Goal: Task Accomplishment & Management: Manage account settings

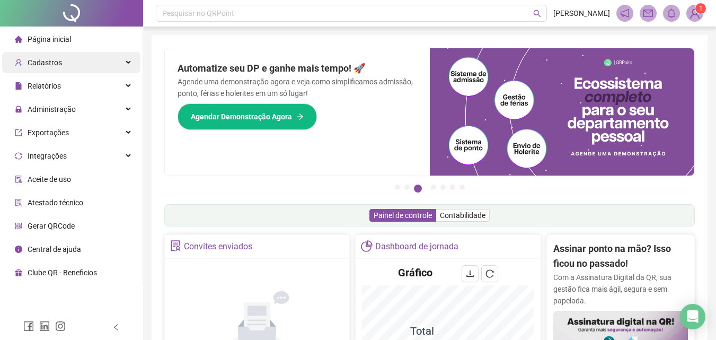
click at [56, 65] on span "Cadastros" at bounding box center [45, 62] width 34 height 8
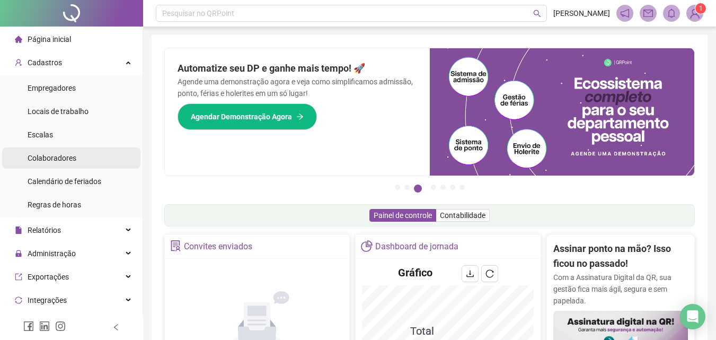
click at [65, 156] on span "Colaboradores" at bounding box center [52, 158] width 49 height 8
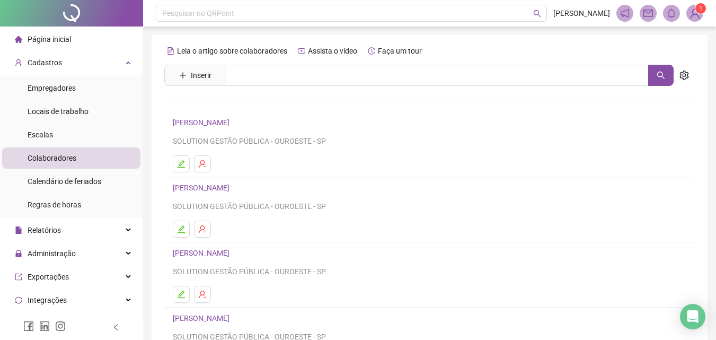
click at [47, 37] on span "Página inicial" at bounding box center [49, 39] width 43 height 8
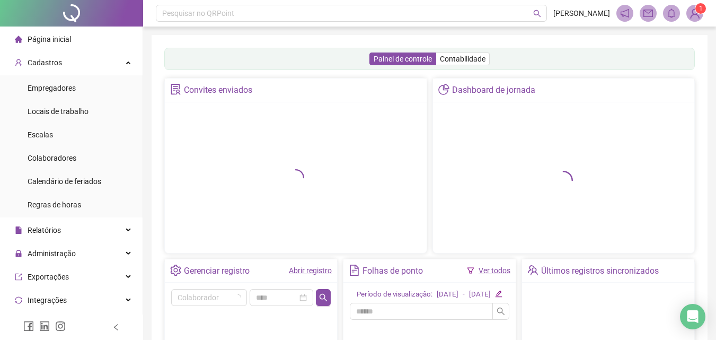
scroll to position [159, 0]
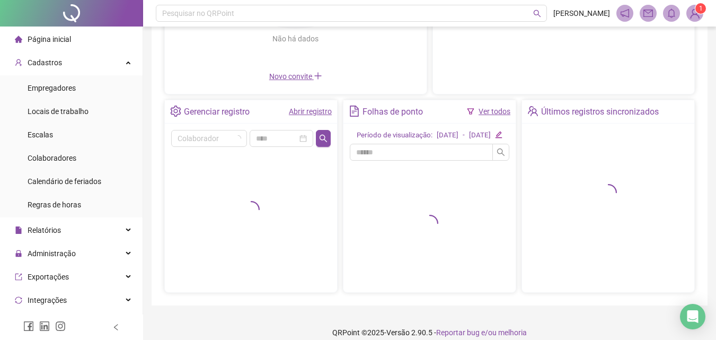
click at [316, 108] on link "Abrir registro" at bounding box center [310, 111] width 43 height 8
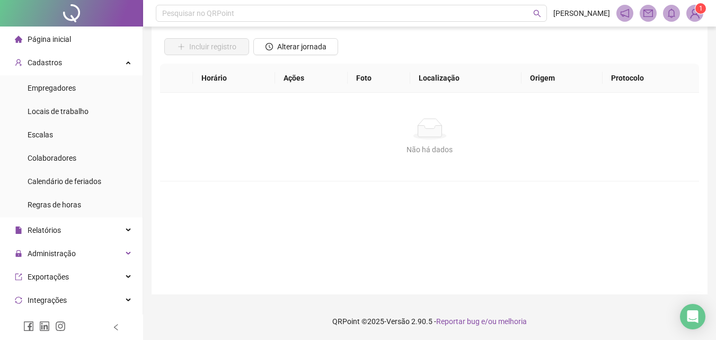
scroll to position [71, 0]
click at [304, 48] on span "Alterar jornada" at bounding box center [301, 47] width 49 height 12
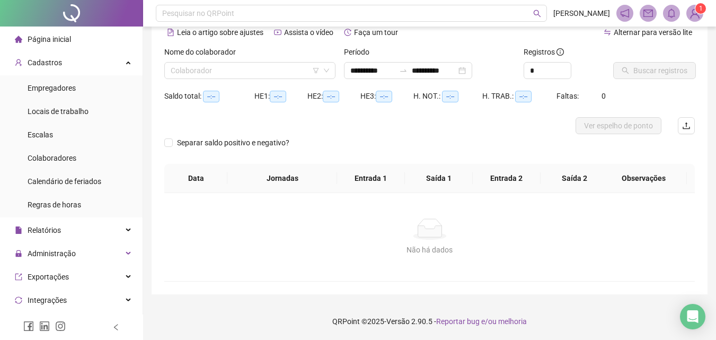
type input "**********"
click at [282, 72] on input "search" at bounding box center [245, 71] width 149 height 16
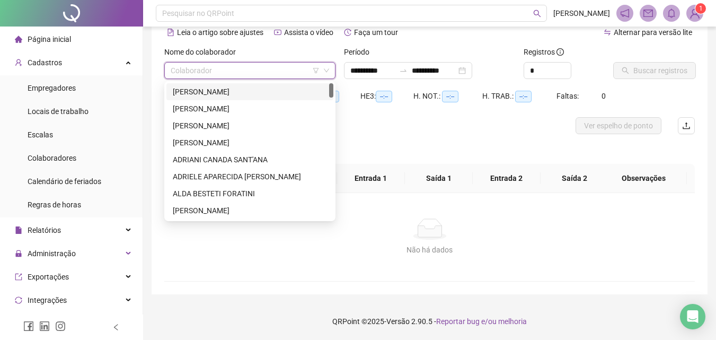
click at [263, 94] on div "[PERSON_NAME]" at bounding box center [250, 92] width 154 height 12
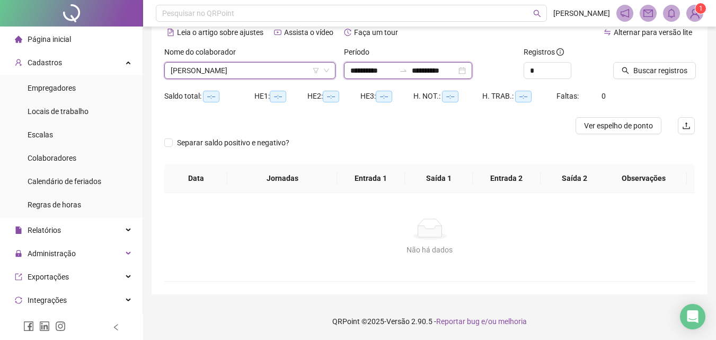
click at [369, 74] on input "**********" at bounding box center [372, 71] width 45 height 12
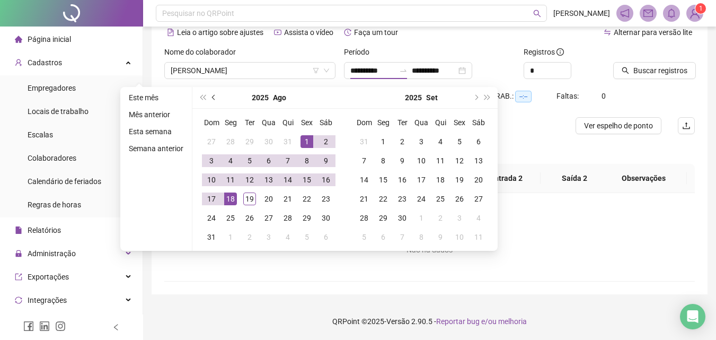
click at [212, 101] on button "prev-year" at bounding box center [214, 97] width 12 height 21
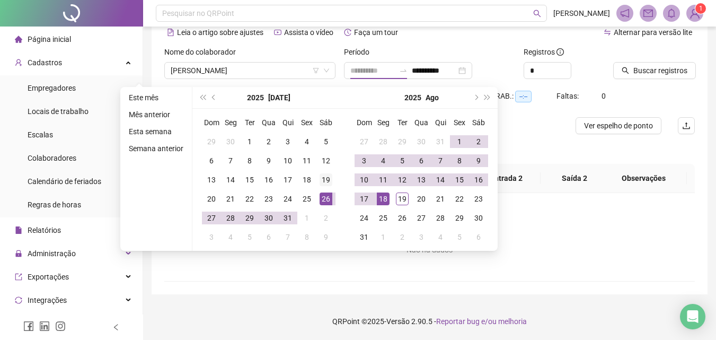
type input "**********"
click at [324, 176] on div "19" at bounding box center [326, 179] width 13 height 13
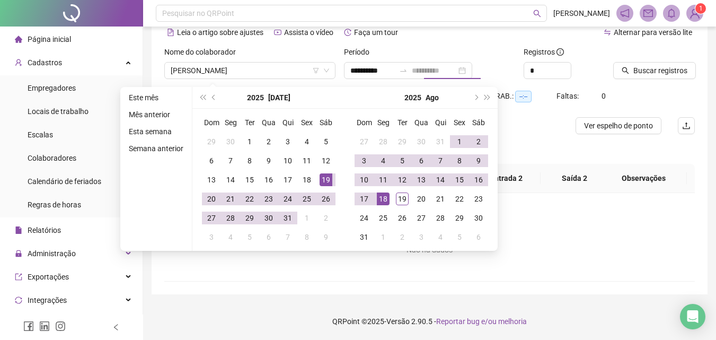
click at [384, 195] on div "18" at bounding box center [383, 198] width 13 height 13
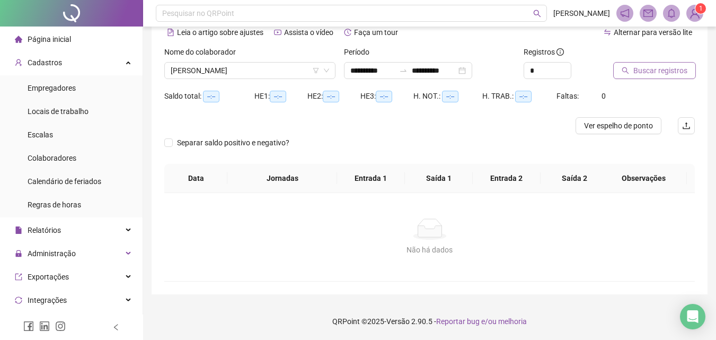
click at [639, 75] on span "Buscar registros" at bounding box center [660, 71] width 54 height 12
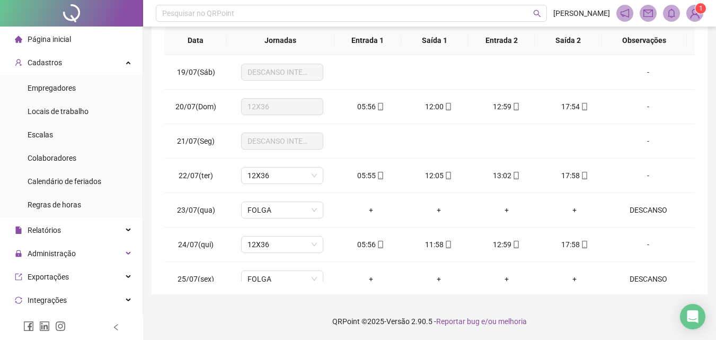
scroll to position [0, 0]
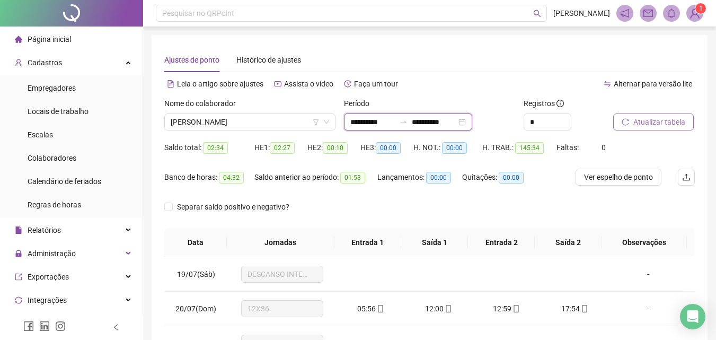
click at [456, 122] on input "**********" at bounding box center [434, 122] width 45 height 12
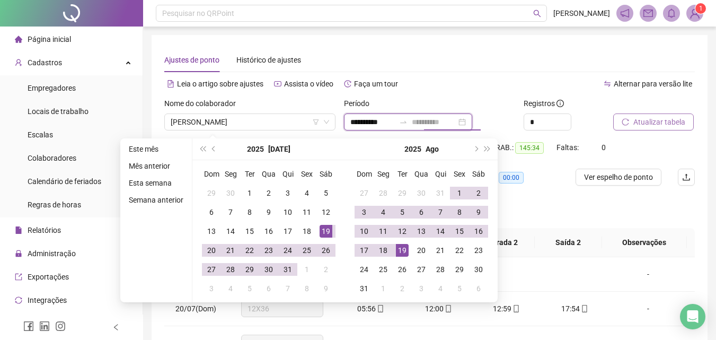
type input "**********"
click at [402, 249] on div "19" at bounding box center [402, 250] width 13 height 13
type input "**********"
click at [670, 125] on body "**********" at bounding box center [358, 170] width 716 height 340
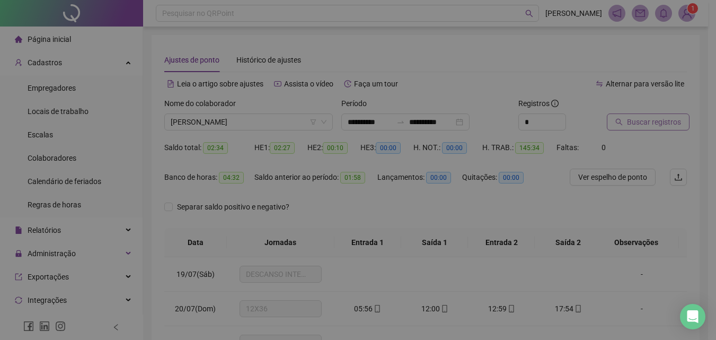
click at [670, 125] on div "Buscando registros Os registros de ponto estão sendo buscados... OK" at bounding box center [358, 170] width 716 height 340
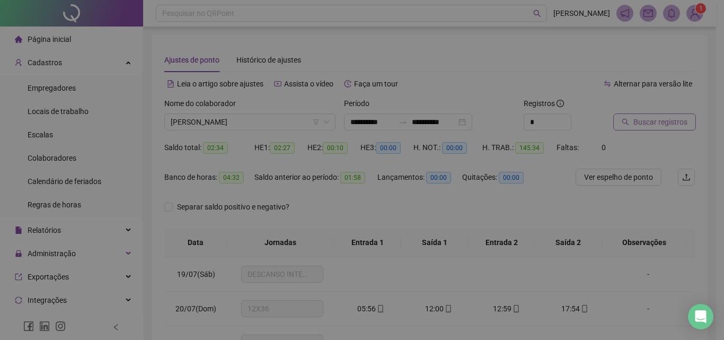
click at [670, 125] on div "Buscando registros Os registros de ponto estão sendo buscados... OK" at bounding box center [362, 170] width 724 height 340
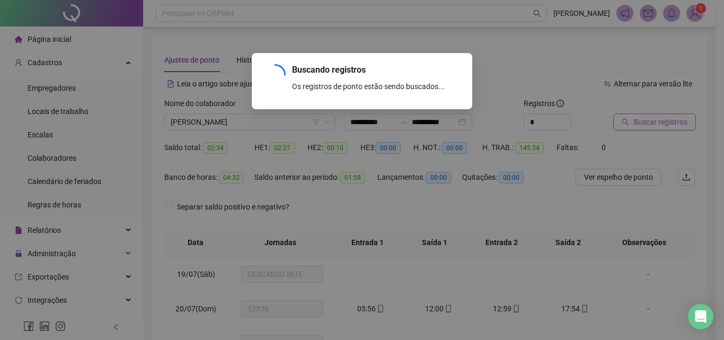
click at [670, 125] on div "Buscando registros Os registros de ponto estão sendo buscados... OK" at bounding box center [362, 170] width 724 height 340
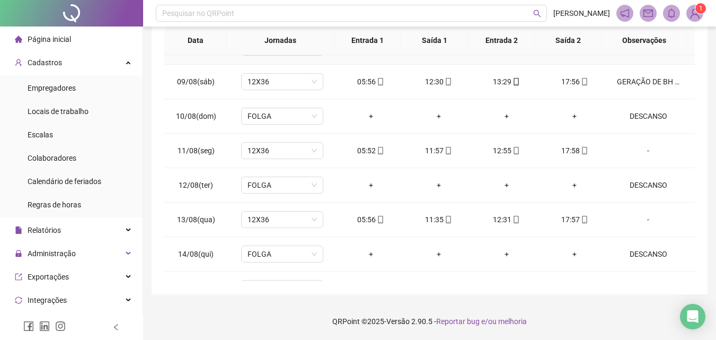
scroll to position [876, 0]
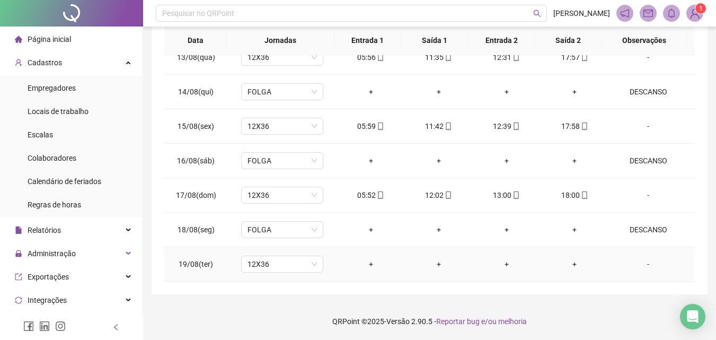
click at [637, 264] on div "-" at bounding box center [648, 264] width 63 height 12
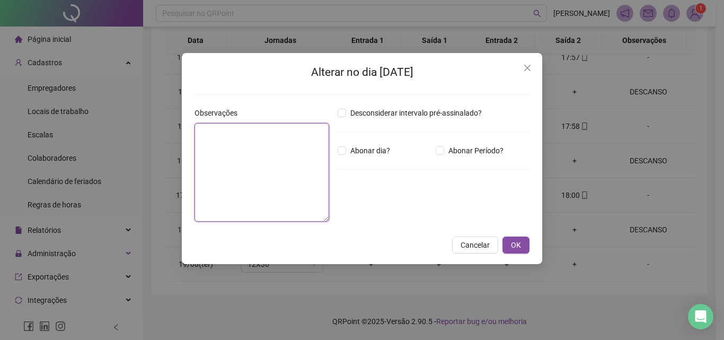
click at [241, 178] on textarea at bounding box center [261, 172] width 135 height 99
type textarea "***"
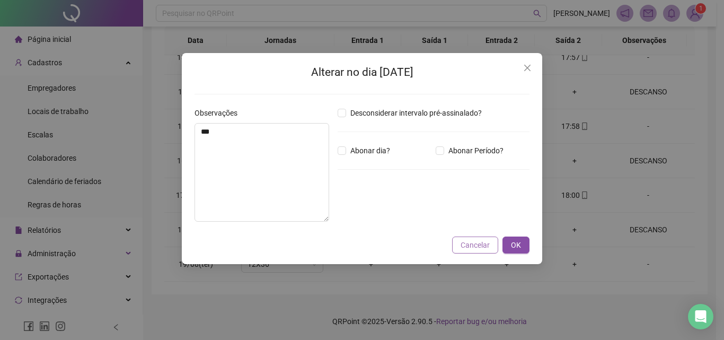
click at [466, 243] on span "Cancelar" at bounding box center [475, 245] width 29 height 12
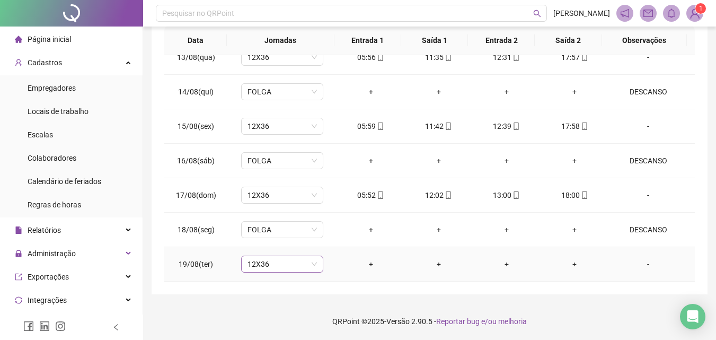
click at [311, 268] on span "12X36" at bounding box center [281, 264] width 69 height 16
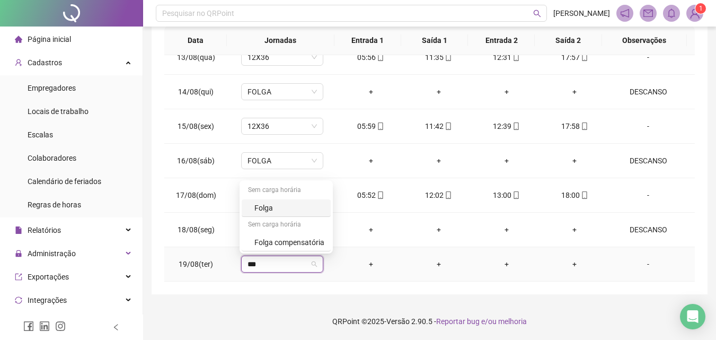
type input "****"
click at [276, 203] on div "Folga" at bounding box center [289, 208] width 70 height 12
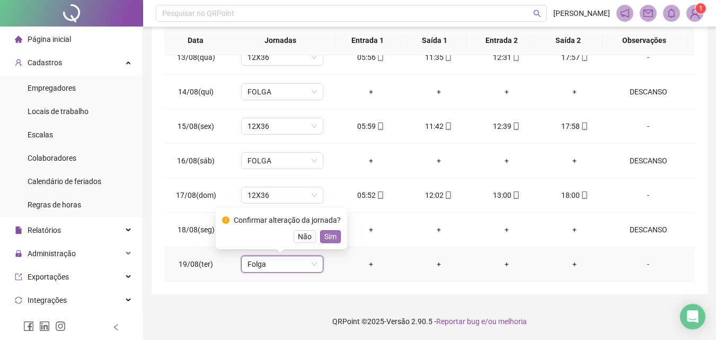
click at [334, 232] on span "Sim" at bounding box center [330, 237] width 12 height 12
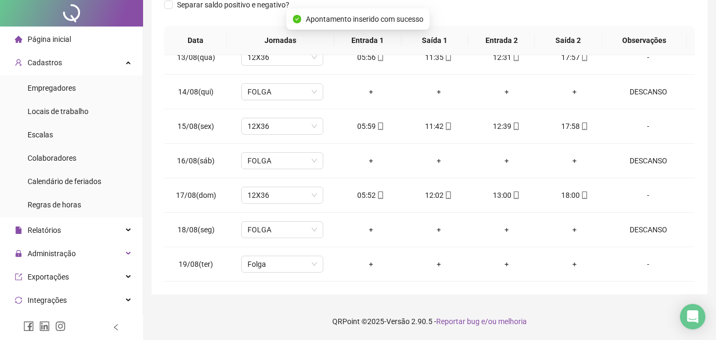
scroll to position [0, 0]
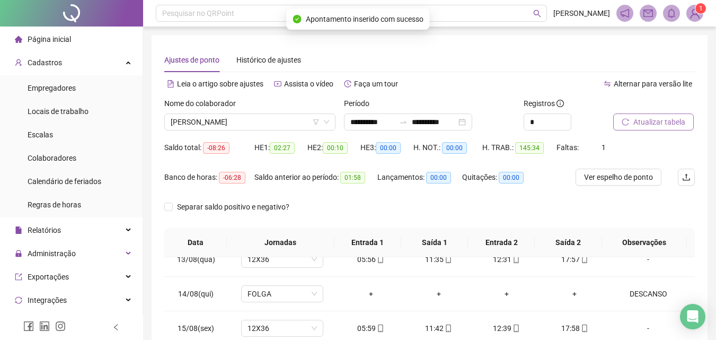
click at [654, 117] on span "Atualizar tabela" at bounding box center [659, 122] width 52 height 12
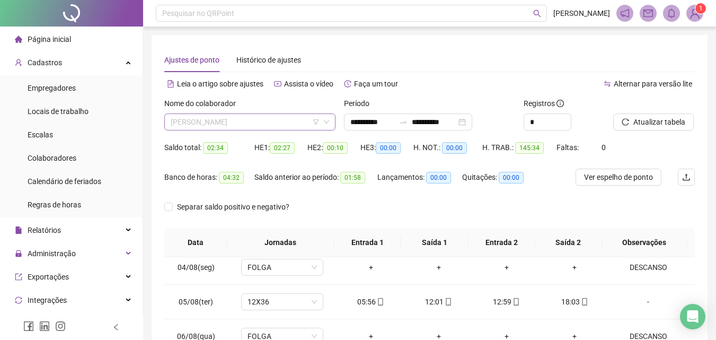
click at [300, 120] on span "[PERSON_NAME]" at bounding box center [250, 122] width 158 height 16
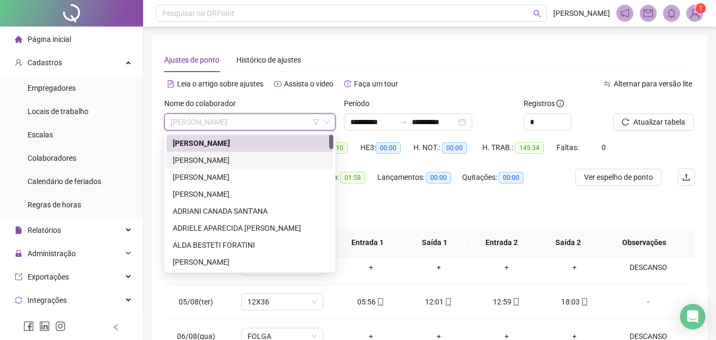
click at [255, 160] on div "[PERSON_NAME]" at bounding box center [250, 160] width 154 height 12
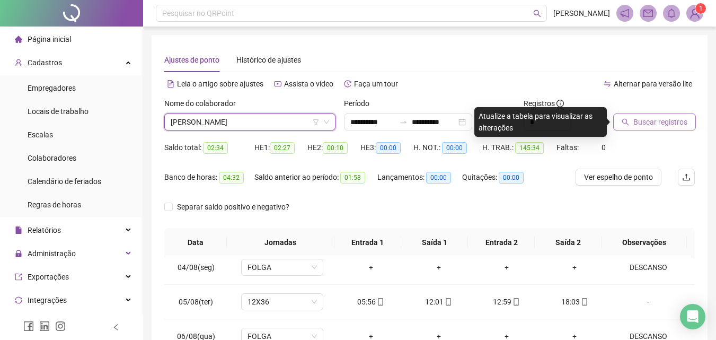
click at [640, 120] on span "Buscar registros" at bounding box center [660, 122] width 54 height 12
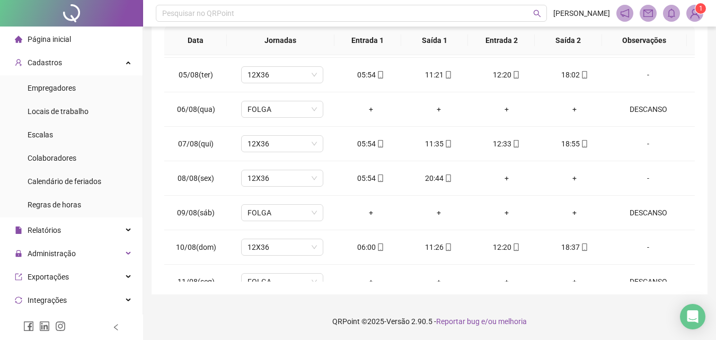
scroll to position [876, 0]
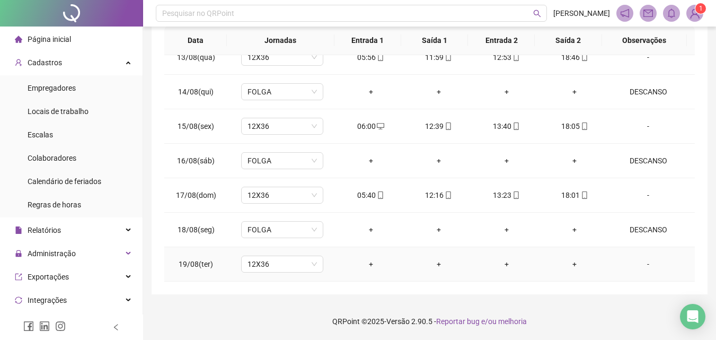
click at [646, 263] on div "-" at bounding box center [648, 264] width 63 height 12
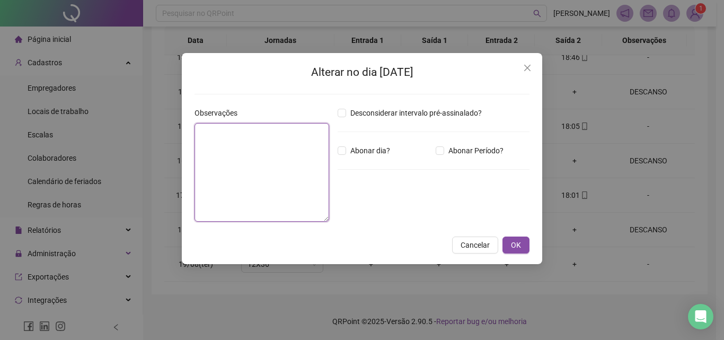
click at [258, 186] on textarea at bounding box center [261, 172] width 135 height 99
type textarea "********"
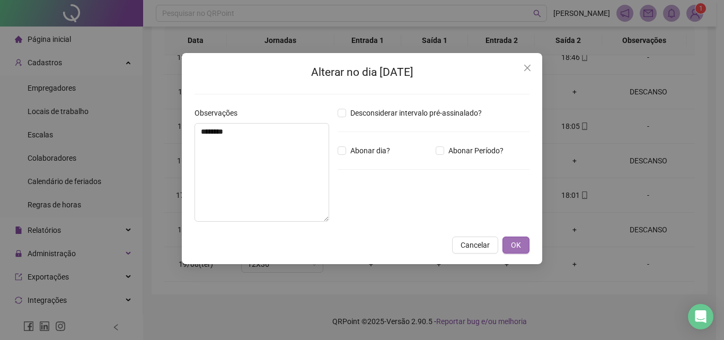
click at [523, 245] on button "OK" at bounding box center [515, 244] width 27 height 17
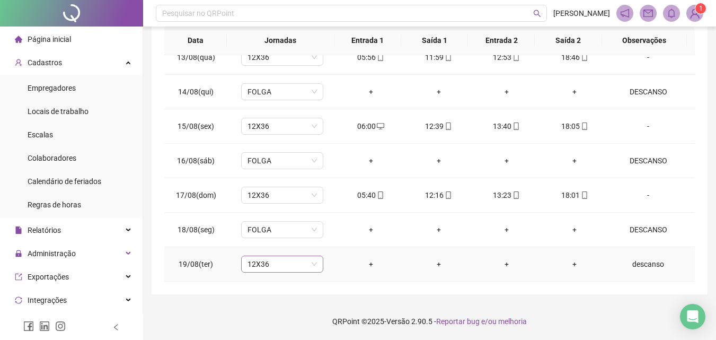
click at [279, 264] on span "12X36" at bounding box center [281, 264] width 69 height 16
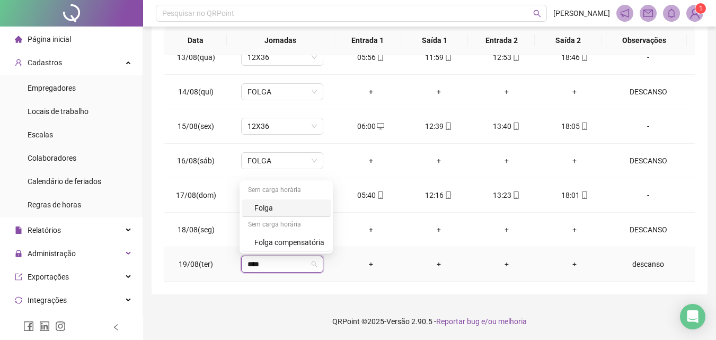
type input "*****"
click at [274, 205] on div "Folga" at bounding box center [289, 208] width 70 height 12
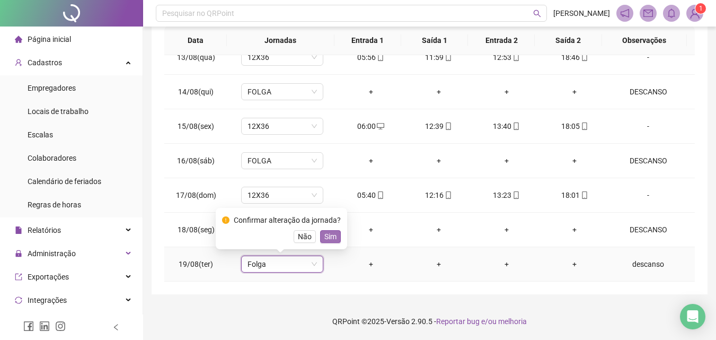
click at [325, 235] on span "Sim" at bounding box center [330, 237] width 12 height 12
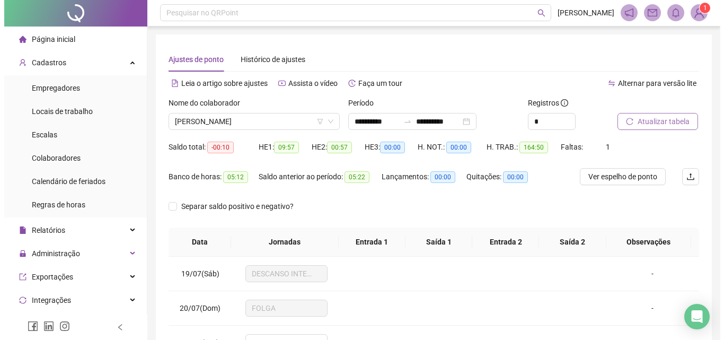
scroll to position [0, 0]
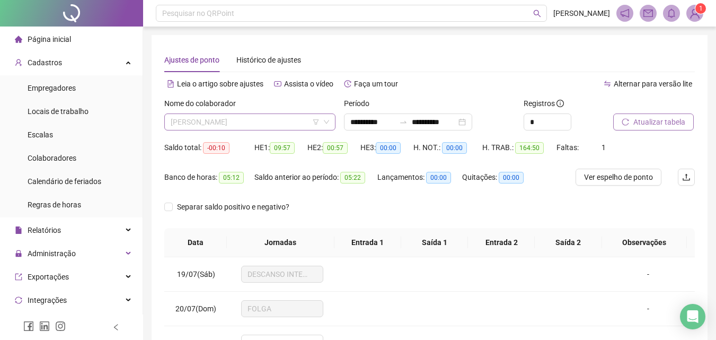
click at [288, 122] on span "[PERSON_NAME]" at bounding box center [250, 122] width 158 height 16
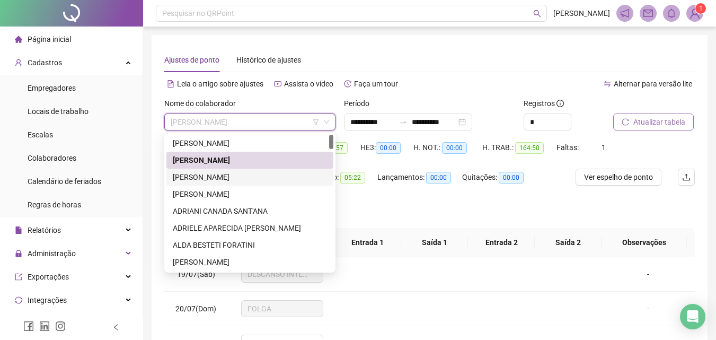
click at [236, 171] on div "[PERSON_NAME]" at bounding box center [249, 177] width 167 height 17
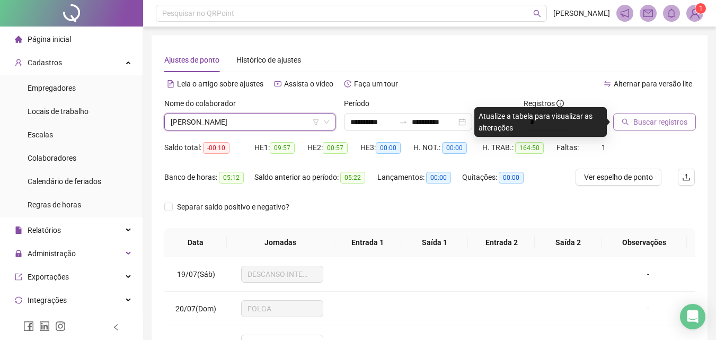
click at [661, 123] on span "Buscar registros" at bounding box center [660, 122] width 54 height 12
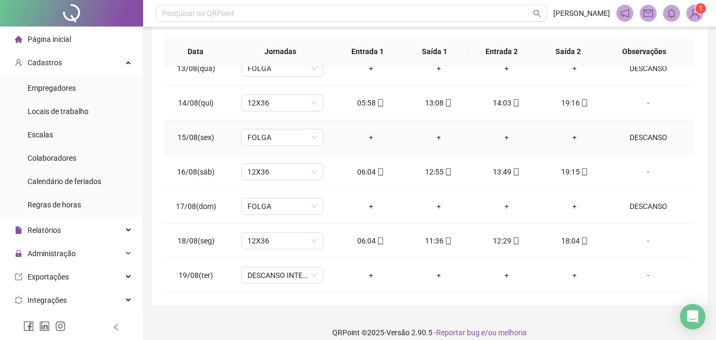
scroll to position [202, 0]
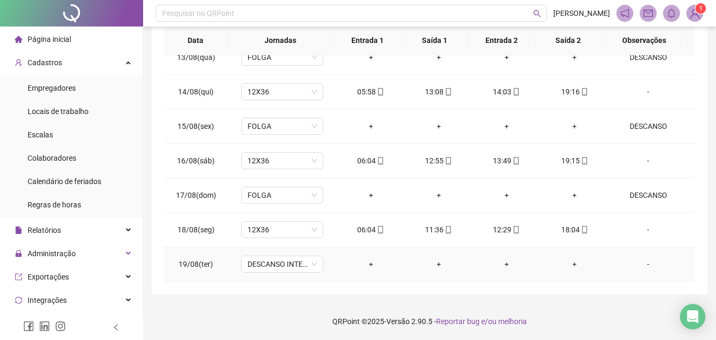
click at [637, 264] on div "-" at bounding box center [648, 264] width 63 height 12
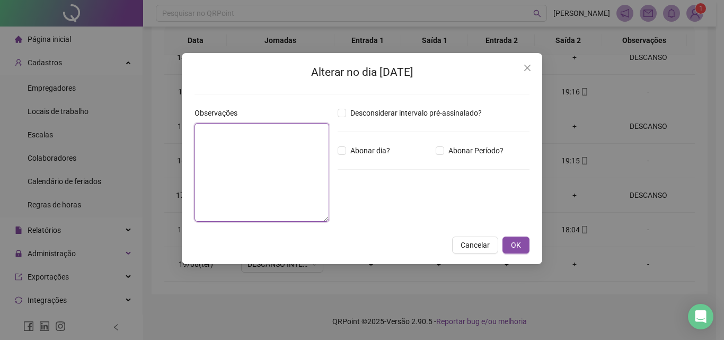
click at [276, 181] on textarea at bounding box center [261, 172] width 135 height 99
type textarea "*"
type textarea "********"
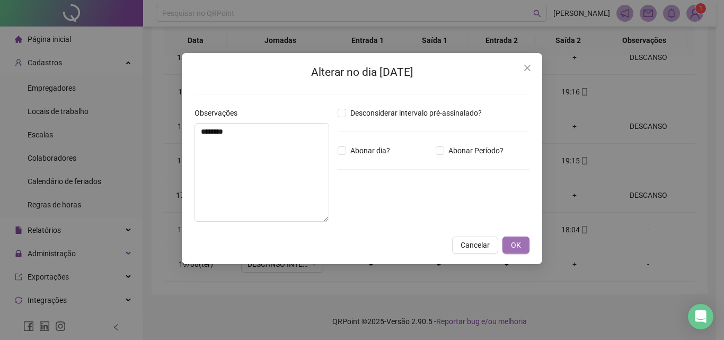
click at [520, 240] on span "OK" at bounding box center [516, 245] width 10 height 12
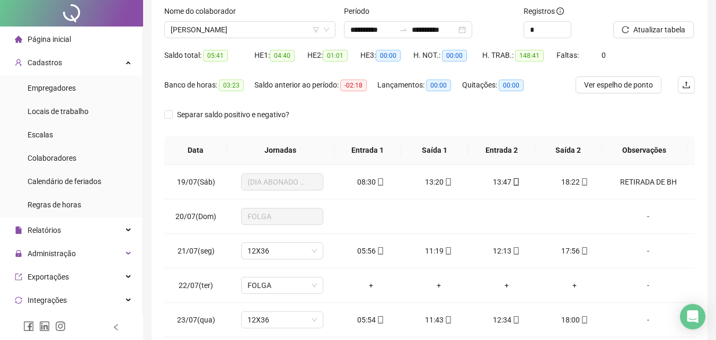
scroll to position [0, 0]
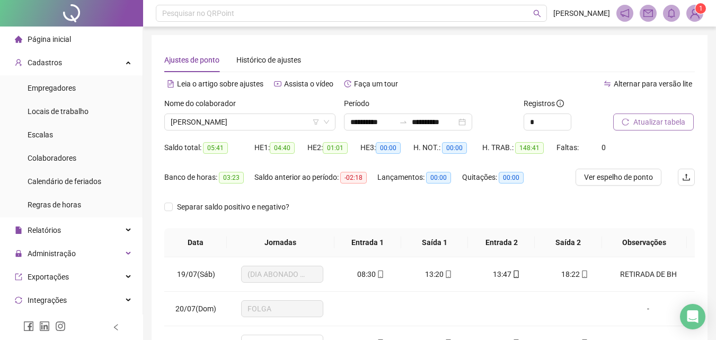
click at [654, 120] on span "Atualizar tabela" at bounding box center [659, 122] width 52 height 12
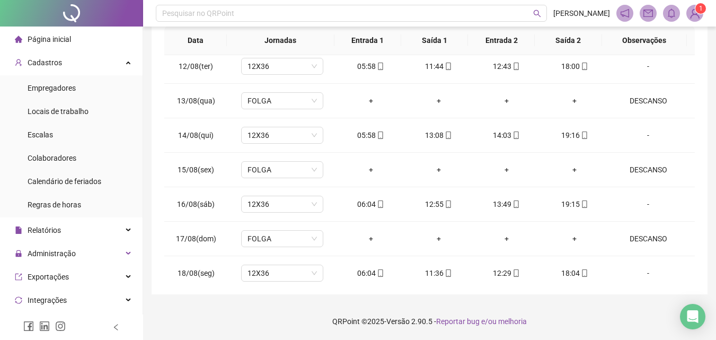
scroll to position [876, 0]
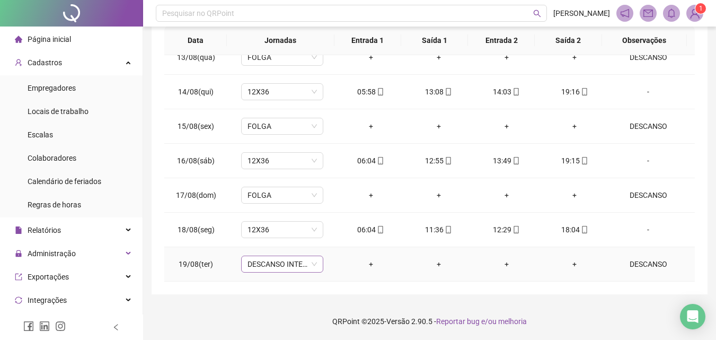
click at [295, 270] on span "DESCANSO INTER-JORNADA" at bounding box center [281, 264] width 69 height 16
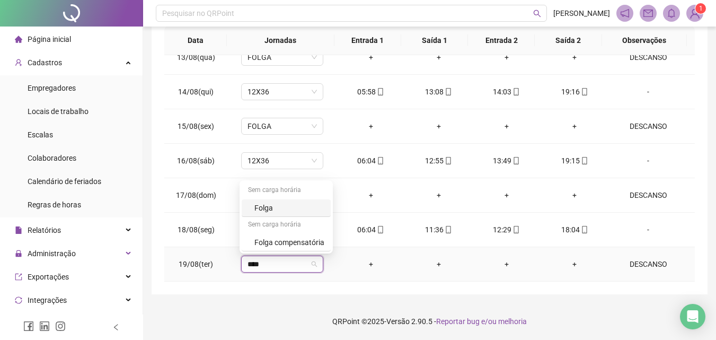
type input "*****"
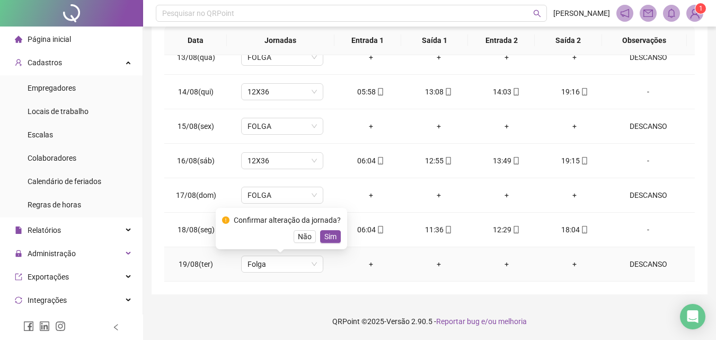
drag, startPoint x: 325, startPoint y: 240, endPoint x: 340, endPoint y: 200, distance: 42.4
click at [324, 238] on span "Sim" at bounding box center [330, 237] width 12 height 12
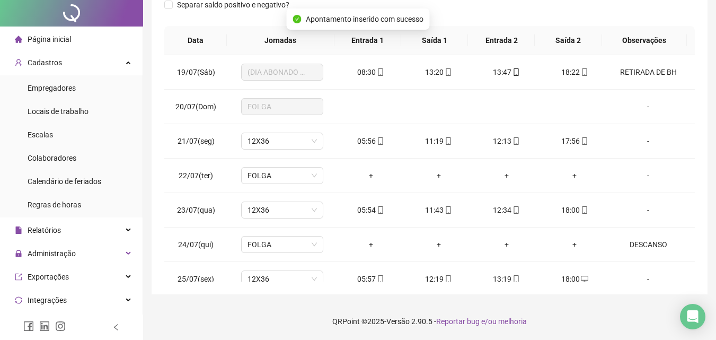
scroll to position [0, 0]
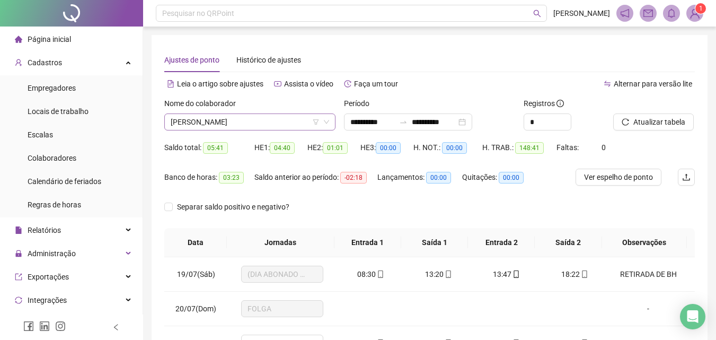
click at [279, 120] on span "[PERSON_NAME]" at bounding box center [250, 122] width 158 height 16
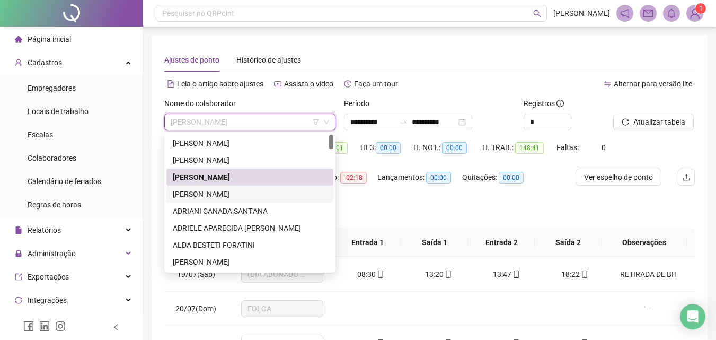
click at [242, 194] on div "[PERSON_NAME]" at bounding box center [250, 194] width 154 height 12
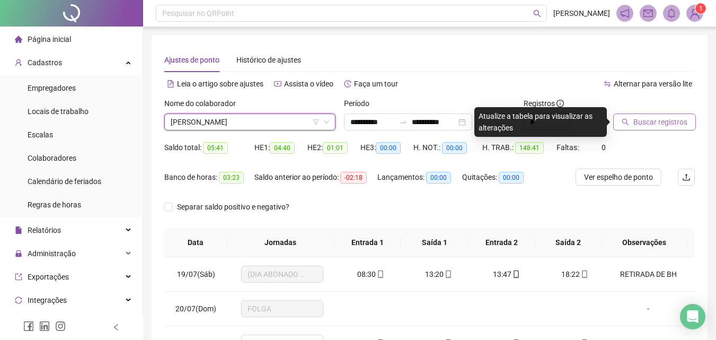
click at [636, 128] on button "Buscar registros" at bounding box center [654, 121] width 83 height 17
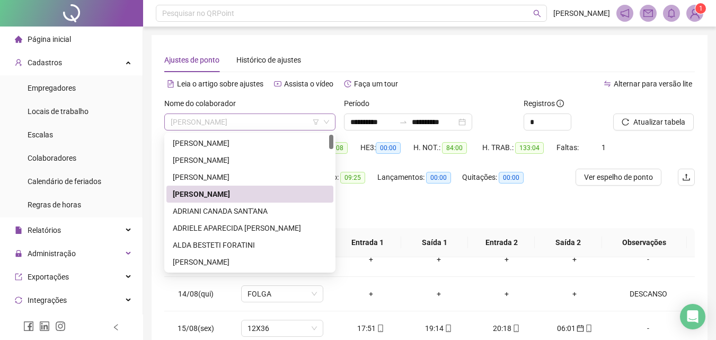
click at [227, 127] on span "[PERSON_NAME]" at bounding box center [250, 122] width 158 height 16
click at [223, 210] on div "ADRIANI CANADA SANT'ANA" at bounding box center [250, 211] width 154 height 12
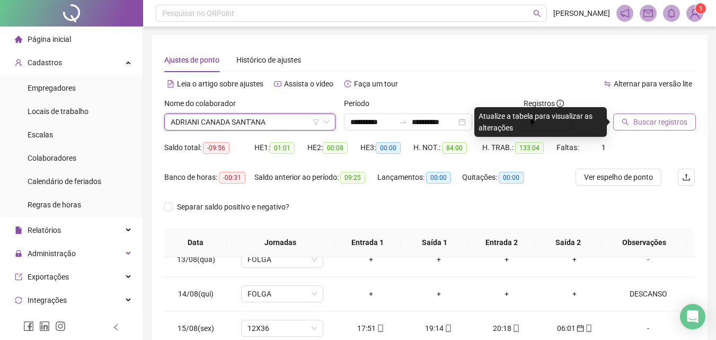
click at [661, 117] on span "Buscar registros" at bounding box center [660, 122] width 54 height 12
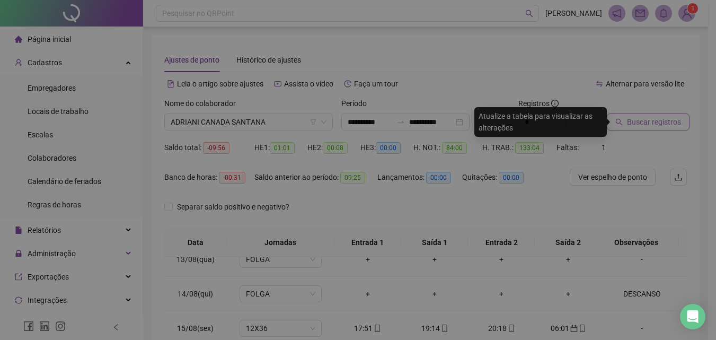
click at [661, 117] on div "Buscando registros Os registros de ponto estão sendo buscados... OK" at bounding box center [358, 170] width 716 height 340
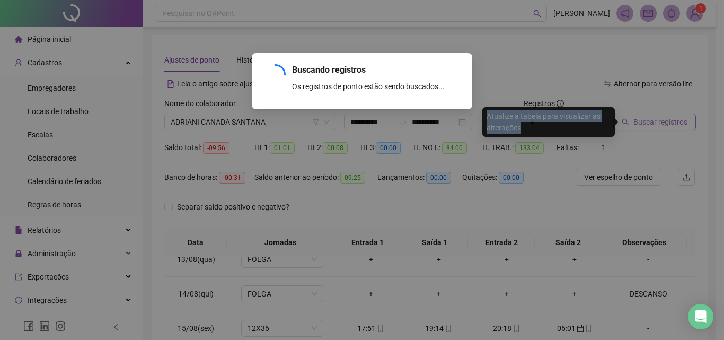
click at [661, 117] on div "Buscando registros Os registros de ponto estão sendo buscados... OK" at bounding box center [362, 170] width 724 height 340
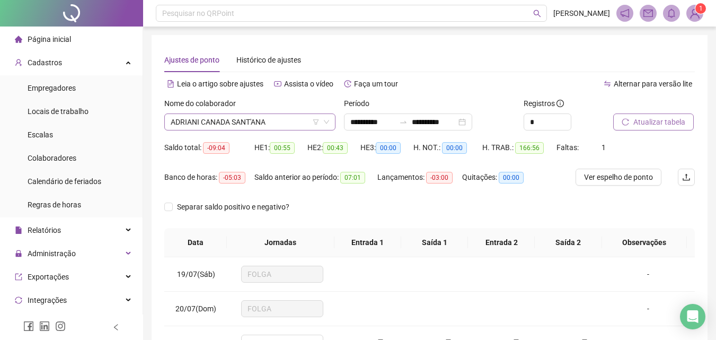
click at [291, 126] on span "ADRIANI CANADA SANT'ANA" at bounding box center [250, 122] width 158 height 16
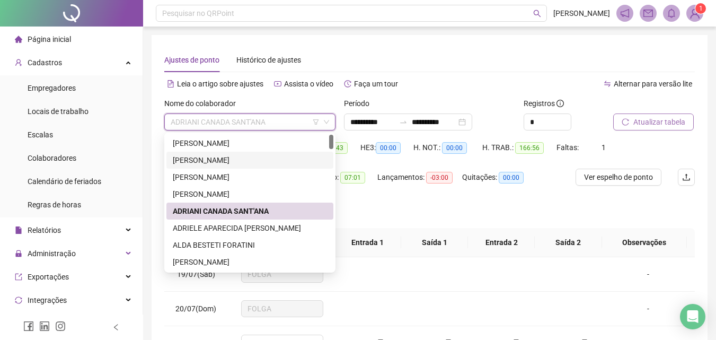
click at [227, 159] on div "[PERSON_NAME]" at bounding box center [250, 160] width 154 height 12
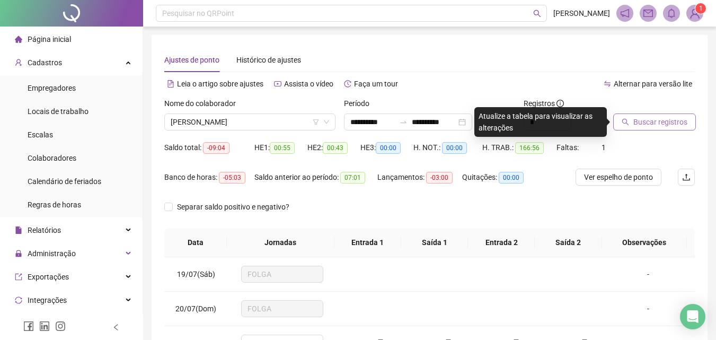
click at [652, 123] on span "Buscar registros" at bounding box center [660, 122] width 54 height 12
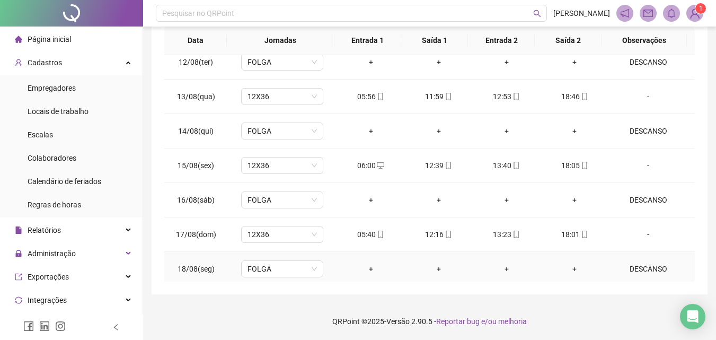
scroll to position [876, 0]
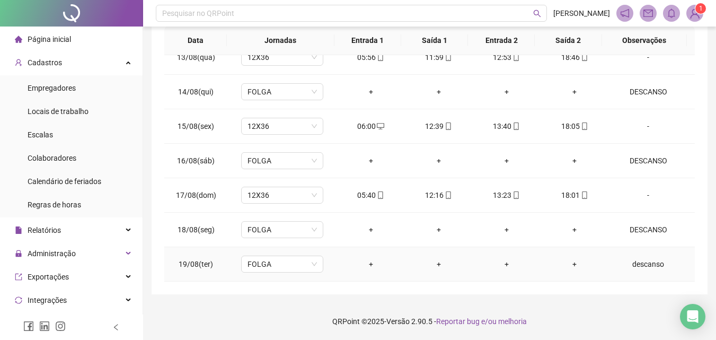
click at [635, 267] on div "descanso" at bounding box center [648, 264] width 63 height 12
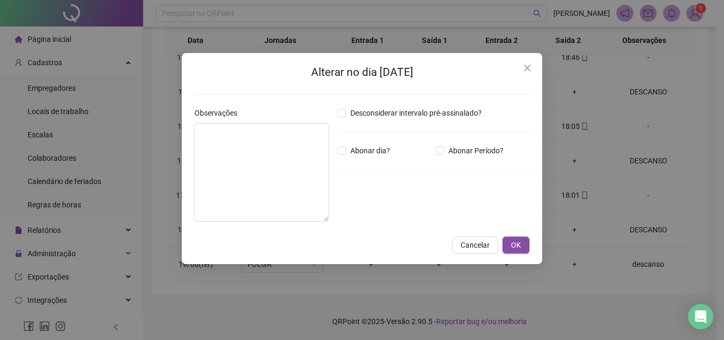
type textarea "********"
click at [233, 131] on textarea "********" at bounding box center [261, 172] width 135 height 99
type textarea "*"
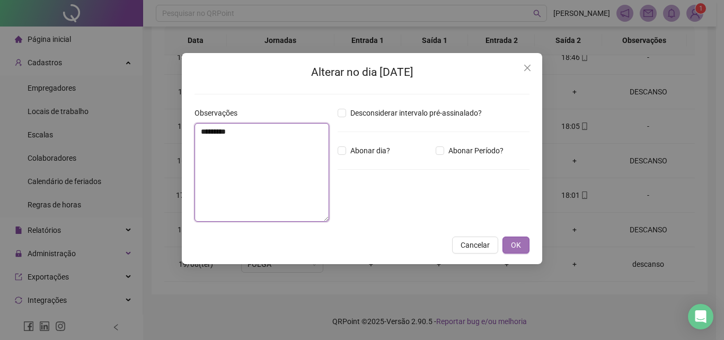
type textarea "********"
click at [513, 247] on span "OK" at bounding box center [516, 245] width 10 height 12
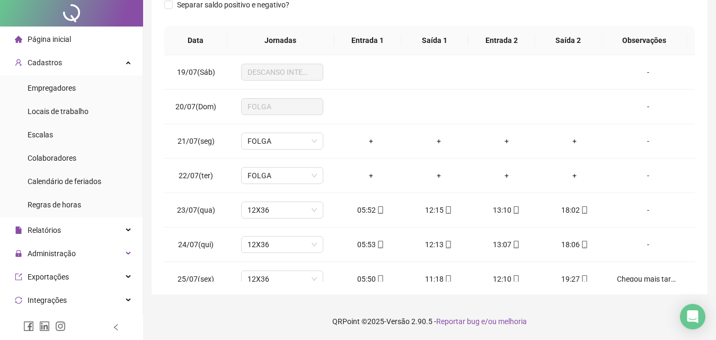
scroll to position [0, 0]
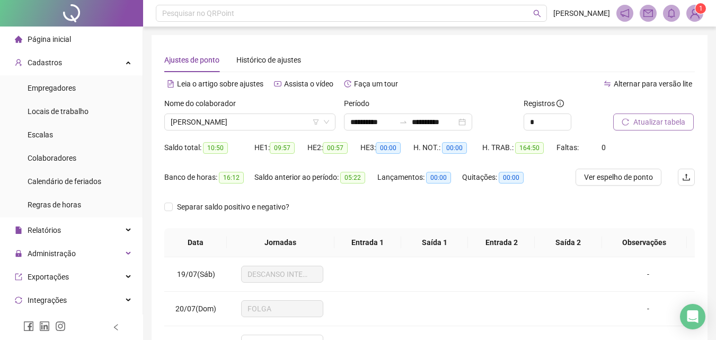
click at [653, 117] on span "Atualizar tabela" at bounding box center [659, 122] width 52 height 12
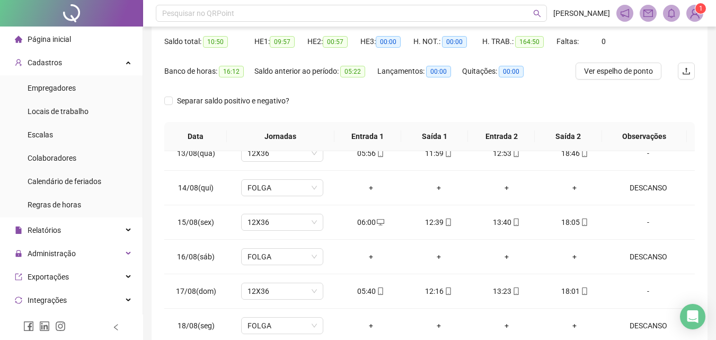
scroll to position [202, 0]
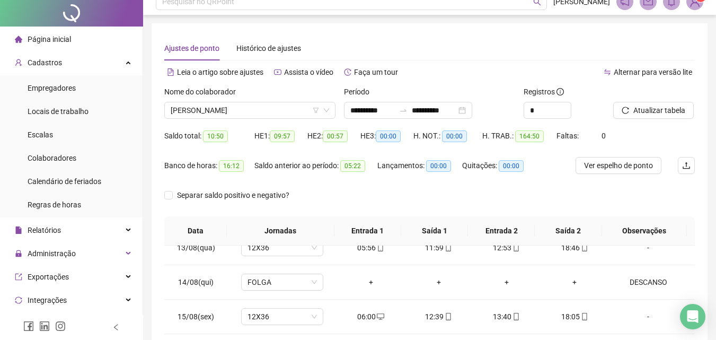
scroll to position [0, 0]
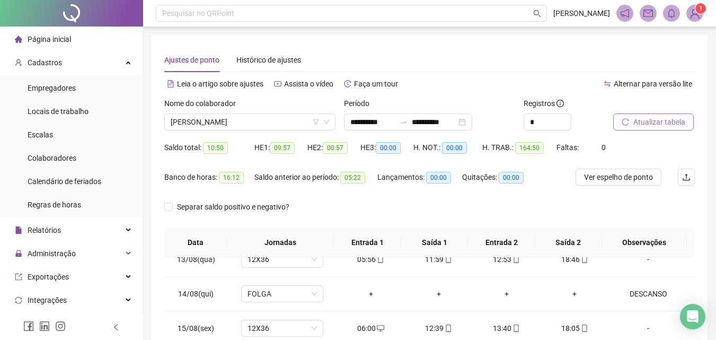
click at [653, 123] on span "Atualizar tabela" at bounding box center [659, 122] width 52 height 12
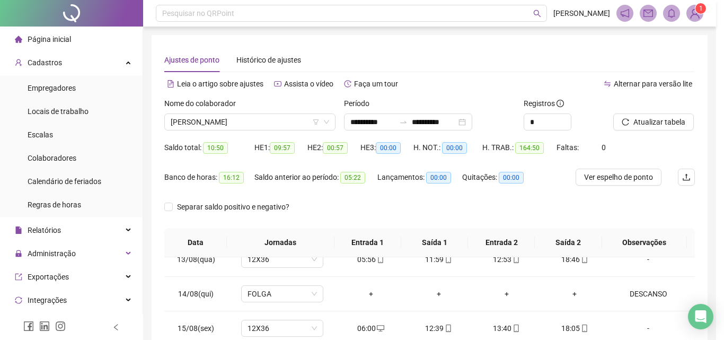
click at [300, 122] on div "Atualizando tabela Atualizando e reorganizando os registros... OK" at bounding box center [362, 170] width 724 height 340
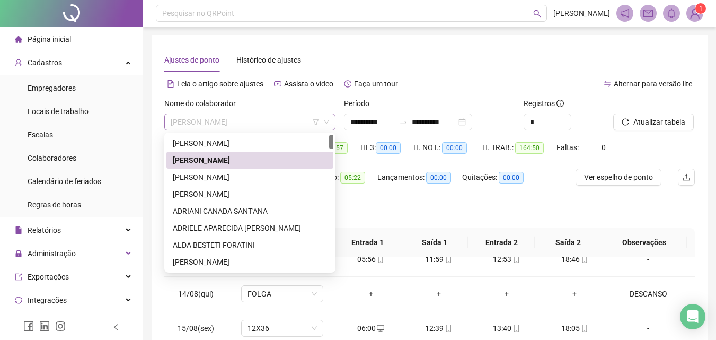
click at [300, 122] on span "[PERSON_NAME]" at bounding box center [250, 122] width 158 height 16
click at [232, 156] on div "[PERSON_NAME]" at bounding box center [250, 160] width 154 height 12
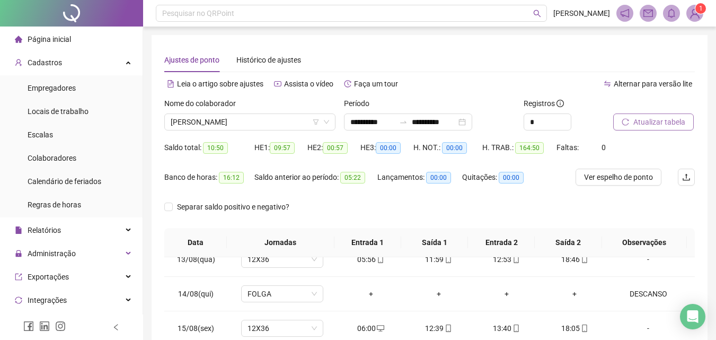
click at [666, 125] on span "Atualizar tabela" at bounding box center [659, 122] width 52 height 12
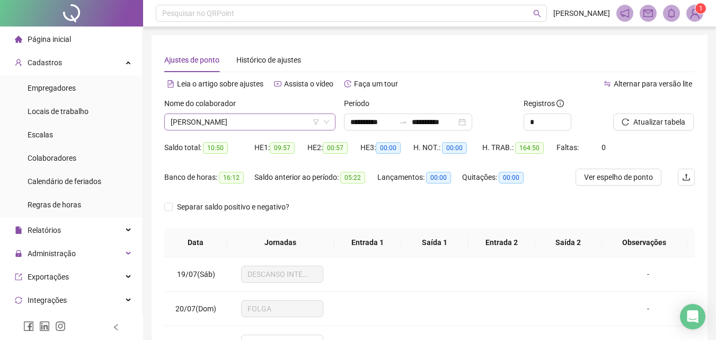
click at [262, 119] on span "[PERSON_NAME]" at bounding box center [250, 122] width 158 height 16
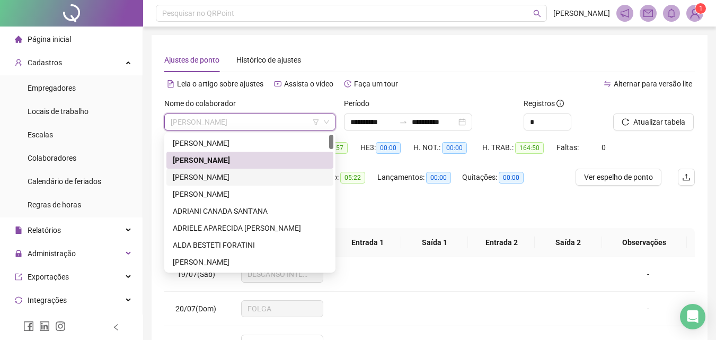
click at [209, 178] on div "[PERSON_NAME]" at bounding box center [250, 177] width 154 height 12
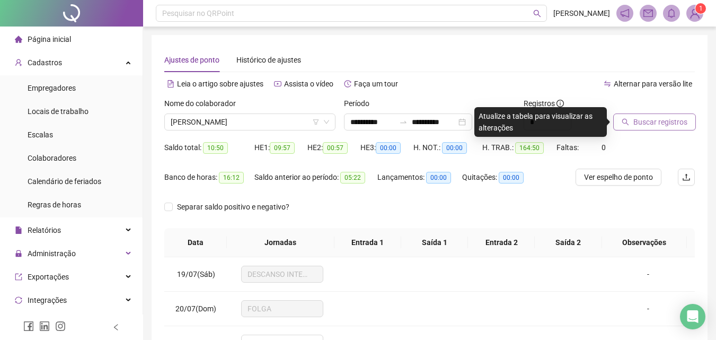
click at [652, 116] on span "Buscar registros" at bounding box center [660, 122] width 54 height 12
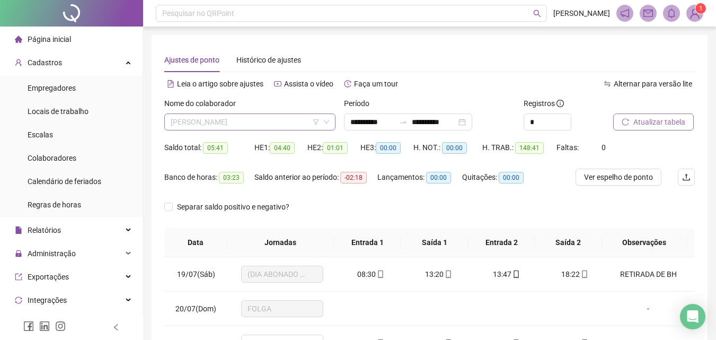
click at [273, 121] on span "[PERSON_NAME]" at bounding box center [250, 122] width 158 height 16
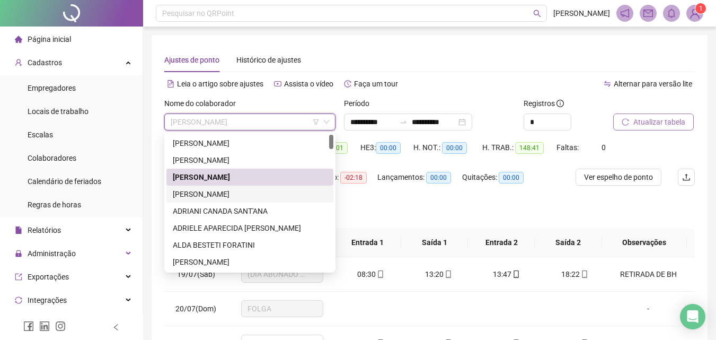
click at [226, 189] on div "[PERSON_NAME]" at bounding box center [250, 194] width 154 height 12
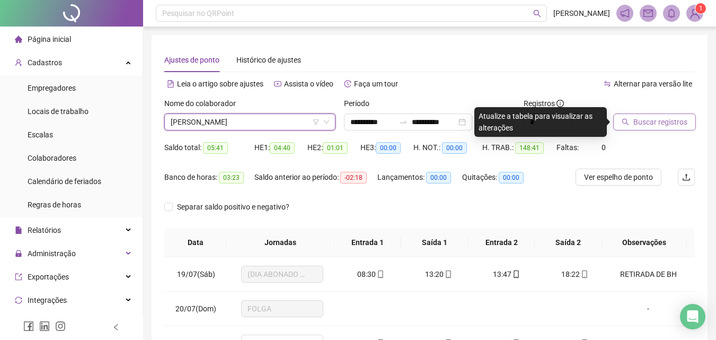
click at [642, 121] on span "Buscar registros" at bounding box center [660, 122] width 54 height 12
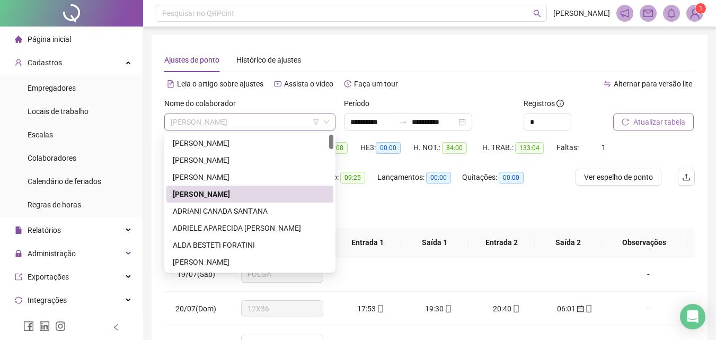
click at [260, 118] on span "[PERSON_NAME]" at bounding box center [250, 122] width 158 height 16
click at [253, 206] on div "ADRIANI CANADA SANT'ANA" at bounding box center [250, 211] width 154 height 12
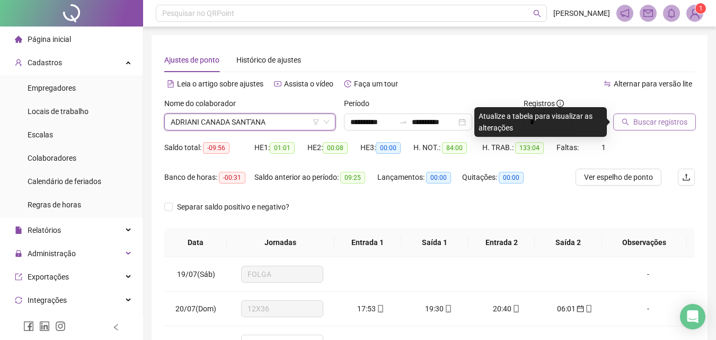
click at [626, 119] on icon "search" at bounding box center [625, 121] width 7 height 7
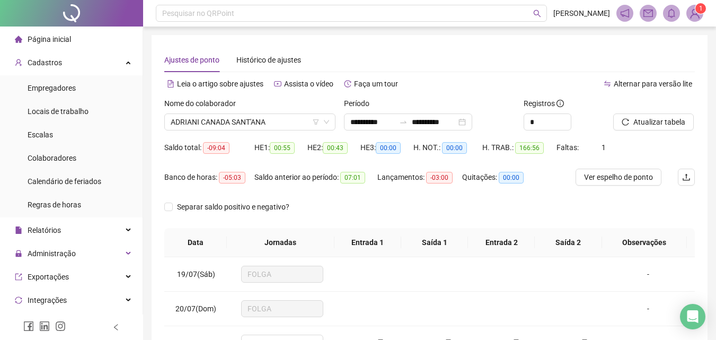
click at [210, 112] on div "Nome do colaborador" at bounding box center [249, 106] width 171 height 16
click at [213, 119] on span "ADRIANI CANADA SANT'ANA" at bounding box center [250, 122] width 158 height 16
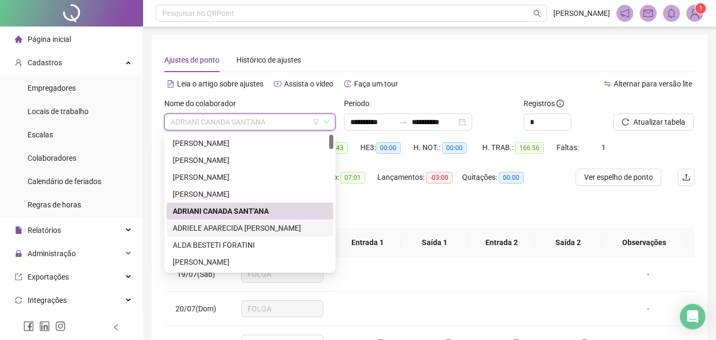
click at [207, 222] on div "ADRIELE APARECIDA [PERSON_NAME]" at bounding box center [249, 227] width 167 height 17
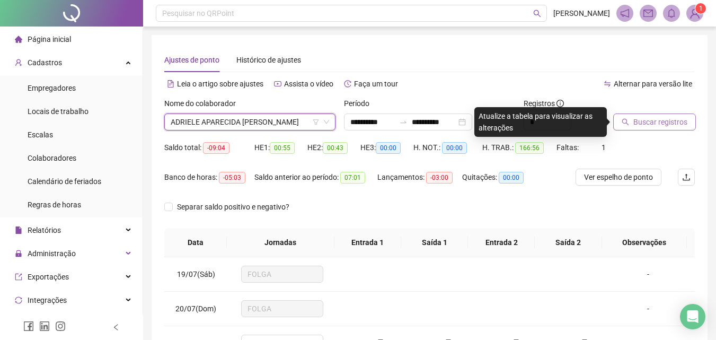
click at [665, 121] on span "Buscar registros" at bounding box center [660, 122] width 54 height 12
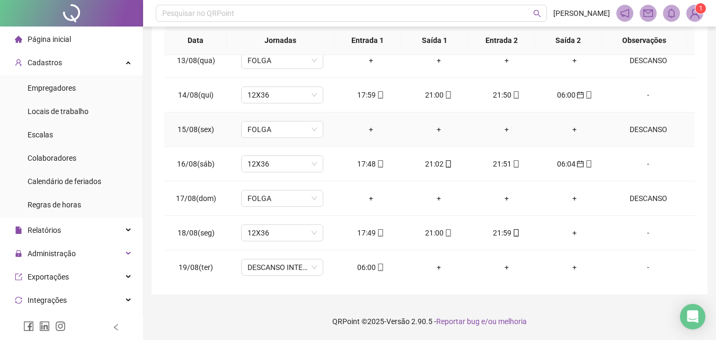
scroll to position [876, 0]
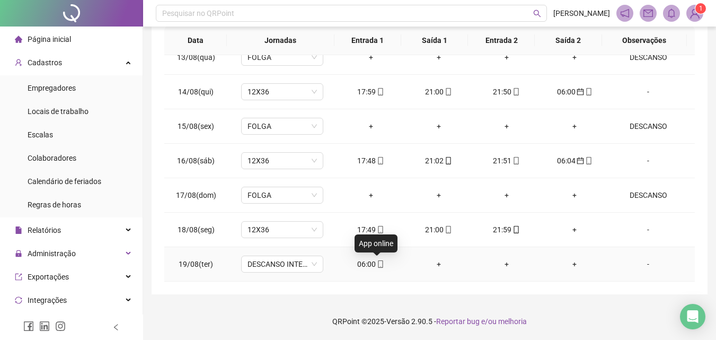
click at [378, 264] on icon "mobile" at bounding box center [380, 263] width 7 height 7
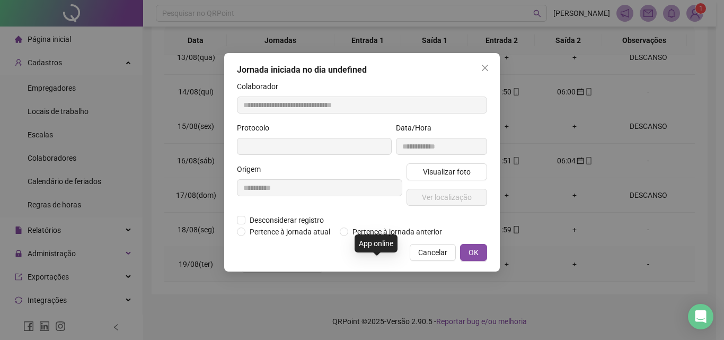
type input "**********"
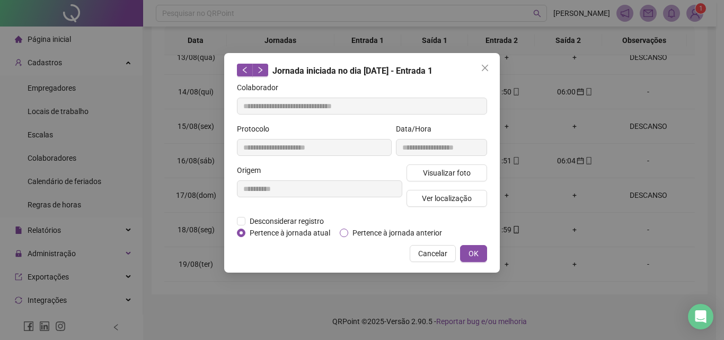
click at [374, 234] on span "Pertence à jornada anterior" at bounding box center [397, 233] width 98 height 12
click at [479, 248] on button "OK" at bounding box center [473, 253] width 27 height 17
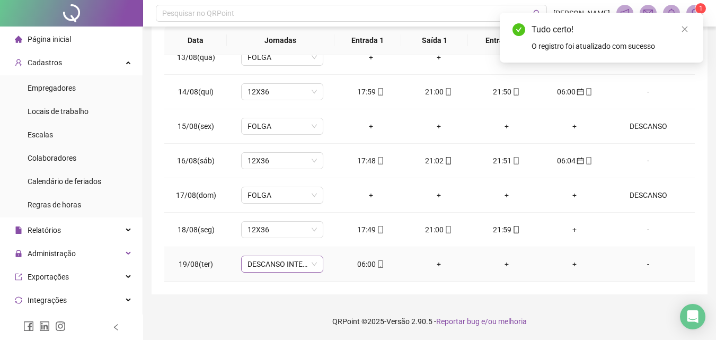
click at [298, 264] on span "DESCANSO INTER-JORNADA" at bounding box center [281, 264] width 69 height 16
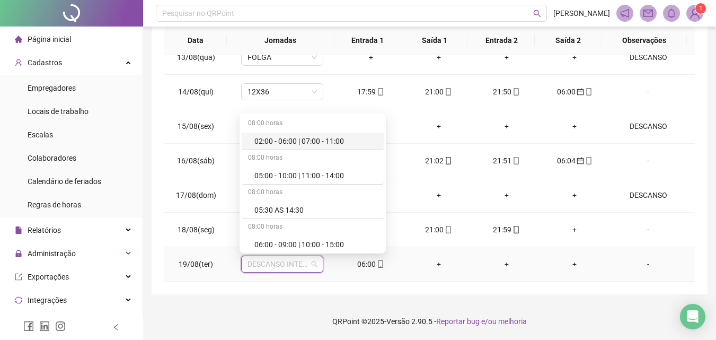
click at [298, 264] on span "DESCANSO INTER-JORNADA" at bounding box center [281, 264] width 69 height 16
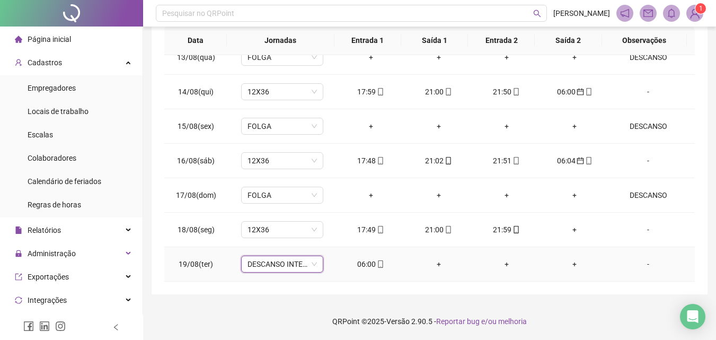
click at [644, 262] on div "-" at bounding box center [648, 264] width 63 height 12
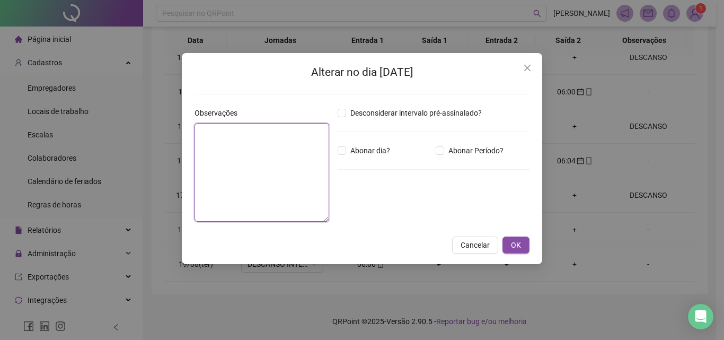
click at [323, 186] on textarea at bounding box center [261, 172] width 135 height 99
type textarea "********"
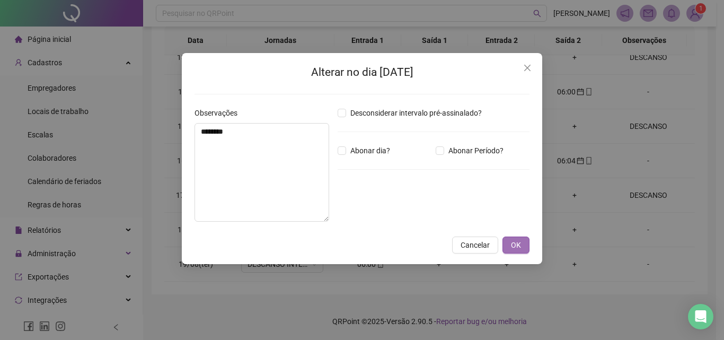
click at [512, 240] on span "OK" at bounding box center [516, 245] width 10 height 12
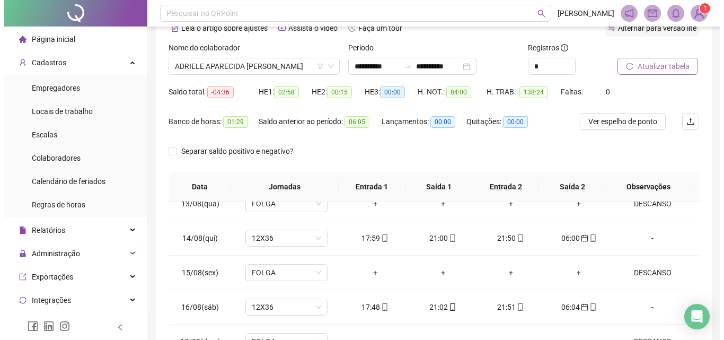
scroll to position [0, 0]
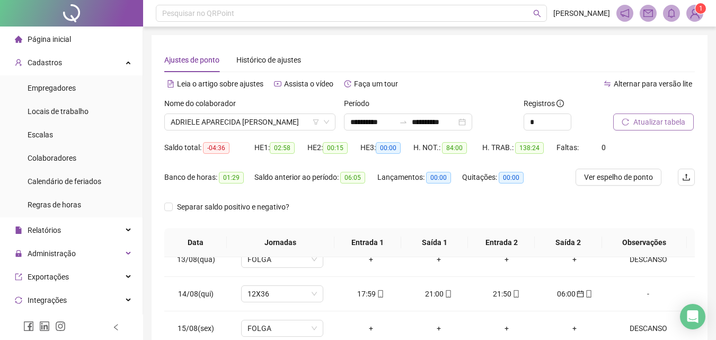
click at [642, 127] on span "Atualizar tabela" at bounding box center [659, 122] width 52 height 12
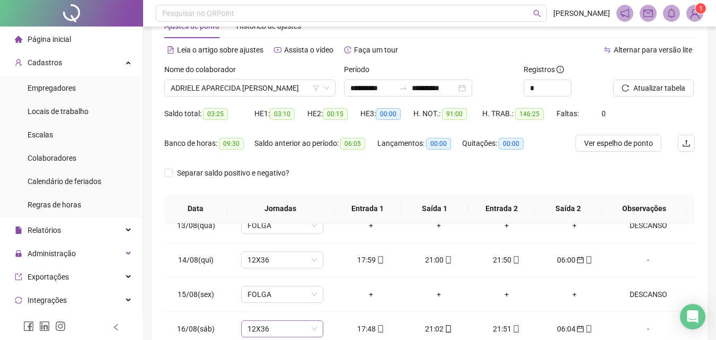
scroll to position [202, 0]
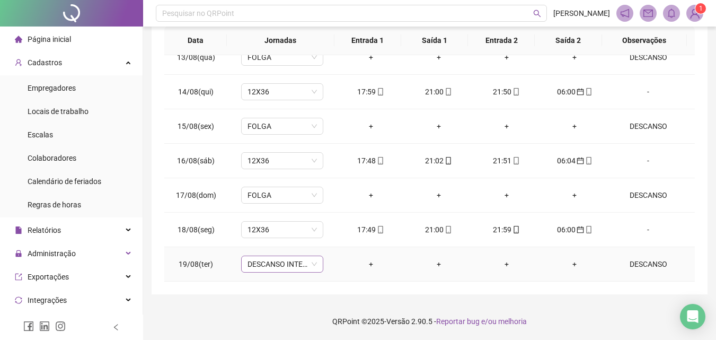
click at [296, 255] on div "DESCANSO INTER-JORNADA" at bounding box center [282, 263] width 82 height 17
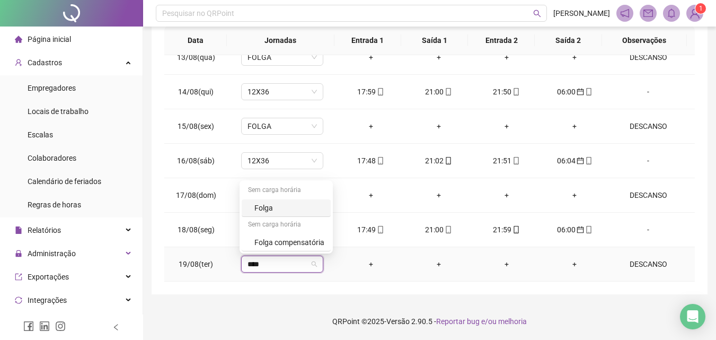
type input "*****"
click at [274, 209] on div "Folga" at bounding box center [289, 208] width 70 height 12
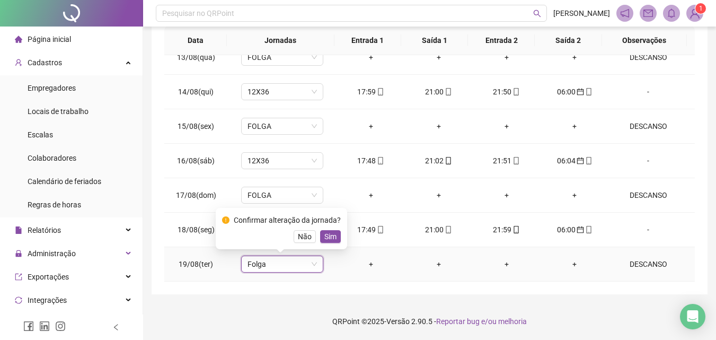
drag, startPoint x: 332, startPoint y: 235, endPoint x: 323, endPoint y: 232, distance: 9.6
click at [331, 235] on span "Sim" at bounding box center [330, 237] width 12 height 12
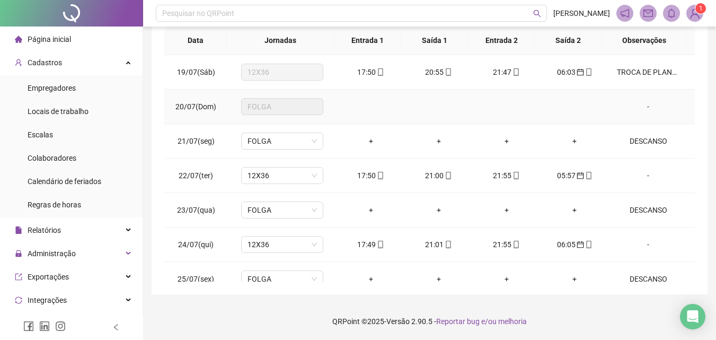
scroll to position [0, 0]
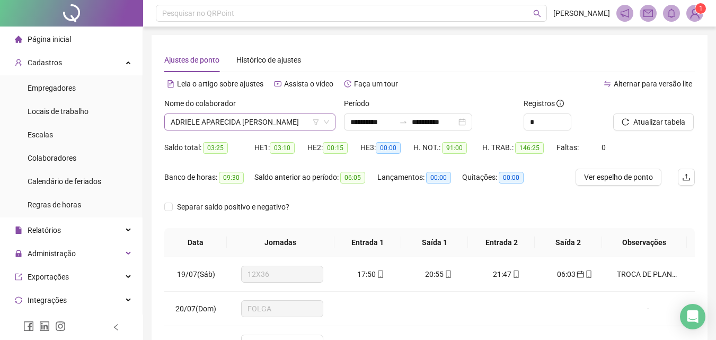
click at [249, 116] on span "ADRIELE APARECIDA [PERSON_NAME]" at bounding box center [250, 122] width 158 height 16
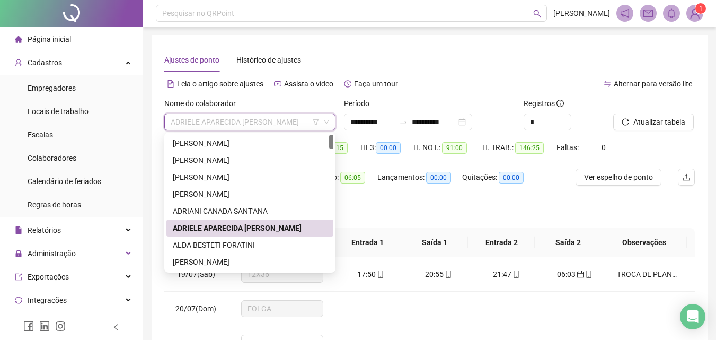
click at [225, 236] on div "ALDA BESTETI FORATINI" at bounding box center [249, 244] width 167 height 17
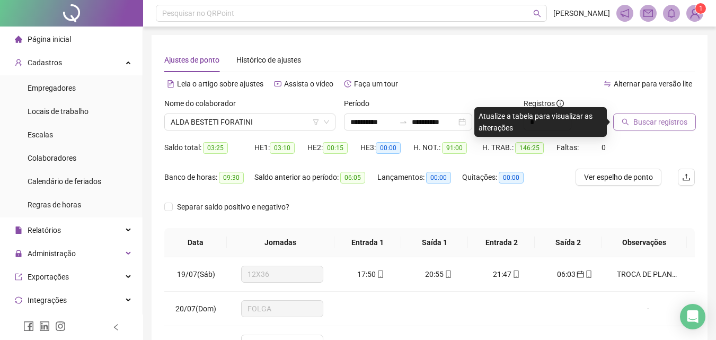
click at [627, 127] on button "Buscar registros" at bounding box center [654, 121] width 83 height 17
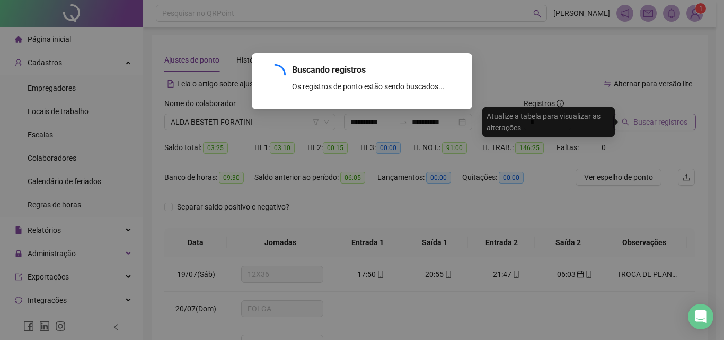
click at [627, 127] on div "Buscando registros Os registros de ponto estão sendo buscados... OK" at bounding box center [362, 170] width 724 height 340
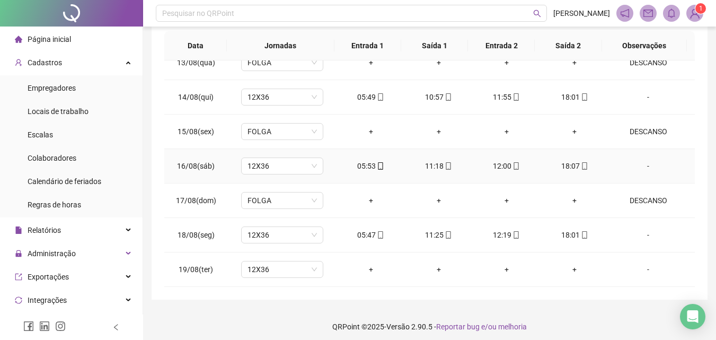
scroll to position [202, 0]
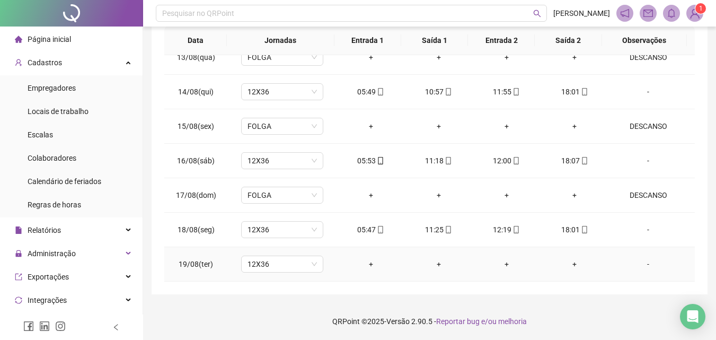
click at [642, 265] on div "-" at bounding box center [648, 264] width 63 height 12
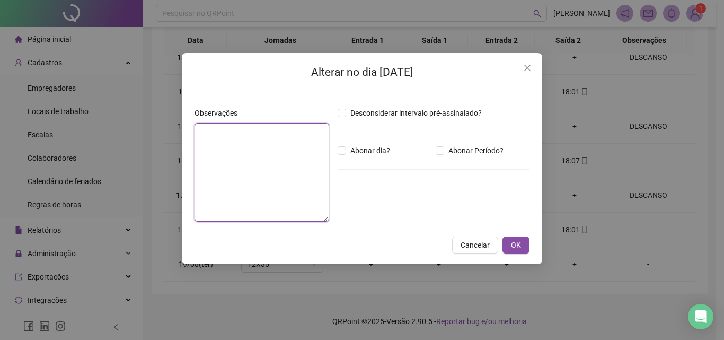
click at [217, 182] on textarea at bounding box center [261, 172] width 135 height 99
type textarea "********"
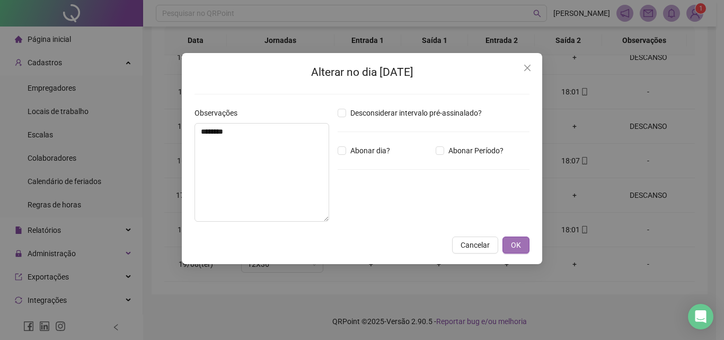
click at [526, 240] on button "OK" at bounding box center [515, 244] width 27 height 17
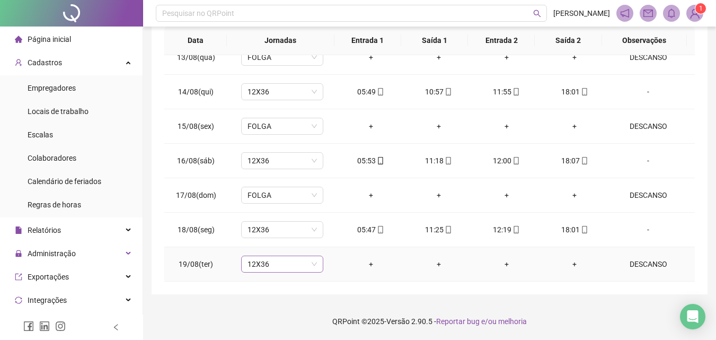
click at [281, 264] on span "12X36" at bounding box center [281, 264] width 69 height 16
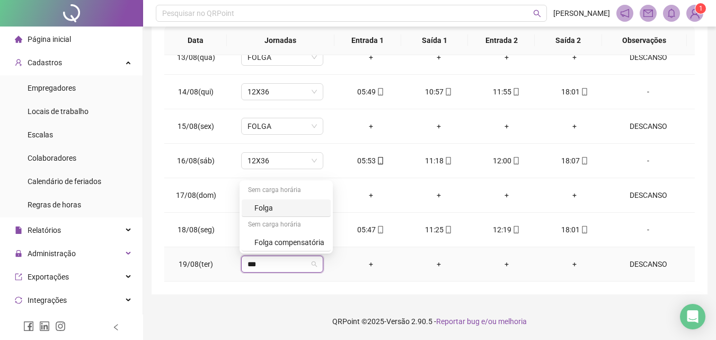
type input "****"
click at [276, 205] on div "Folga" at bounding box center [289, 208] width 70 height 12
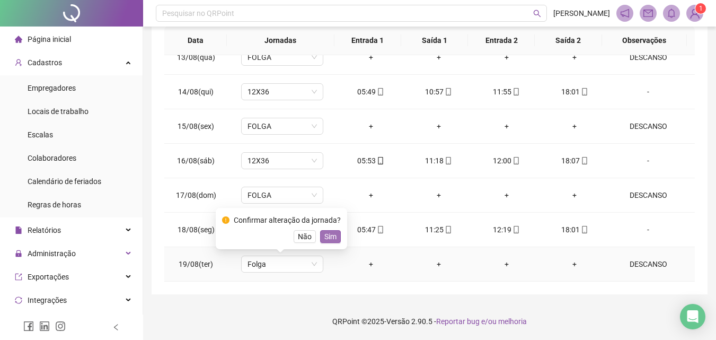
click at [334, 234] on span "Sim" at bounding box center [330, 237] width 12 height 12
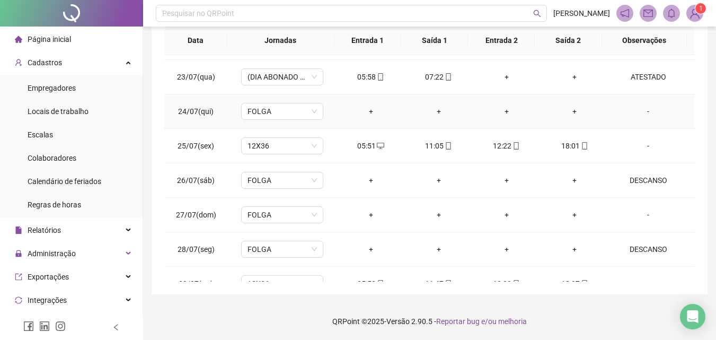
scroll to position [0, 0]
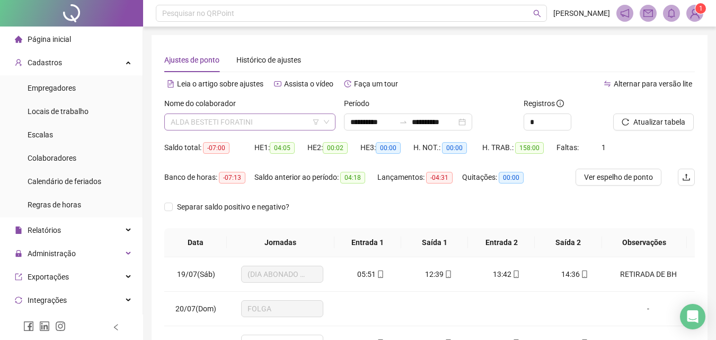
click at [201, 128] on span "ALDA BESTETI FORATINI" at bounding box center [250, 122] width 158 height 16
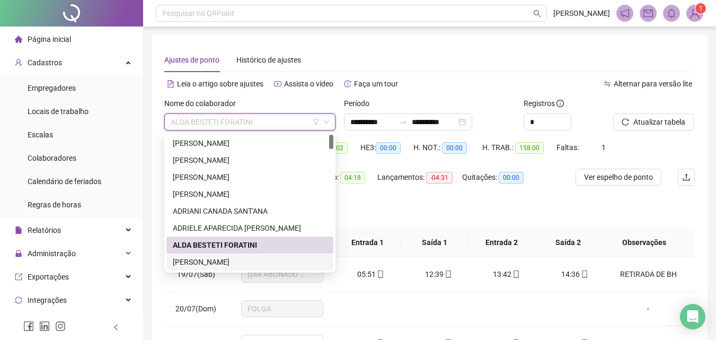
click at [211, 260] on div "[PERSON_NAME]" at bounding box center [250, 262] width 154 height 12
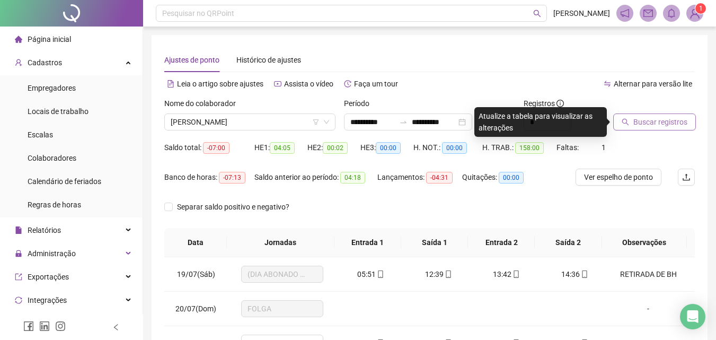
click at [675, 127] on span "Buscar registros" at bounding box center [660, 122] width 54 height 12
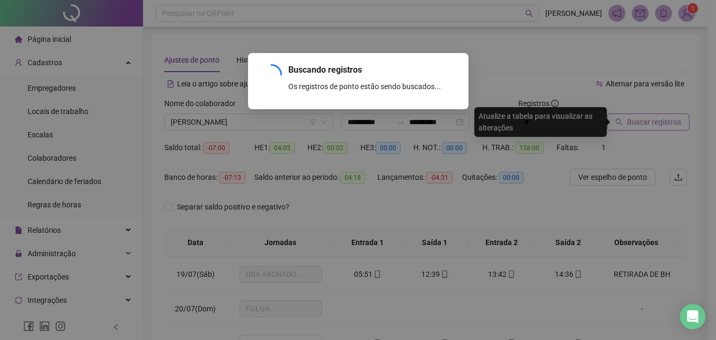
click at [675, 127] on div "Buscando registros Os registros de ponto estão sendo buscados... OK" at bounding box center [358, 170] width 716 height 340
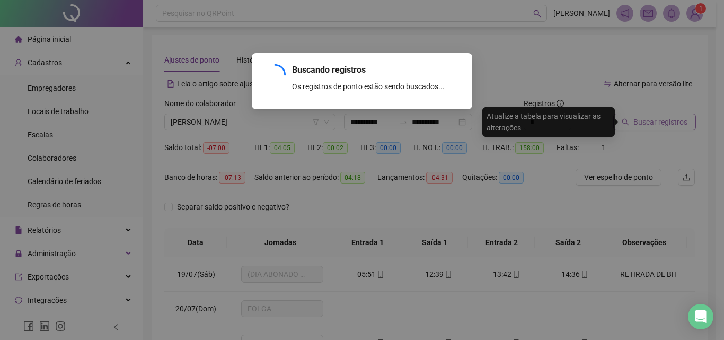
click at [675, 127] on div "Buscando registros Os registros de ponto estão sendo buscados... OK" at bounding box center [362, 170] width 724 height 340
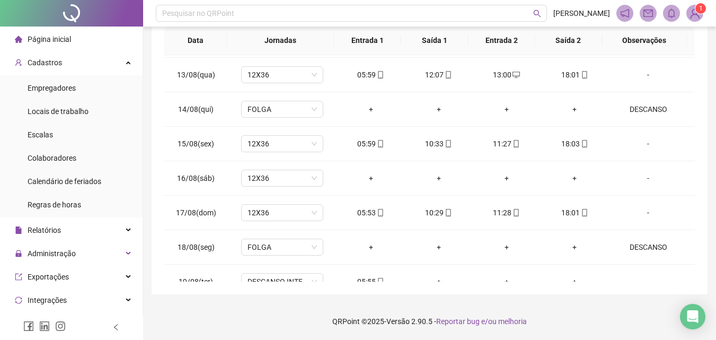
scroll to position [876, 0]
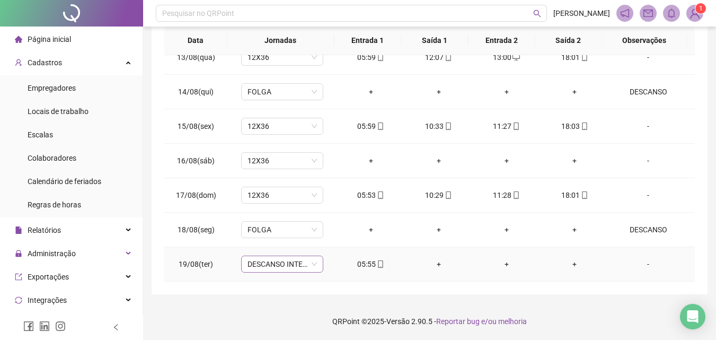
click at [255, 270] on span "DESCANSO INTER-JORNADA" at bounding box center [281, 264] width 69 height 16
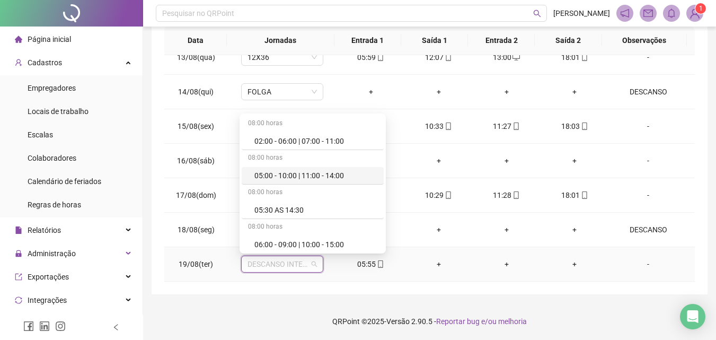
type input "*"
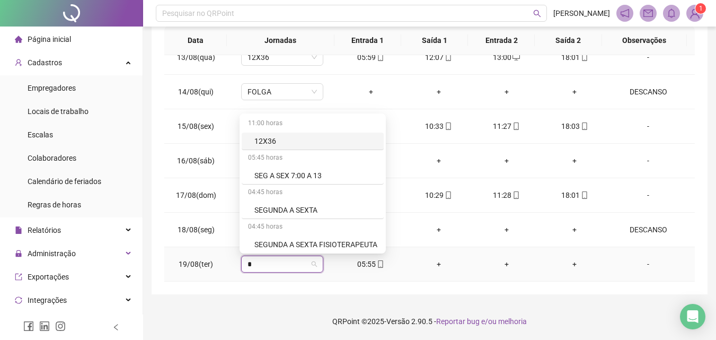
click at [282, 136] on div "12X36" at bounding box center [315, 141] width 123 height 12
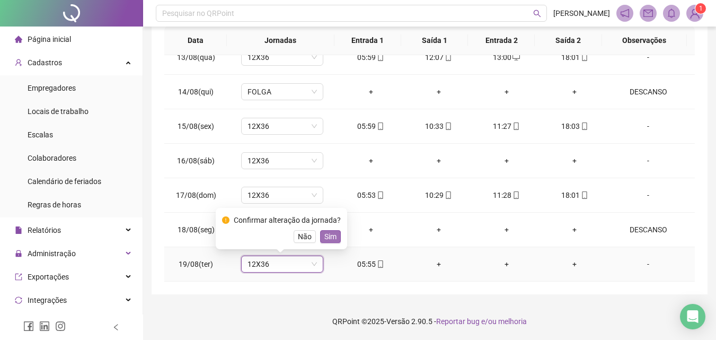
click at [327, 233] on span "Sim" at bounding box center [330, 237] width 12 height 12
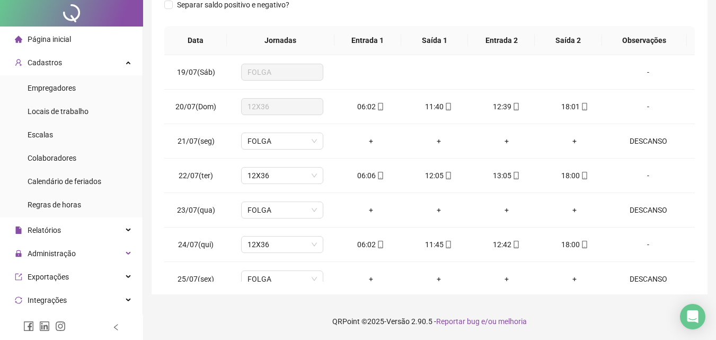
scroll to position [0, 0]
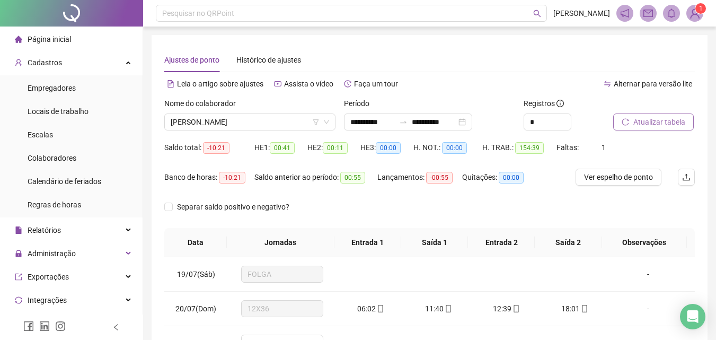
click at [640, 121] on span "Atualizar tabela" at bounding box center [659, 122] width 52 height 12
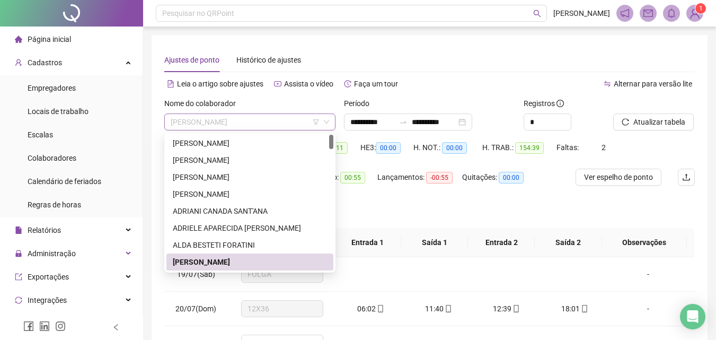
click at [265, 125] on span "[PERSON_NAME]" at bounding box center [250, 122] width 158 height 16
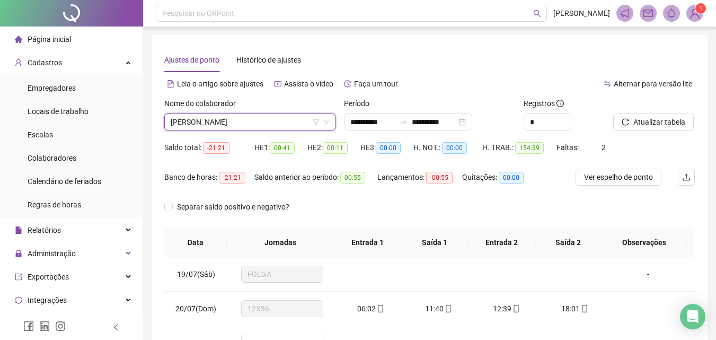
click at [227, 119] on span "[PERSON_NAME]" at bounding box center [250, 122] width 158 height 16
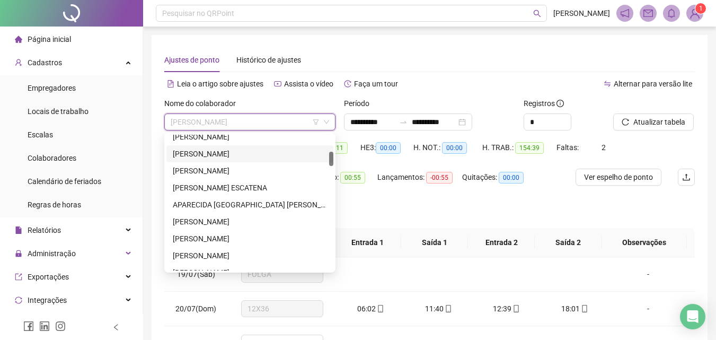
scroll to position [106, 0]
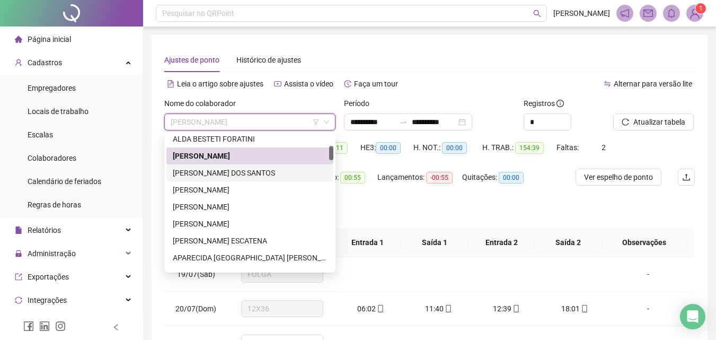
click at [211, 174] on div "[PERSON_NAME] DOS SANTOS" at bounding box center [250, 173] width 154 height 12
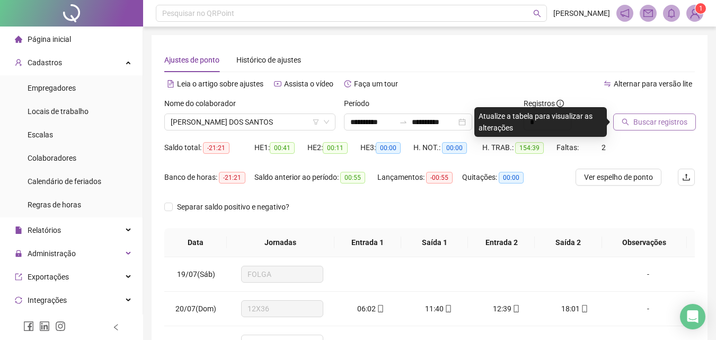
click at [651, 126] on span "Buscar registros" at bounding box center [660, 122] width 54 height 12
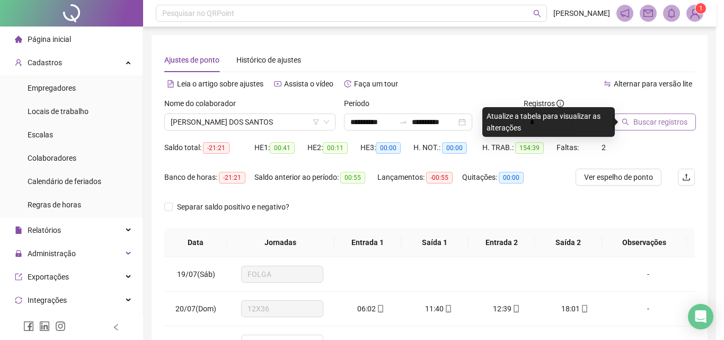
click at [651, 126] on div "Buscando registros Os registros de ponto estão sendo buscados... OK" at bounding box center [362, 170] width 724 height 340
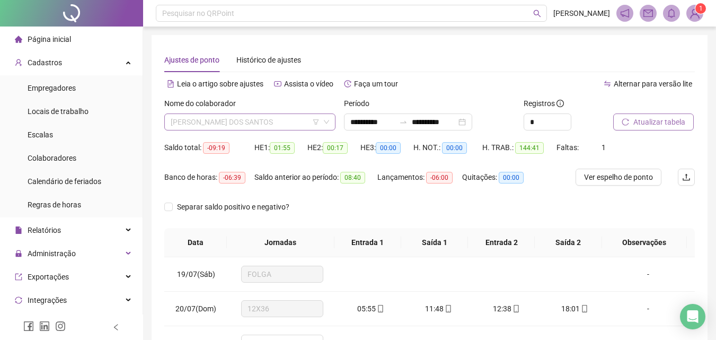
click at [279, 123] on span "[PERSON_NAME] DOS SANTOS" at bounding box center [250, 122] width 158 height 16
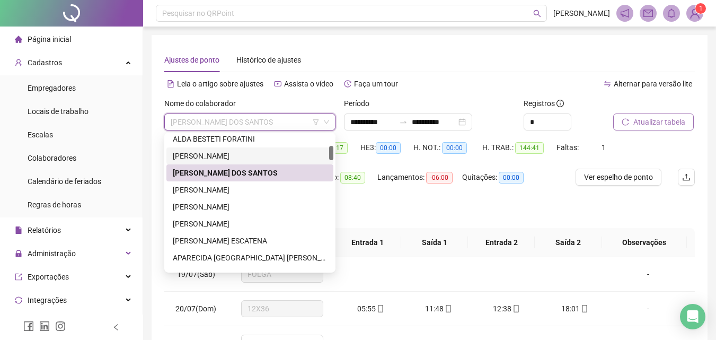
click at [226, 160] on div "[PERSON_NAME]" at bounding box center [250, 156] width 154 height 12
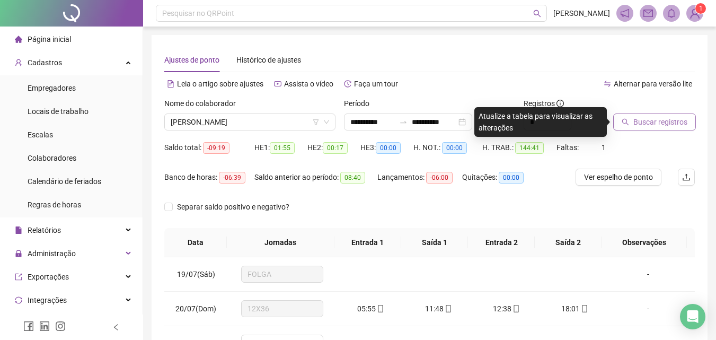
click at [613, 125] on div "Buscar registros" at bounding box center [654, 118] width 90 height 41
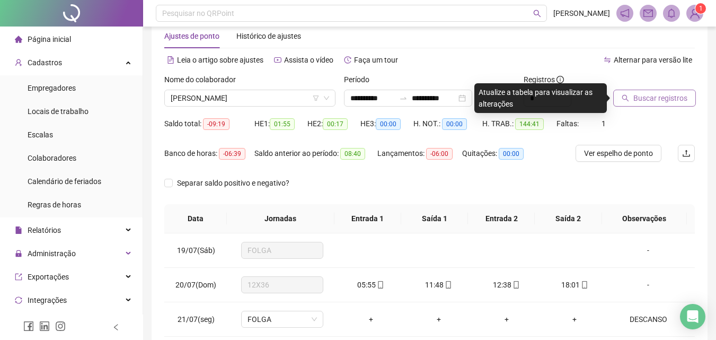
scroll to position [0, 0]
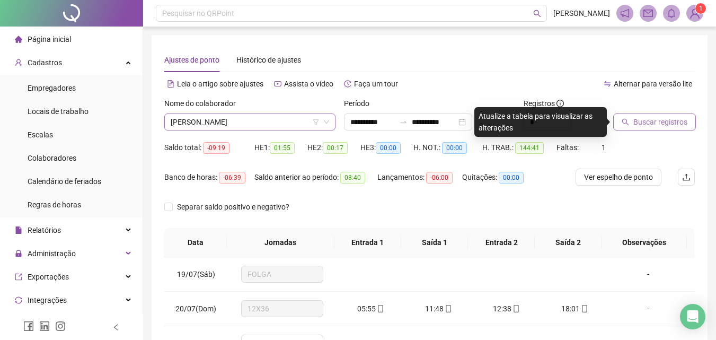
click at [264, 118] on span "[PERSON_NAME]" at bounding box center [250, 122] width 158 height 16
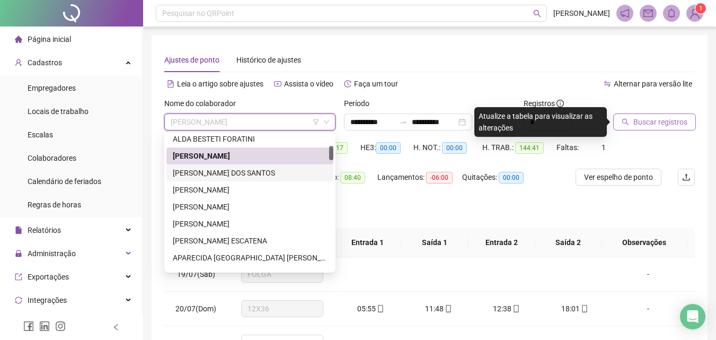
click at [239, 170] on div "[PERSON_NAME] DOS SANTOS" at bounding box center [250, 173] width 154 height 12
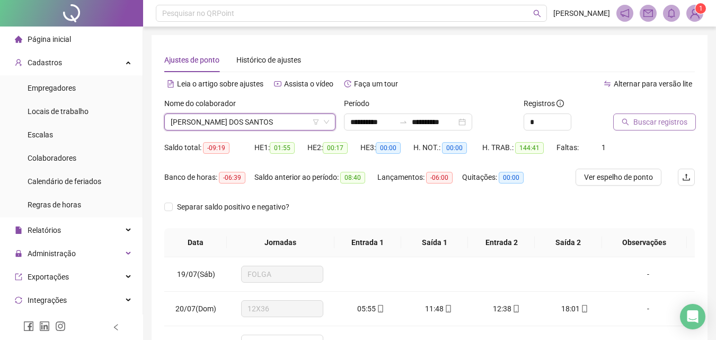
click at [656, 122] on span "Buscar registros" at bounding box center [660, 122] width 54 height 12
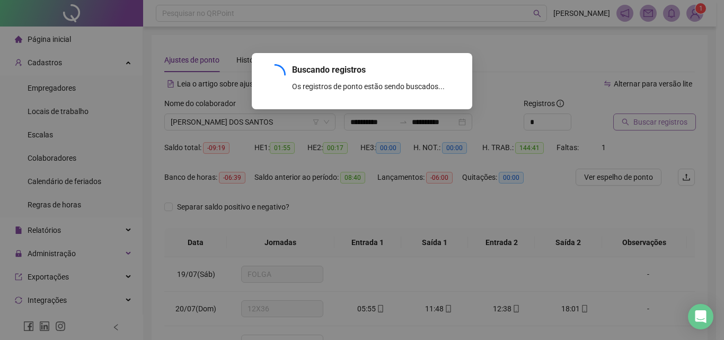
click at [656, 122] on div "Buscando registros Os registros de ponto estão sendo buscados... OK" at bounding box center [362, 170] width 724 height 340
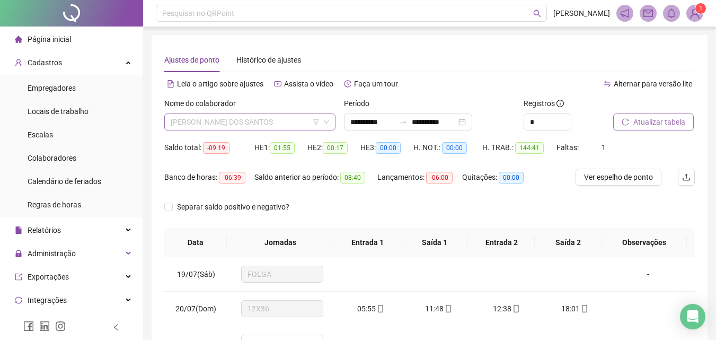
click at [235, 127] on span "[PERSON_NAME] DOS SANTOS" at bounding box center [250, 122] width 158 height 16
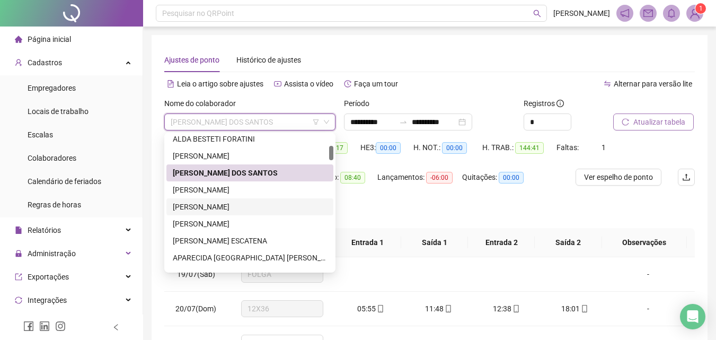
click at [222, 202] on div "[PERSON_NAME]" at bounding box center [250, 207] width 154 height 12
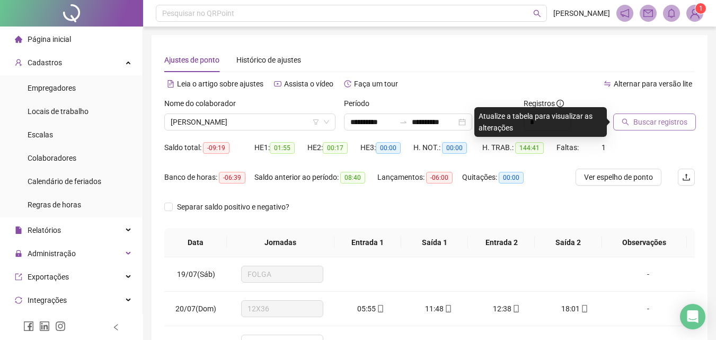
click at [623, 120] on icon "search" at bounding box center [625, 121] width 7 height 7
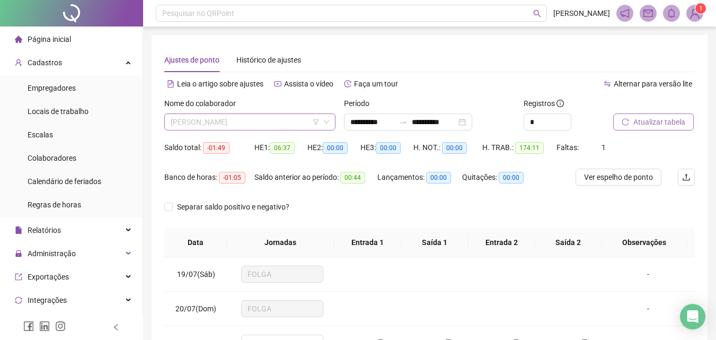
click at [218, 129] on span "[PERSON_NAME]" at bounding box center [250, 122] width 158 height 16
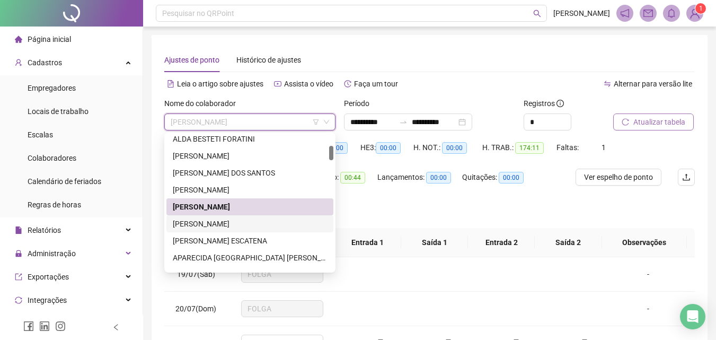
click at [206, 222] on div "[PERSON_NAME]" at bounding box center [250, 224] width 154 height 12
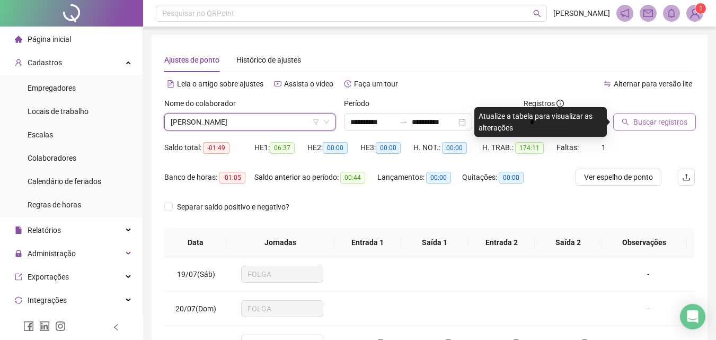
click at [660, 121] on span "Buscar registros" at bounding box center [660, 122] width 54 height 12
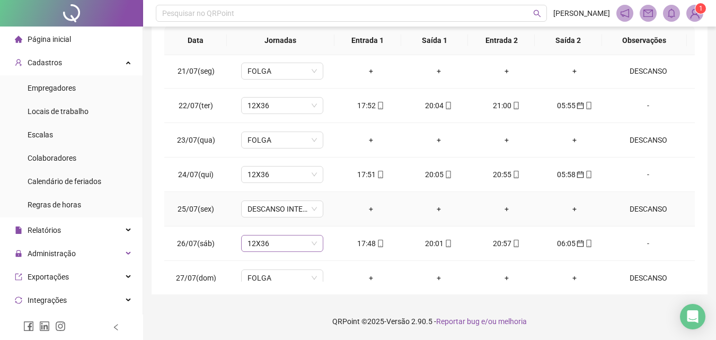
scroll to position [106, 0]
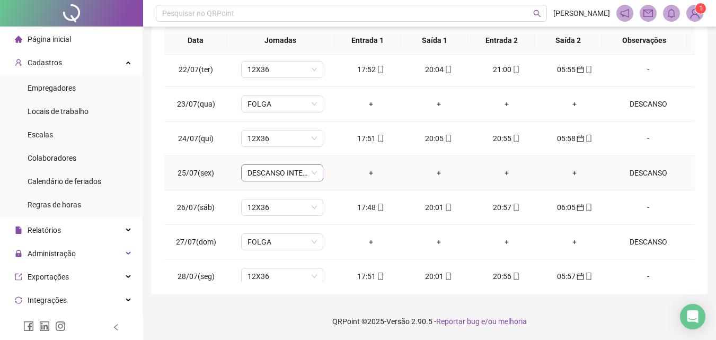
click at [281, 175] on span "DESCANSO INTER-JORNADA" at bounding box center [281, 173] width 69 height 16
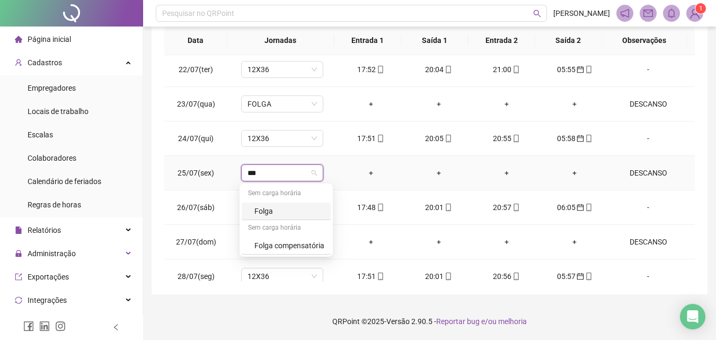
type input "****"
click at [268, 206] on div "Folga" at bounding box center [289, 211] width 70 height 12
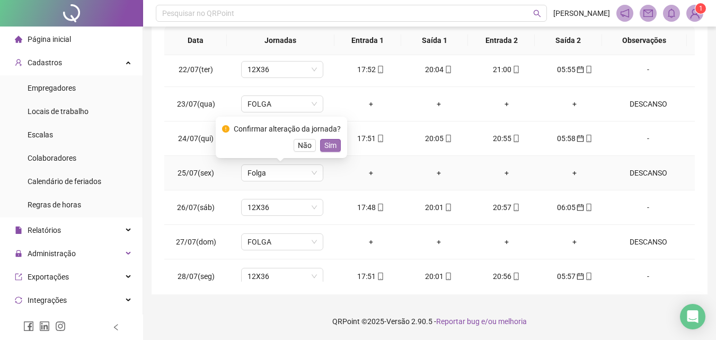
click at [332, 147] on span "Sim" at bounding box center [330, 145] width 12 height 12
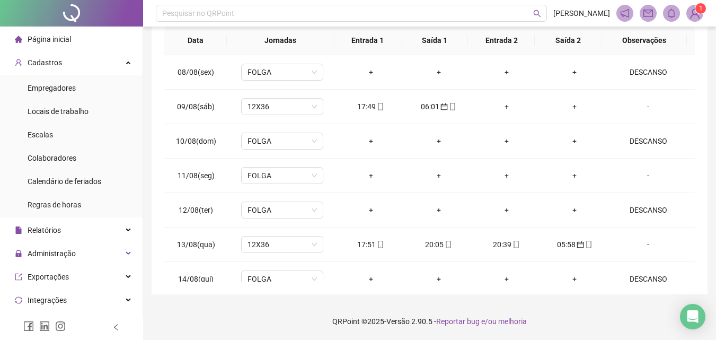
scroll to position [876, 0]
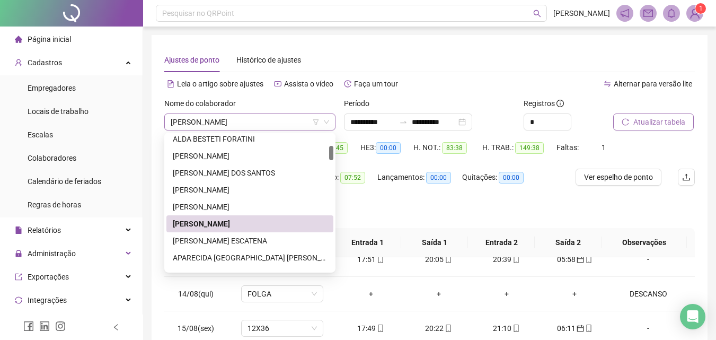
scroll to position [0, 0]
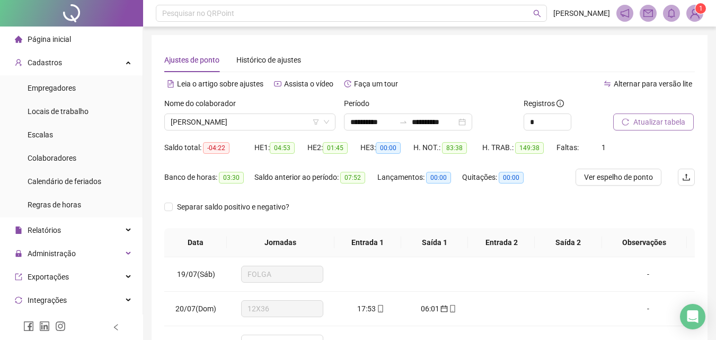
click at [229, 243] on th "Jornadas" at bounding box center [281, 242] width 108 height 29
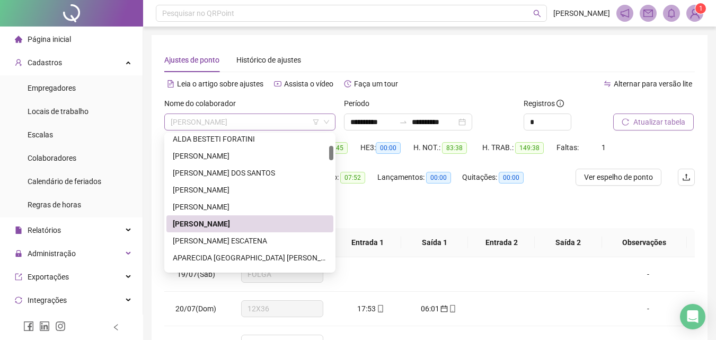
click at [257, 120] on span "[PERSON_NAME]" at bounding box center [250, 122] width 158 height 16
click at [209, 236] on div "[PERSON_NAME] ESCATENA" at bounding box center [250, 241] width 154 height 12
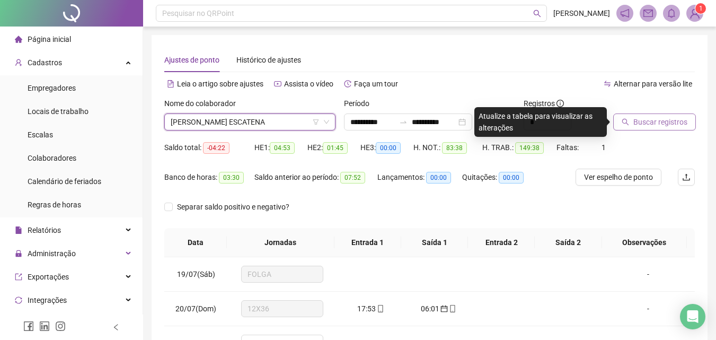
click at [663, 120] on span "Buscar registros" at bounding box center [660, 122] width 54 height 12
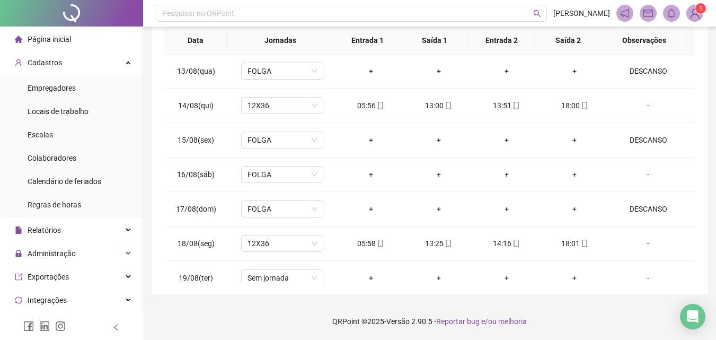
scroll to position [876, 0]
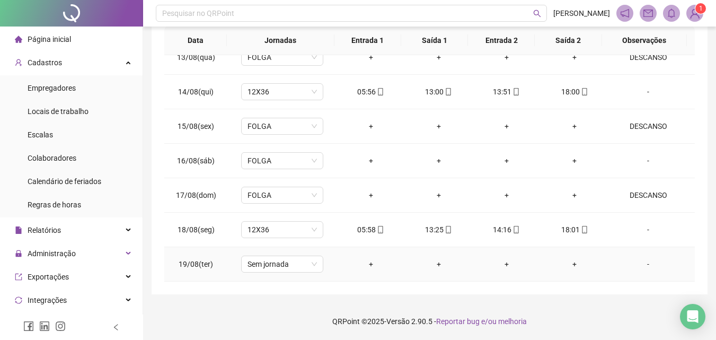
click at [643, 264] on div "-" at bounding box center [648, 264] width 63 height 12
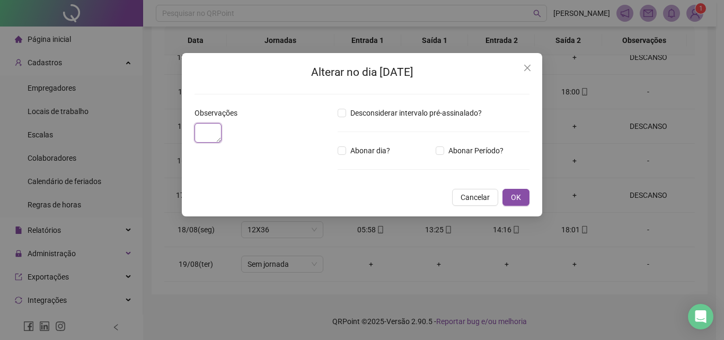
click at [219, 143] on textarea at bounding box center [207, 133] width 27 height 20
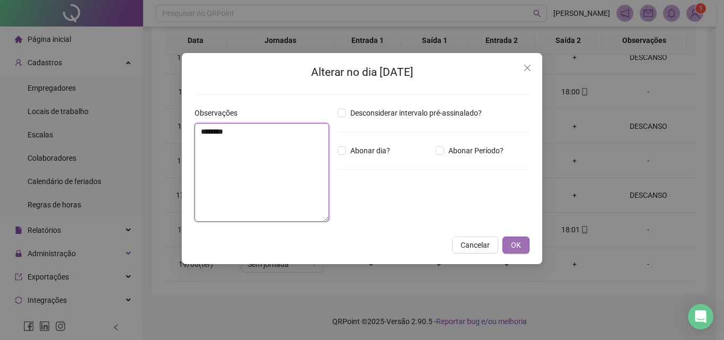
type textarea "********"
click at [519, 239] on span "OK" at bounding box center [516, 245] width 10 height 12
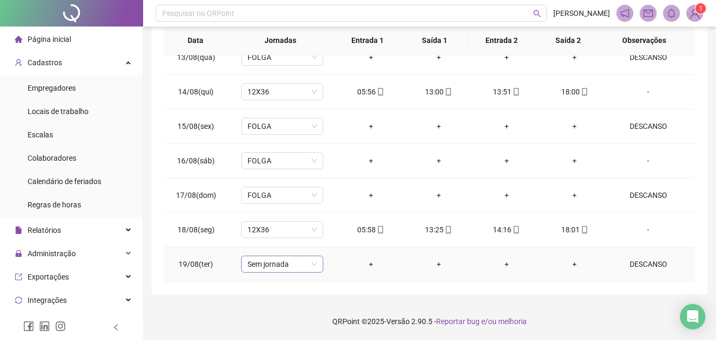
click at [258, 267] on span "Sem jornada" at bounding box center [281, 264] width 69 height 16
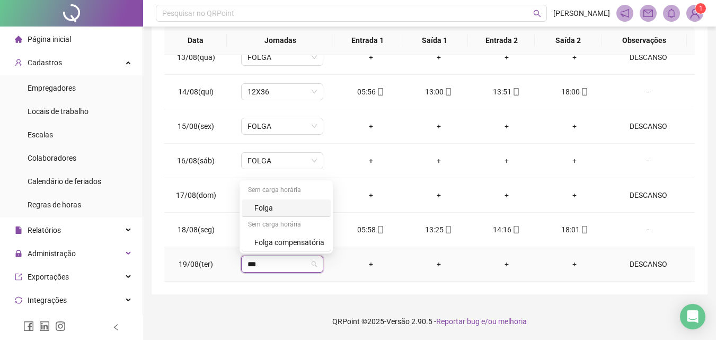
type input "****"
click at [271, 202] on div "Folga" at bounding box center [289, 208] width 70 height 12
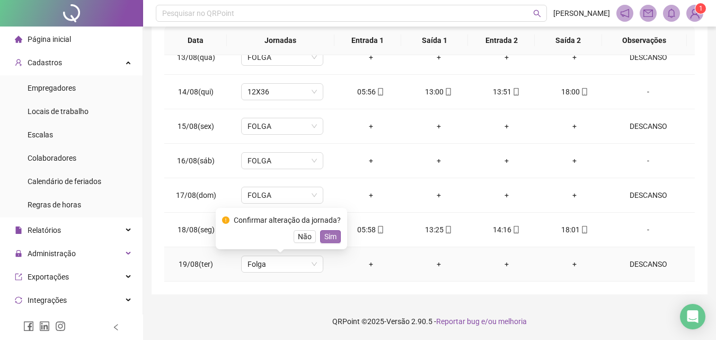
click at [335, 237] on button "Sim" at bounding box center [330, 236] width 21 height 13
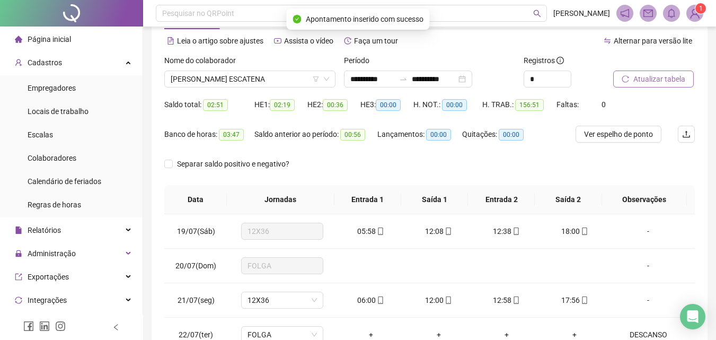
scroll to position [0, 0]
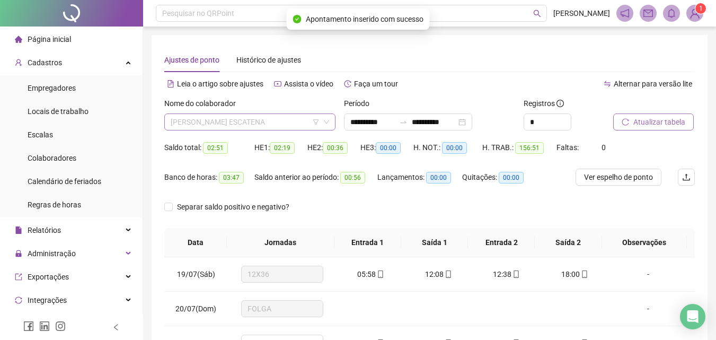
click at [296, 128] on span "[PERSON_NAME] ESCATENA" at bounding box center [250, 122] width 158 height 16
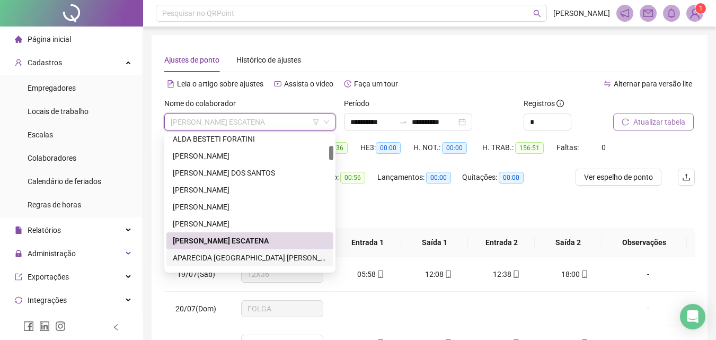
click at [232, 254] on div "APARECIDA [GEOGRAPHIC_DATA] [PERSON_NAME]" at bounding box center [250, 258] width 154 height 12
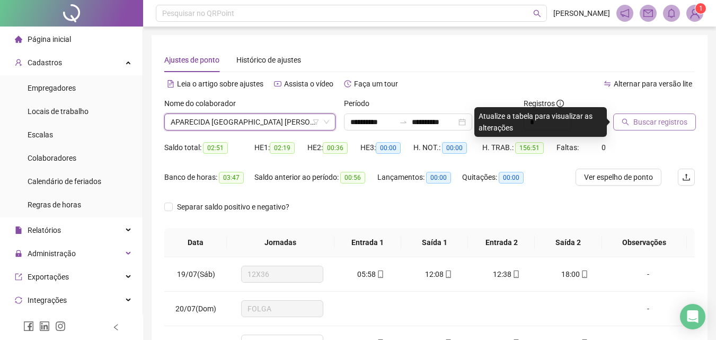
click at [656, 126] on span "Buscar registros" at bounding box center [660, 122] width 54 height 12
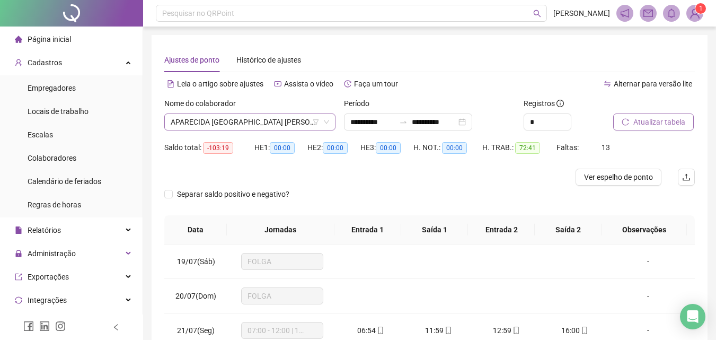
click at [244, 121] on span "APARECIDA [GEOGRAPHIC_DATA] [PERSON_NAME]" at bounding box center [250, 122] width 158 height 16
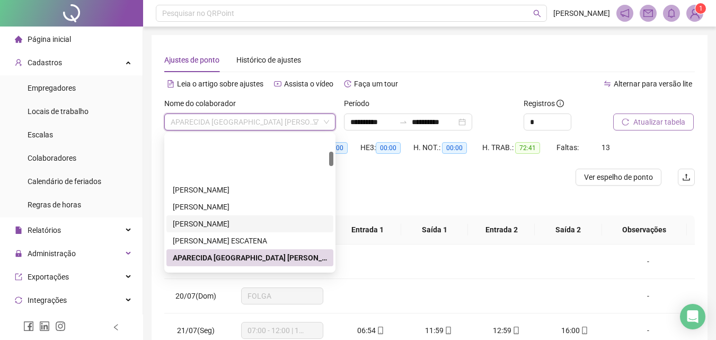
scroll to position [159, 0]
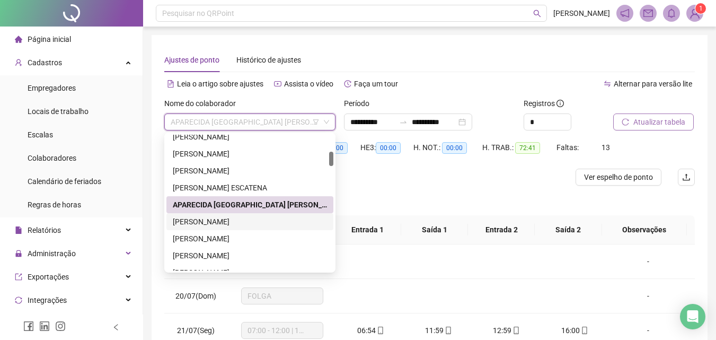
click at [199, 216] on div "[PERSON_NAME]" at bounding box center [250, 222] width 154 height 12
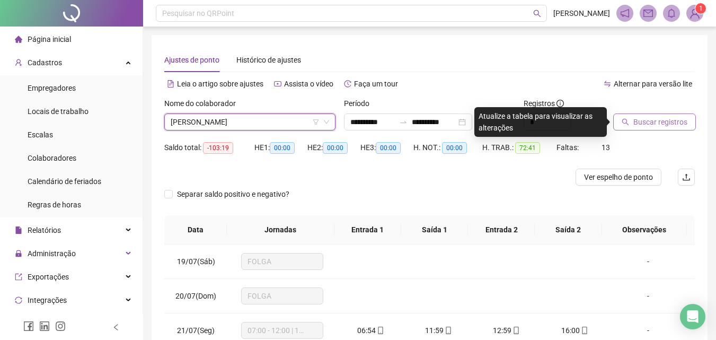
click at [669, 122] on span "Buscar registros" at bounding box center [660, 122] width 54 height 12
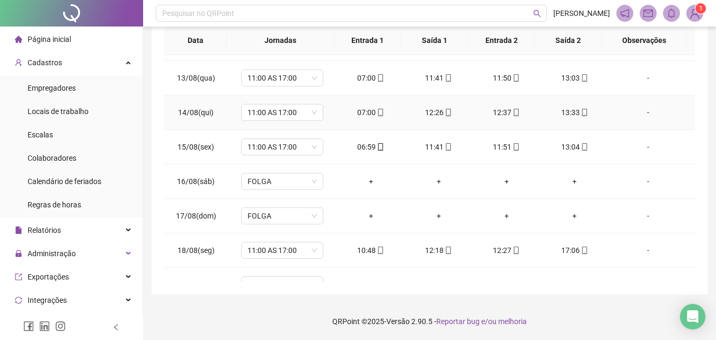
scroll to position [876, 0]
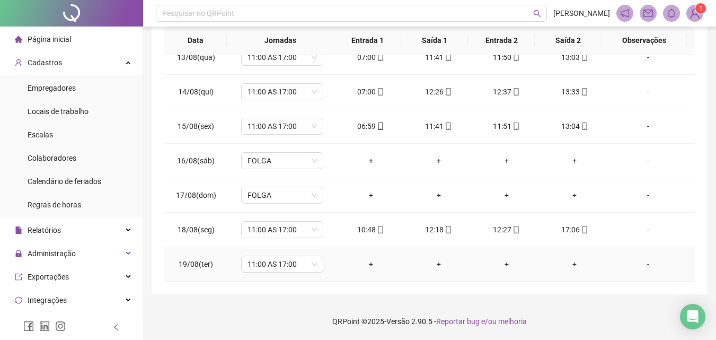
click at [643, 264] on div "-" at bounding box center [648, 264] width 63 height 12
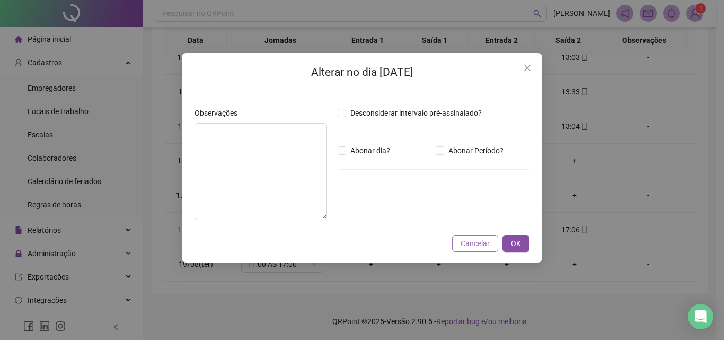
click at [477, 247] on span "Cancelar" at bounding box center [475, 243] width 29 height 12
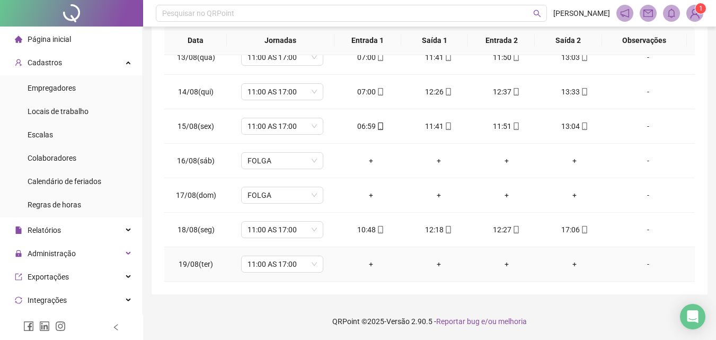
click at [647, 264] on div "-" at bounding box center [648, 264] width 63 height 12
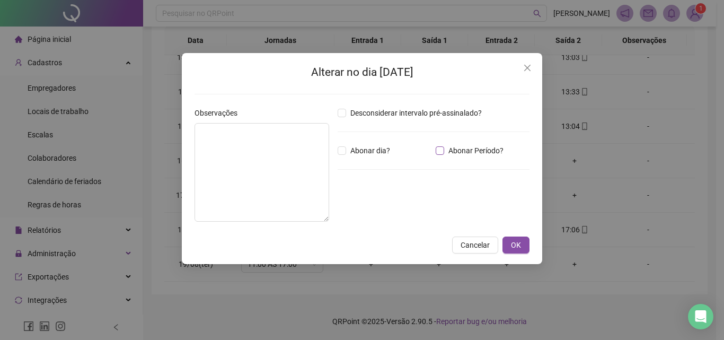
click at [475, 146] on span "Abonar Período?" at bounding box center [476, 151] width 64 height 12
click at [350, 207] on input "*****" at bounding box center [365, 208] width 42 height 13
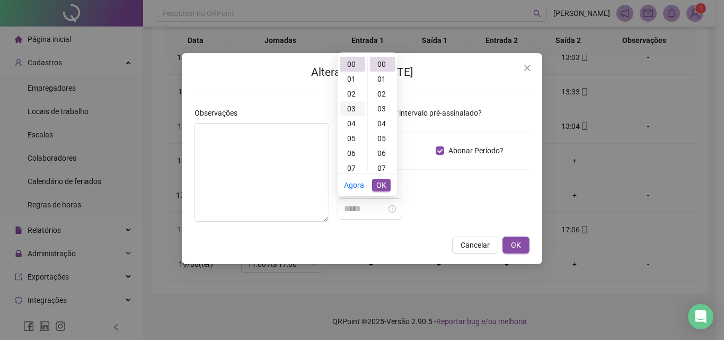
click at [353, 109] on div "03" at bounding box center [352, 108] width 25 height 15
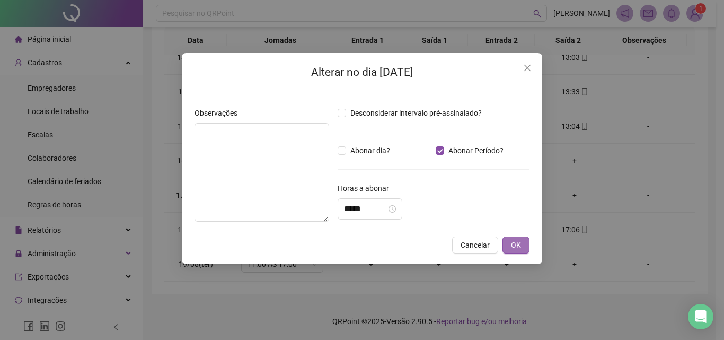
click at [524, 236] on button "OK" at bounding box center [515, 244] width 27 height 17
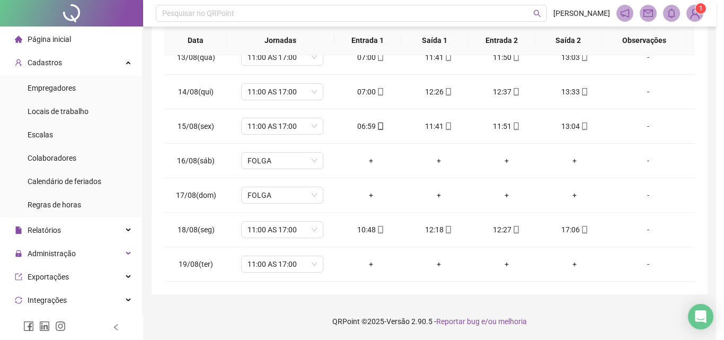
click at [346, 209] on div "Alterar no dia [DATE] Observações Desconsiderar intervalo pré-assinalado? Abona…" at bounding box center [362, 170] width 724 height 340
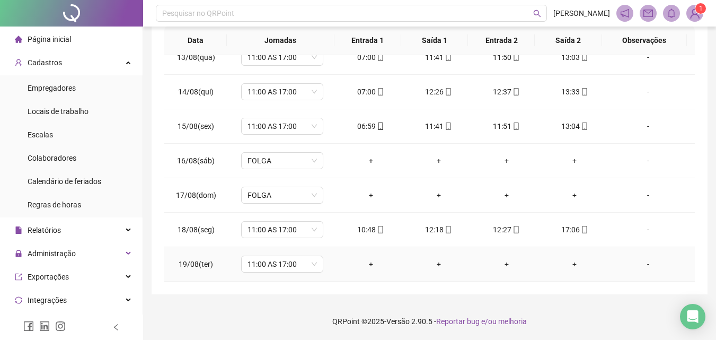
click at [640, 260] on div "-" at bounding box center [648, 264] width 63 height 12
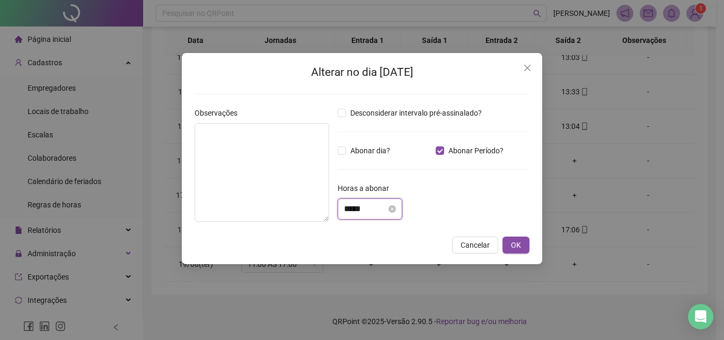
click at [354, 211] on input "*****" at bounding box center [365, 208] width 42 height 13
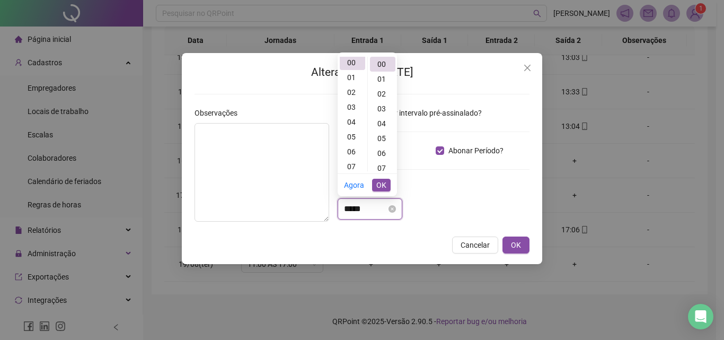
scroll to position [0, 0]
click at [352, 109] on div "03" at bounding box center [352, 108] width 25 height 15
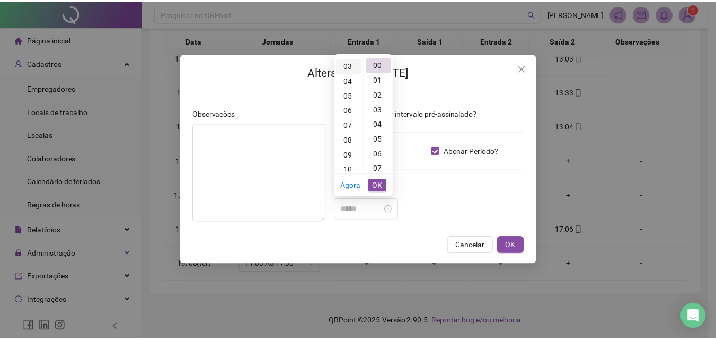
scroll to position [45, 0]
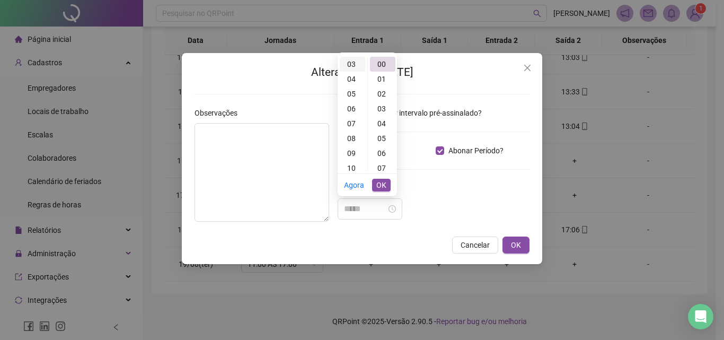
type input "*****"
click at [352, 61] on div "03" at bounding box center [352, 64] width 25 height 15
click at [382, 187] on span "OK" at bounding box center [381, 185] width 10 height 12
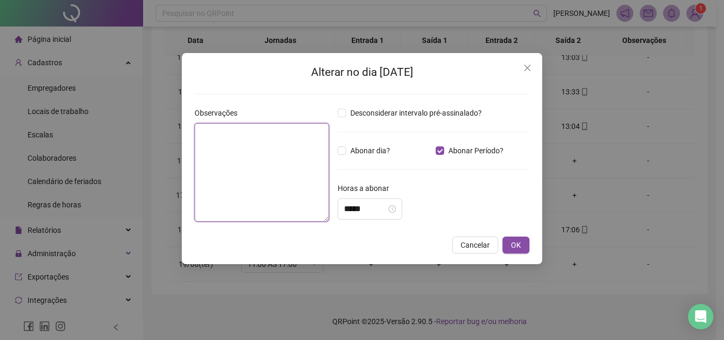
click at [288, 169] on textarea at bounding box center [261, 172] width 135 height 99
type textarea "**********"
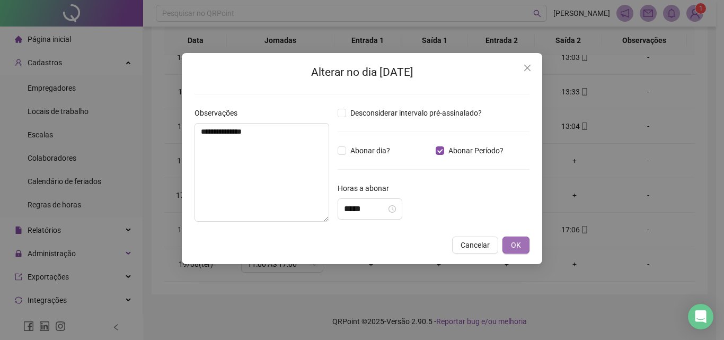
click at [515, 242] on span "OK" at bounding box center [516, 245] width 10 height 12
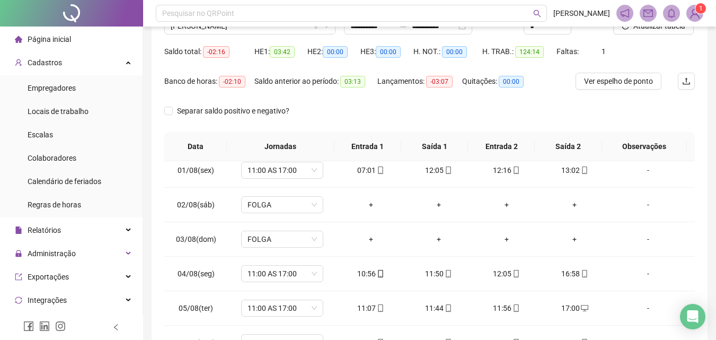
scroll to position [0, 0]
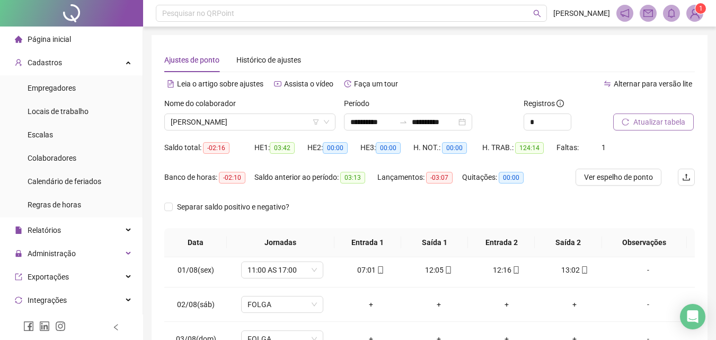
click at [641, 123] on span "Atualizar tabela" at bounding box center [659, 122] width 52 height 12
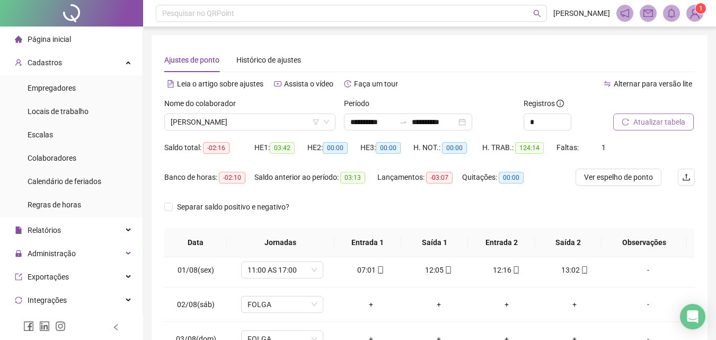
click at [641, 123] on span "Atualizar tabela" at bounding box center [659, 122] width 52 height 12
click at [635, 116] on span "Atualizar tabela" at bounding box center [659, 122] width 52 height 12
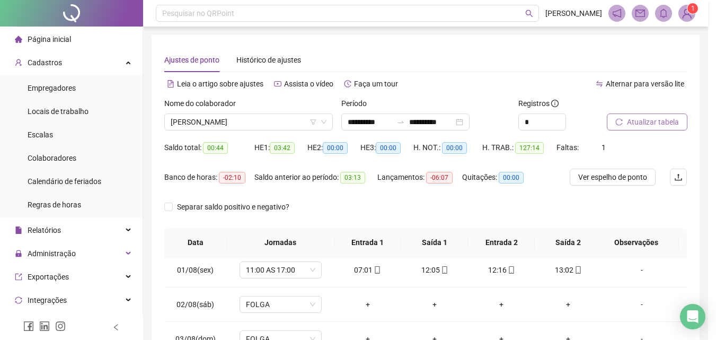
click at [635, 120] on div "Atualizando tabela Atualizando e reorganizando os registros... OK" at bounding box center [358, 170] width 716 height 340
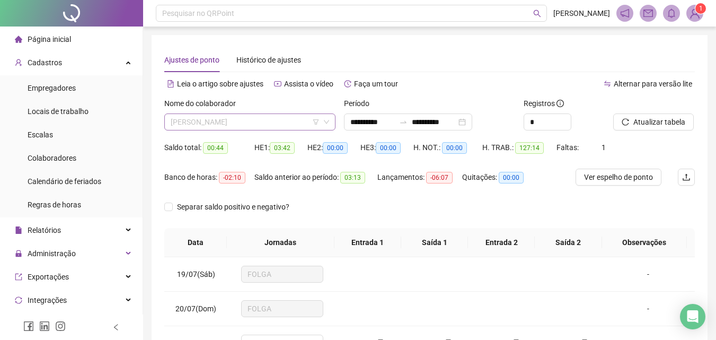
click at [210, 122] on span "[PERSON_NAME]" at bounding box center [250, 122] width 158 height 16
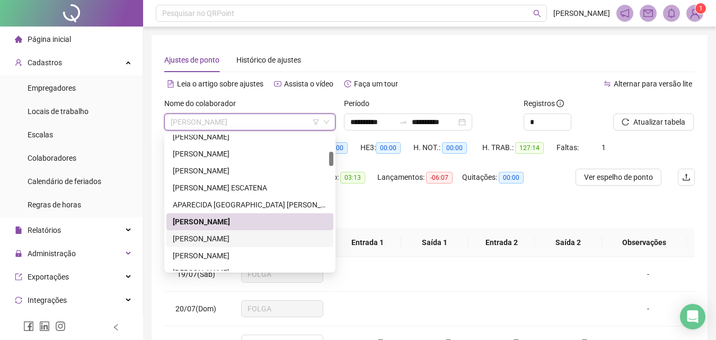
click at [198, 231] on div "[PERSON_NAME]" at bounding box center [249, 238] width 167 height 17
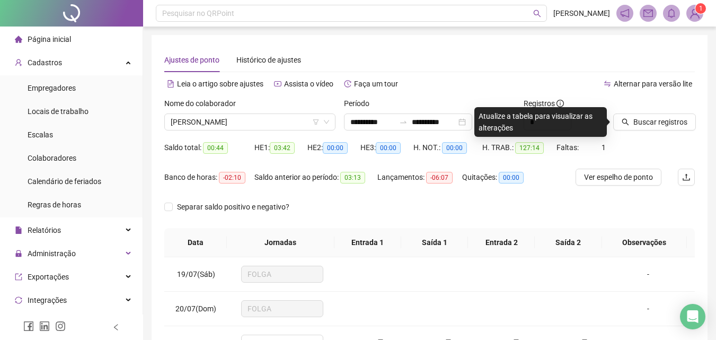
click at [646, 130] on div "Buscar registros" at bounding box center [654, 118] width 90 height 41
click at [644, 123] on span "Buscar registros" at bounding box center [660, 122] width 54 height 12
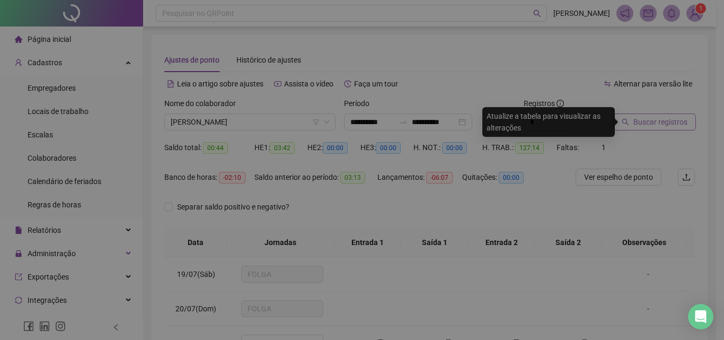
click at [644, 123] on div "Buscando registros Os registros de ponto estão sendo buscados... OK" at bounding box center [362, 170] width 724 height 340
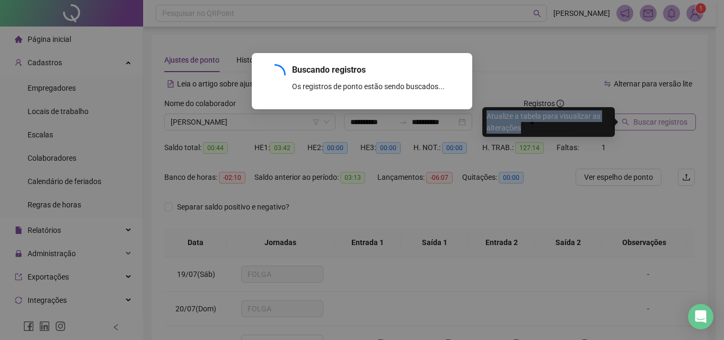
click at [644, 123] on div "Buscando registros Os registros de ponto estão sendo buscados... OK" at bounding box center [362, 170] width 724 height 340
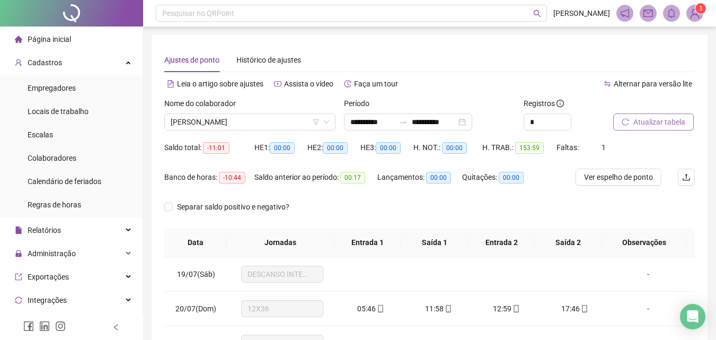
click at [644, 121] on span "Atualizar tabela" at bounding box center [659, 122] width 52 height 12
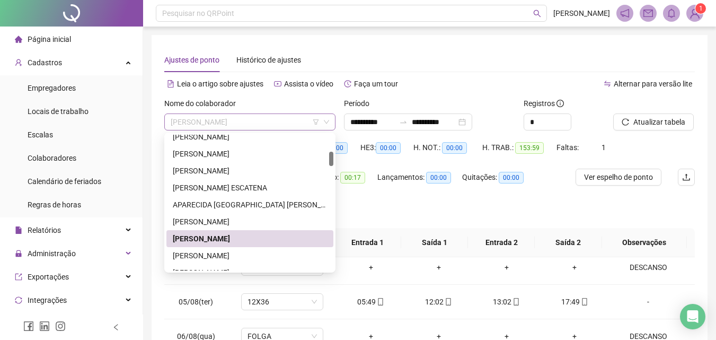
click at [267, 120] on span "[PERSON_NAME]" at bounding box center [250, 122] width 158 height 16
click at [226, 252] on div "[PERSON_NAME]" at bounding box center [250, 256] width 154 height 12
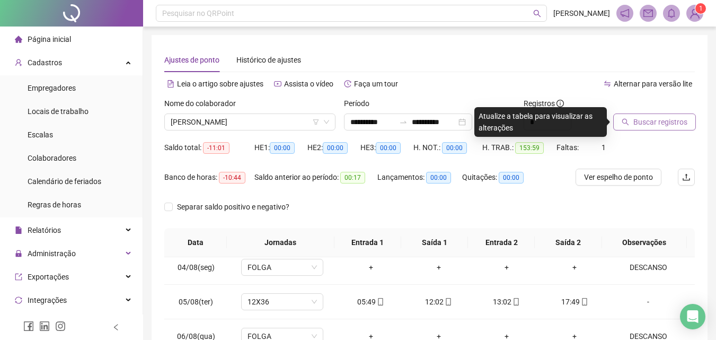
click at [639, 126] on span "Buscar registros" at bounding box center [660, 122] width 54 height 12
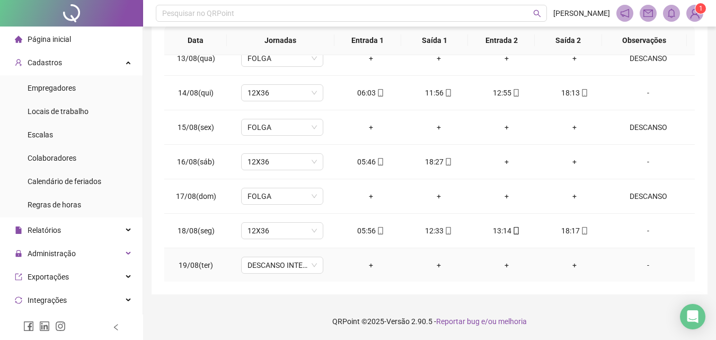
scroll to position [876, 0]
click at [643, 266] on div "-" at bounding box center [648, 264] width 63 height 12
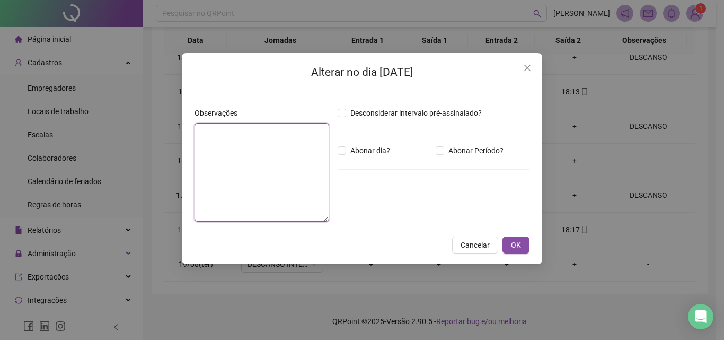
click at [238, 154] on textarea at bounding box center [261, 172] width 135 height 99
type textarea "********"
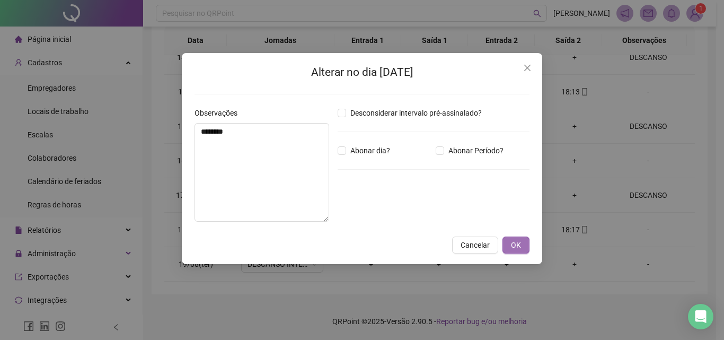
click at [516, 239] on span "OK" at bounding box center [516, 245] width 10 height 12
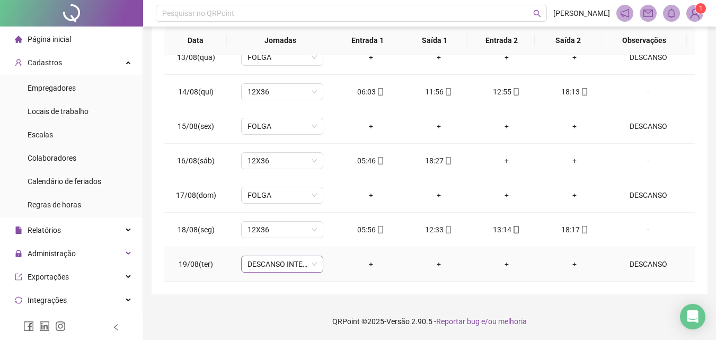
click at [270, 263] on span "DESCANSO INTER-JORNADA" at bounding box center [281, 264] width 69 height 16
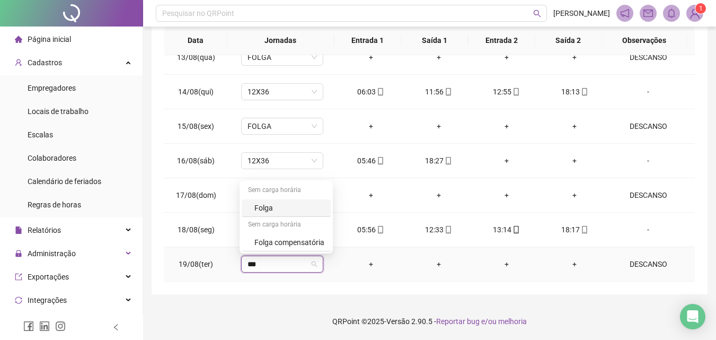
type input "****"
click at [258, 204] on div "Folga" at bounding box center [289, 208] width 70 height 12
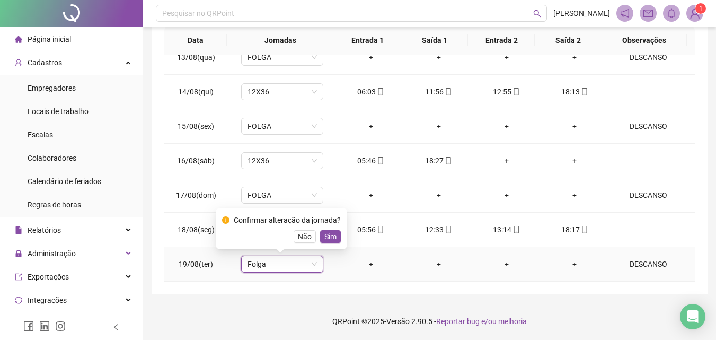
click at [329, 233] on span "Sim" at bounding box center [330, 237] width 12 height 12
click at [328, 234] on td "12X36" at bounding box center [281, 229] width 109 height 34
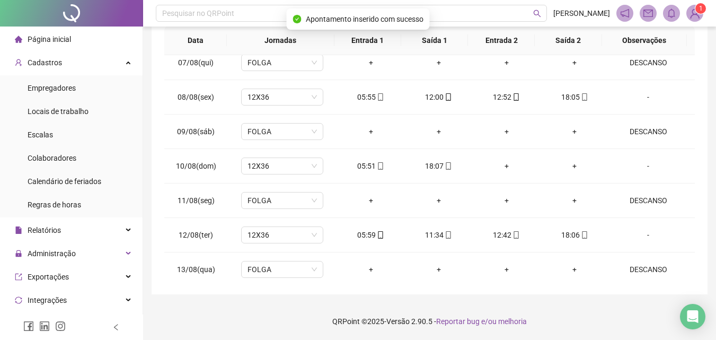
scroll to position [0, 0]
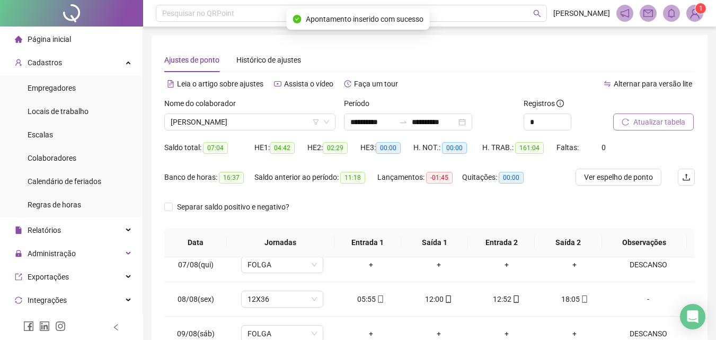
click at [652, 118] on span "Atualizar tabela" at bounding box center [659, 122] width 52 height 12
click at [652, 118] on body "**********" at bounding box center [358, 170] width 716 height 340
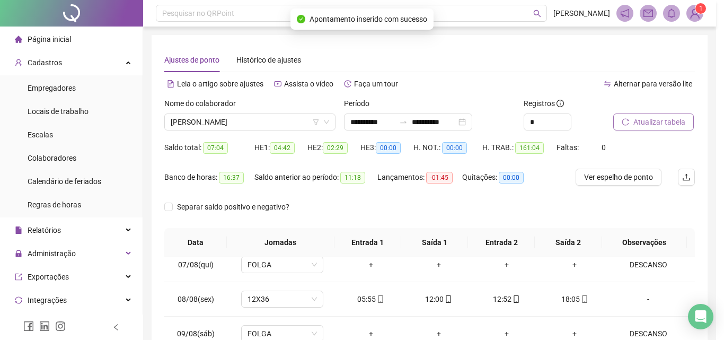
click at [652, 118] on div "Atualizando tabela Atualizando e reorganizando os registros... OK" at bounding box center [362, 170] width 724 height 340
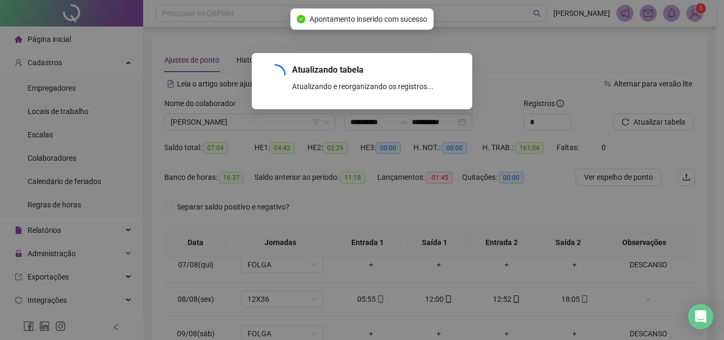
click at [267, 122] on div "Atualizando tabela Atualizando e reorganizando os registros... OK" at bounding box center [362, 170] width 724 height 340
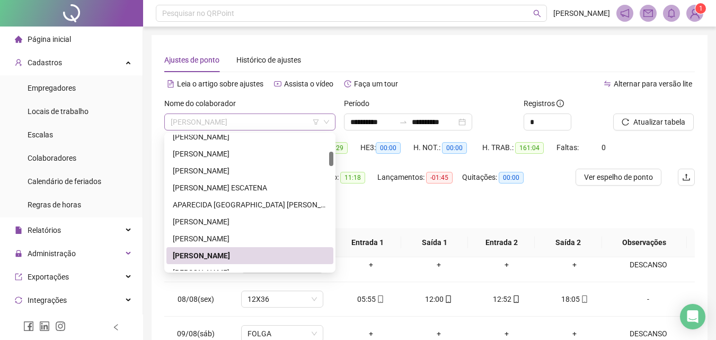
click at [285, 121] on span "[PERSON_NAME]" at bounding box center [250, 122] width 158 height 16
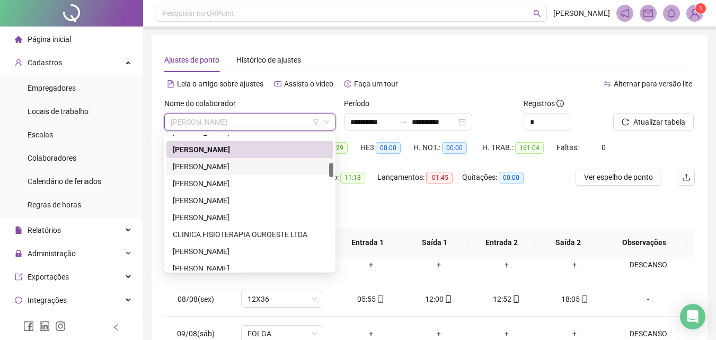
click at [191, 162] on div "[PERSON_NAME]" at bounding box center [250, 167] width 154 height 12
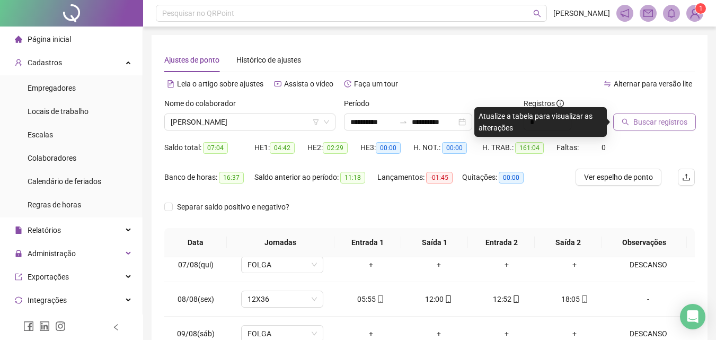
click at [647, 116] on span "Buscar registros" at bounding box center [660, 122] width 54 height 12
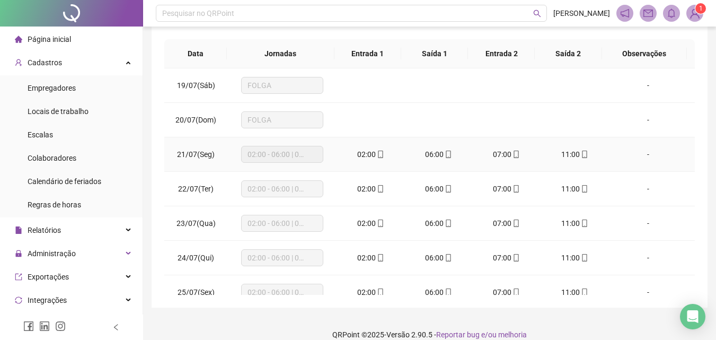
scroll to position [0, 0]
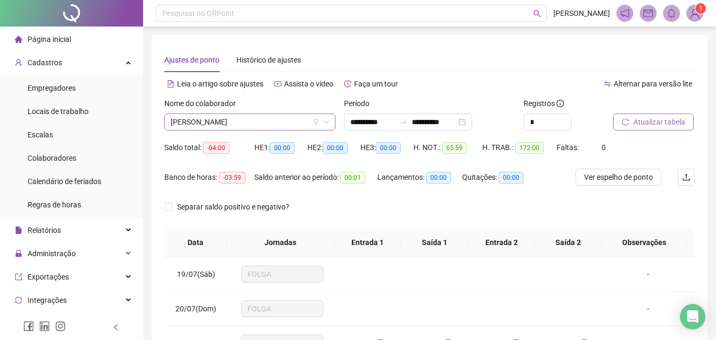
click at [272, 115] on span "[PERSON_NAME]" at bounding box center [250, 122] width 158 height 16
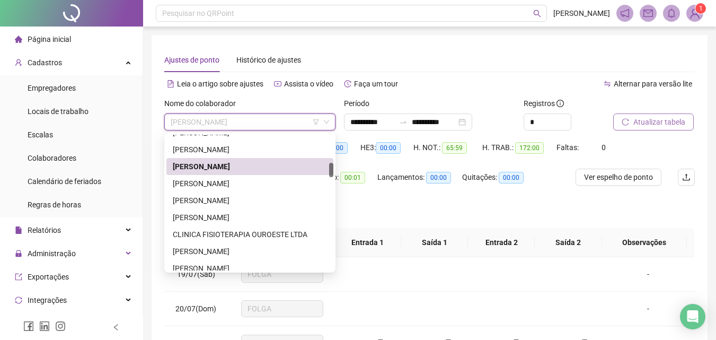
click at [241, 181] on div "[PERSON_NAME]" at bounding box center [250, 184] width 154 height 12
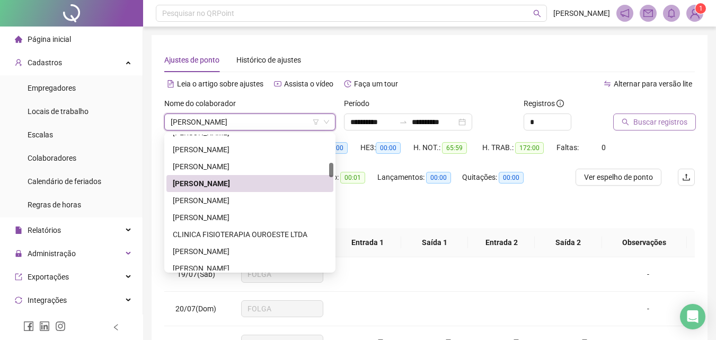
click at [642, 123] on span "Buscar registros" at bounding box center [660, 122] width 54 height 12
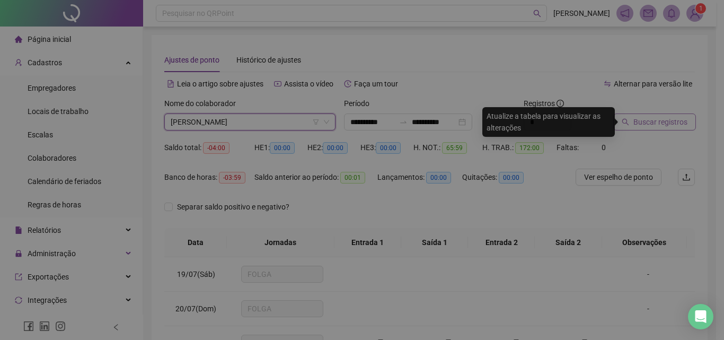
click at [642, 123] on div "Buscando registros Os registros de ponto estão sendo buscados... OK" at bounding box center [362, 170] width 724 height 340
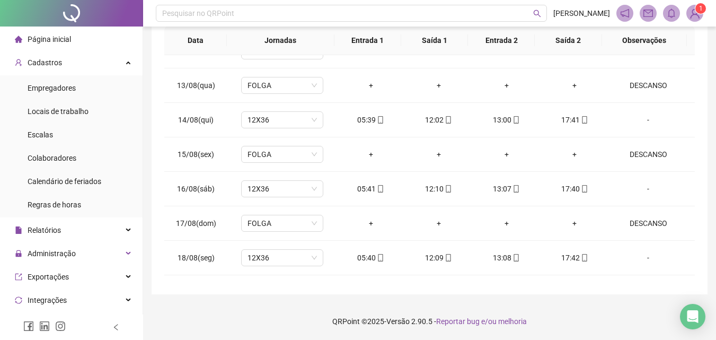
scroll to position [876, 0]
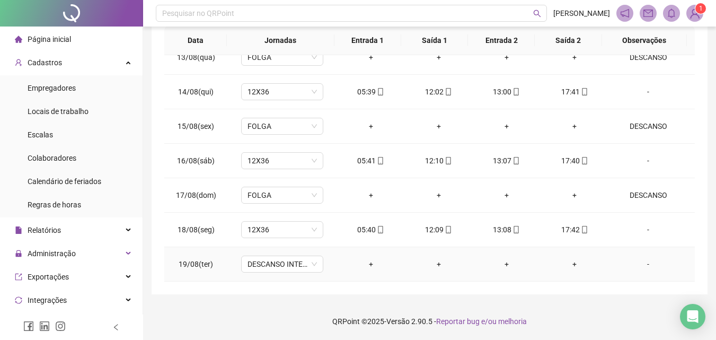
click at [638, 262] on div "-" at bounding box center [648, 264] width 63 height 12
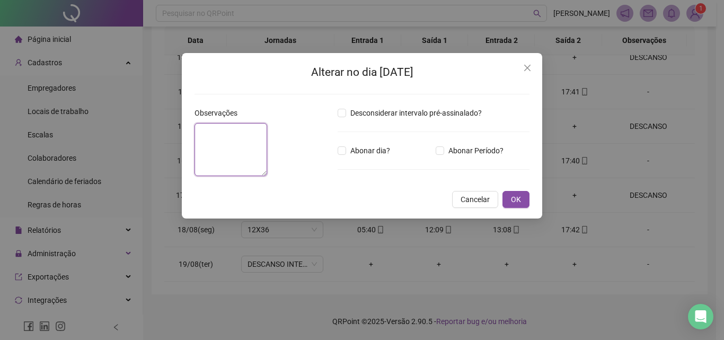
click at [267, 137] on textarea at bounding box center [230, 149] width 73 height 53
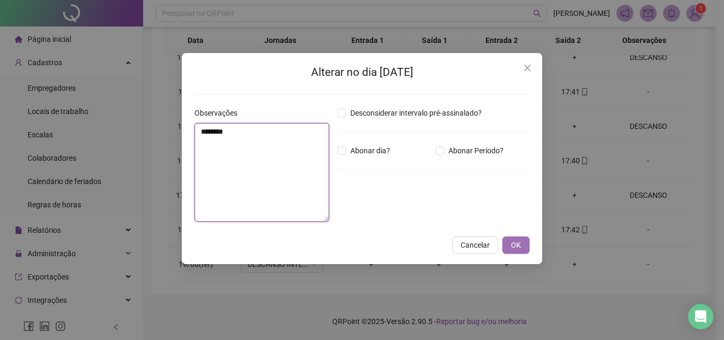
type textarea "********"
click at [511, 249] on span "OK" at bounding box center [516, 245] width 10 height 12
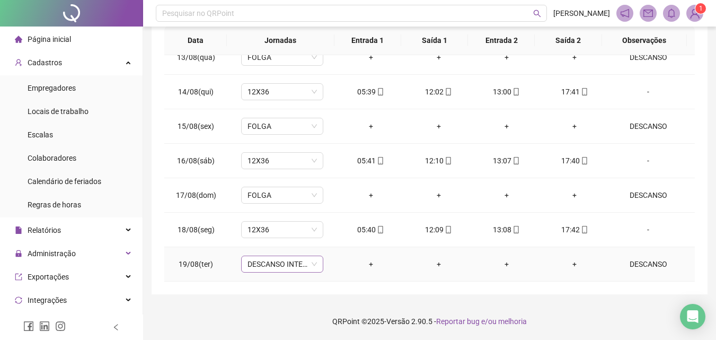
click at [296, 265] on span "DESCANSO INTER-JORNADA" at bounding box center [281, 264] width 69 height 16
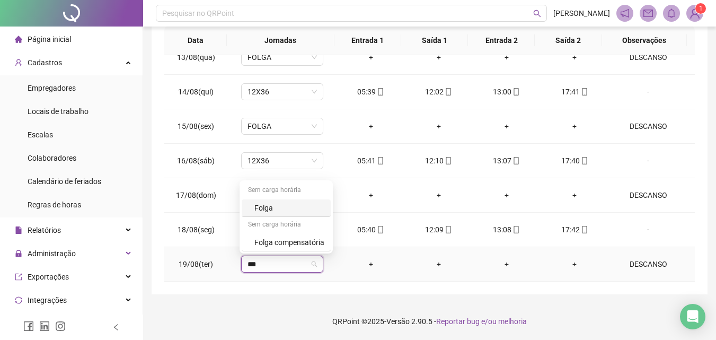
type input "****"
drag, startPoint x: 276, startPoint y: 211, endPoint x: 281, endPoint y: 206, distance: 7.5
click at [275, 211] on div "Folga" at bounding box center [289, 208] width 70 height 12
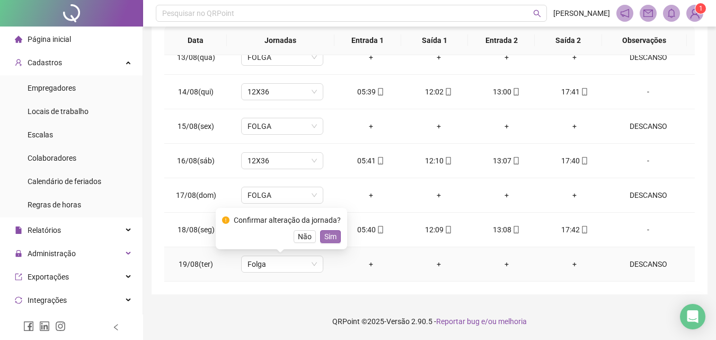
click at [321, 235] on button "Sim" at bounding box center [330, 236] width 21 height 13
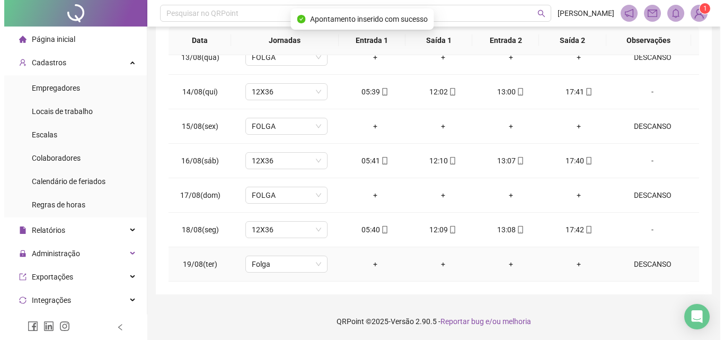
scroll to position [0, 0]
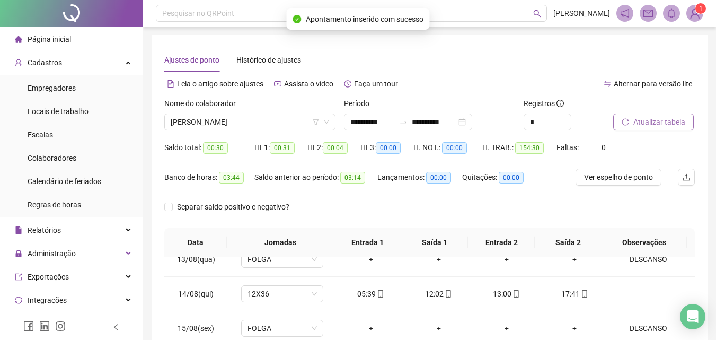
click at [641, 122] on span "Atualizar tabela" at bounding box center [659, 122] width 52 height 12
click at [259, 122] on span "[PERSON_NAME]" at bounding box center [250, 122] width 158 height 16
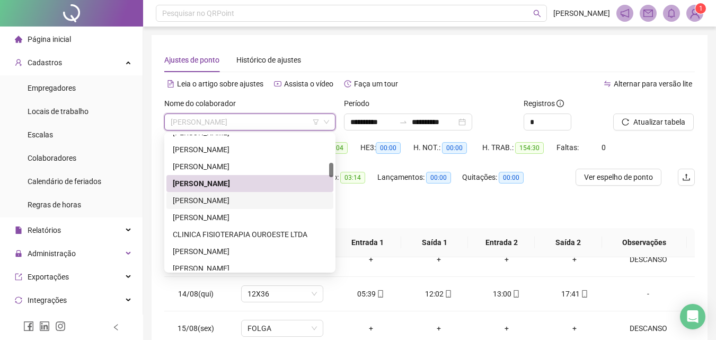
click at [208, 200] on div "[PERSON_NAME]" at bounding box center [250, 200] width 154 height 12
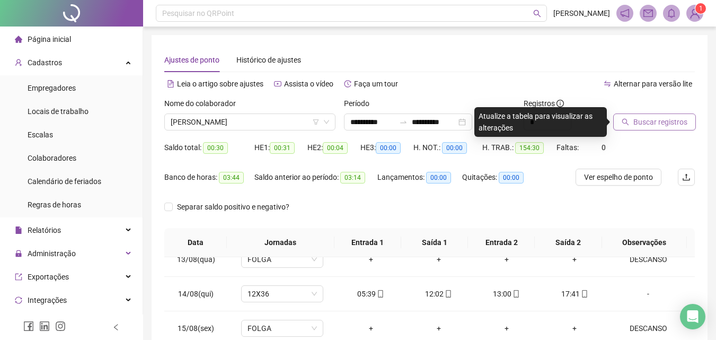
click at [637, 124] on span "Buscar registros" at bounding box center [660, 122] width 54 height 12
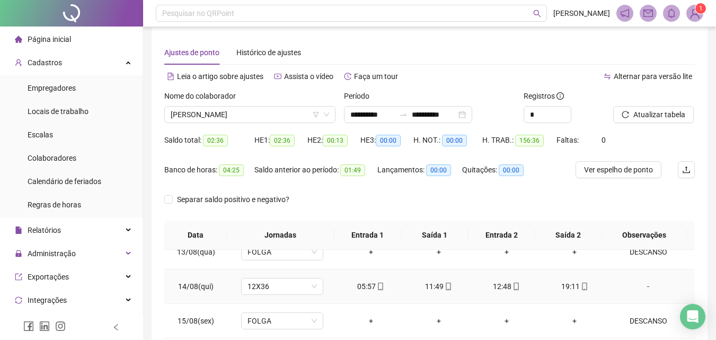
scroll to position [202, 0]
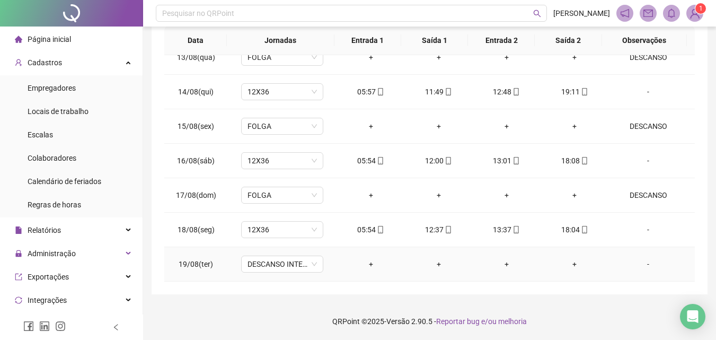
click at [641, 264] on div "-" at bounding box center [648, 264] width 63 height 12
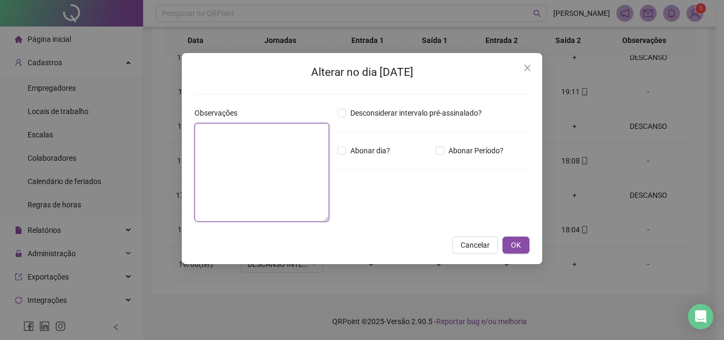
click at [233, 174] on textarea at bounding box center [261, 172] width 135 height 99
type textarea "********"
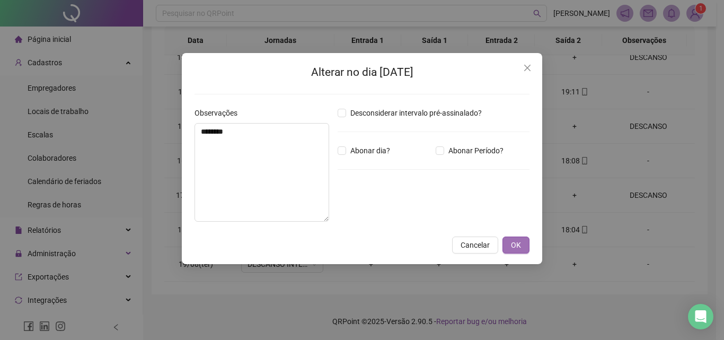
click at [516, 237] on button "OK" at bounding box center [515, 244] width 27 height 17
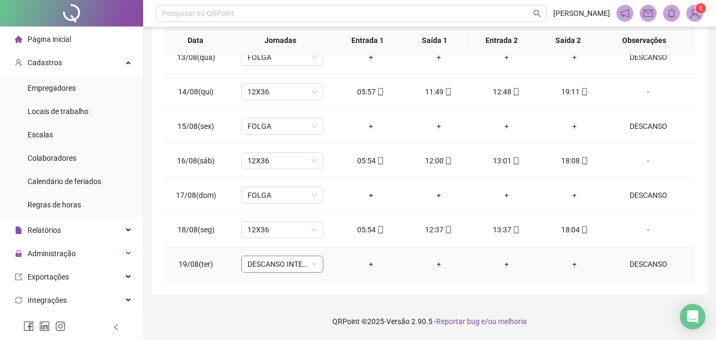
click at [306, 263] on span "DESCANSO INTER-JORNADA" at bounding box center [281, 264] width 69 height 16
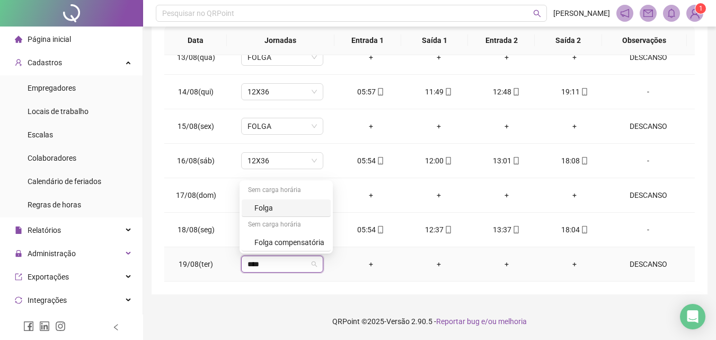
type input "*****"
click at [259, 208] on div "Folga" at bounding box center [289, 208] width 70 height 12
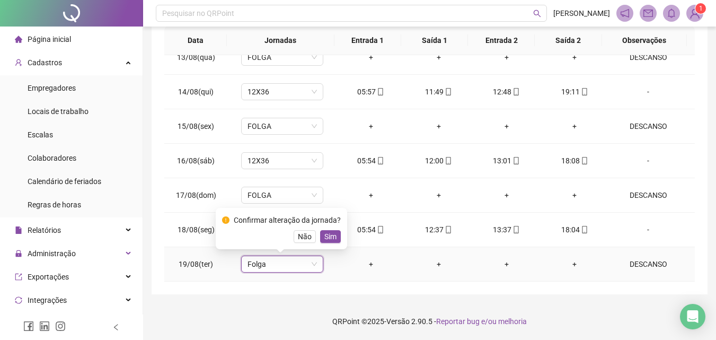
drag, startPoint x: 327, startPoint y: 238, endPoint x: 723, endPoint y: 186, distance: 399.8
click at [327, 238] on span "Sim" at bounding box center [330, 237] width 12 height 12
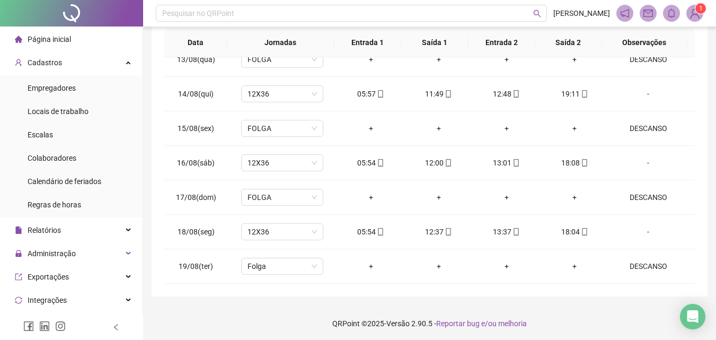
scroll to position [0, 0]
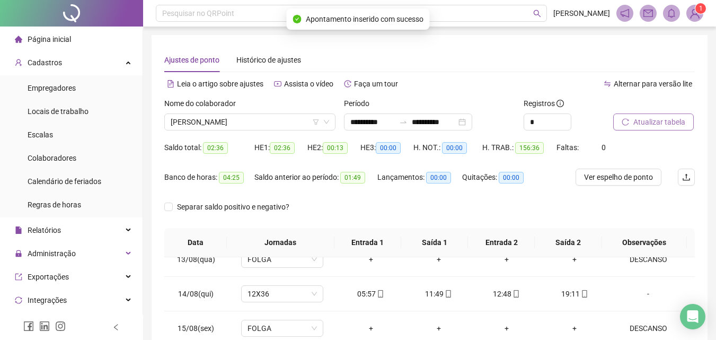
click at [649, 120] on span "Atualizar tabela" at bounding box center [659, 122] width 52 height 12
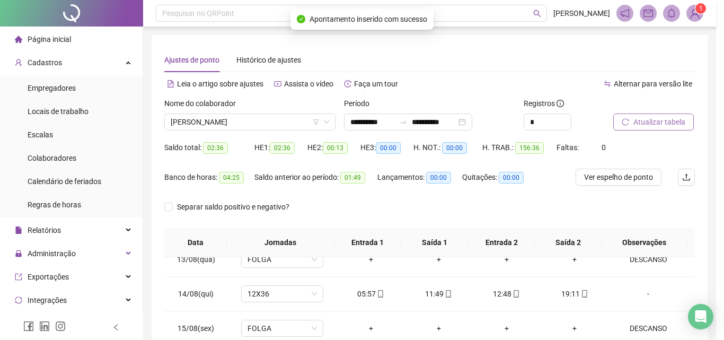
click at [649, 120] on div "Atualizando tabela Atualizando e reorganizando os registros... OK" at bounding box center [362, 170] width 724 height 340
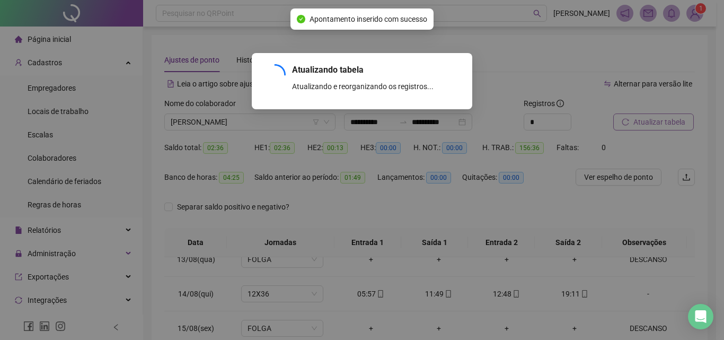
click at [649, 120] on div "Atualizando tabela Atualizando e reorganizando os registros... OK" at bounding box center [362, 170] width 724 height 340
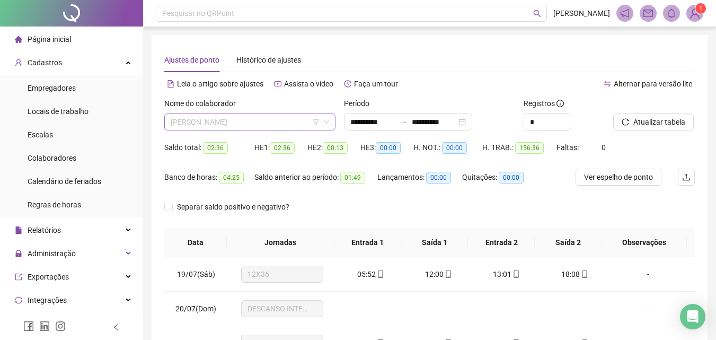
click at [245, 118] on span "[PERSON_NAME]" at bounding box center [250, 122] width 158 height 16
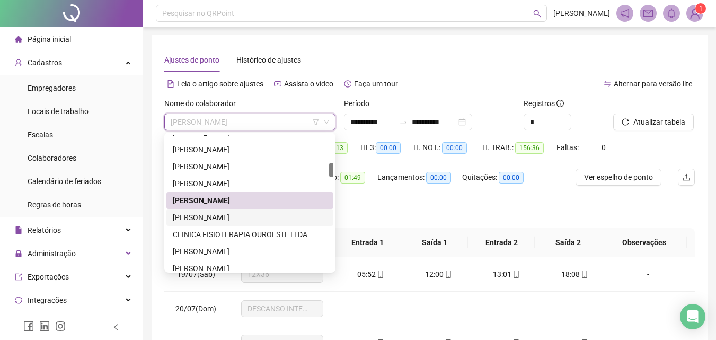
click at [228, 212] on div "[PERSON_NAME]" at bounding box center [250, 217] width 154 height 12
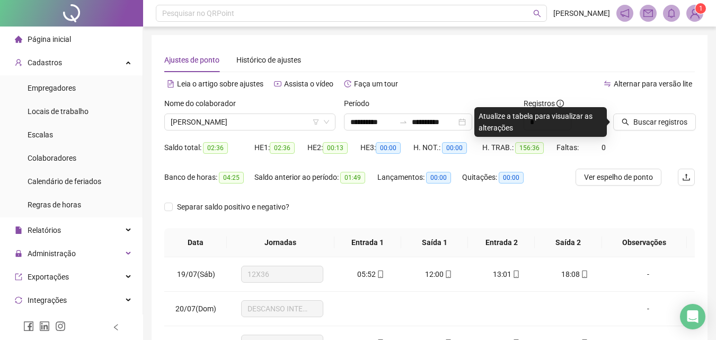
click at [656, 111] on div at bounding box center [640, 106] width 55 height 16
click at [654, 118] on span "Buscar registros" at bounding box center [660, 122] width 54 height 12
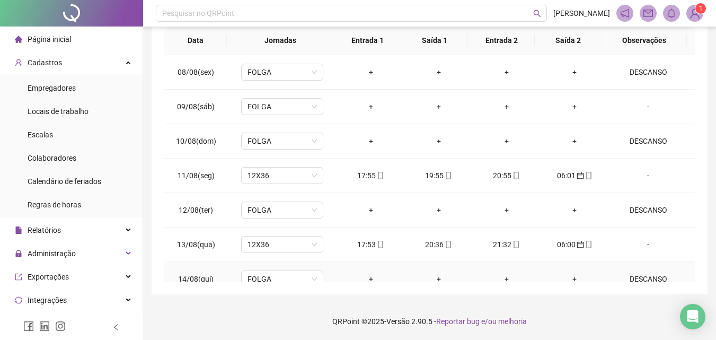
scroll to position [876, 0]
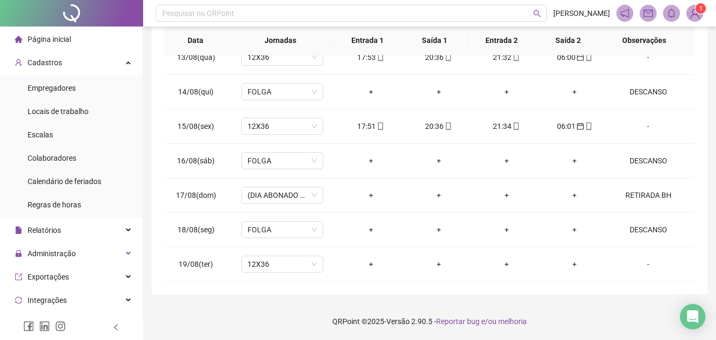
click at [643, 264] on div "-" at bounding box center [648, 264] width 63 height 12
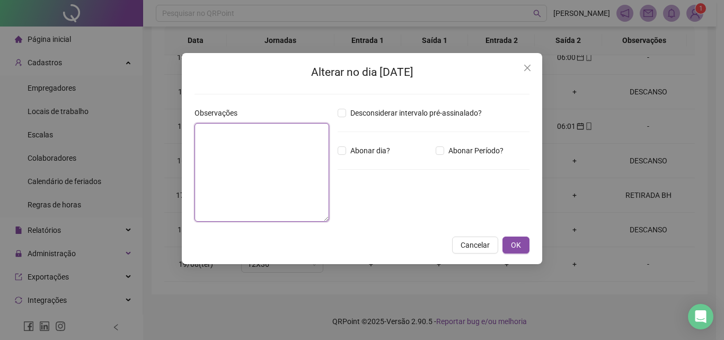
click at [264, 201] on textarea at bounding box center [261, 172] width 135 height 99
type textarea "********"
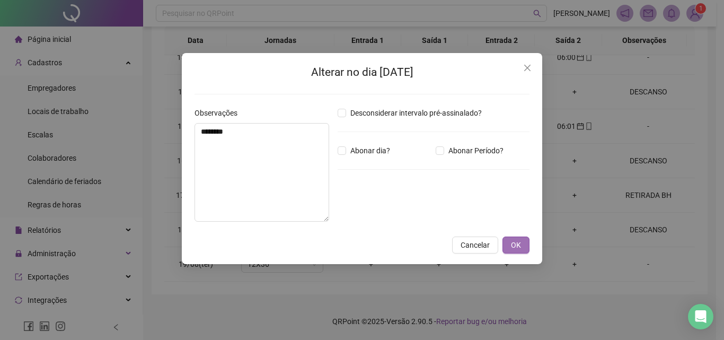
click at [509, 242] on button "OK" at bounding box center [515, 244] width 27 height 17
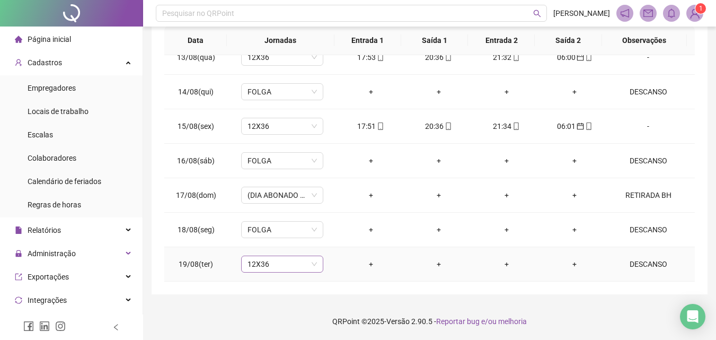
click at [249, 265] on span "12X36" at bounding box center [281, 264] width 69 height 16
type input "****"
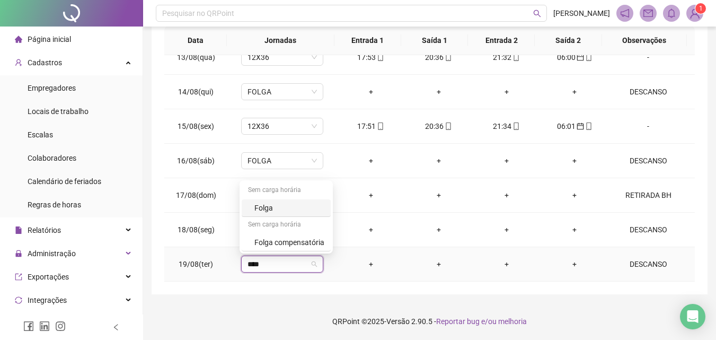
click at [284, 203] on div "Folga" at bounding box center [289, 208] width 70 height 12
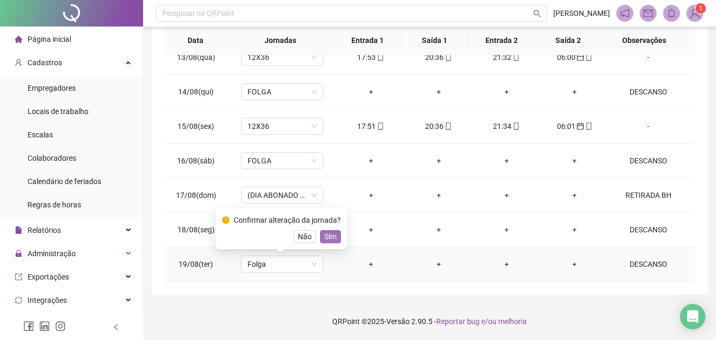
click at [329, 233] on span "Sim" at bounding box center [330, 237] width 12 height 12
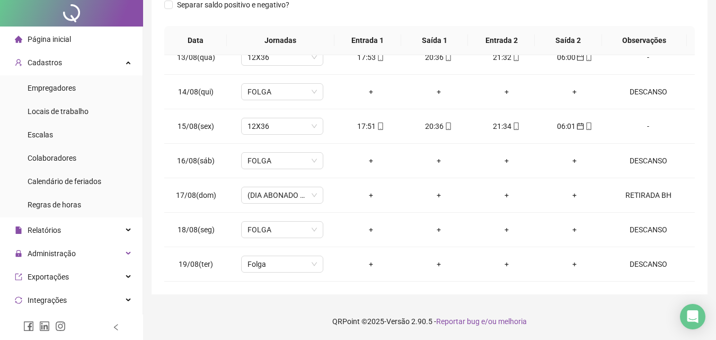
scroll to position [0, 0]
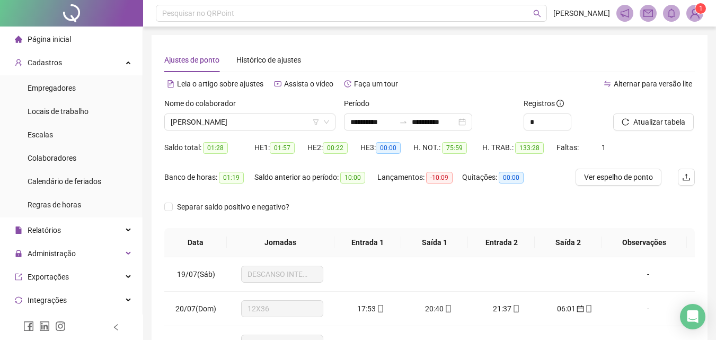
click at [260, 112] on div "Nome do colaborador" at bounding box center [249, 106] width 171 height 16
click at [258, 117] on span "[PERSON_NAME]" at bounding box center [250, 122] width 158 height 16
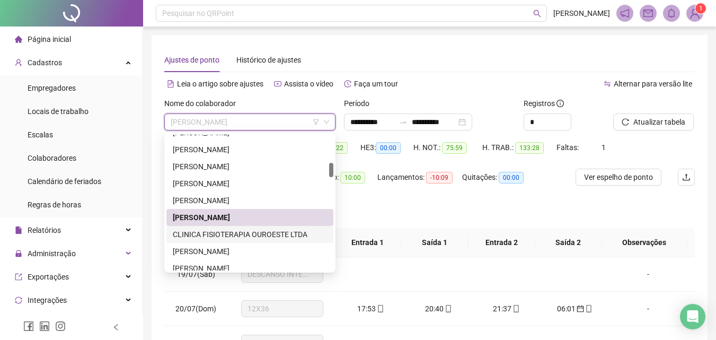
click at [216, 231] on div "CLINICA FISIOTERAPIA OUROESTE LTDA" at bounding box center [250, 234] width 154 height 12
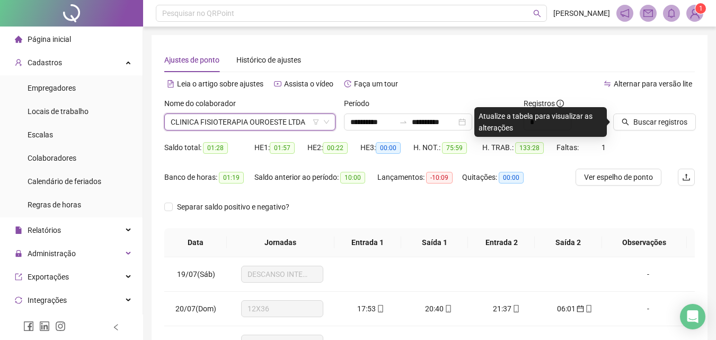
click at [251, 122] on span "CLINICA FISIOTERAPIA OUROESTE LTDA" at bounding box center [250, 122] width 158 height 16
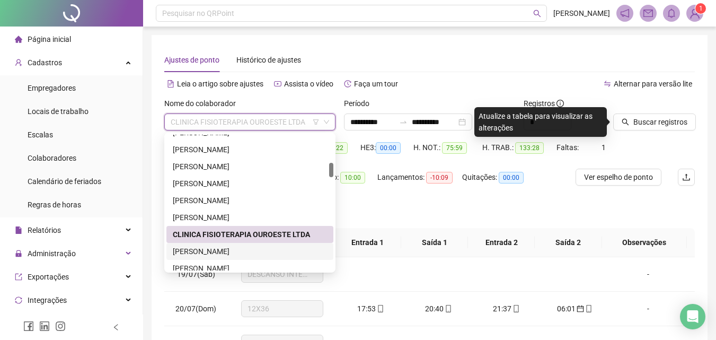
click at [185, 250] on div "[PERSON_NAME]" at bounding box center [250, 251] width 154 height 12
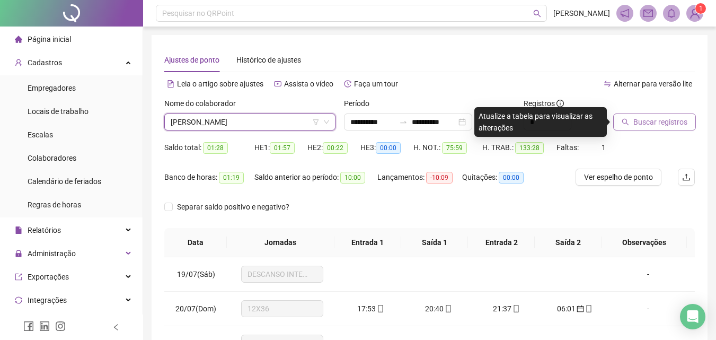
click at [667, 121] on span "Buscar registros" at bounding box center [660, 122] width 54 height 12
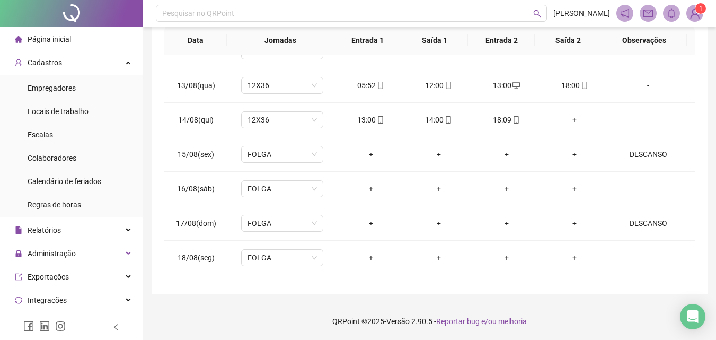
scroll to position [876, 0]
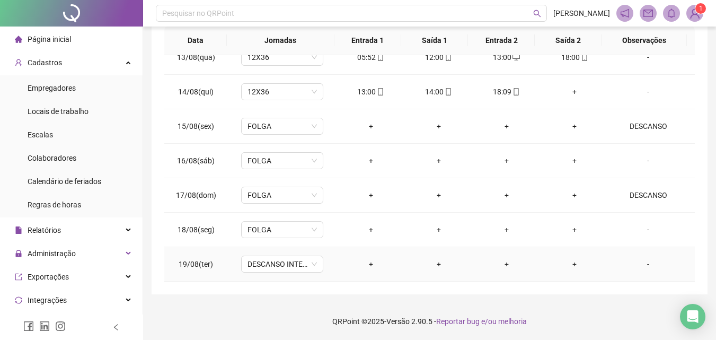
click at [643, 264] on div "-" at bounding box center [648, 264] width 63 height 12
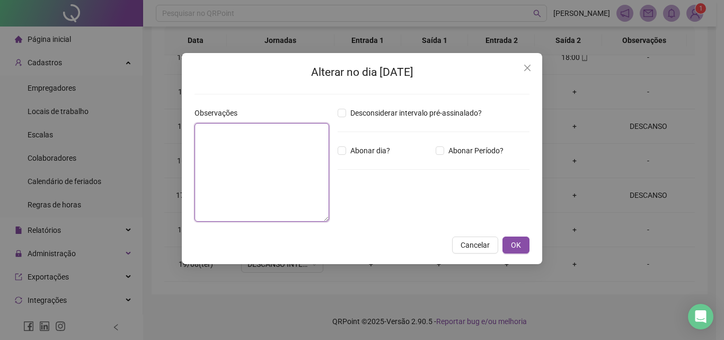
click at [266, 181] on textarea at bounding box center [261, 172] width 135 height 99
type textarea "*"
type textarea "********"
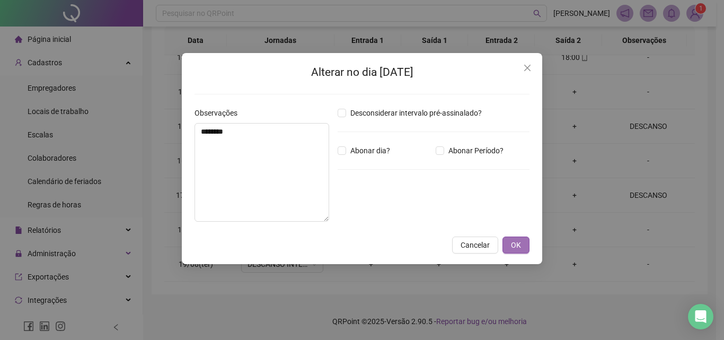
click at [519, 238] on button "OK" at bounding box center [515, 244] width 27 height 17
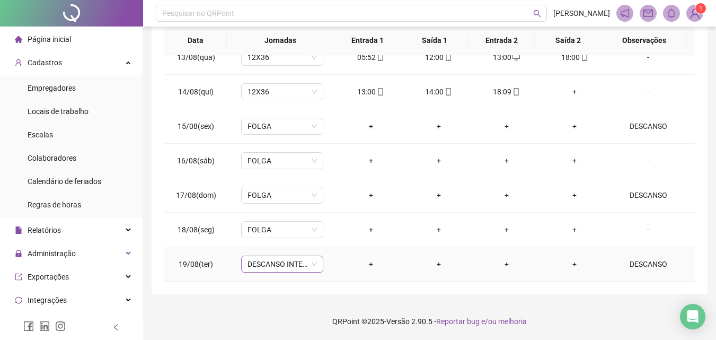
click at [305, 265] on span "DESCANSO INTER-JORNADA" at bounding box center [281, 264] width 69 height 16
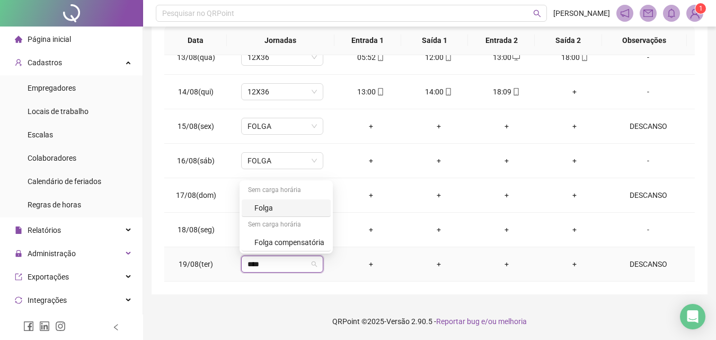
type input "*****"
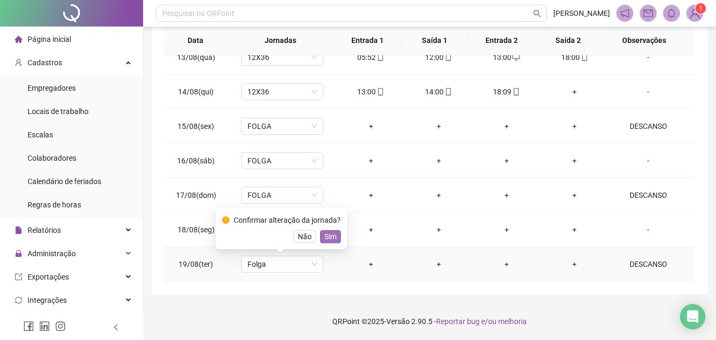
click at [328, 238] on span "Sim" at bounding box center [330, 237] width 12 height 12
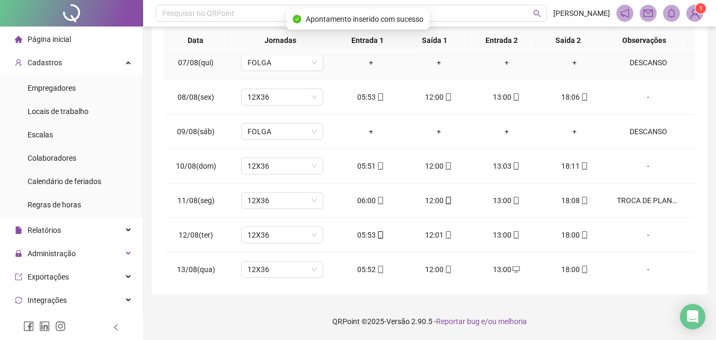
scroll to position [0, 0]
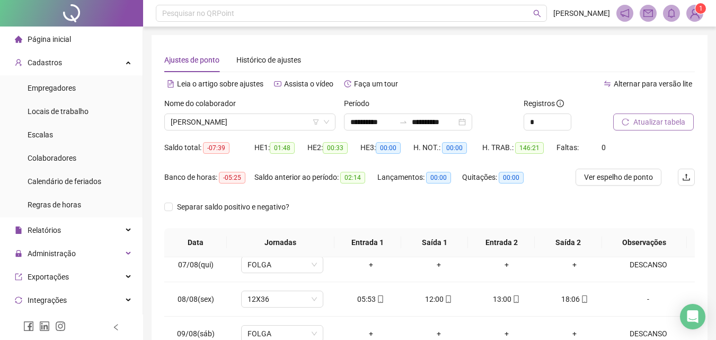
click at [658, 125] on span "Atualizar tabela" at bounding box center [659, 122] width 52 height 12
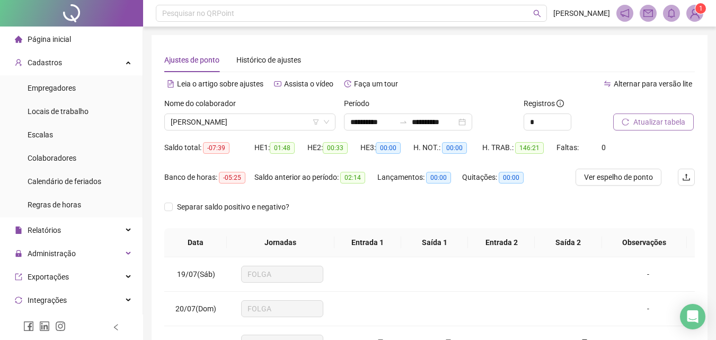
click at [644, 119] on span "Atualizar tabela" at bounding box center [659, 122] width 52 height 12
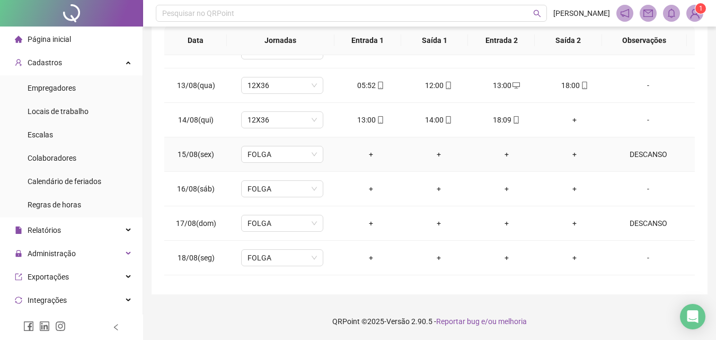
scroll to position [876, 0]
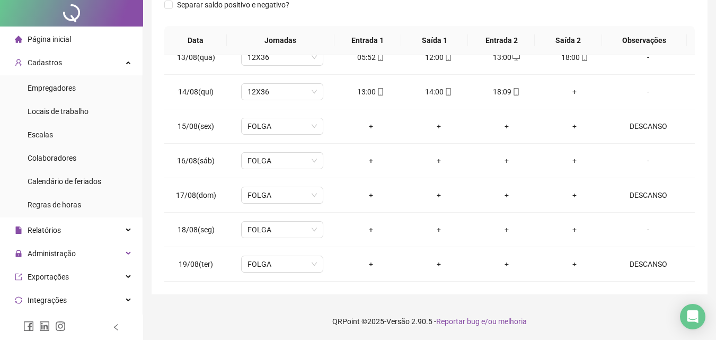
scroll to position [0, 0]
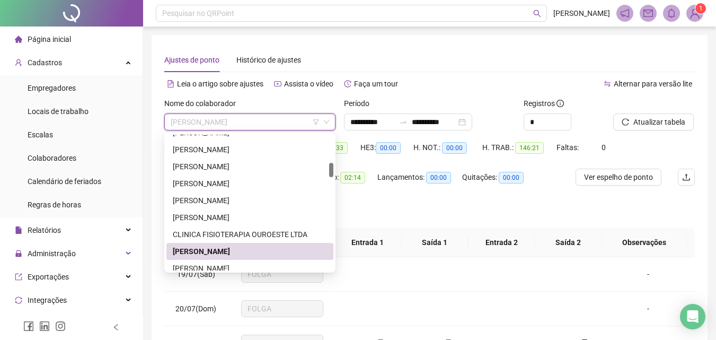
click at [196, 259] on div "[PERSON_NAME]" at bounding box center [249, 251] width 167 height 17
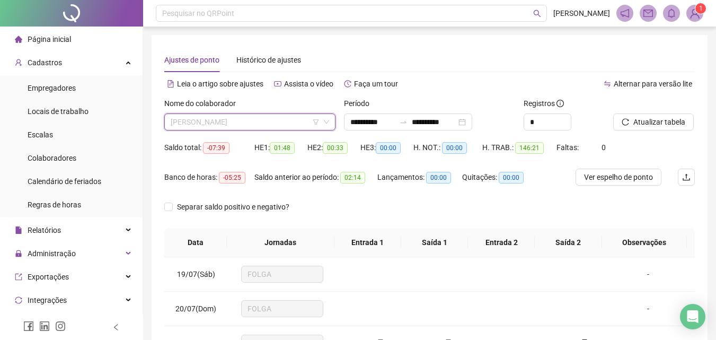
click at [212, 125] on span "[PERSON_NAME]" at bounding box center [250, 122] width 158 height 16
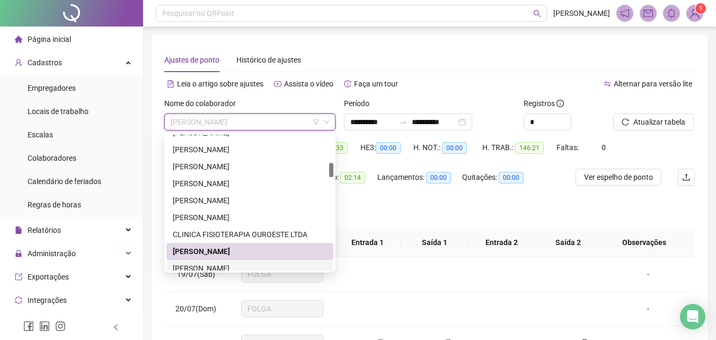
click at [206, 264] on div "[PERSON_NAME]" at bounding box center [250, 268] width 154 height 12
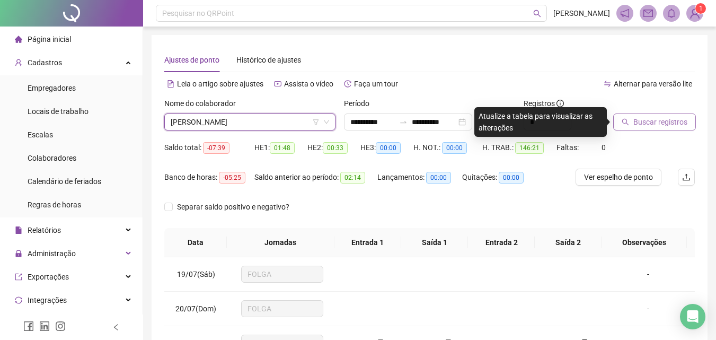
click at [654, 129] on button "Buscar registros" at bounding box center [654, 121] width 83 height 17
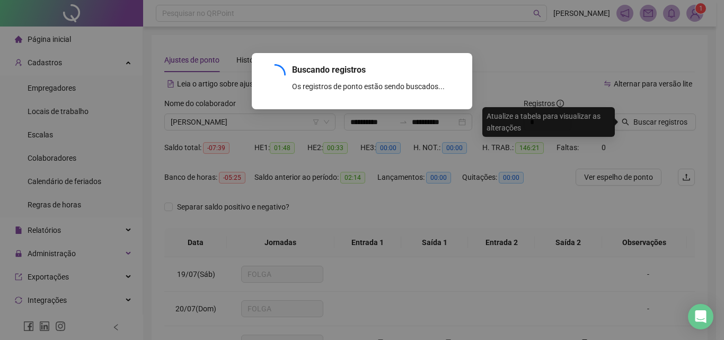
click at [654, 127] on div "Buscando registros Os registros de ponto estão sendo buscados... OK" at bounding box center [362, 170] width 724 height 340
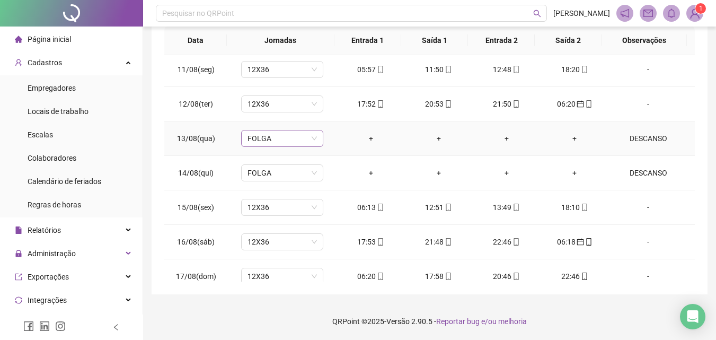
scroll to position [876, 0]
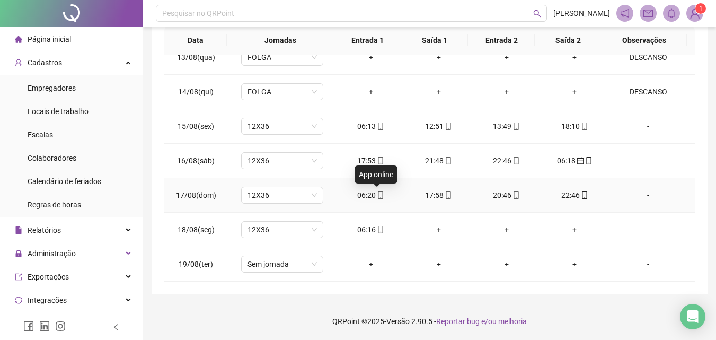
click at [379, 194] on icon "mobile" at bounding box center [380, 194] width 5 height 7
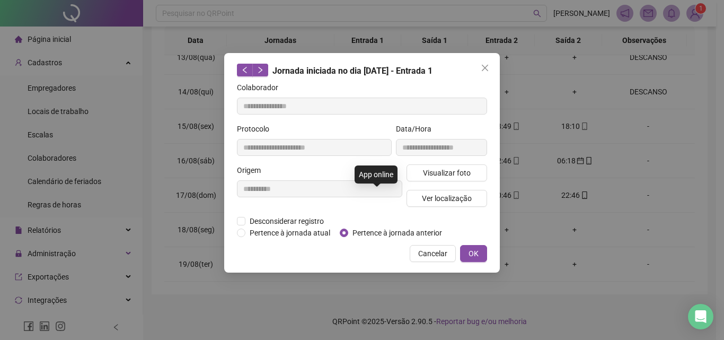
type input "**********"
drag, startPoint x: 361, startPoint y: 191, endPoint x: 273, endPoint y: 225, distance: 94.3
click at [272, 225] on span "Desconsiderar registro" at bounding box center [286, 221] width 83 height 12
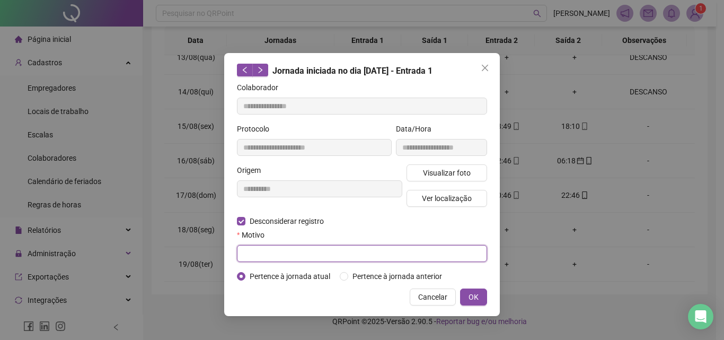
click at [269, 258] on input "text" at bounding box center [362, 253] width 250 height 17
type input "****"
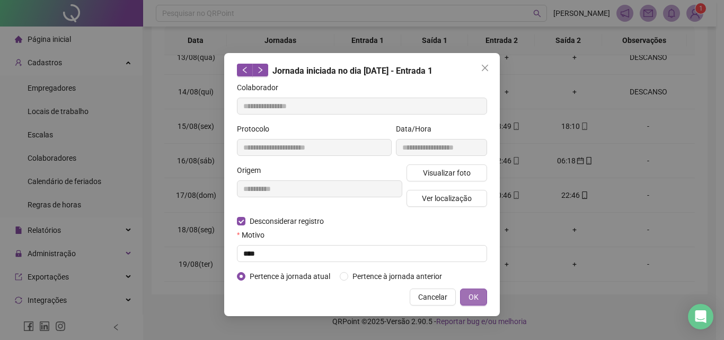
click at [468, 296] on button "OK" at bounding box center [473, 296] width 27 height 17
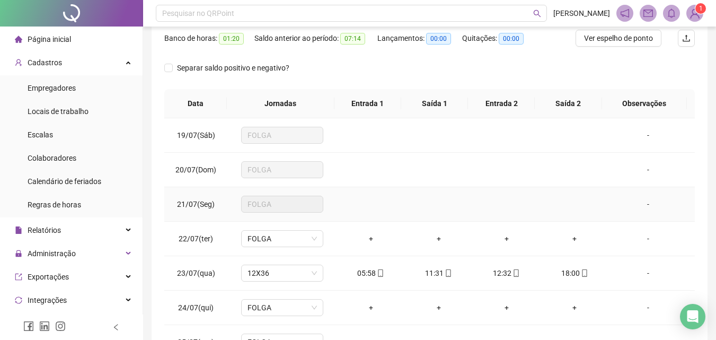
scroll to position [0, 0]
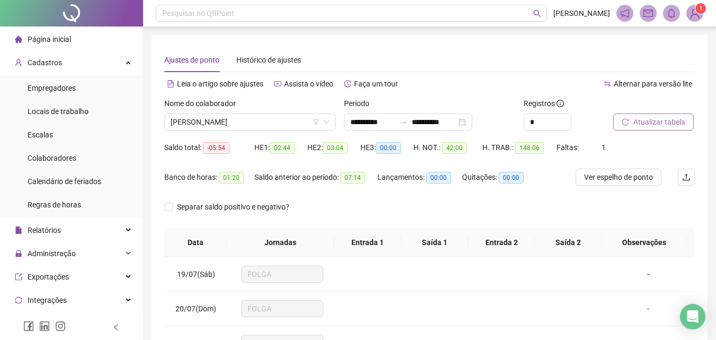
click at [643, 122] on span "Atualizar tabela" at bounding box center [659, 122] width 52 height 12
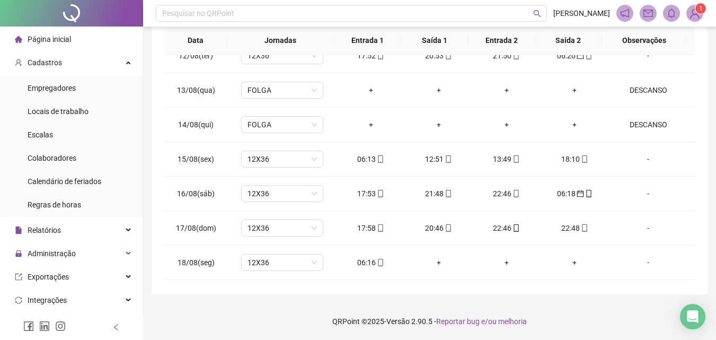
scroll to position [876, 0]
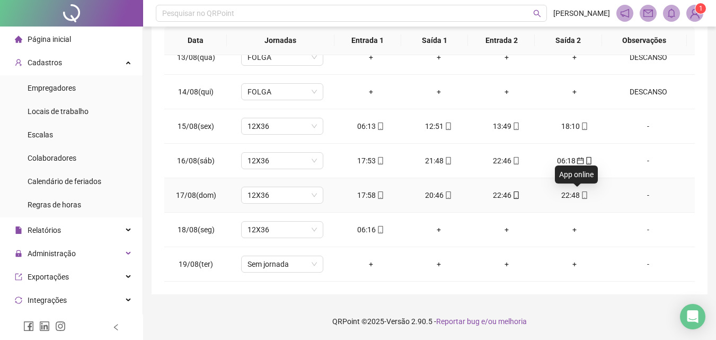
click at [581, 195] on icon "mobile" at bounding box center [584, 194] width 7 height 7
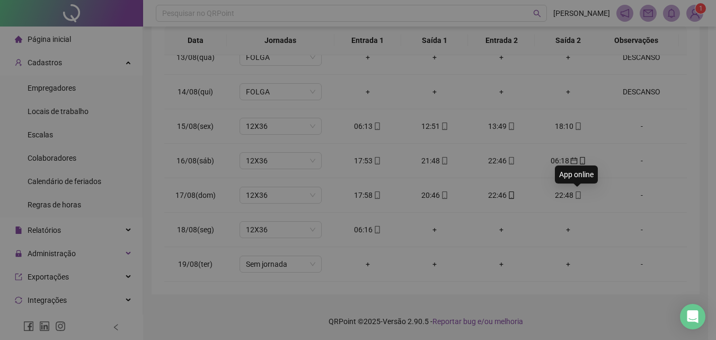
type input "**********"
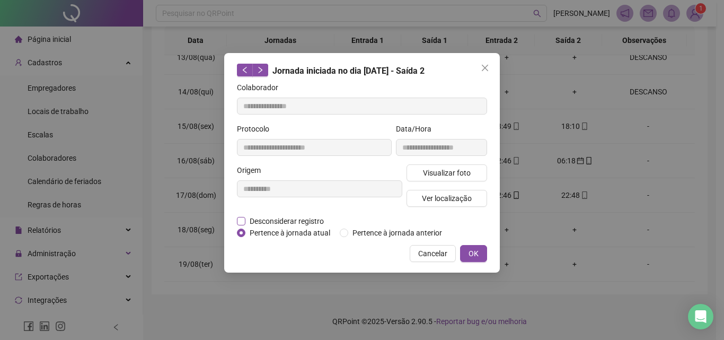
click at [291, 217] on span "Desconsiderar registro" at bounding box center [286, 221] width 83 height 12
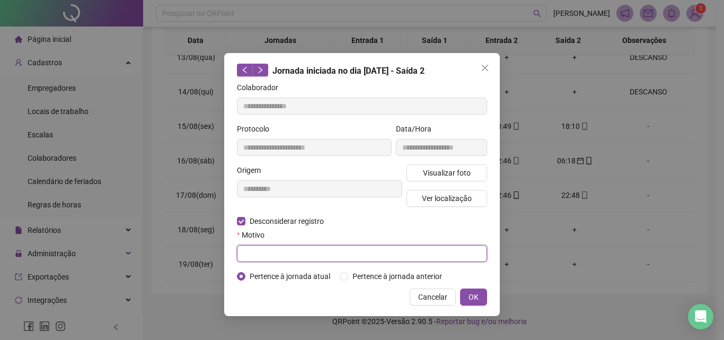
click at [293, 252] on input "text" at bounding box center [362, 253] width 250 height 17
type input "*"
type input "****"
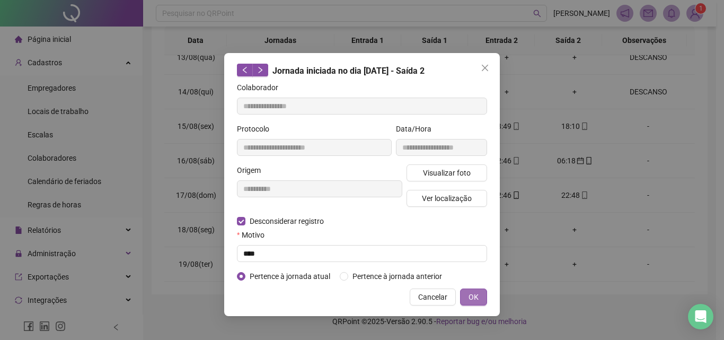
click at [471, 296] on span "OK" at bounding box center [473, 297] width 10 height 12
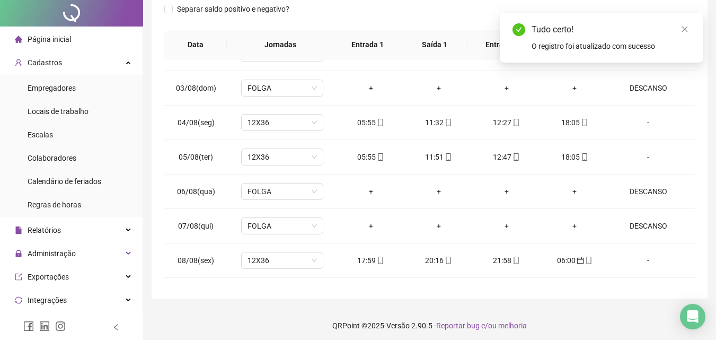
scroll to position [0, 0]
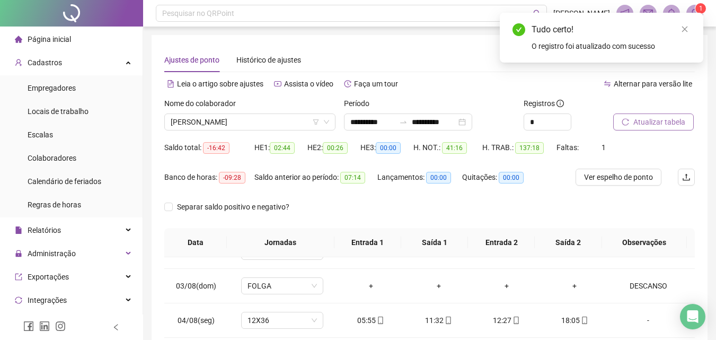
click at [647, 118] on span "Atualizar tabela" at bounding box center [659, 122] width 52 height 12
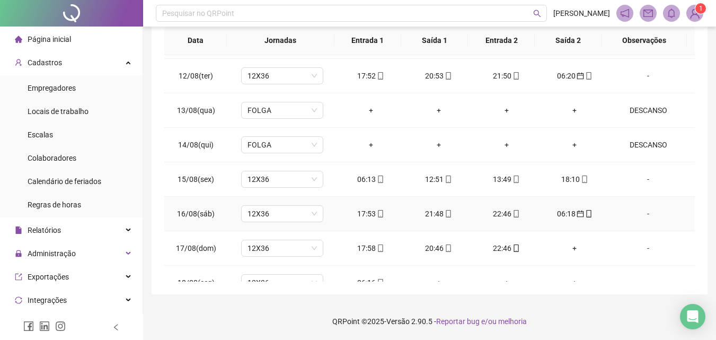
scroll to position [876, 0]
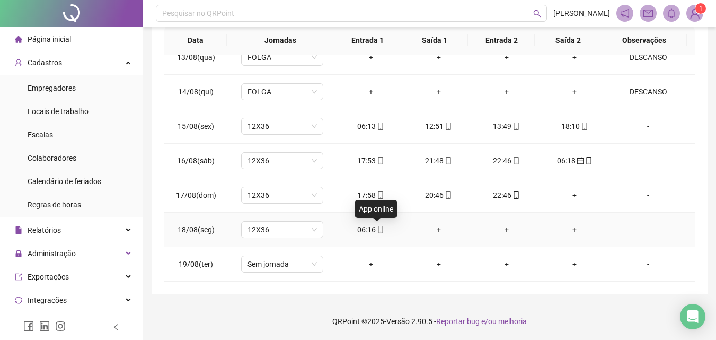
click at [377, 229] on icon "mobile" at bounding box center [380, 229] width 7 height 7
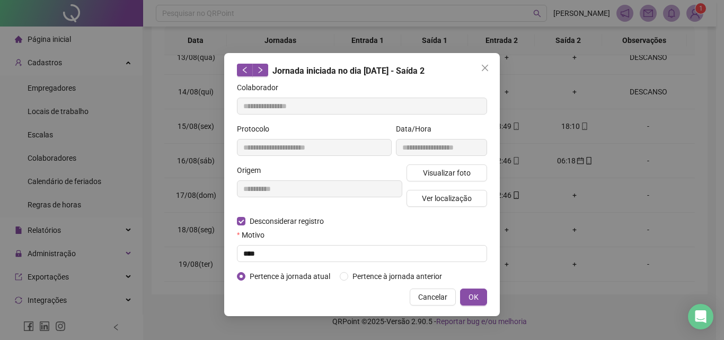
type input "**********"
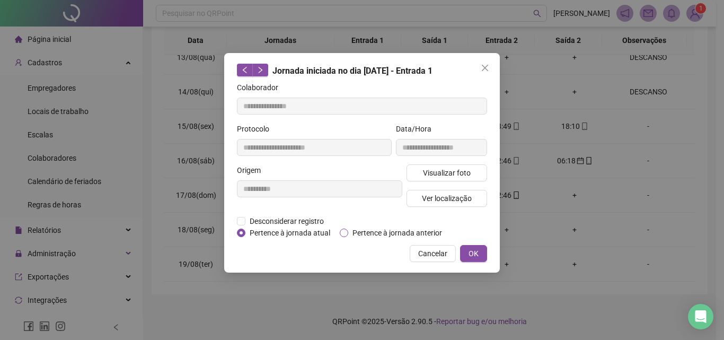
click at [388, 232] on span "Pertence à jornada anterior" at bounding box center [397, 233] width 98 height 12
click at [472, 250] on span "OK" at bounding box center [473, 253] width 10 height 12
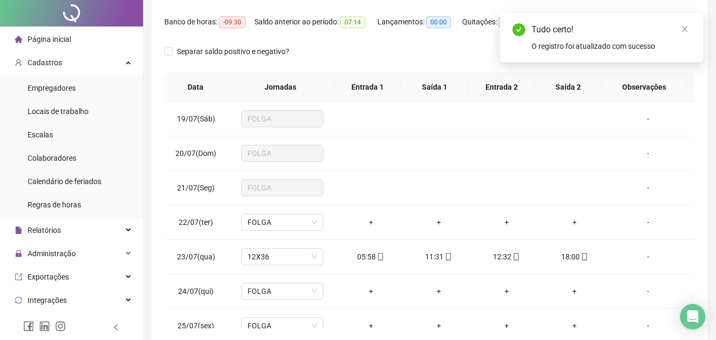
scroll to position [0, 0]
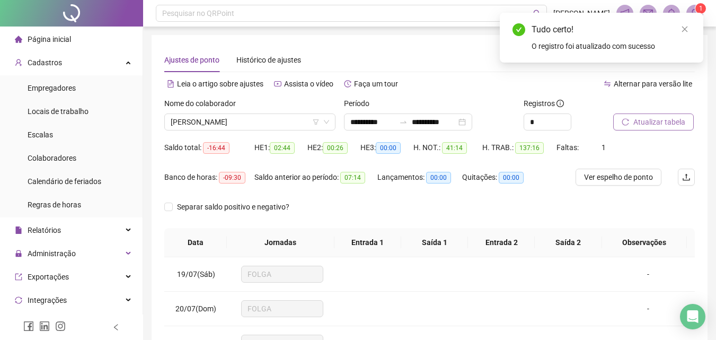
click at [654, 118] on span "Atualizar tabela" at bounding box center [659, 122] width 52 height 12
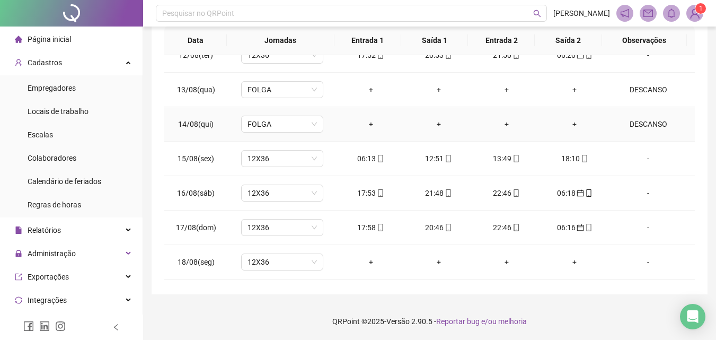
scroll to position [876, 0]
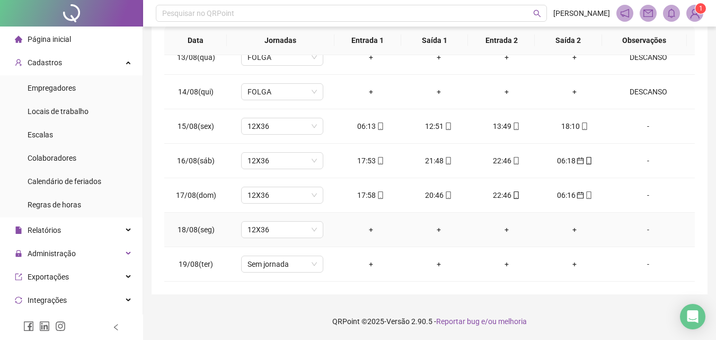
click at [642, 230] on div "-" at bounding box center [648, 230] width 63 height 12
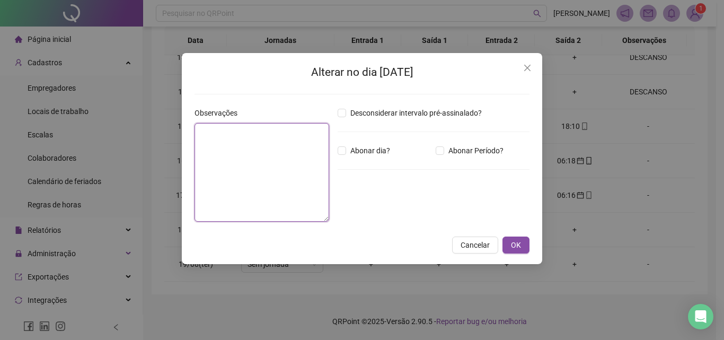
click at [279, 172] on textarea at bounding box center [261, 172] width 135 height 99
type textarea "********"
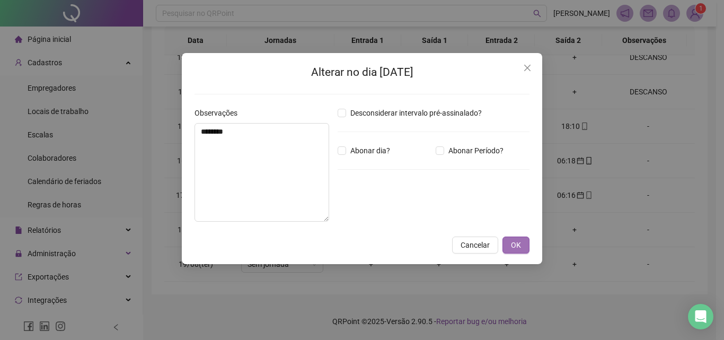
click at [515, 247] on span "OK" at bounding box center [516, 245] width 10 height 12
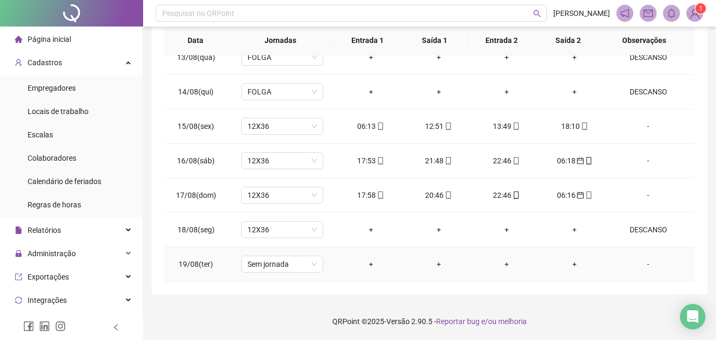
click at [643, 264] on div "-" at bounding box center [648, 264] width 63 height 12
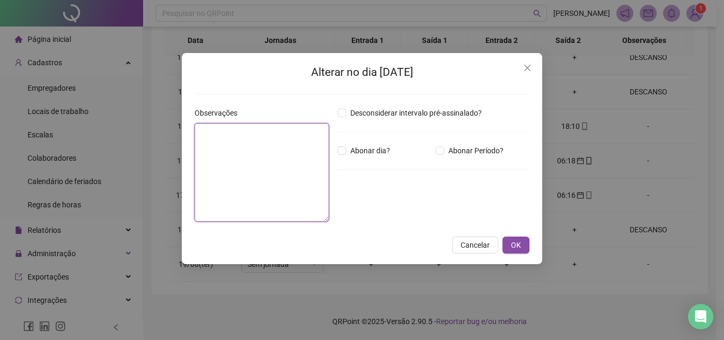
click at [286, 191] on textarea at bounding box center [261, 172] width 135 height 99
type textarea "********"
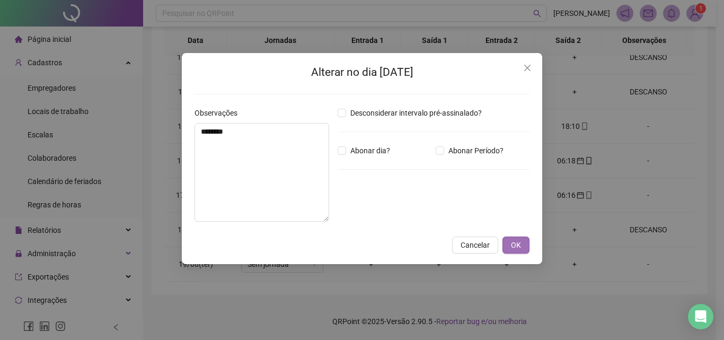
click at [519, 240] on span "OK" at bounding box center [516, 245] width 10 height 12
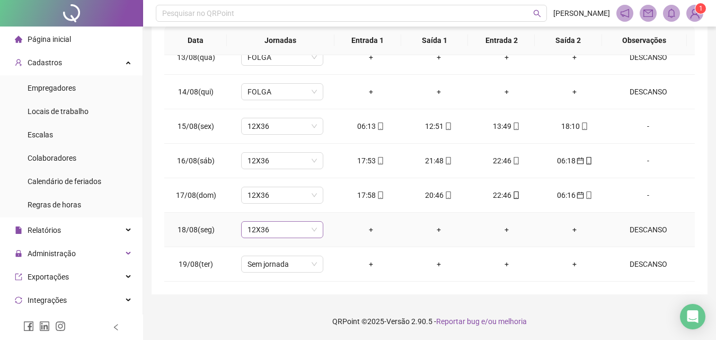
click at [254, 228] on span "12X36" at bounding box center [281, 230] width 69 height 16
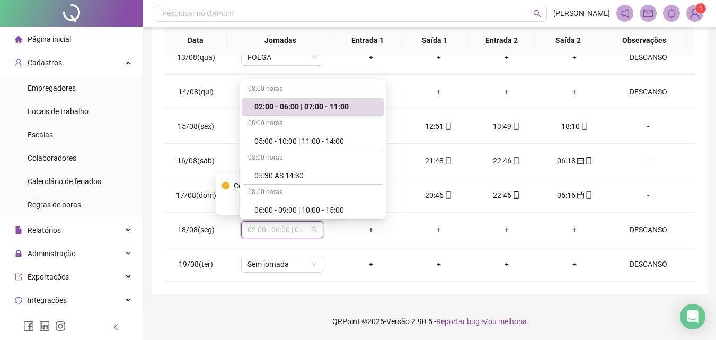
scroll to position [149, 0]
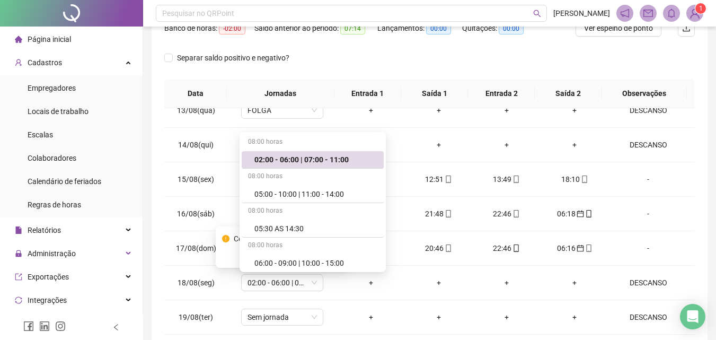
click at [446, 47] on div "Lançamentos: 00:00" at bounding box center [419, 35] width 85 height 30
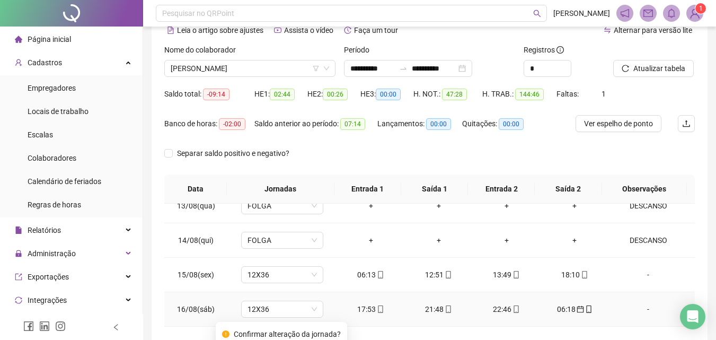
scroll to position [202, 0]
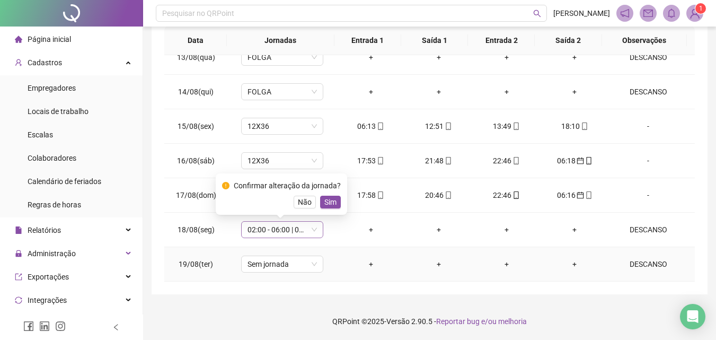
click at [276, 229] on span "02:00 - 06:00 | 07:00 - 11:00" at bounding box center [281, 230] width 69 height 16
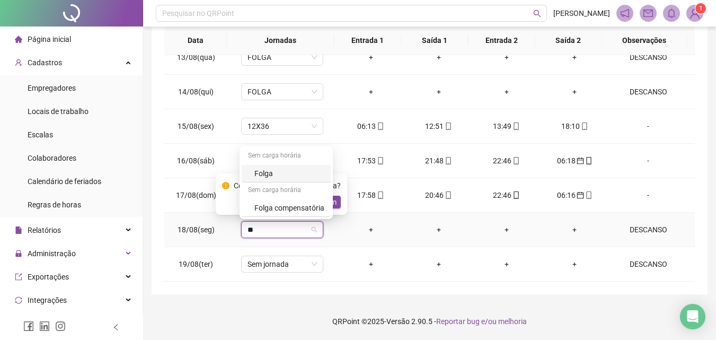
type input "***"
click at [266, 174] on div "Folga" at bounding box center [289, 173] width 70 height 12
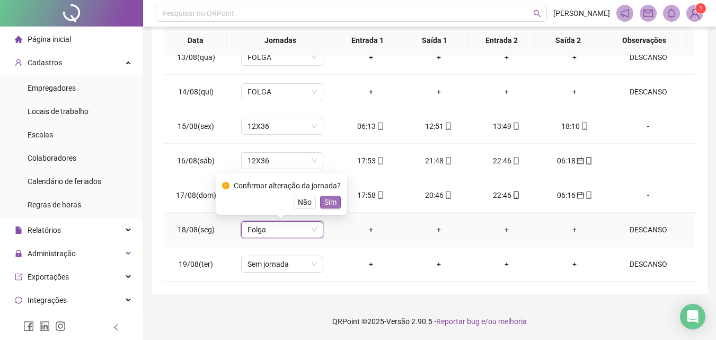
click at [333, 199] on span "Sim" at bounding box center [330, 202] width 12 height 12
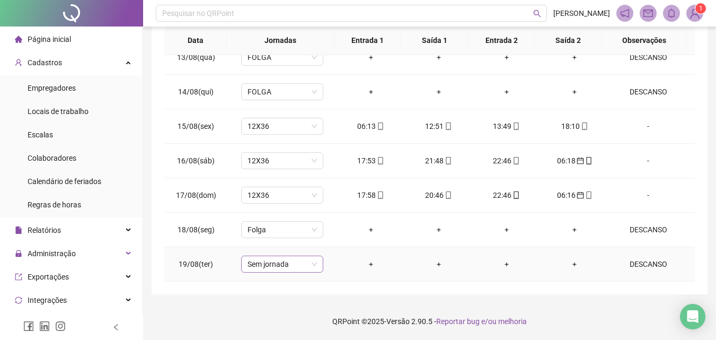
click at [286, 262] on span "Sem jornada" at bounding box center [281, 264] width 69 height 16
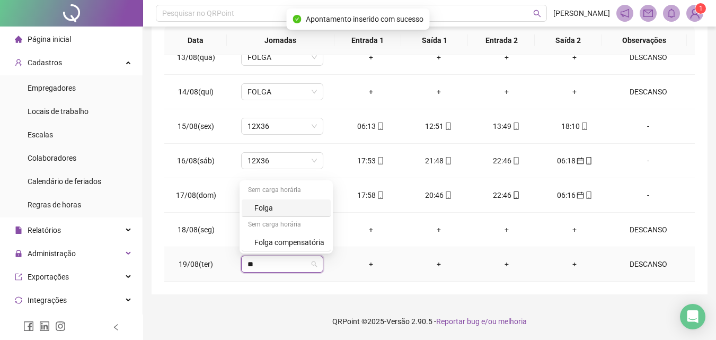
type input "***"
click at [273, 209] on div "Folga" at bounding box center [289, 208] width 70 height 12
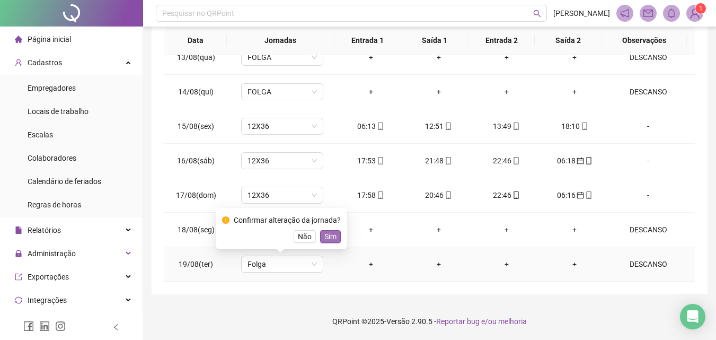
click at [328, 238] on span "Sim" at bounding box center [330, 237] width 12 height 12
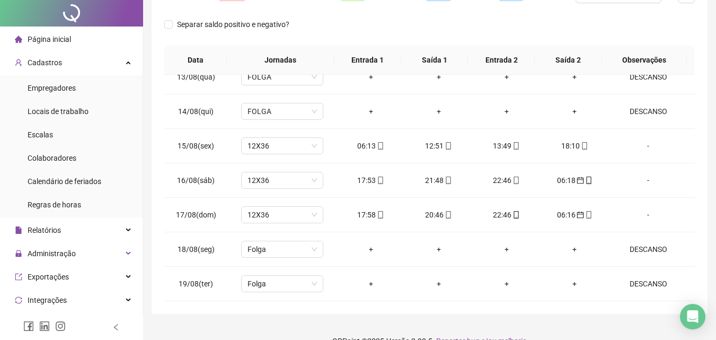
scroll to position [0, 0]
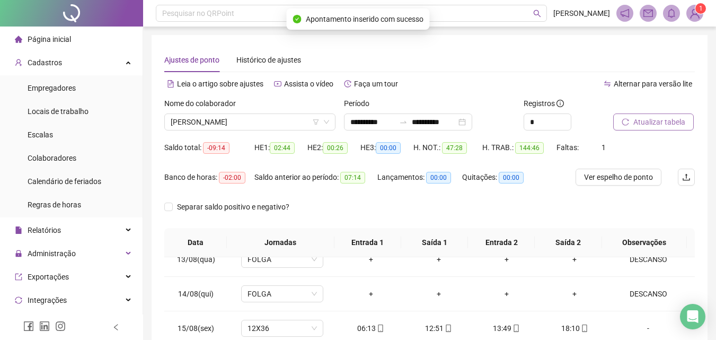
click at [660, 116] on span "Atualizar tabela" at bounding box center [659, 122] width 52 height 12
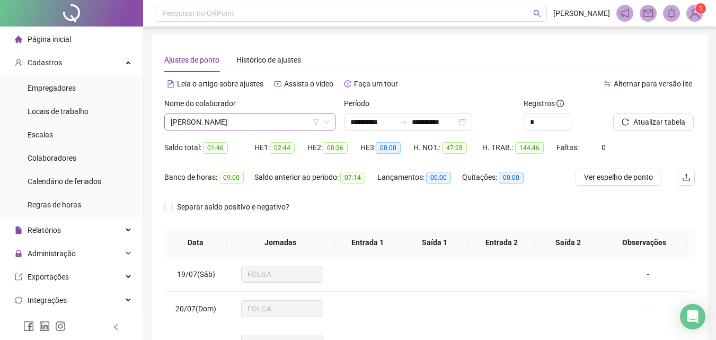
click at [260, 129] on span "[PERSON_NAME]" at bounding box center [250, 122] width 158 height 16
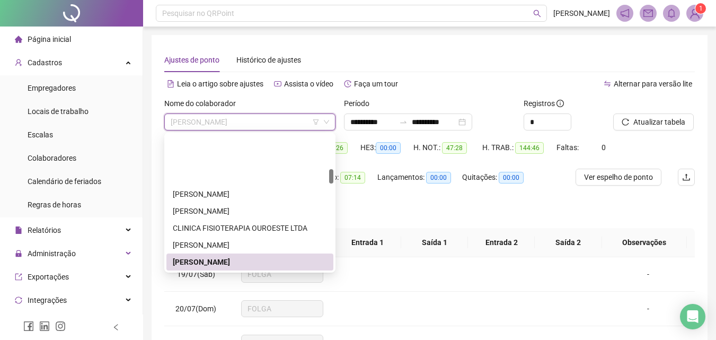
scroll to position [377, 0]
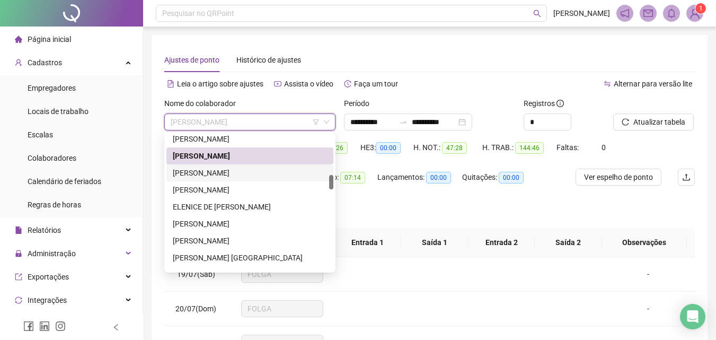
click at [211, 171] on div "[PERSON_NAME]" at bounding box center [250, 173] width 154 height 12
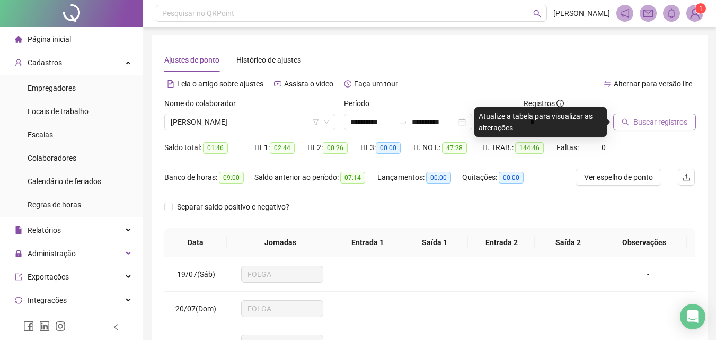
click at [678, 122] on span "Buscar registros" at bounding box center [660, 122] width 54 height 12
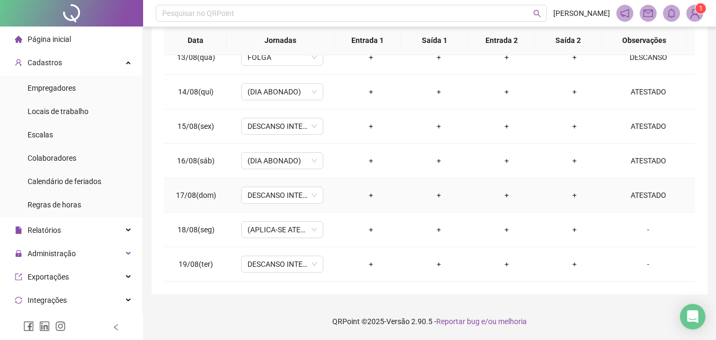
scroll to position [90, 0]
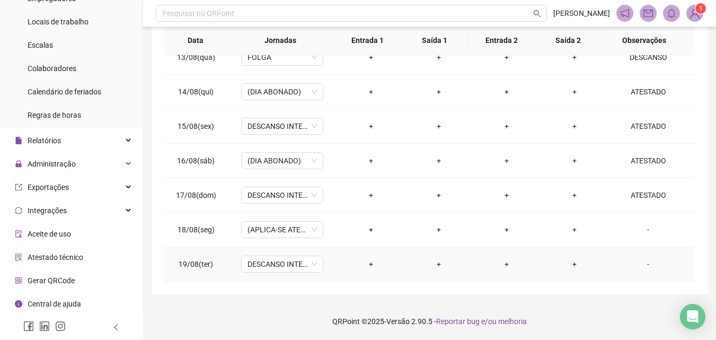
click at [645, 265] on div "-" at bounding box center [648, 264] width 63 height 12
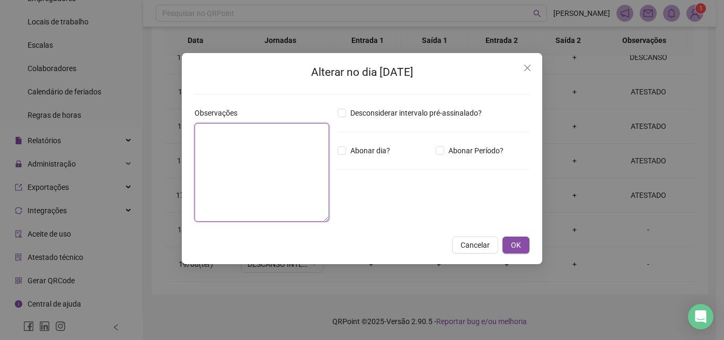
click at [249, 149] on textarea at bounding box center [261, 172] width 135 height 99
type textarea "********"
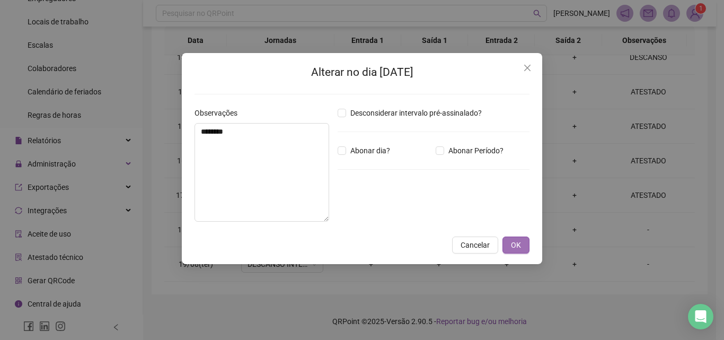
click at [516, 241] on span "OK" at bounding box center [516, 245] width 10 height 12
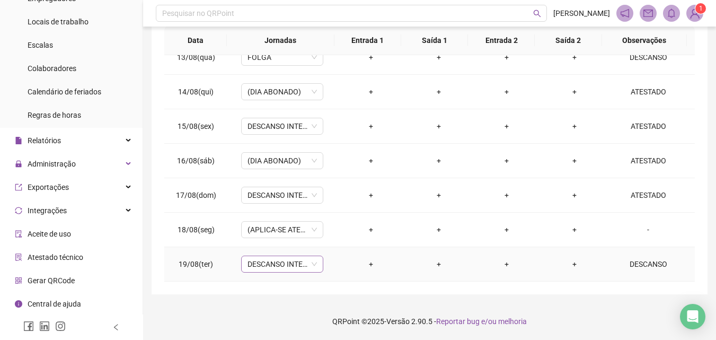
click at [260, 260] on span "DESCANSO INTER-JORNADA" at bounding box center [281, 264] width 69 height 16
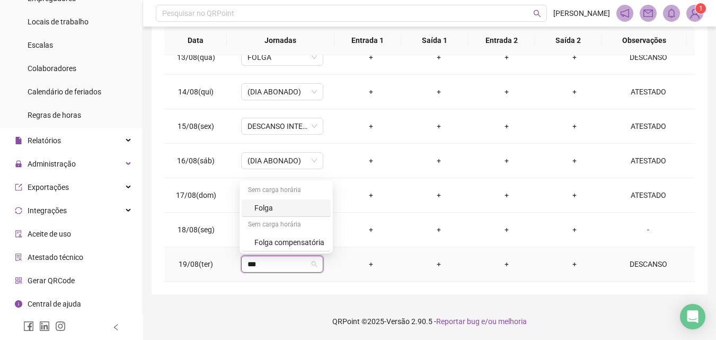
type input "****"
click at [264, 208] on div "Folga" at bounding box center [289, 208] width 70 height 12
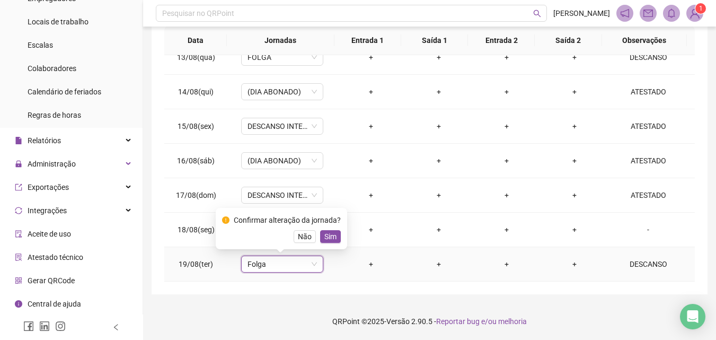
click at [330, 234] on span "Sim" at bounding box center [330, 237] width 12 height 12
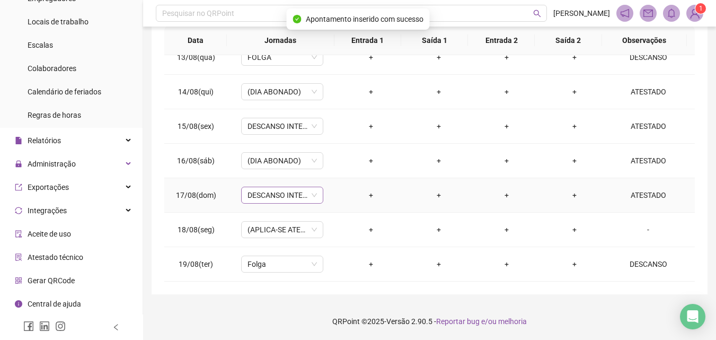
click at [262, 190] on span "DESCANSO INTER-JORNADA" at bounding box center [281, 195] width 69 height 16
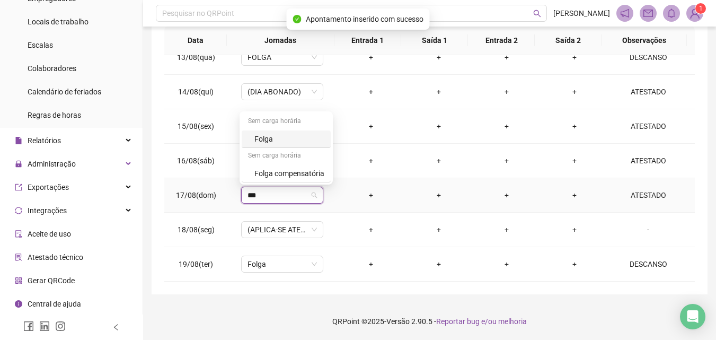
type input "****"
click at [267, 137] on div "Folga" at bounding box center [289, 139] width 70 height 12
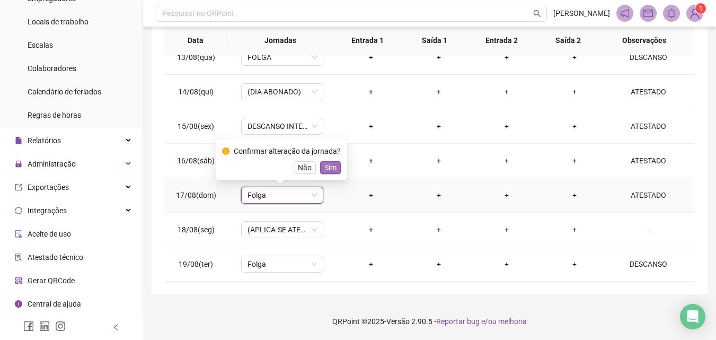
click at [325, 168] on span "Sim" at bounding box center [330, 168] width 12 height 12
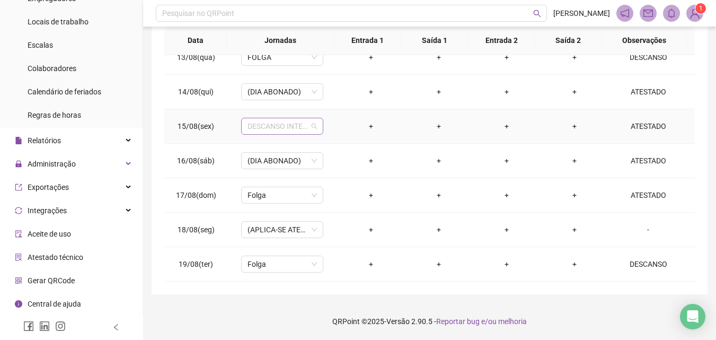
click at [289, 119] on span "DESCANSO INTER-JORNADA" at bounding box center [281, 126] width 69 height 16
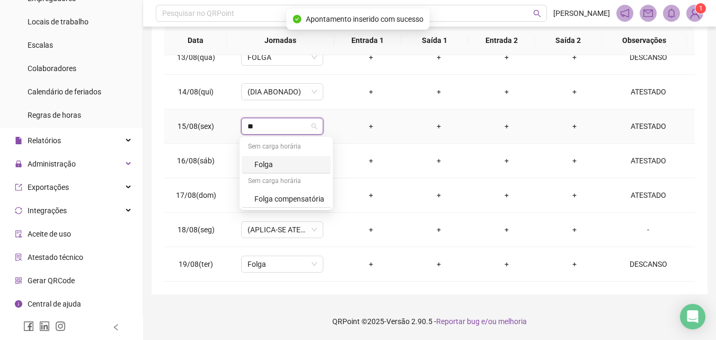
type input "***"
click at [267, 161] on div "Folga" at bounding box center [289, 164] width 70 height 12
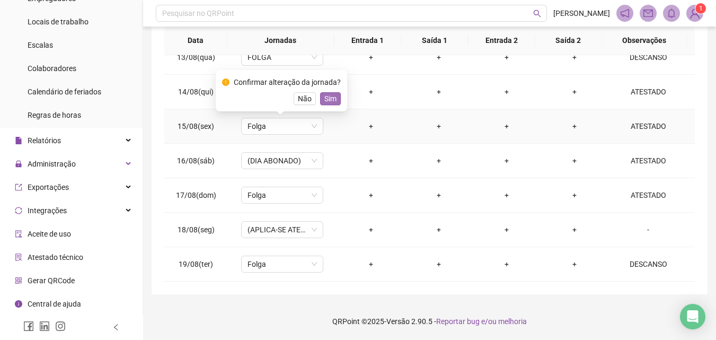
click at [331, 101] on span "Sim" at bounding box center [330, 99] width 12 height 12
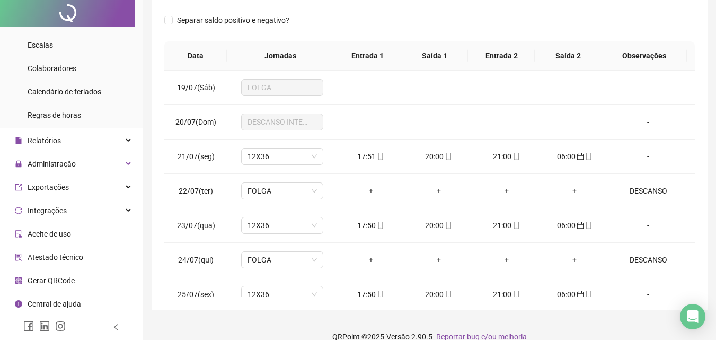
scroll to position [0, 0]
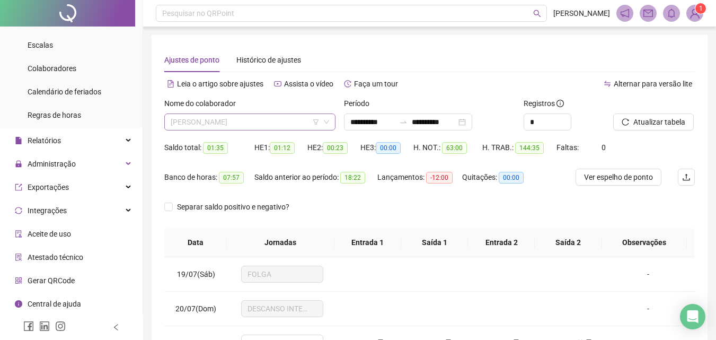
click at [255, 124] on span "[PERSON_NAME]" at bounding box center [250, 122] width 158 height 16
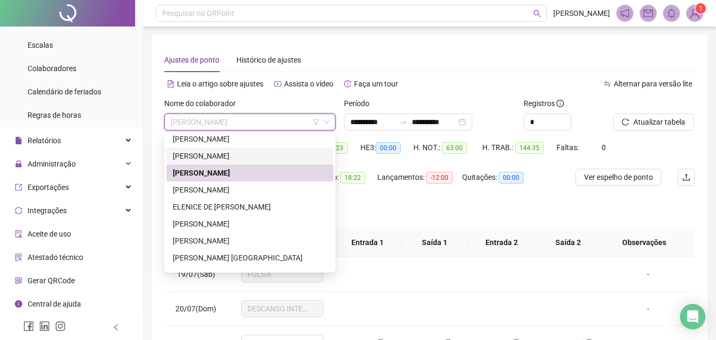
click at [412, 93] on div "Leia o artigo sobre ajustes Assista o vídeo Faça um tour" at bounding box center [296, 89] width 265 height 17
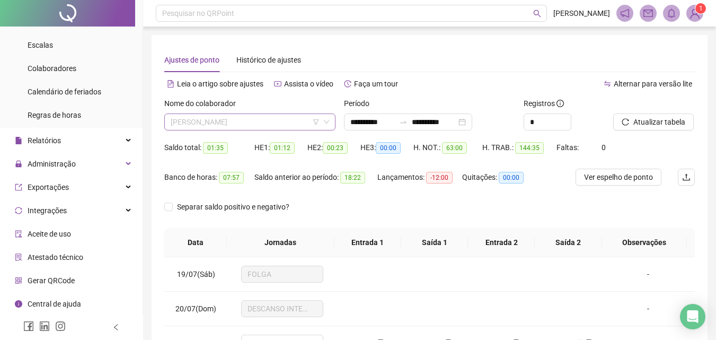
click at [253, 119] on span "[PERSON_NAME]" at bounding box center [250, 122] width 158 height 16
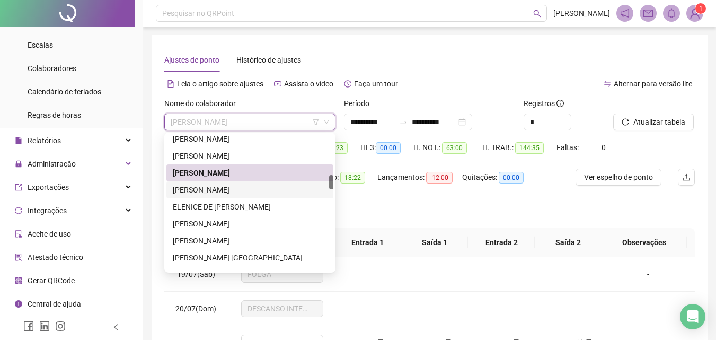
click at [216, 193] on div "[PERSON_NAME]" at bounding box center [250, 190] width 154 height 12
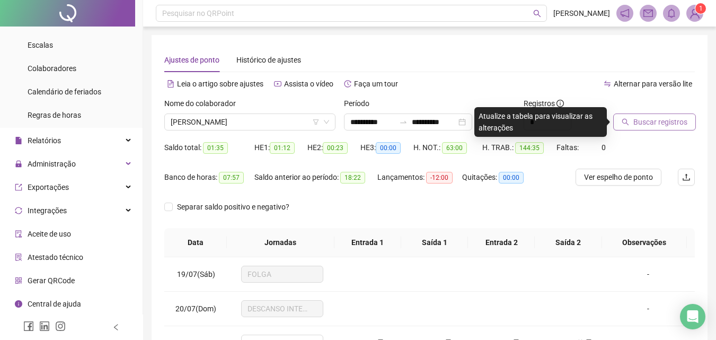
click at [648, 119] on span "Buscar registros" at bounding box center [660, 122] width 54 height 12
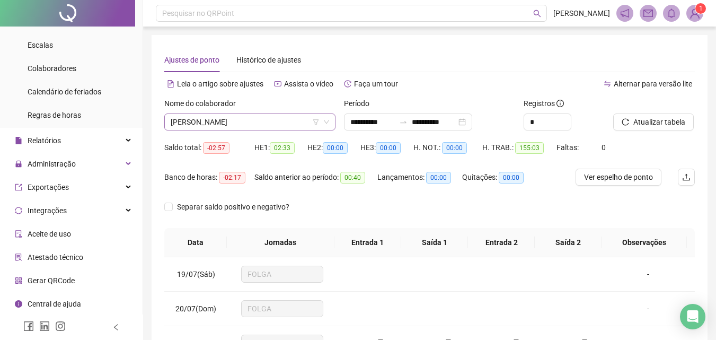
click at [272, 117] on span "[PERSON_NAME]" at bounding box center [250, 122] width 158 height 16
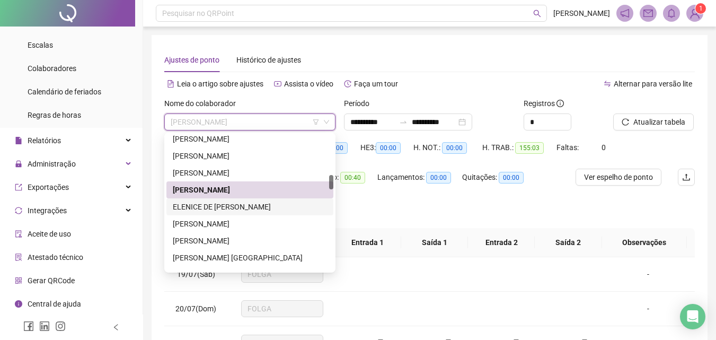
click at [238, 200] on div "ELENICE DE [PERSON_NAME]" at bounding box center [249, 206] width 167 height 17
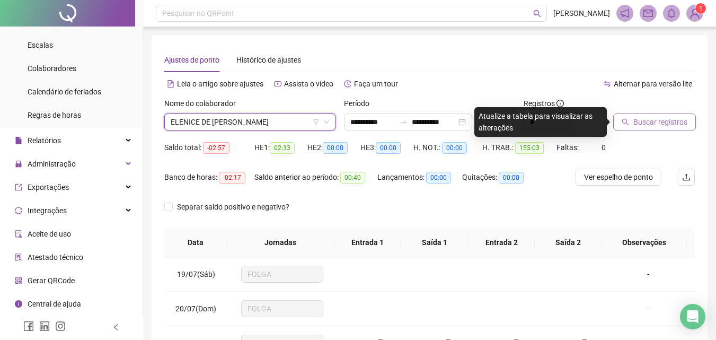
click at [640, 118] on span "Buscar registros" at bounding box center [660, 122] width 54 height 12
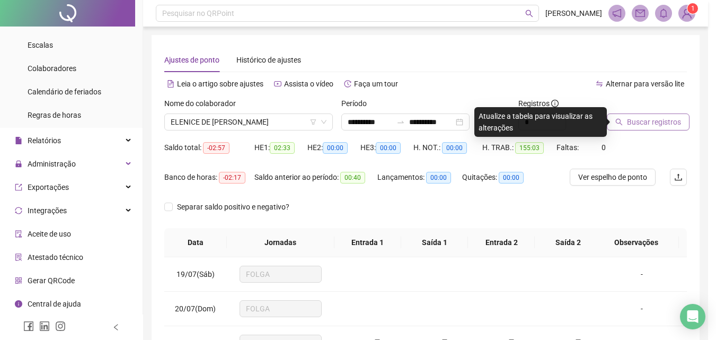
click at [640, 118] on div "Buscando registros Os registros de ponto estão sendo buscados... OK" at bounding box center [358, 170] width 716 height 340
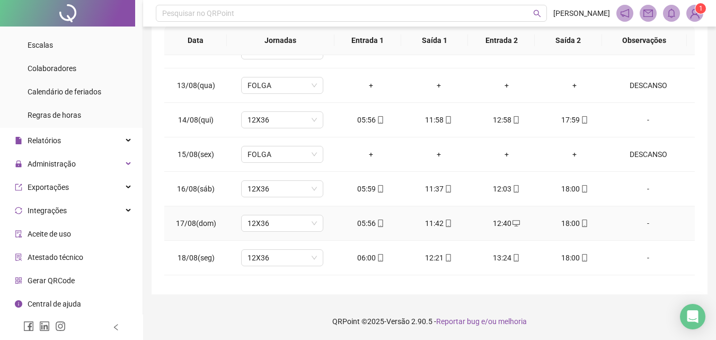
scroll to position [876, 0]
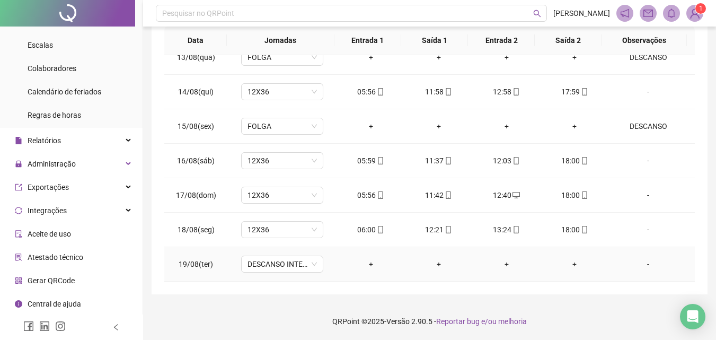
click at [640, 264] on div "-" at bounding box center [648, 264] width 63 height 12
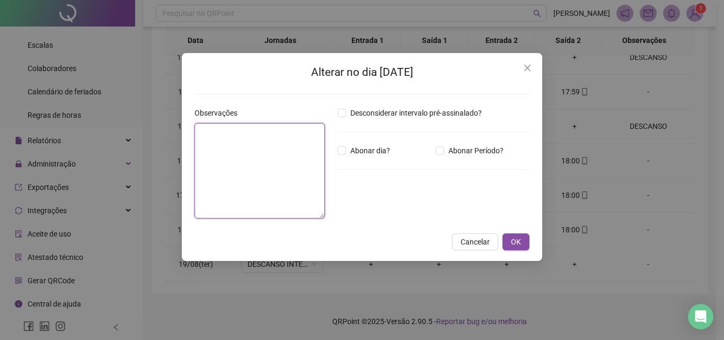
click at [253, 176] on textarea at bounding box center [259, 170] width 130 height 95
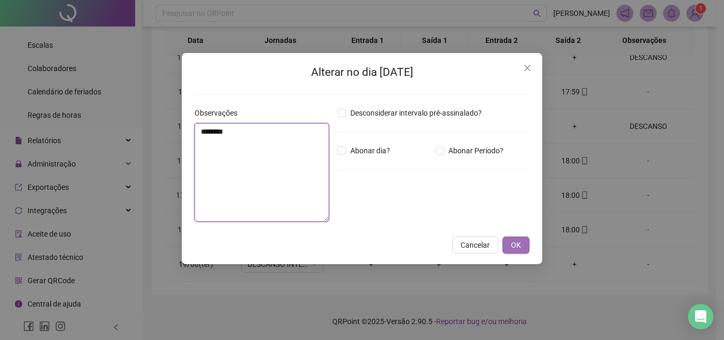
type textarea "********"
click at [525, 247] on button "OK" at bounding box center [515, 244] width 27 height 17
click at [517, 245] on span "OK" at bounding box center [516, 245] width 10 height 12
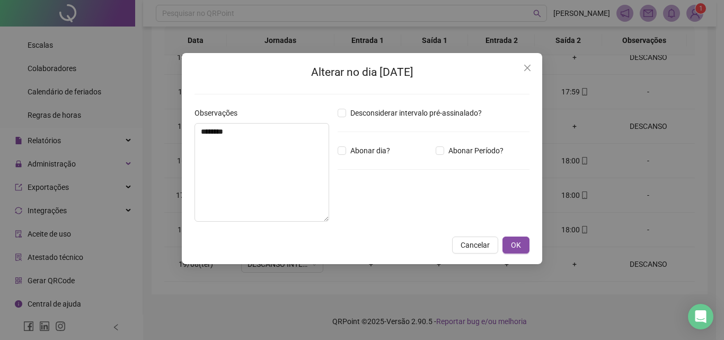
click at [519, 247] on div "Alterar no dia [DATE] Observações ******** Desconsiderar intervalo pré-assinala…" at bounding box center [362, 170] width 724 height 340
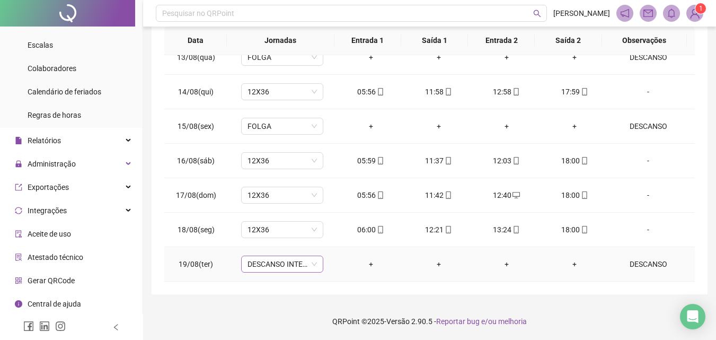
click at [277, 261] on span "DESCANSO INTER-JORNADA" at bounding box center [281, 264] width 69 height 16
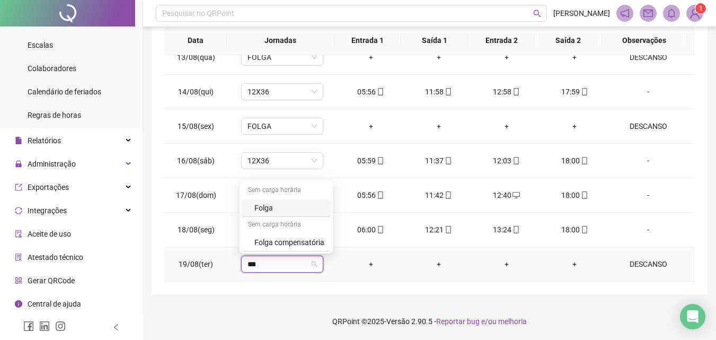
type input "****"
click at [274, 211] on div "Folga" at bounding box center [289, 208] width 70 height 12
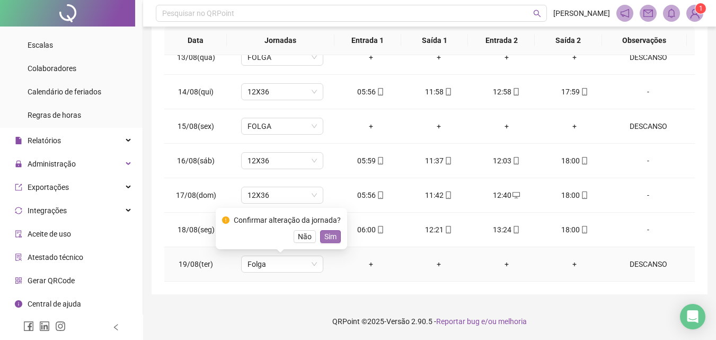
click at [324, 241] on span "Sim" at bounding box center [330, 237] width 12 height 12
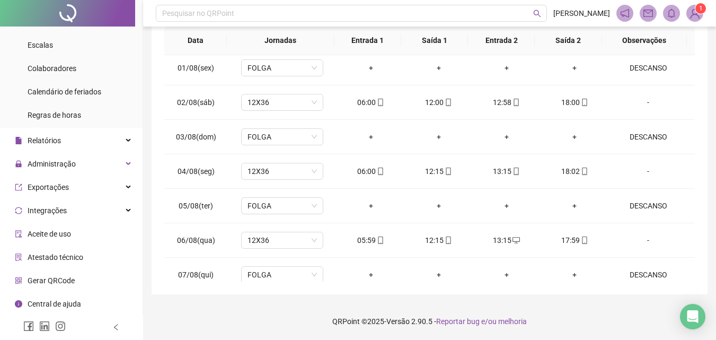
scroll to position [187, 0]
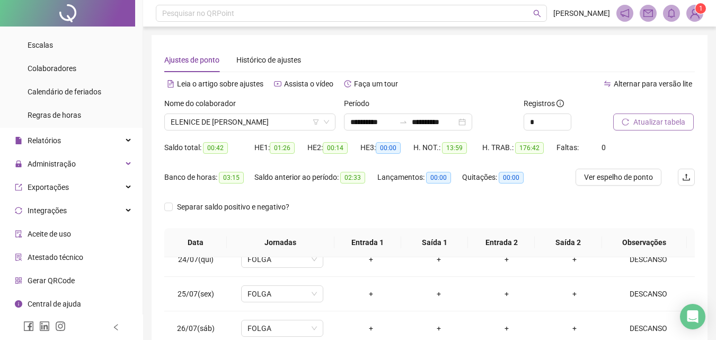
click at [653, 117] on span "Atualizar tabela" at bounding box center [659, 122] width 52 height 12
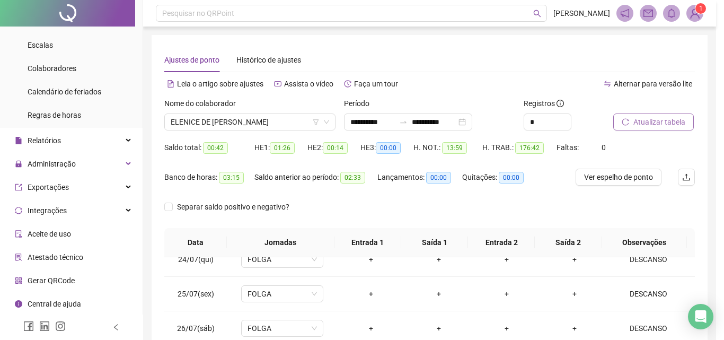
click at [653, 117] on div "Atualizando tabela Atualizando e reorganizando os registros... OK" at bounding box center [362, 170] width 724 height 340
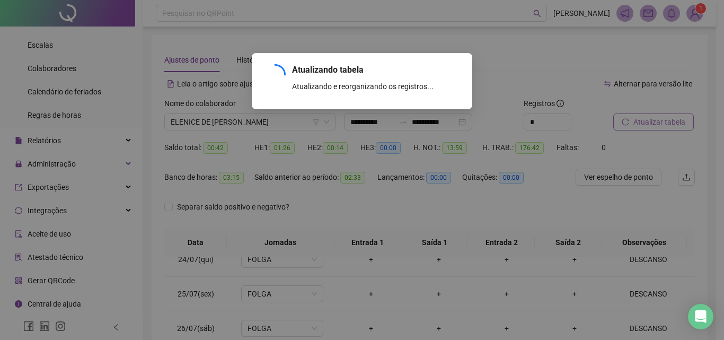
click at [653, 117] on div "Atualizando tabela Atualizando e reorganizando os registros... OK" at bounding box center [362, 170] width 724 height 340
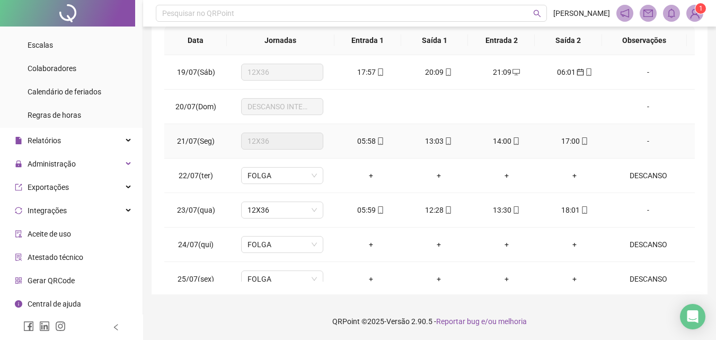
scroll to position [0, 0]
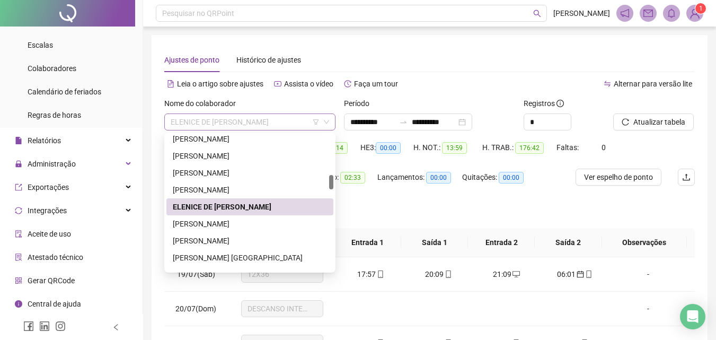
click at [283, 119] on span "ELENICE DE [PERSON_NAME]" at bounding box center [250, 122] width 158 height 16
click at [235, 222] on div "[PERSON_NAME]" at bounding box center [250, 224] width 154 height 12
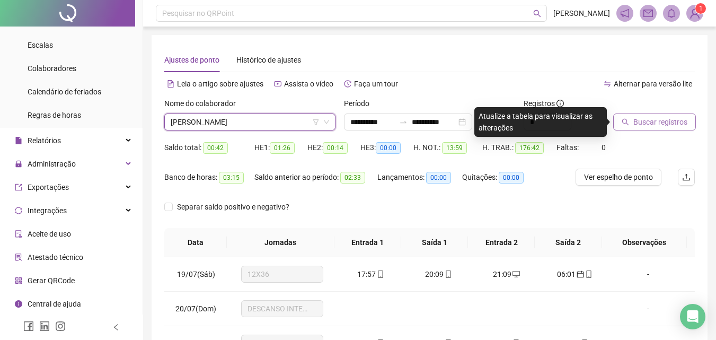
click at [657, 123] on span "Buscar registros" at bounding box center [660, 122] width 54 height 12
click at [657, 123] on body "**********" at bounding box center [358, 170] width 716 height 340
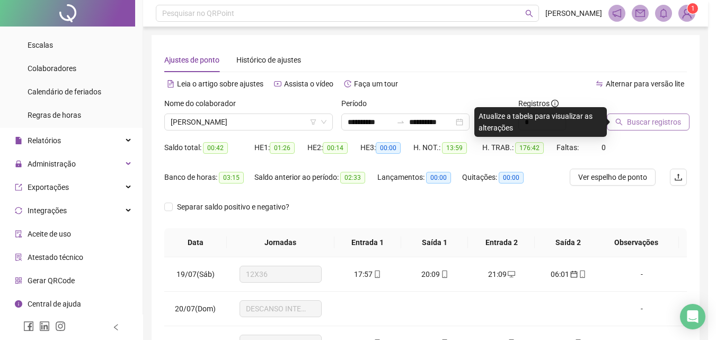
click at [657, 123] on div "Buscando registros Os registros de ponto estão sendo buscados... OK" at bounding box center [358, 170] width 716 height 340
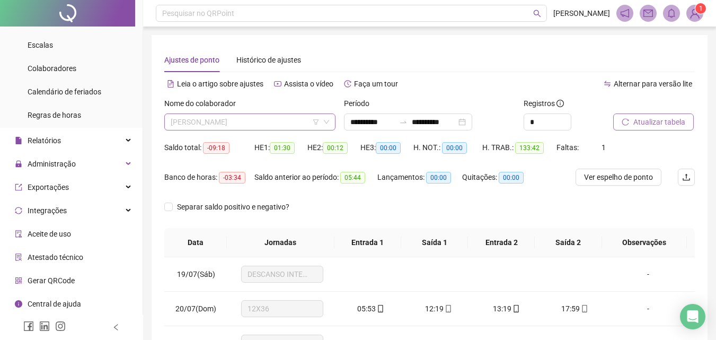
click at [263, 124] on span "[PERSON_NAME]" at bounding box center [250, 122] width 158 height 16
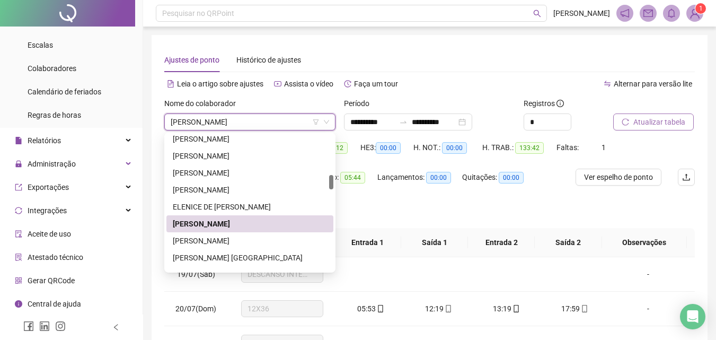
click at [263, 124] on span "[PERSON_NAME]" at bounding box center [250, 122] width 158 height 16
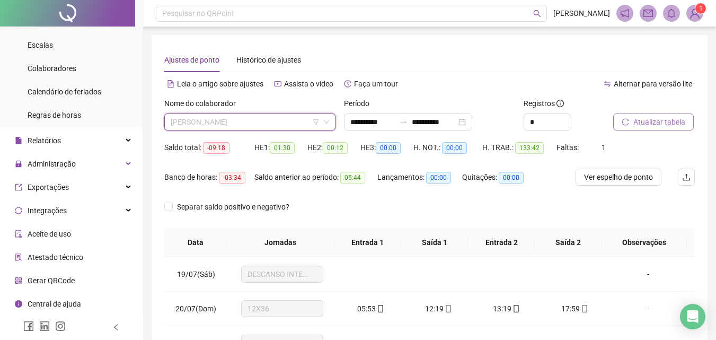
click at [261, 121] on span "[PERSON_NAME]" at bounding box center [250, 122] width 158 height 16
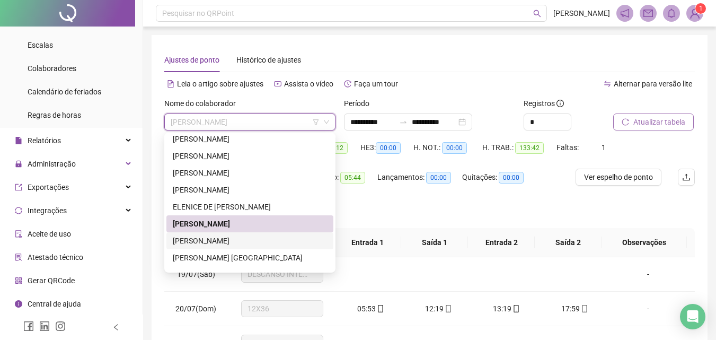
click at [273, 245] on div "[PERSON_NAME]" at bounding box center [250, 241] width 154 height 12
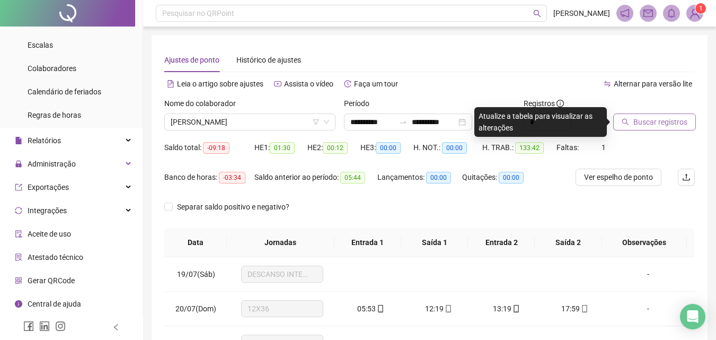
click at [643, 120] on span "Buscar registros" at bounding box center [660, 122] width 54 height 12
click at [643, 120] on body "**********" at bounding box center [358, 170] width 716 height 340
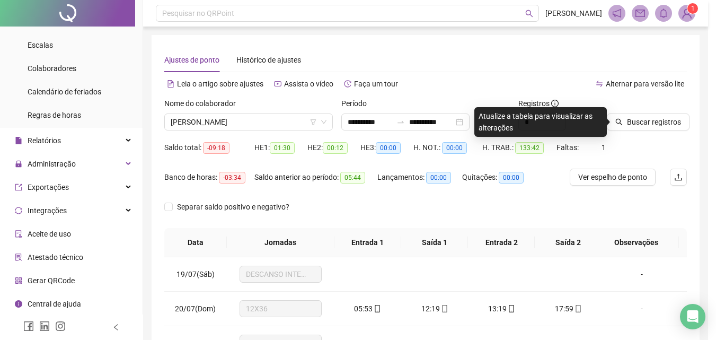
click at [644, 120] on div "Buscando registros Os registros de ponto estão sendo buscados... OK" at bounding box center [358, 170] width 716 height 340
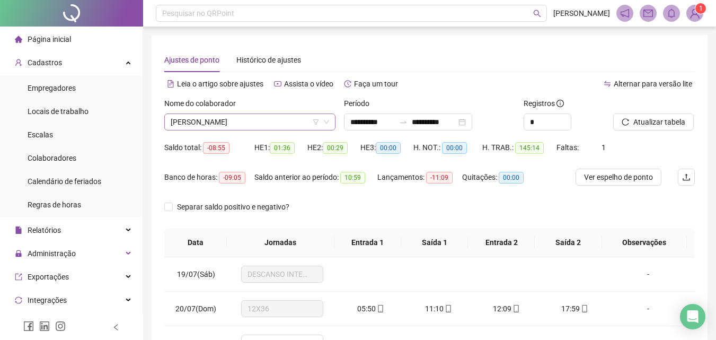
click at [253, 126] on span "[PERSON_NAME]" at bounding box center [250, 122] width 158 height 16
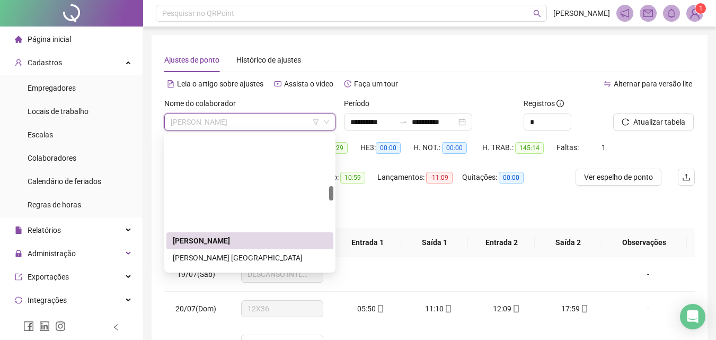
scroll to position [483, 0]
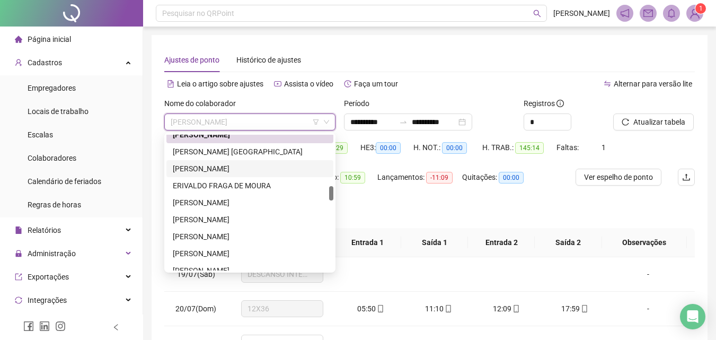
click at [199, 167] on div "[PERSON_NAME]" at bounding box center [250, 169] width 154 height 12
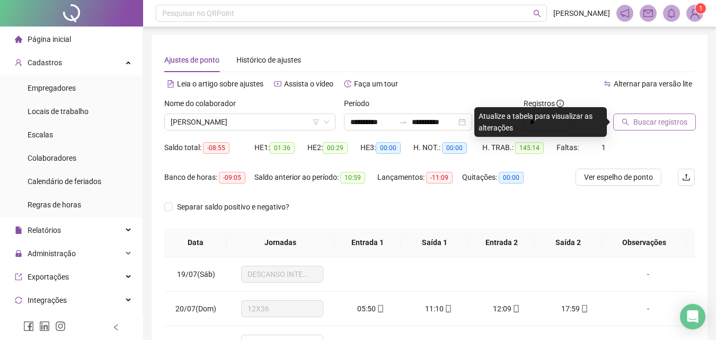
click at [649, 115] on button "Buscar registros" at bounding box center [654, 121] width 83 height 17
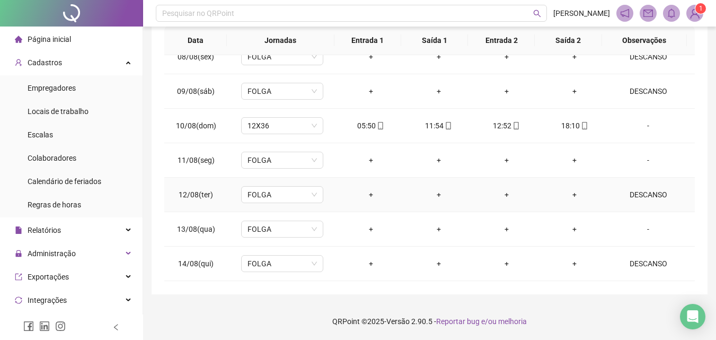
scroll to position [876, 0]
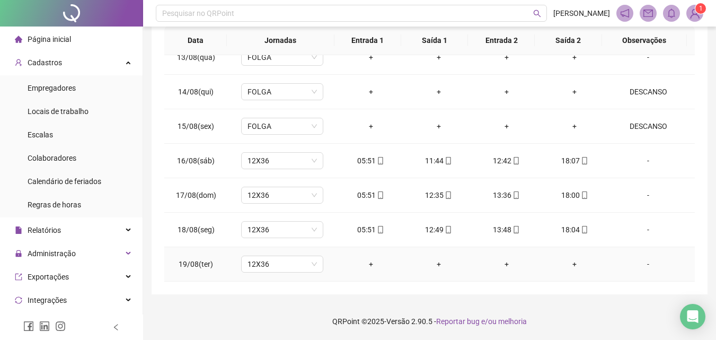
click at [640, 265] on div "-" at bounding box center [648, 264] width 63 height 12
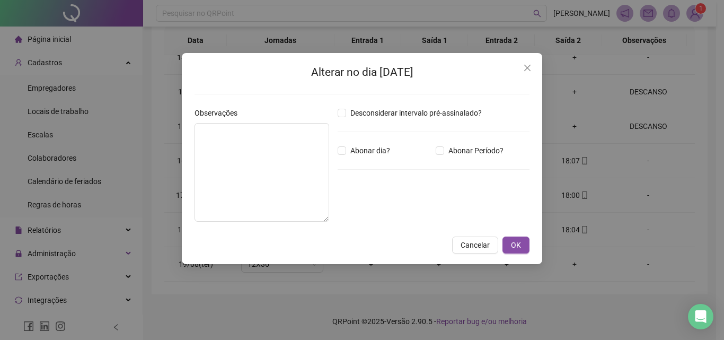
click at [256, 191] on div "Alterar no dia [DATE] Observações Desconsiderar intervalo pré-assinalado? Abona…" at bounding box center [362, 170] width 724 height 340
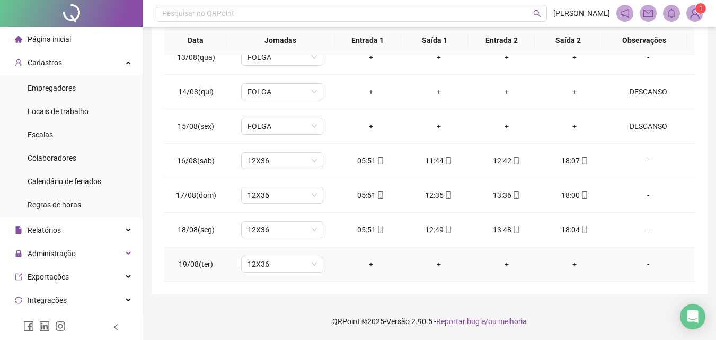
click at [645, 265] on div "-" at bounding box center [648, 264] width 63 height 12
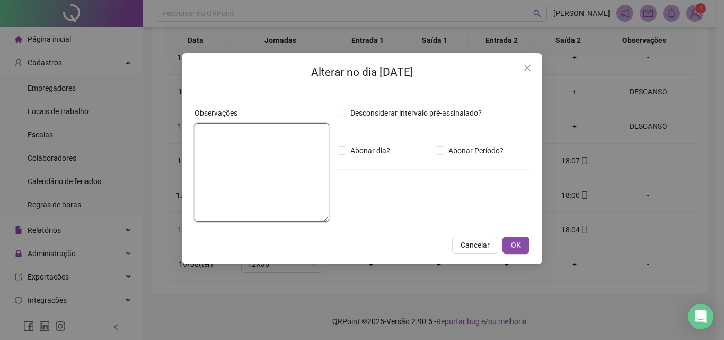
click at [239, 185] on textarea at bounding box center [261, 172] width 135 height 99
type textarea "********"
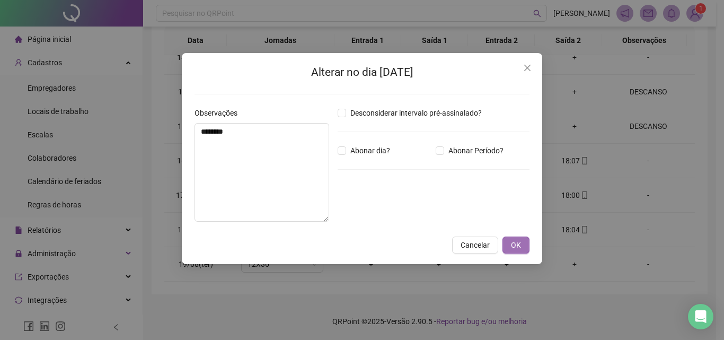
click at [515, 243] on span "OK" at bounding box center [516, 245] width 10 height 12
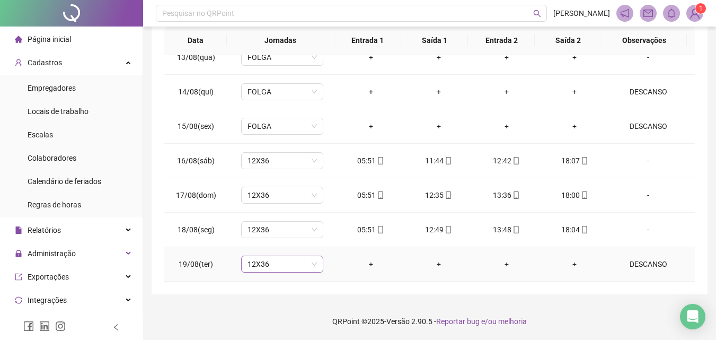
click at [257, 259] on span "12X36" at bounding box center [281, 264] width 69 height 16
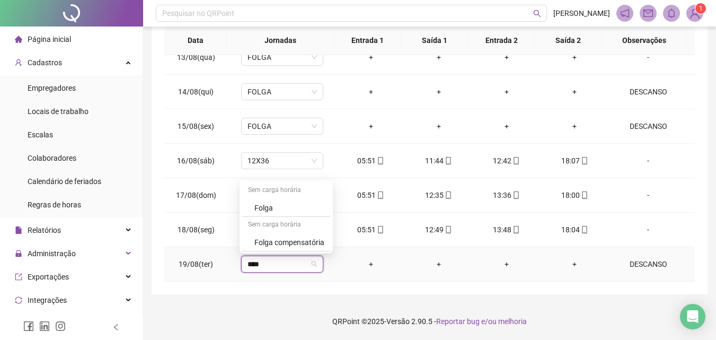
type input "*****"
click at [260, 206] on div "Folga" at bounding box center [289, 208] width 70 height 12
click at [327, 233] on span "Sim" at bounding box center [330, 237] width 12 height 12
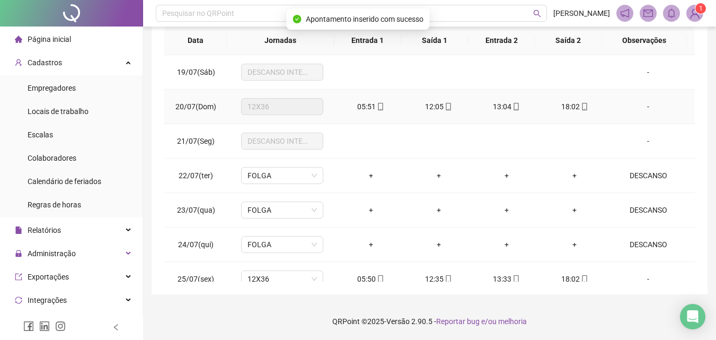
scroll to position [0, 0]
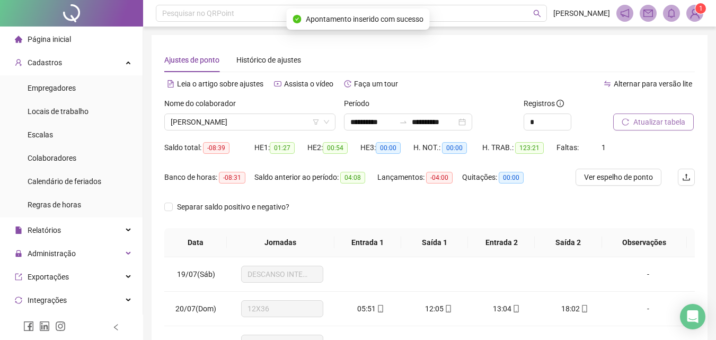
click at [651, 115] on button "Atualizar tabela" at bounding box center [653, 121] width 81 height 17
click at [267, 120] on span "[PERSON_NAME]" at bounding box center [250, 122] width 158 height 16
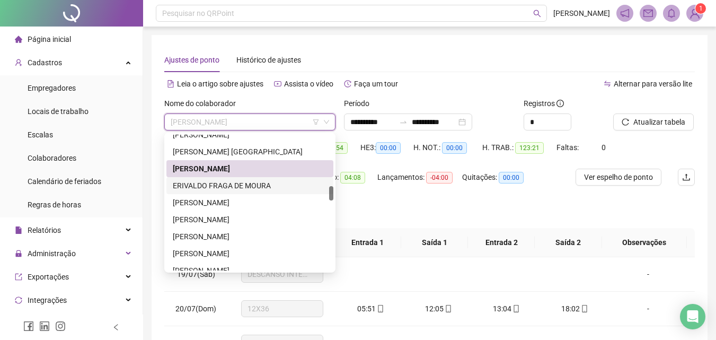
click at [218, 181] on div "ERIVALDO FRAGA DE MOURA" at bounding box center [250, 186] width 154 height 12
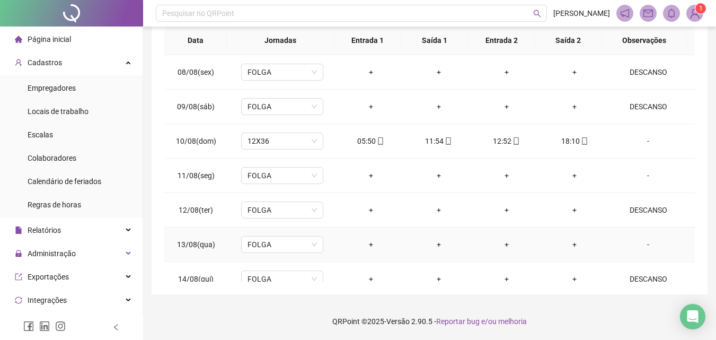
scroll to position [876, 0]
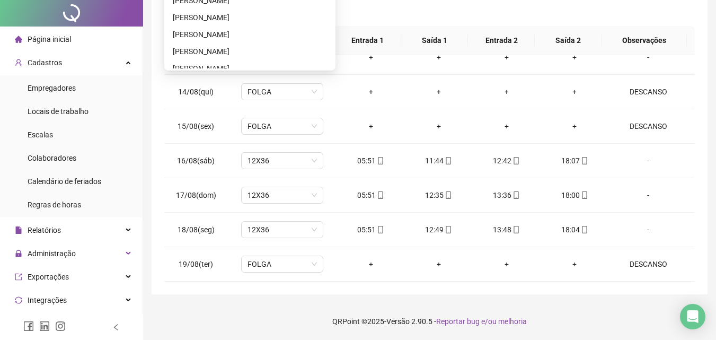
scroll to position [0, 0]
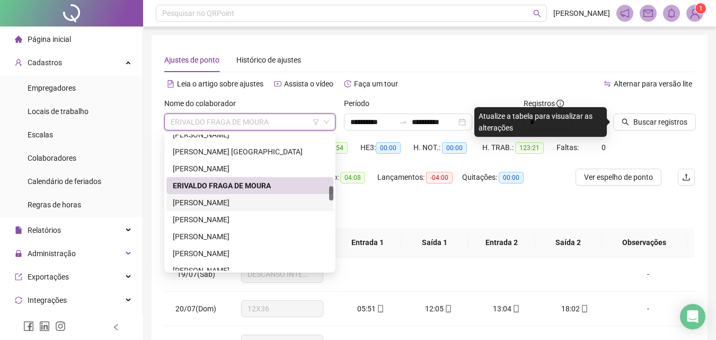
click at [219, 197] on div "[PERSON_NAME]" at bounding box center [250, 203] width 154 height 12
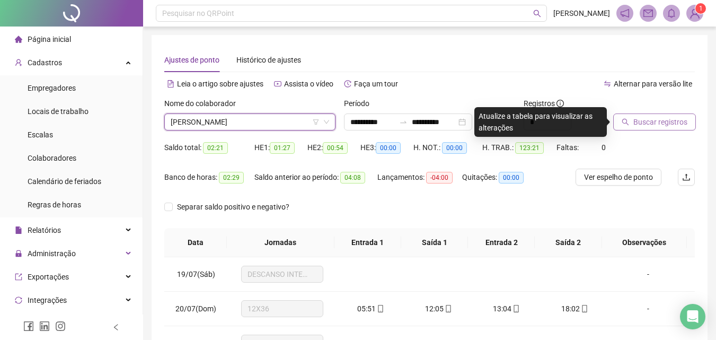
click at [660, 117] on span "Buscar registros" at bounding box center [660, 122] width 54 height 12
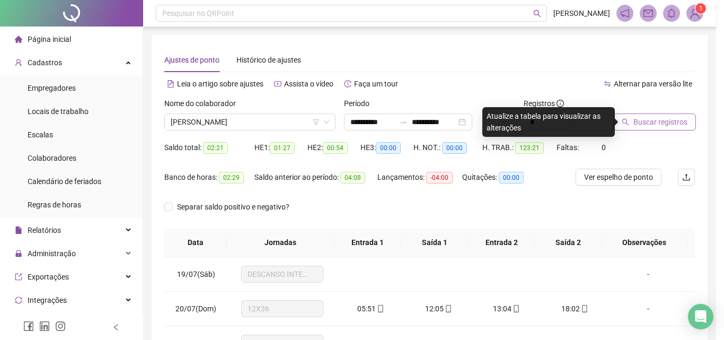
click at [660, 117] on div "Buscando registros Os registros de ponto estão sendo buscados... OK" at bounding box center [362, 170] width 724 height 340
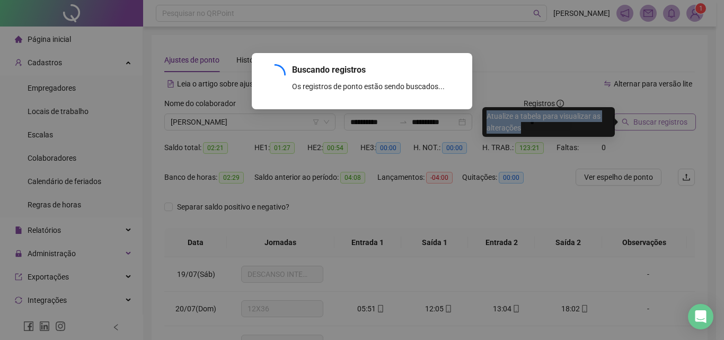
click at [660, 117] on div "Buscando registros Os registros de ponto estão sendo buscados... OK" at bounding box center [362, 170] width 724 height 340
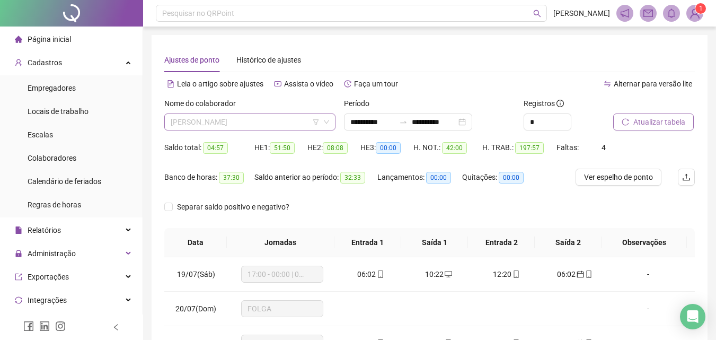
click at [237, 121] on span "[PERSON_NAME]" at bounding box center [250, 122] width 158 height 16
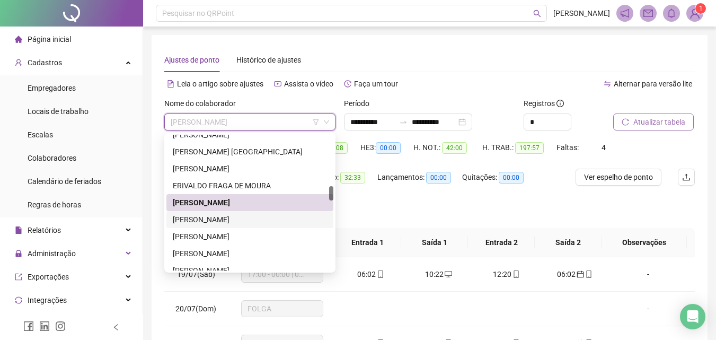
click at [233, 211] on div "[PERSON_NAME]" at bounding box center [249, 219] width 167 height 17
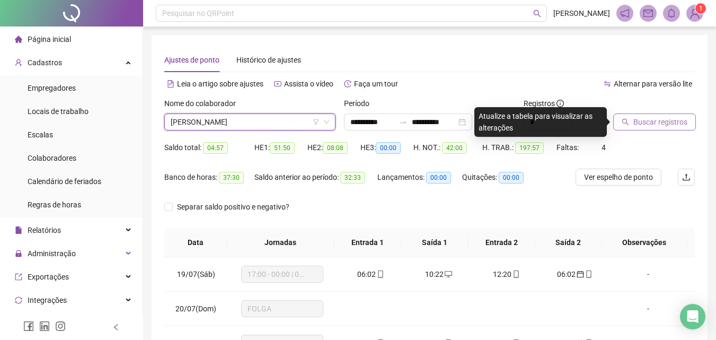
click at [649, 125] on span "Buscar registros" at bounding box center [660, 122] width 54 height 12
click at [647, 125] on body "**********" at bounding box center [358, 170] width 716 height 340
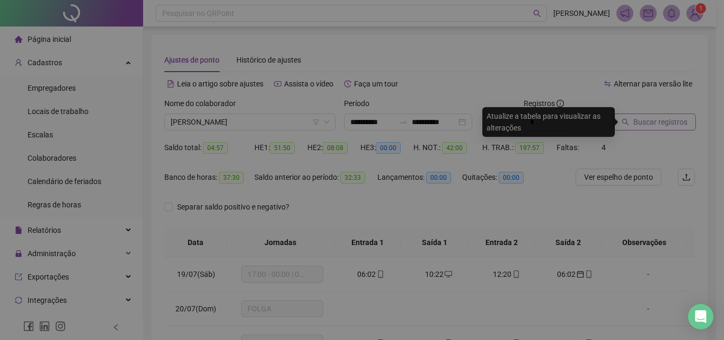
click at [646, 124] on div "Buscando registros Os registros de ponto estão sendo buscados... OK" at bounding box center [362, 170] width 724 height 340
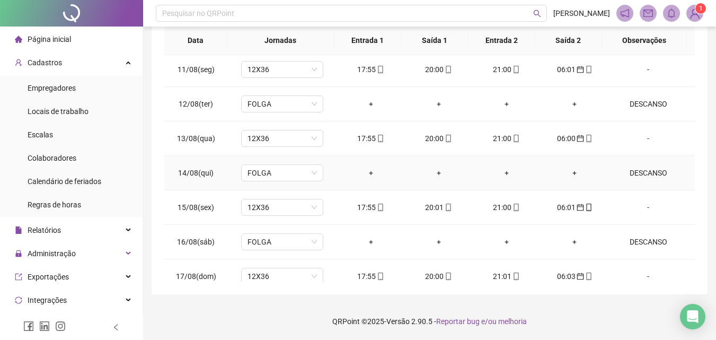
scroll to position [876, 0]
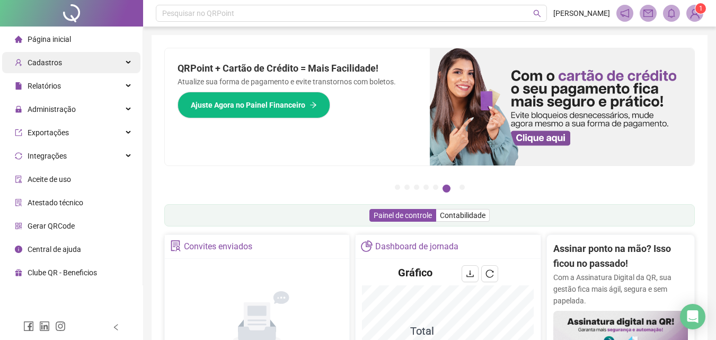
click at [99, 60] on div "Cadastros" at bounding box center [71, 62] width 138 height 21
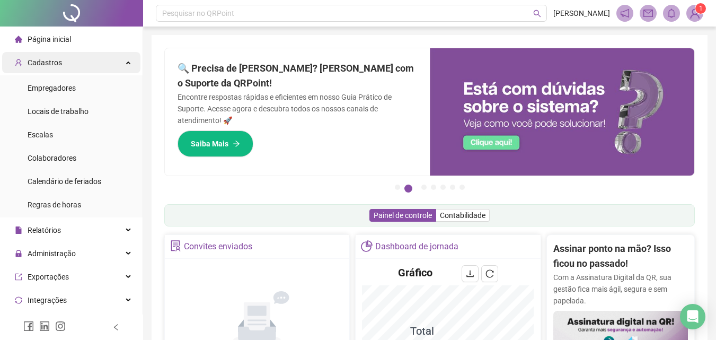
click at [107, 62] on div "Cadastros" at bounding box center [71, 62] width 138 height 21
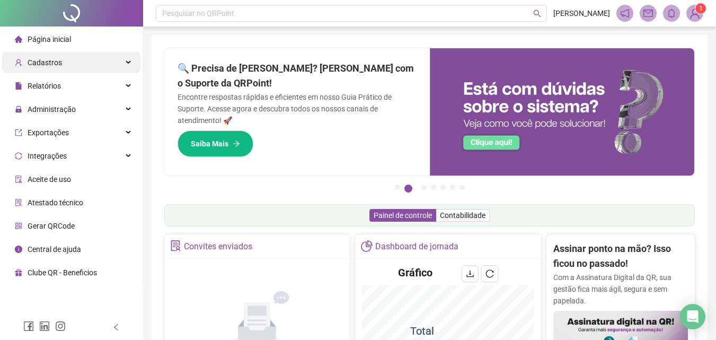
click at [107, 62] on div "Cadastros" at bounding box center [71, 62] width 138 height 21
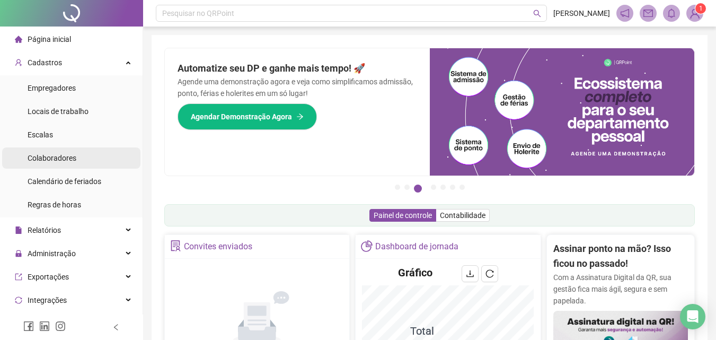
click at [48, 159] on span "Colaboradores" at bounding box center [52, 158] width 49 height 8
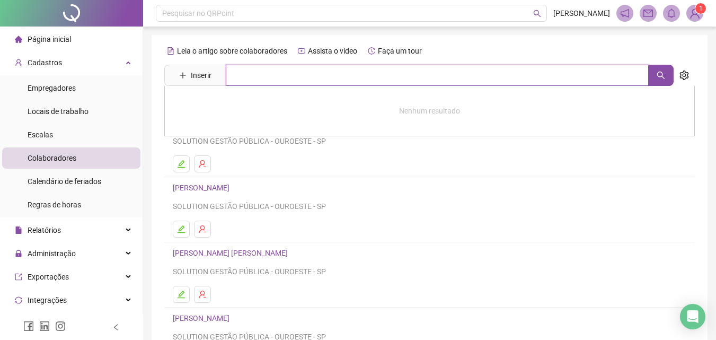
click at [277, 77] on input "text" at bounding box center [437, 75] width 423 height 21
type input "****"
click at [660, 75] on icon "search" at bounding box center [661, 75] width 8 height 8
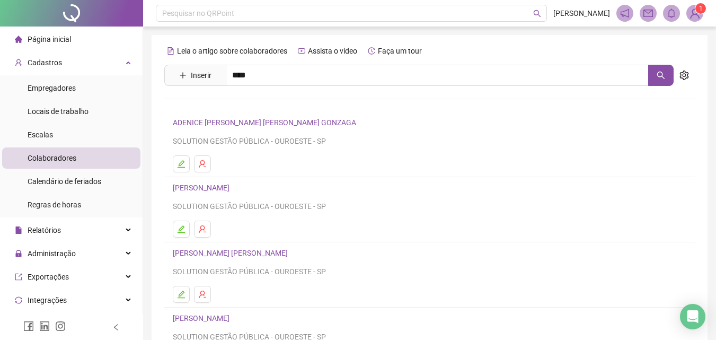
click at [241, 105] on link "[PERSON_NAME]" at bounding box center [212, 106] width 57 height 8
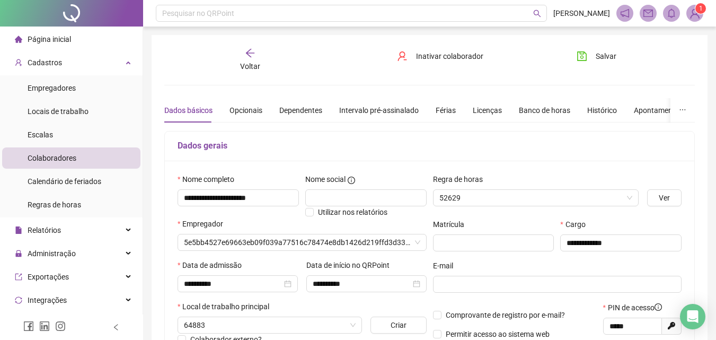
type input "**********"
click at [552, 114] on div "Banco de horas" at bounding box center [544, 110] width 51 height 12
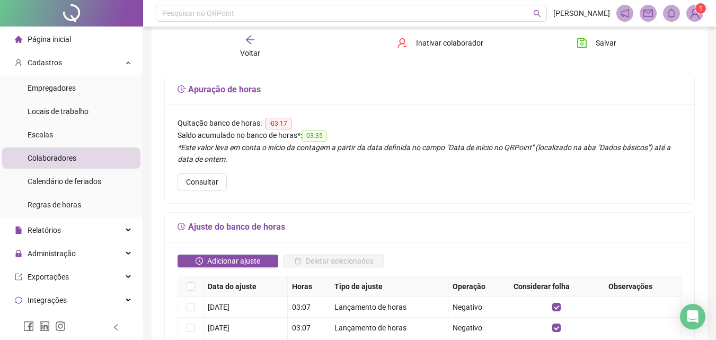
scroll to position [106, 0]
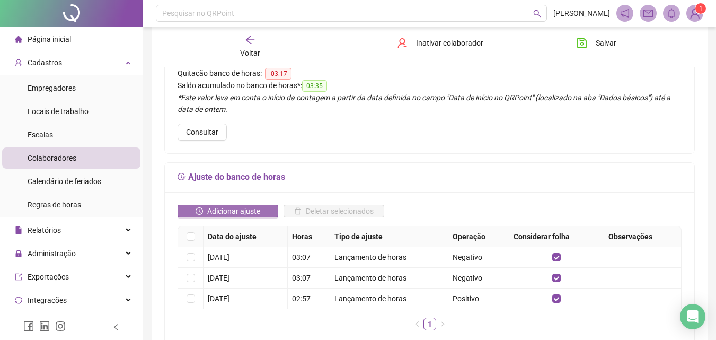
click at [242, 212] on span "Adicionar ajuste" at bounding box center [233, 211] width 53 height 12
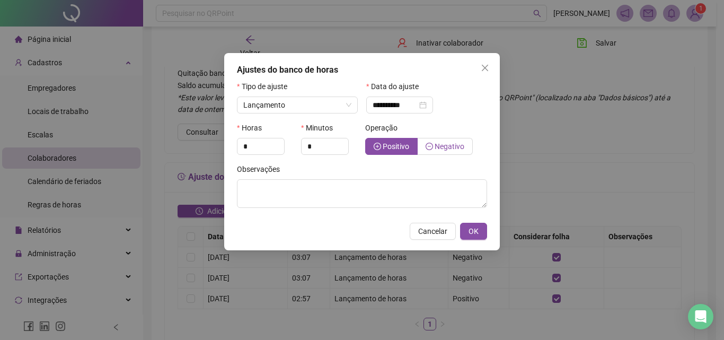
click at [441, 143] on span "Negativo" at bounding box center [450, 146] width 30 height 8
click at [258, 143] on input "*" at bounding box center [260, 146] width 47 height 16
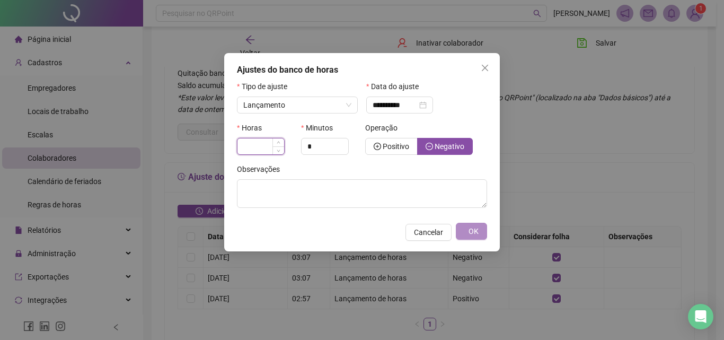
click at [259, 147] on input at bounding box center [260, 146] width 47 height 16
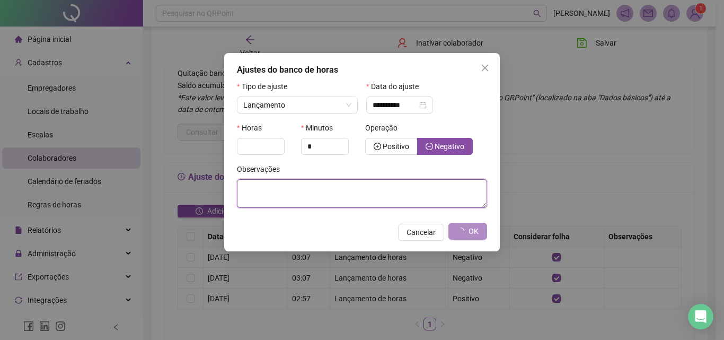
click at [294, 191] on textarea at bounding box center [362, 193] width 250 height 29
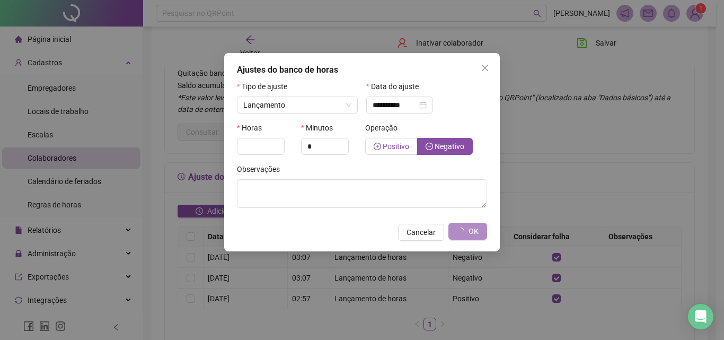
click at [400, 143] on span "Positivo" at bounding box center [396, 146] width 26 height 8
click at [439, 144] on span "Negativo" at bounding box center [450, 146] width 30 height 8
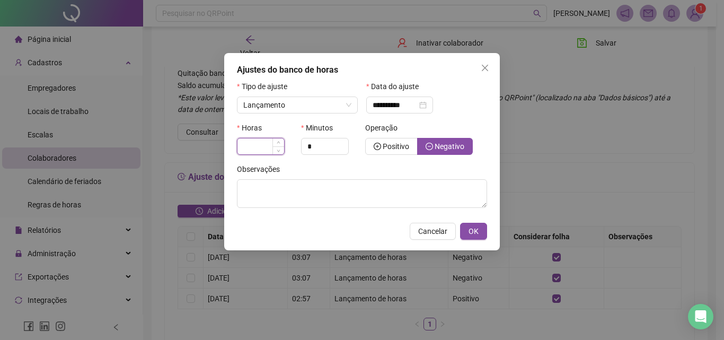
click at [268, 152] on input at bounding box center [260, 146] width 47 height 16
type input "*"
click at [278, 149] on icon "down" at bounding box center [279, 150] width 4 height 4
click at [280, 150] on icon "down" at bounding box center [279, 150] width 4 height 4
type input "*"
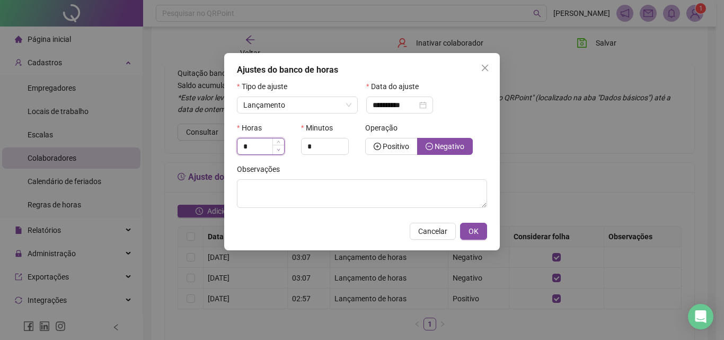
click at [280, 150] on icon "down" at bounding box center [279, 150] width 4 height 4
drag, startPoint x: 488, startPoint y: 66, endPoint x: 396, endPoint y: 47, distance: 93.0
click at [487, 66] on icon "close" at bounding box center [485, 68] width 6 height 6
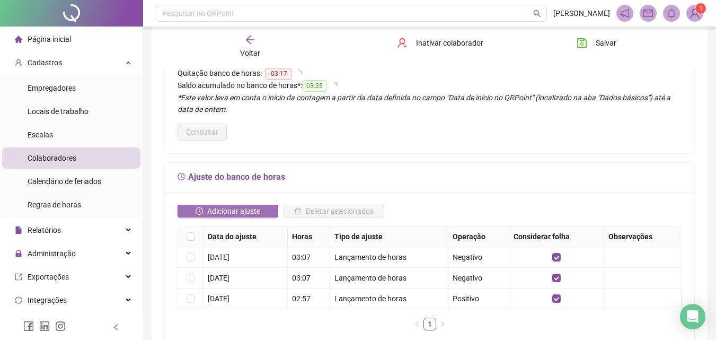
click at [231, 212] on span "Adicionar ajuste" at bounding box center [233, 211] width 53 height 12
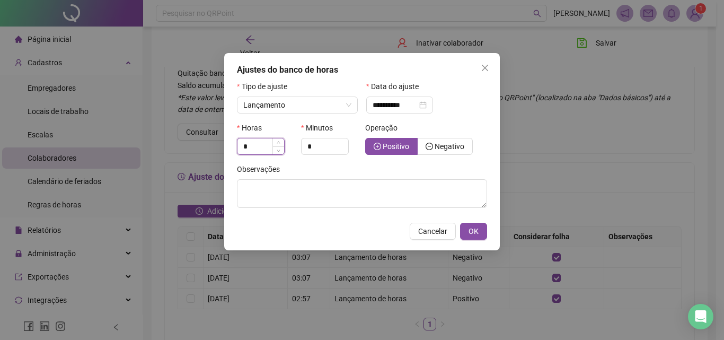
click at [253, 150] on input "*" at bounding box center [260, 146] width 47 height 16
click at [484, 67] on icon "close" at bounding box center [485, 68] width 6 height 6
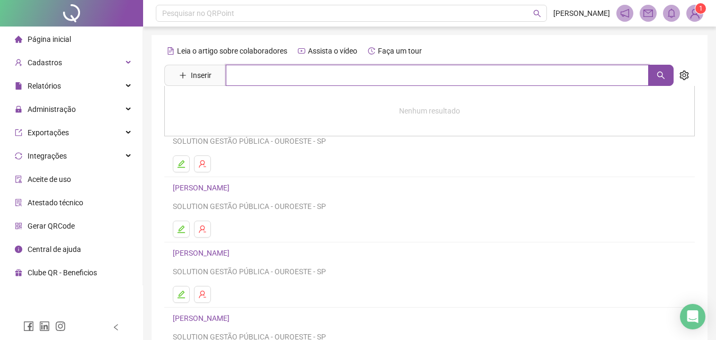
click at [261, 77] on input "text" at bounding box center [437, 75] width 423 height 21
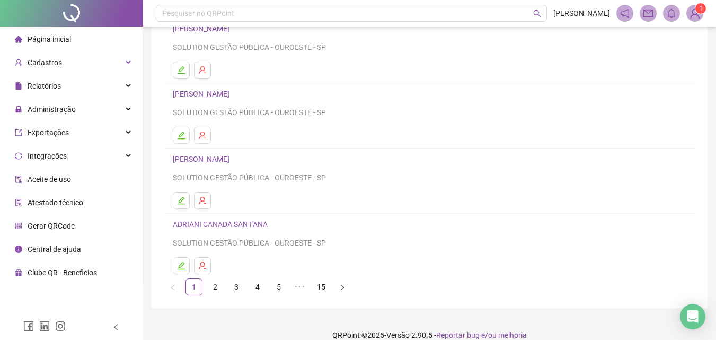
scroll to position [173, 0]
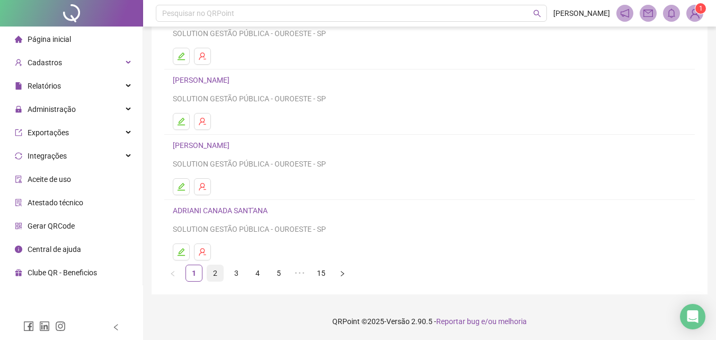
click at [222, 268] on link "2" at bounding box center [215, 273] width 16 height 16
click at [237, 268] on link "3" at bounding box center [236, 273] width 16 height 16
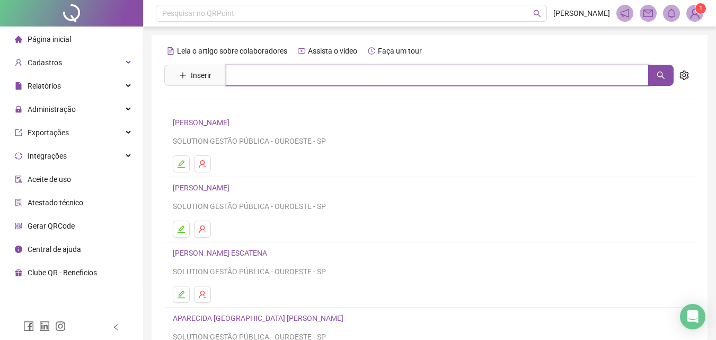
click at [259, 73] on input "text" at bounding box center [437, 75] width 423 height 21
click at [665, 74] on button "button" at bounding box center [660, 75] width 25 height 21
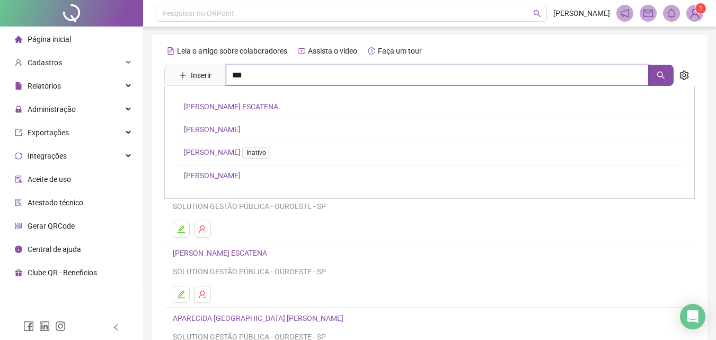
type input "***"
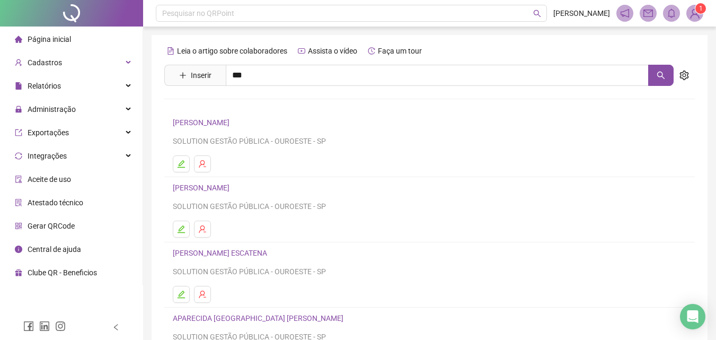
click at [235, 126] on link "[PERSON_NAME]" at bounding box center [212, 129] width 57 height 8
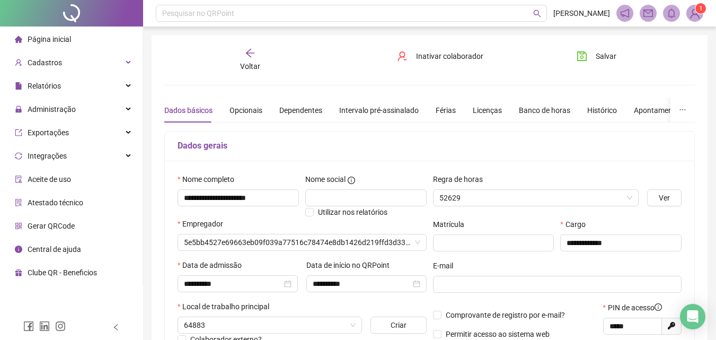
type input "**********"
click at [541, 111] on div "Banco de horas" at bounding box center [544, 110] width 51 height 12
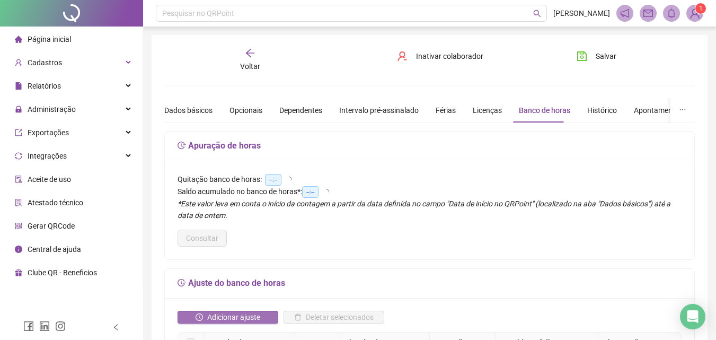
click at [240, 314] on span "Adicionar ajuste" at bounding box center [233, 317] width 53 height 12
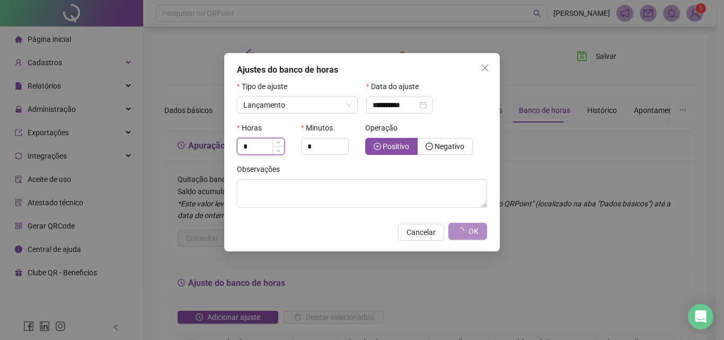
click at [270, 146] on input "*" at bounding box center [260, 146] width 47 height 16
click at [272, 142] on input "*" at bounding box center [260, 146] width 47 height 16
click at [267, 147] on input "*" at bounding box center [260, 146] width 47 height 16
click at [427, 105] on div "**********" at bounding box center [400, 105] width 54 height 12
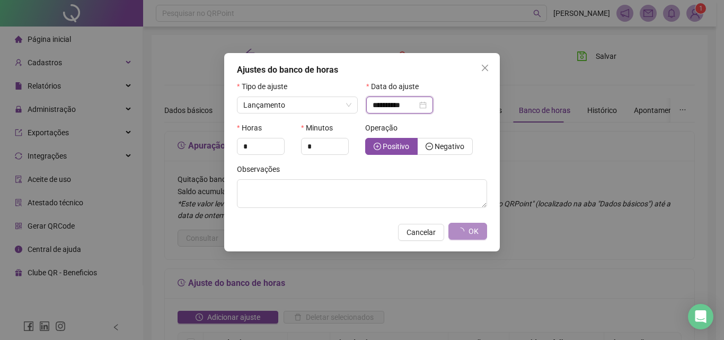
click at [405, 107] on input "**********" at bounding box center [395, 105] width 45 height 12
click at [325, 148] on input "*" at bounding box center [325, 146] width 47 height 16
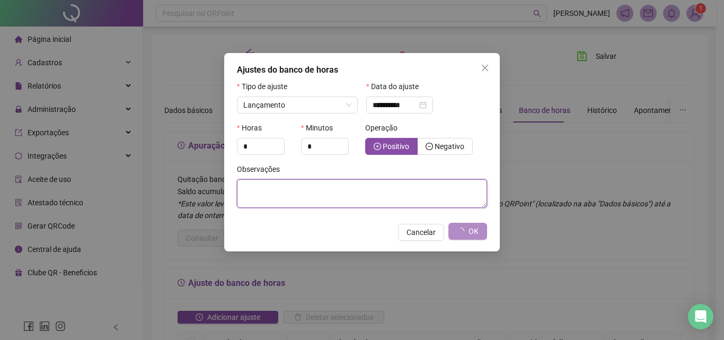
click at [310, 203] on textarea at bounding box center [362, 193] width 250 height 29
click at [312, 203] on textarea at bounding box center [362, 193] width 250 height 29
click at [313, 203] on textarea at bounding box center [362, 193] width 250 height 29
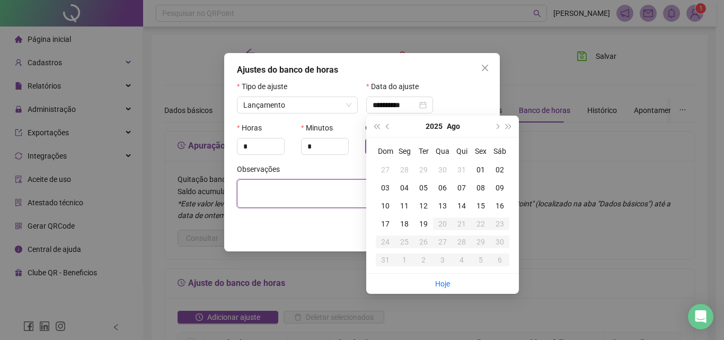
click at [334, 199] on textarea at bounding box center [362, 193] width 250 height 29
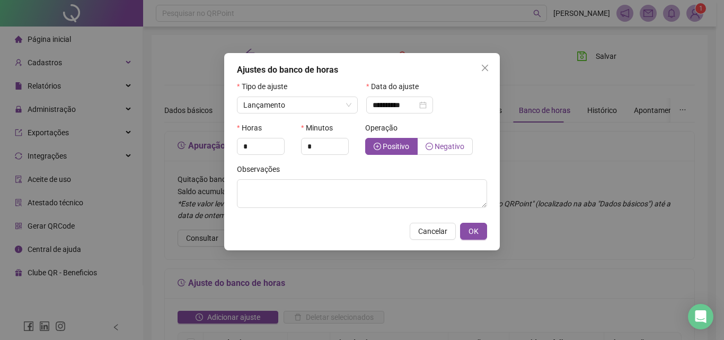
click at [431, 144] on icon "minus-circle" at bounding box center [429, 146] width 7 height 7
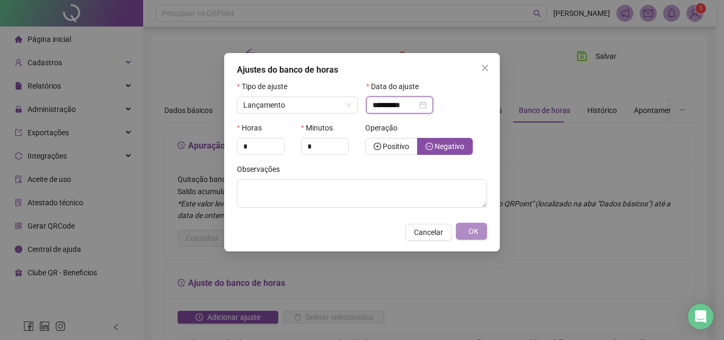
click at [406, 104] on input "**********" at bounding box center [395, 105] width 45 height 12
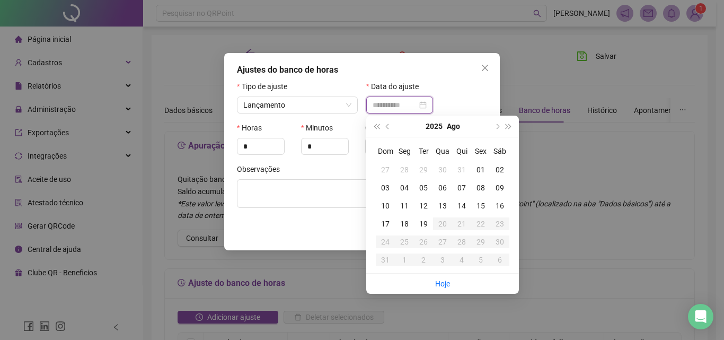
type input "**********"
click at [485, 166] on div "01" at bounding box center [480, 170] width 19 height 12
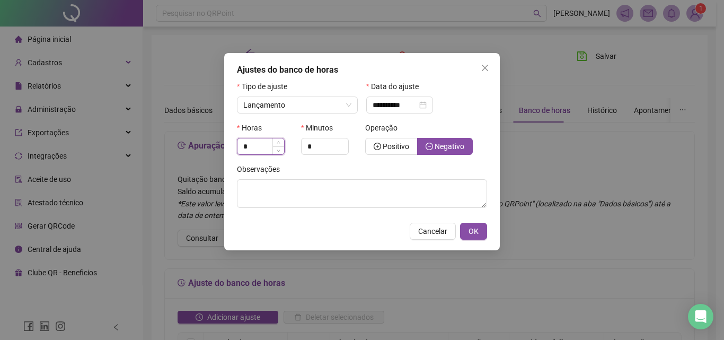
click at [272, 145] on span "Increase Value" at bounding box center [278, 142] width 12 height 8
click at [278, 148] on span "Decrease Value" at bounding box center [278, 150] width 12 height 10
type input "*"
click at [472, 229] on span "OK" at bounding box center [473, 231] width 10 height 12
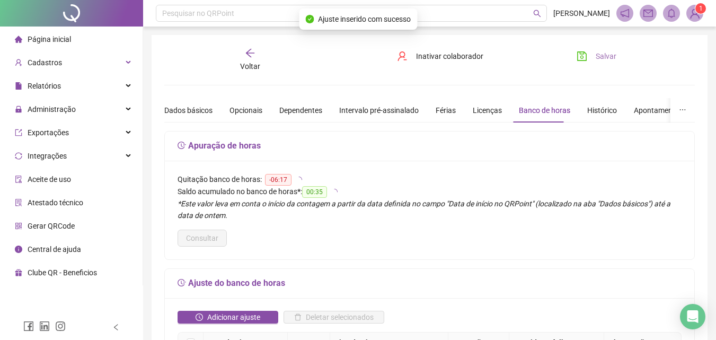
click at [613, 54] on span "Salvar" at bounding box center [606, 56] width 21 height 12
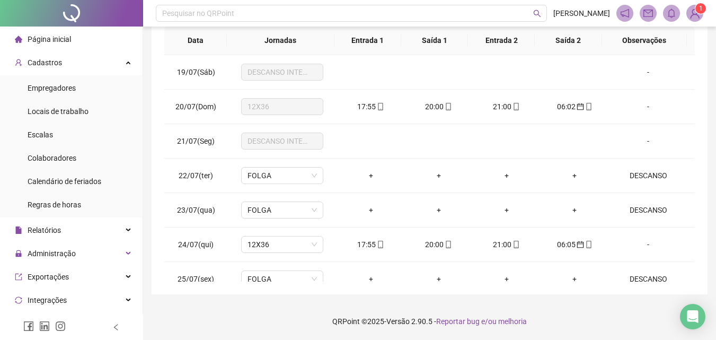
scroll to position [876, 0]
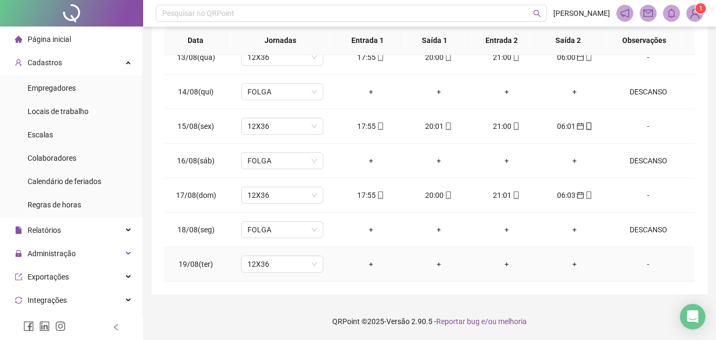
click at [640, 262] on div "-" at bounding box center [648, 264] width 63 height 12
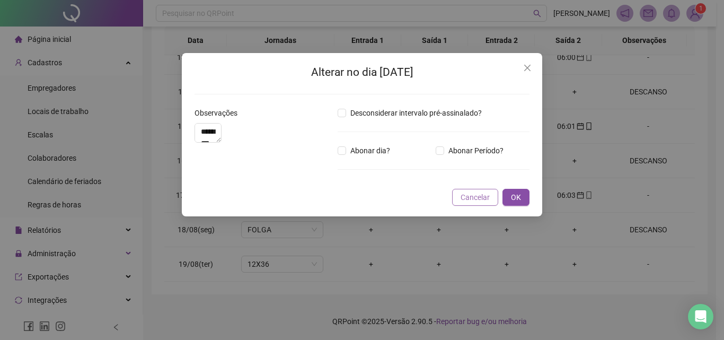
click at [471, 203] on span "Cancelar" at bounding box center [475, 197] width 29 height 12
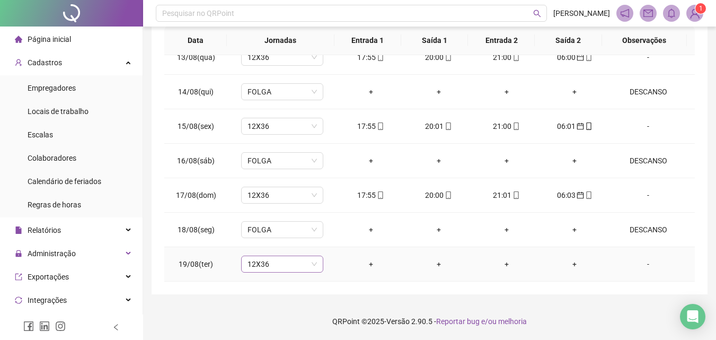
click at [266, 262] on span "12X36" at bounding box center [281, 264] width 69 height 16
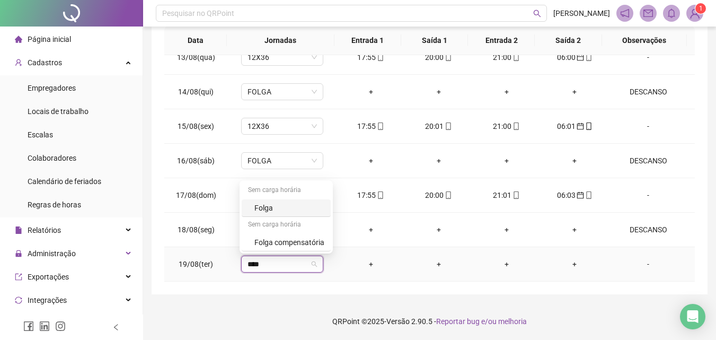
type input "*****"
click at [256, 207] on div "Folga" at bounding box center [289, 208] width 70 height 12
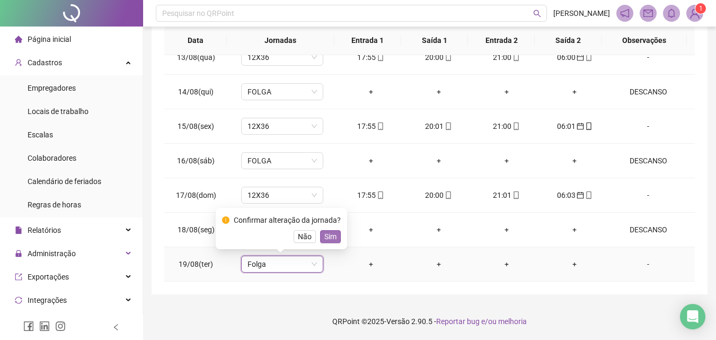
click at [330, 238] on span "Sim" at bounding box center [330, 237] width 12 height 12
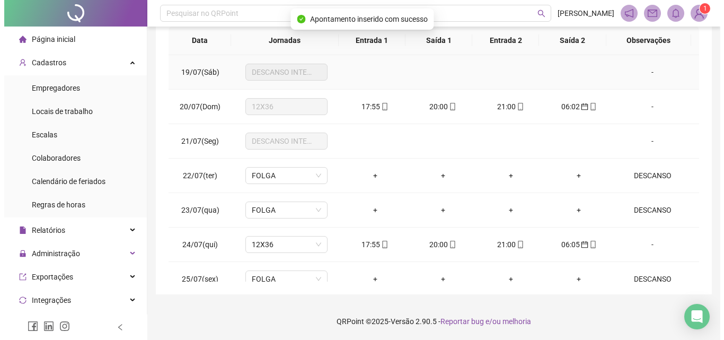
scroll to position [0, 0]
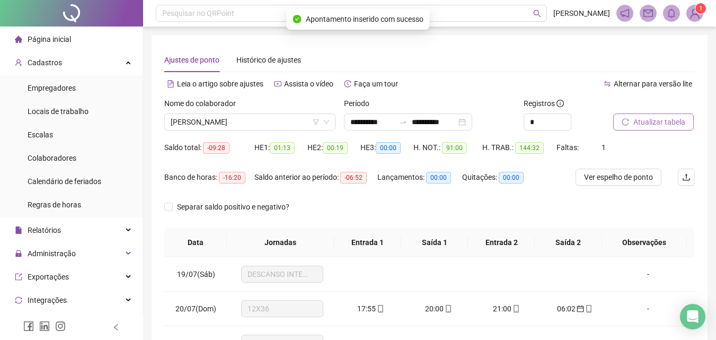
click at [662, 126] on span "Atualizar tabela" at bounding box center [659, 122] width 52 height 12
click at [302, 129] on span "[PERSON_NAME]" at bounding box center [250, 122] width 158 height 16
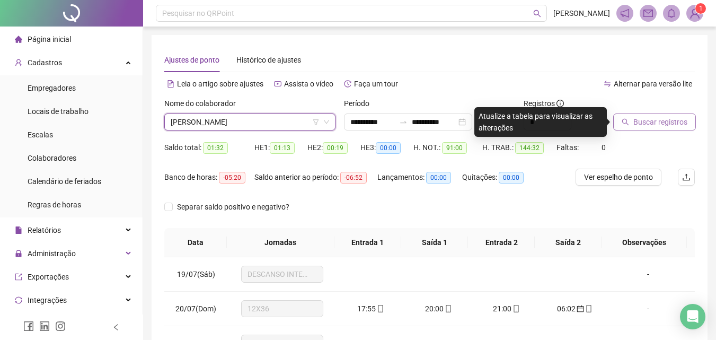
click at [639, 123] on span "Buscar registros" at bounding box center [660, 122] width 54 height 12
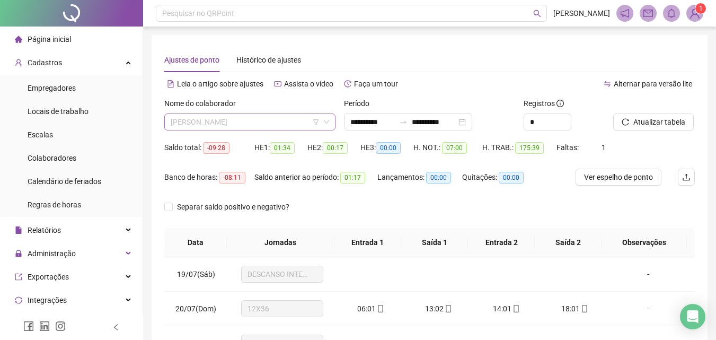
click at [272, 122] on span "[PERSON_NAME]" at bounding box center [250, 122] width 158 height 16
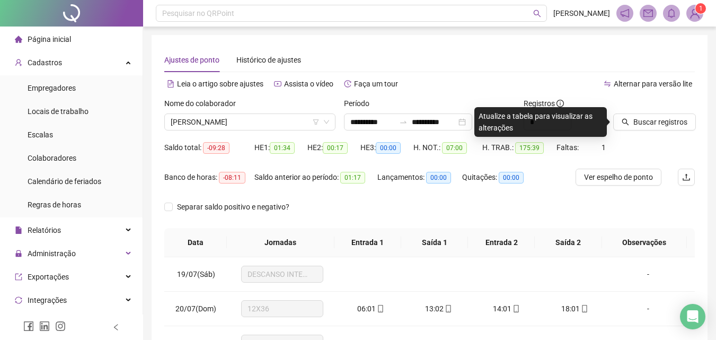
click at [678, 109] on div "Buscar registros" at bounding box center [654, 114] width 82 height 33
click at [684, 116] on span "Buscar registros" at bounding box center [660, 122] width 54 height 12
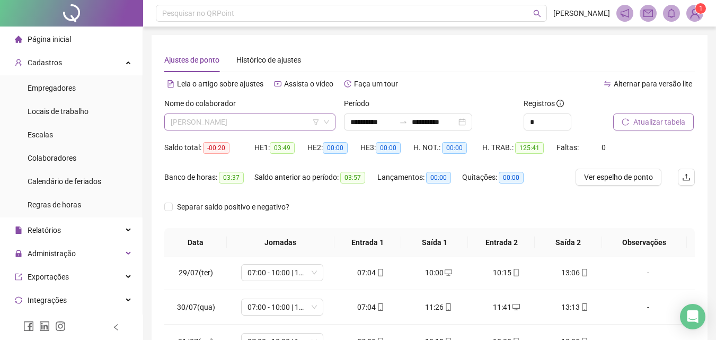
click at [226, 125] on span "[PERSON_NAME]" at bounding box center [250, 122] width 158 height 16
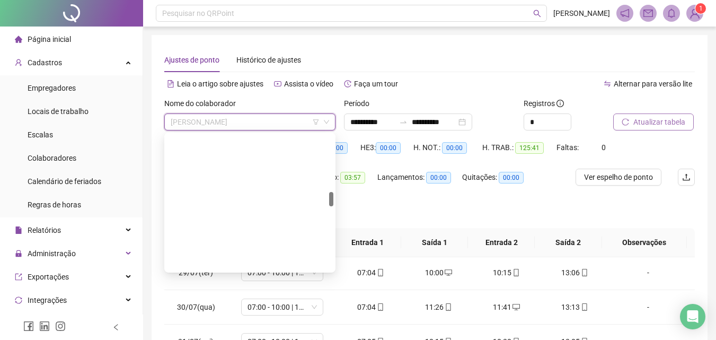
scroll to position [536, 0]
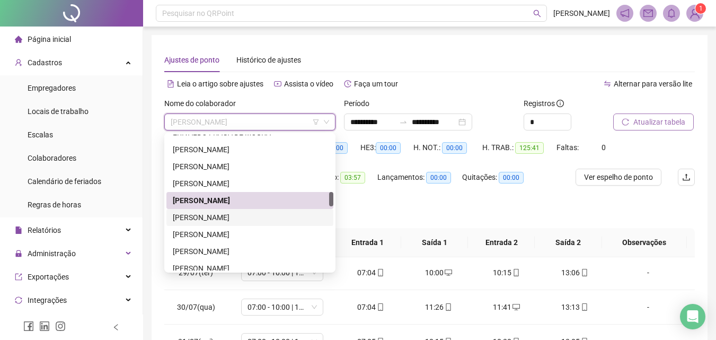
click at [207, 212] on div "[PERSON_NAME]" at bounding box center [250, 217] width 154 height 12
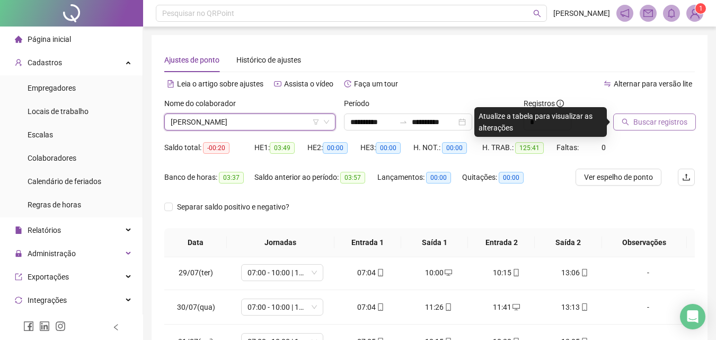
click at [640, 123] on span "Buscar registros" at bounding box center [660, 122] width 54 height 12
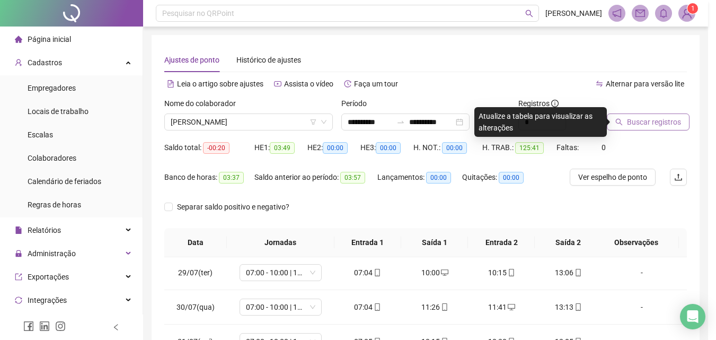
click at [640, 123] on div "Buscando registros Os registros de ponto estão sendo buscados... OK" at bounding box center [358, 170] width 716 height 340
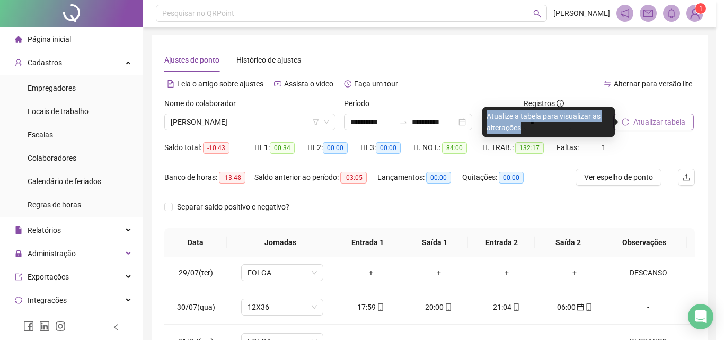
click at [644, 121] on div "Buscando registros Os registros de ponto estão sendo buscados... OK" at bounding box center [362, 170] width 724 height 340
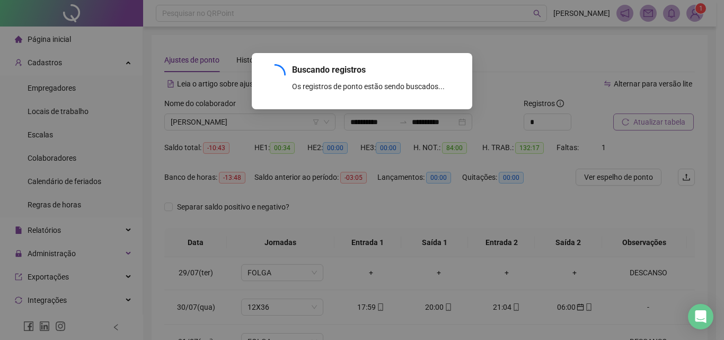
click at [644, 121] on div "Buscando registros Os registros de ponto estão sendo buscados... OK" at bounding box center [362, 170] width 724 height 340
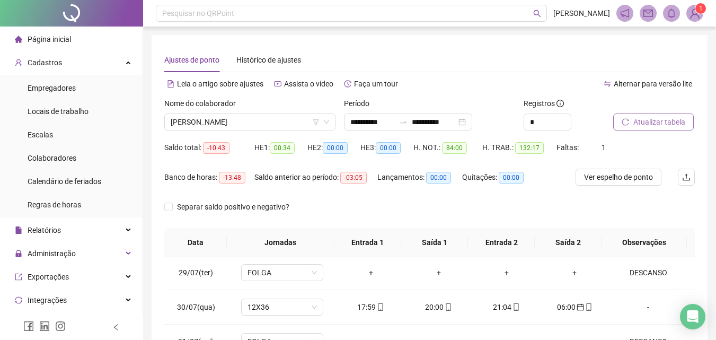
click at [644, 121] on span "Atualizar tabela" at bounding box center [659, 122] width 52 height 12
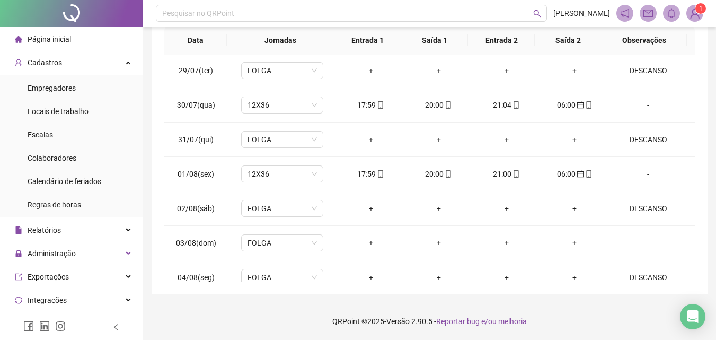
scroll to position [876, 0]
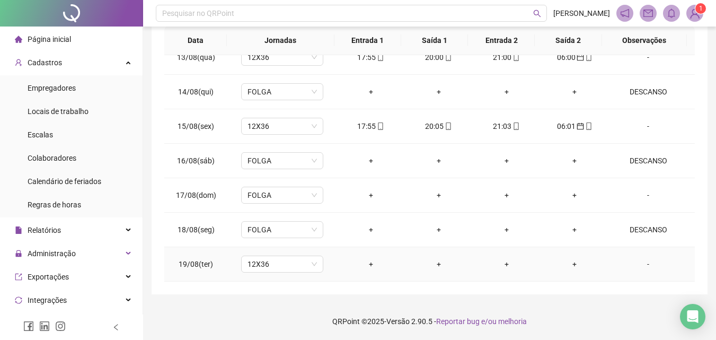
click at [643, 265] on div "-" at bounding box center [648, 264] width 63 height 12
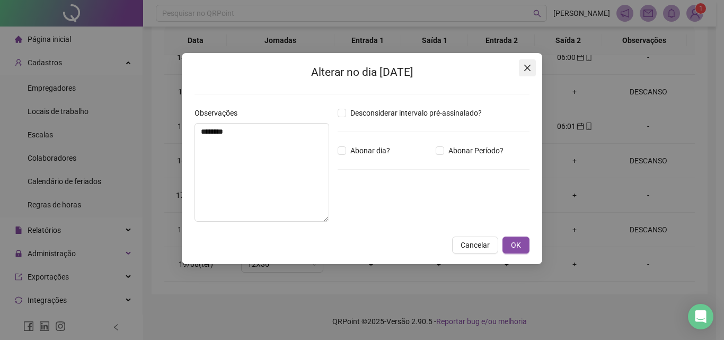
click at [523, 63] on button "Close" at bounding box center [527, 67] width 17 height 17
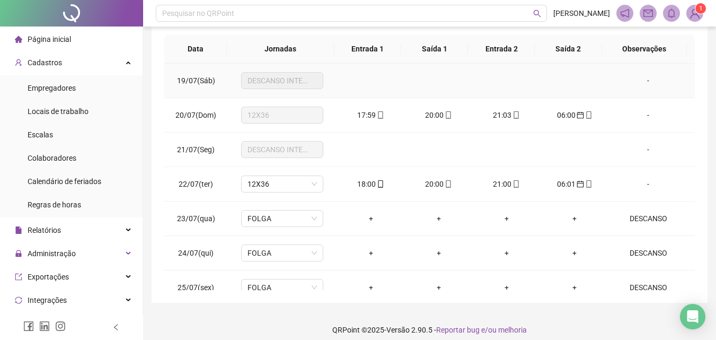
scroll to position [0, 0]
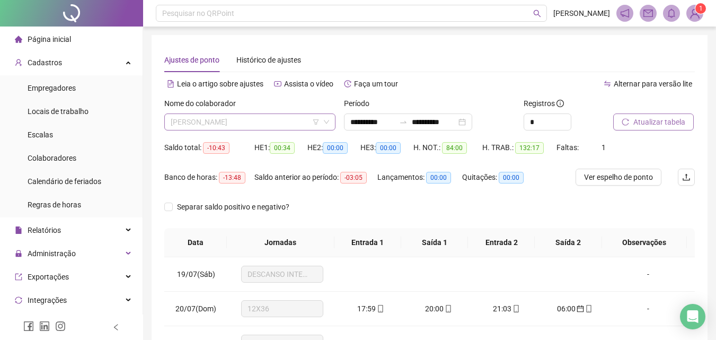
click at [250, 115] on span "[PERSON_NAME]" at bounding box center [250, 122] width 158 height 16
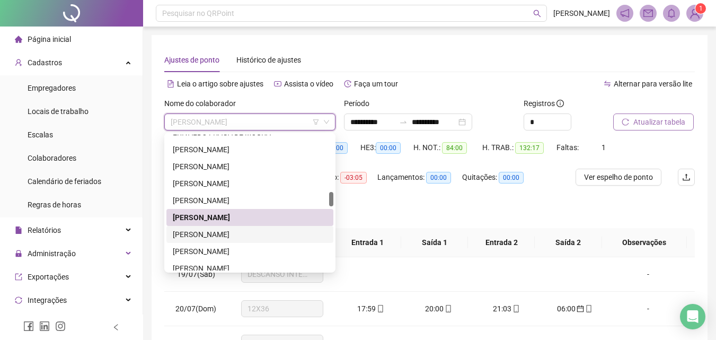
click at [197, 233] on div "[PERSON_NAME]" at bounding box center [250, 234] width 154 height 12
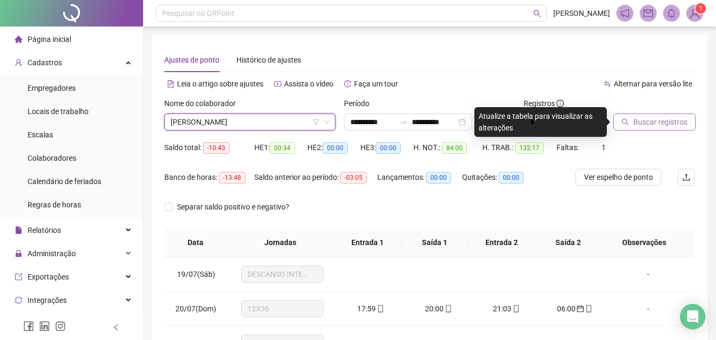
click at [670, 120] on span "Buscar registros" at bounding box center [660, 122] width 54 height 12
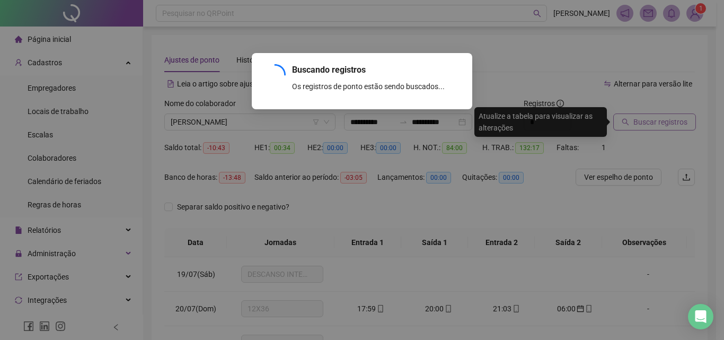
click at [670, 120] on div "Buscando registros Os registros de ponto estão sendo buscados... OK" at bounding box center [362, 170] width 724 height 340
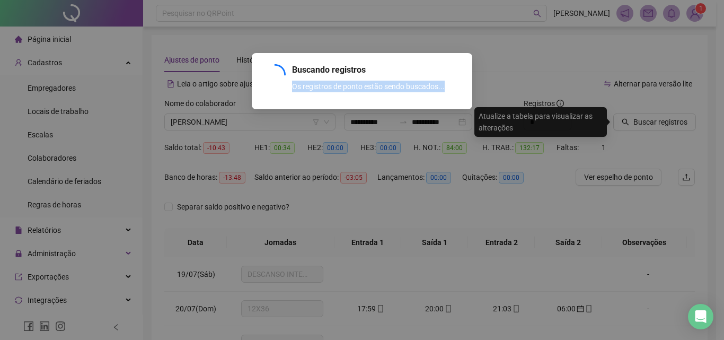
click at [670, 120] on div "Buscando registros Os registros de ponto estão sendo buscados... OK" at bounding box center [362, 170] width 724 height 340
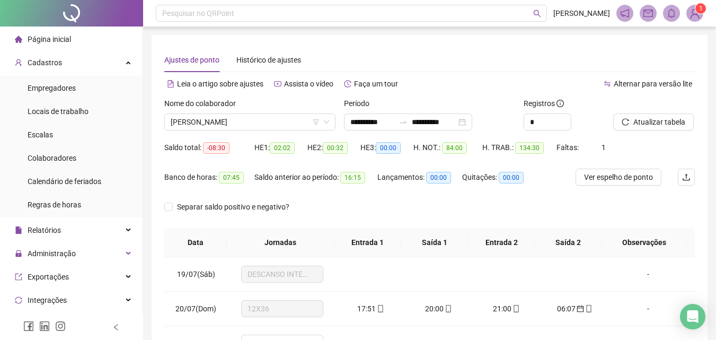
scroll to position [202, 0]
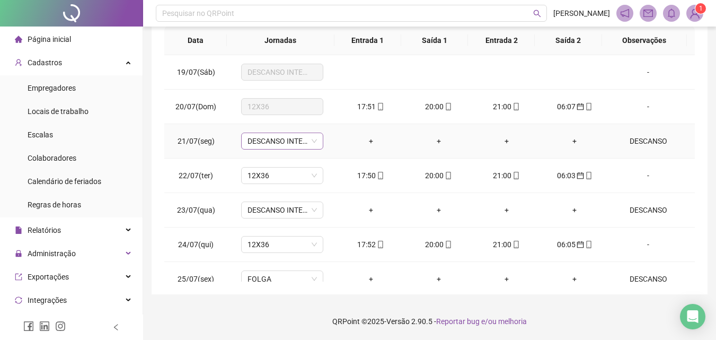
click at [295, 146] on span "DESCANSO INTER-JORNADA" at bounding box center [281, 141] width 69 height 16
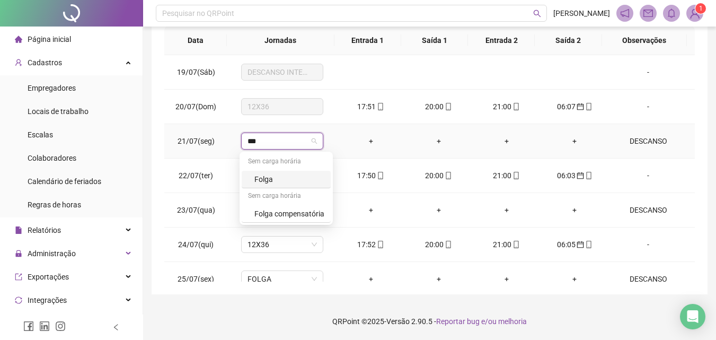
type input "****"
click at [259, 185] on div "Folga" at bounding box center [286, 179] width 89 height 17
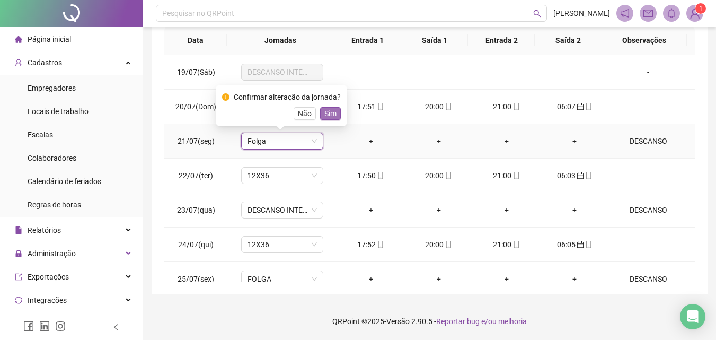
click at [328, 113] on span "Sim" at bounding box center [330, 114] width 12 height 12
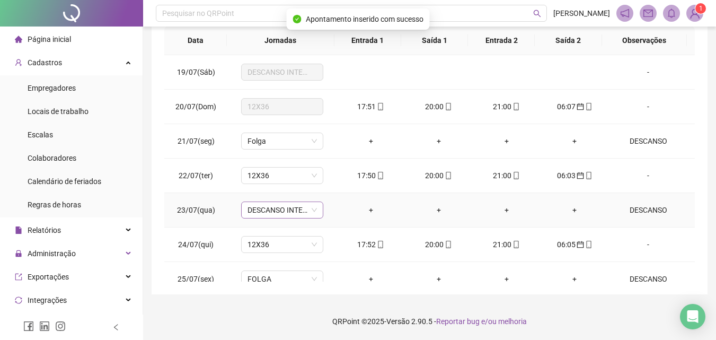
click at [302, 206] on span "DESCANSO INTER-JORNADA" at bounding box center [281, 210] width 69 height 16
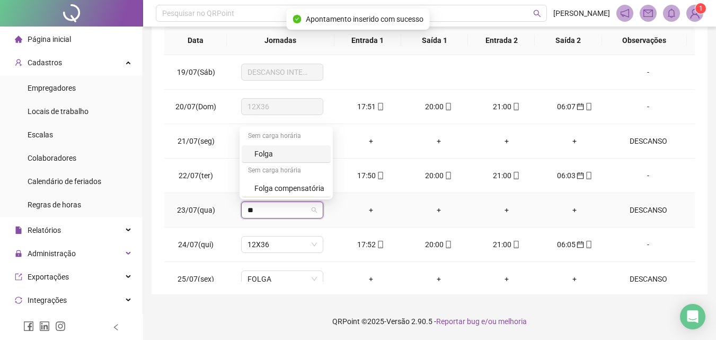
type input "***"
click at [270, 156] on div "Folga" at bounding box center [289, 154] width 70 height 12
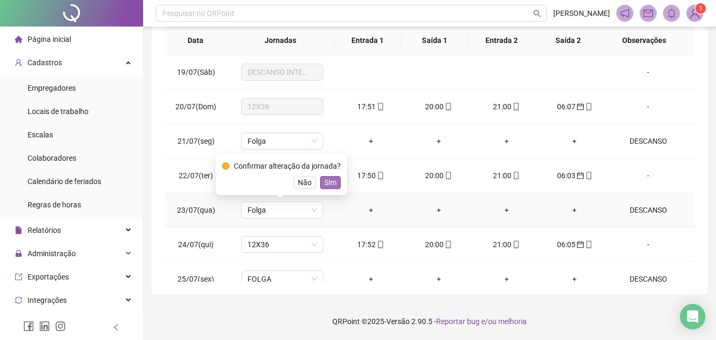
click at [329, 181] on span "Sim" at bounding box center [330, 182] width 12 height 12
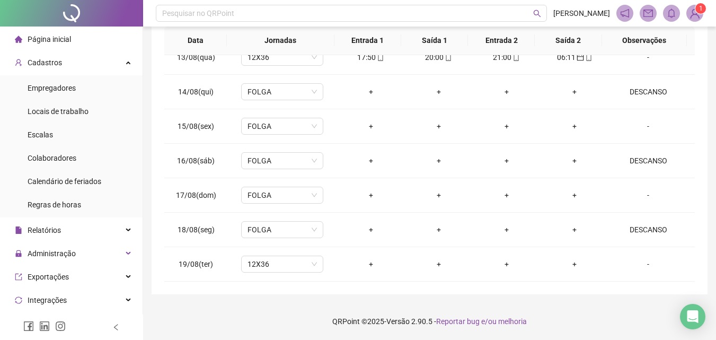
scroll to position [558, 0]
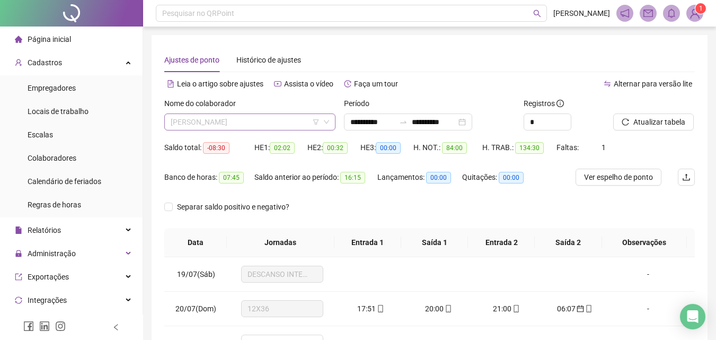
click at [293, 127] on span "[PERSON_NAME]" at bounding box center [250, 122] width 158 height 16
click at [277, 124] on span "[PERSON_NAME]" at bounding box center [250, 122] width 158 height 16
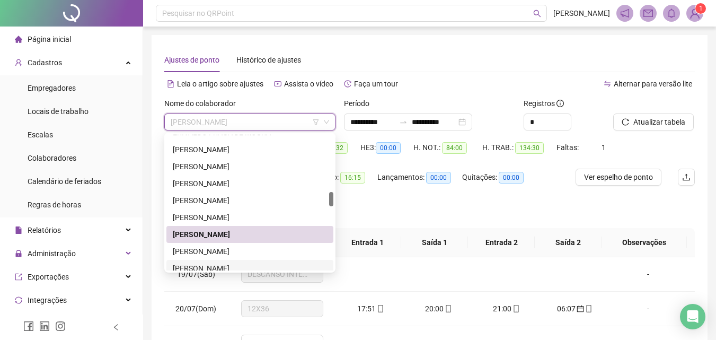
click at [220, 263] on div "JAQUELINE APARECIDA DE CARVALHO" at bounding box center [250, 268] width 154 height 12
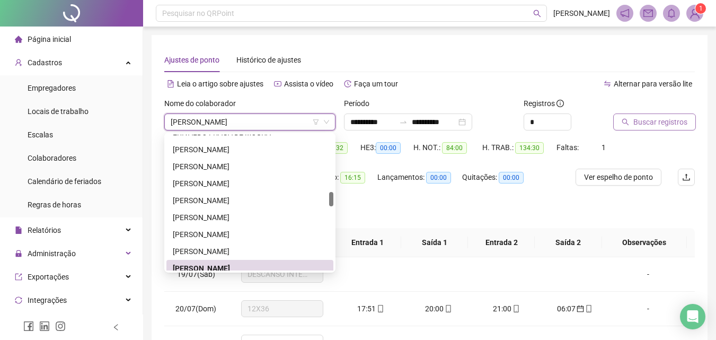
click at [637, 122] on span "Buscar registros" at bounding box center [660, 122] width 54 height 12
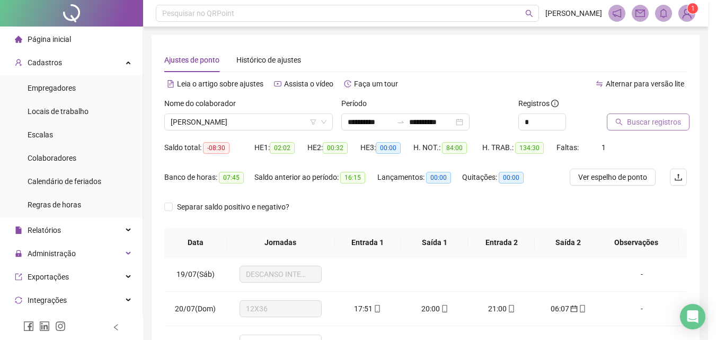
click at [637, 122] on body "**********" at bounding box center [354, 170] width 708 height 340
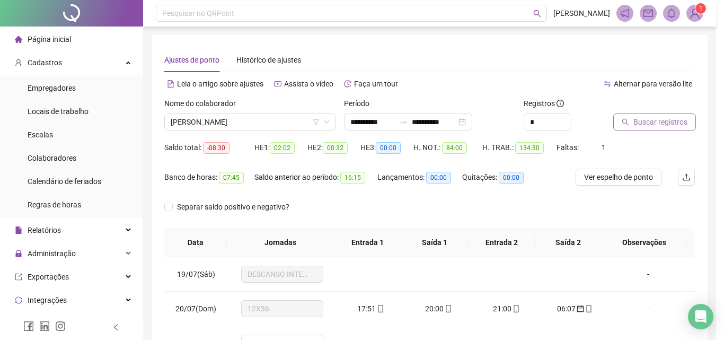
click at [637, 122] on div "Buscando registros Os registros de ponto estão sendo buscados... OK" at bounding box center [362, 170] width 724 height 340
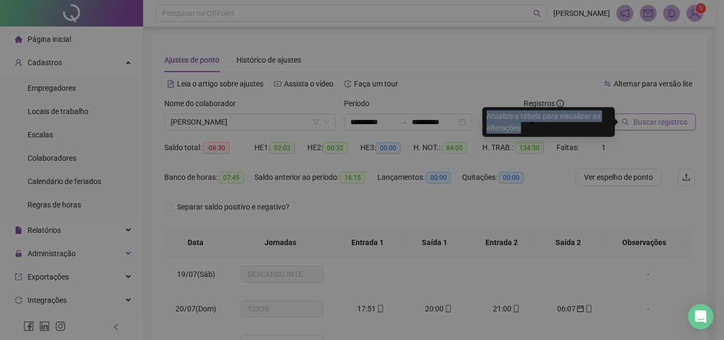
click at [637, 122] on div "Buscando registros Os registros de ponto estão sendo buscados... OK" at bounding box center [362, 170] width 724 height 340
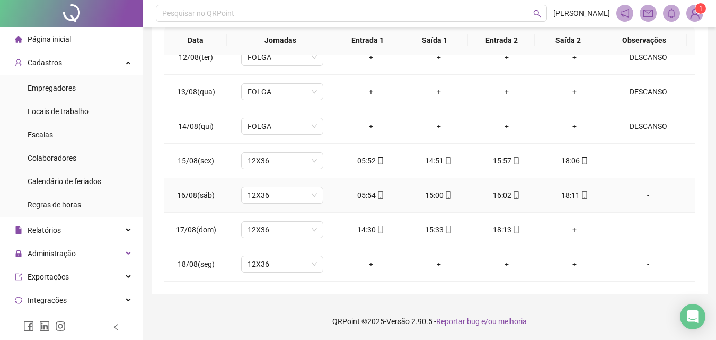
scroll to position [876, 0]
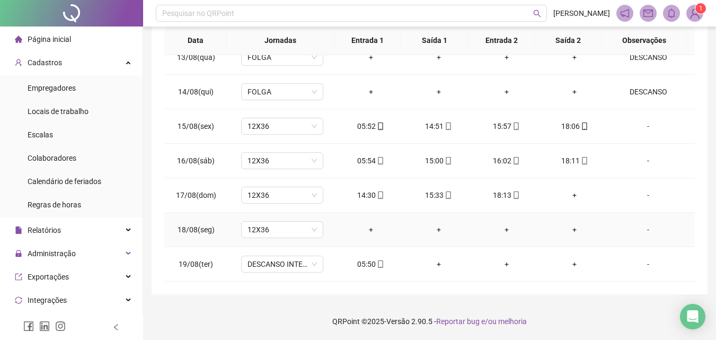
click at [642, 230] on div "-" at bounding box center [648, 230] width 63 height 12
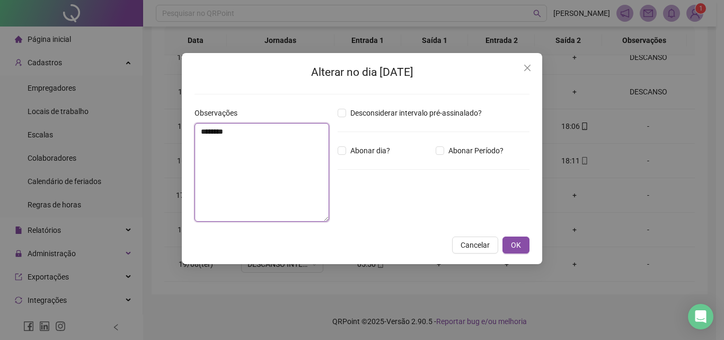
click at [228, 167] on textarea "********" at bounding box center [261, 172] width 135 height 99
type textarea "********"
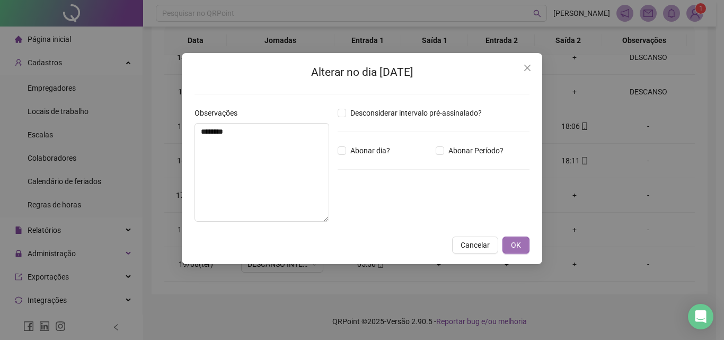
click at [521, 252] on button "OK" at bounding box center [515, 244] width 27 height 17
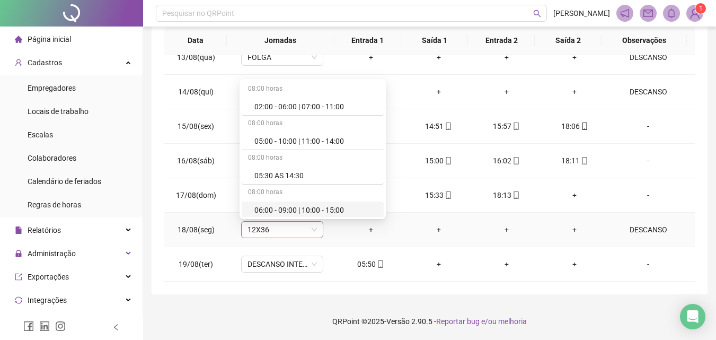
click at [293, 237] on span "12X36" at bounding box center [281, 230] width 69 height 16
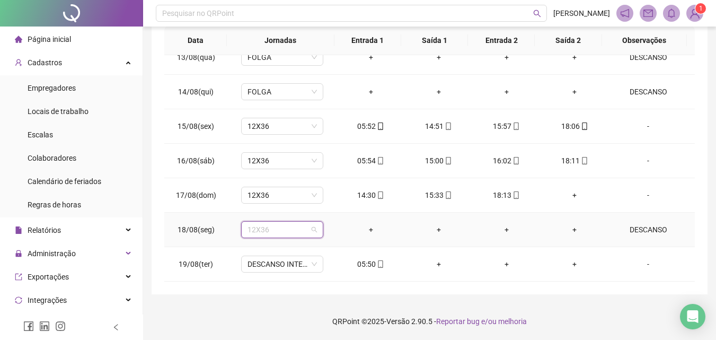
click at [293, 236] on span "12X36" at bounding box center [281, 230] width 69 height 16
type input "****"
click at [263, 170] on div "Folga" at bounding box center [289, 173] width 70 height 12
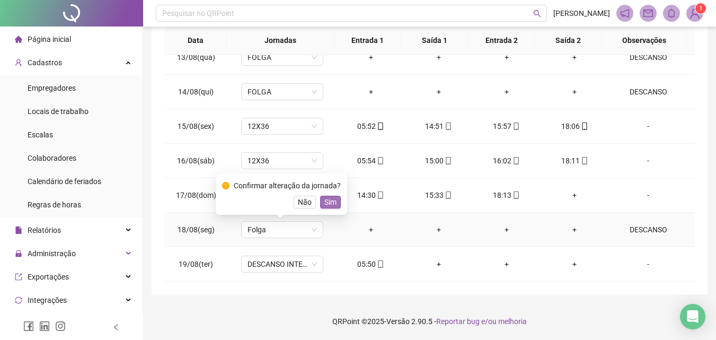
click at [327, 203] on span "Sim" at bounding box center [330, 202] width 12 height 12
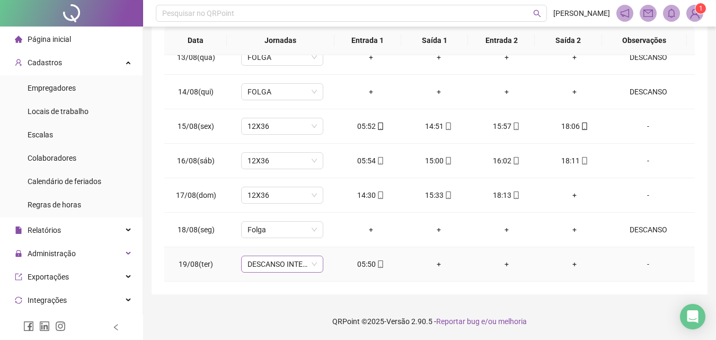
click at [303, 261] on span "DESCANSO INTER-JORNADA" at bounding box center [281, 264] width 69 height 16
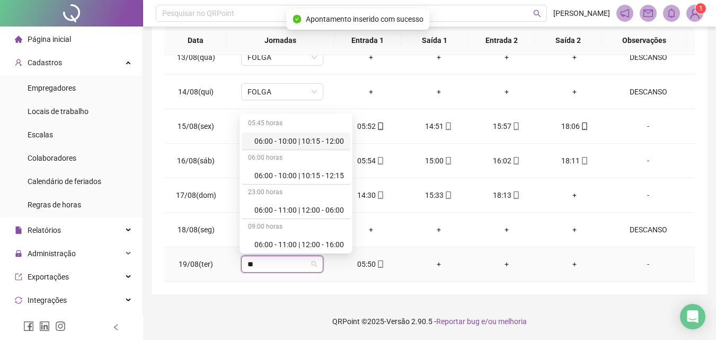
type input "***"
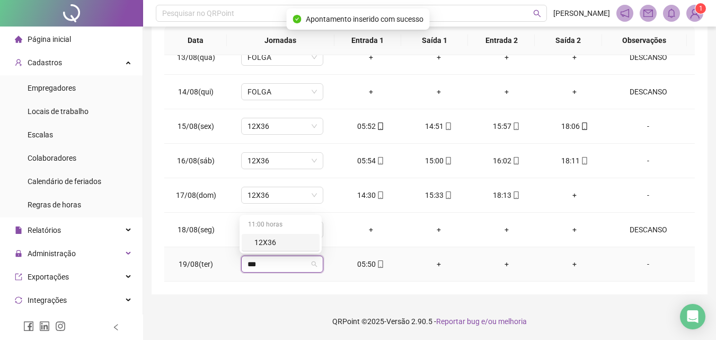
click at [281, 244] on div "12X36" at bounding box center [283, 242] width 59 height 12
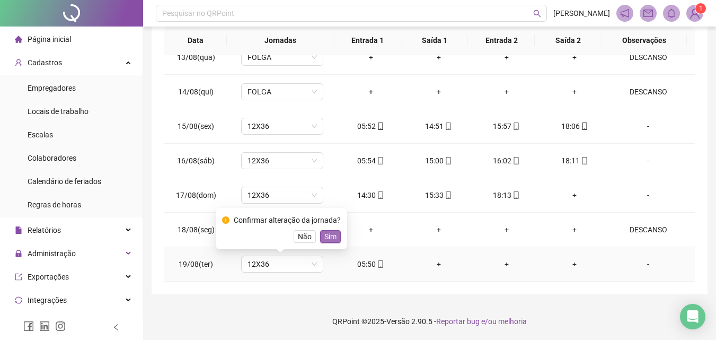
click at [321, 233] on button "Sim" at bounding box center [330, 236] width 21 height 13
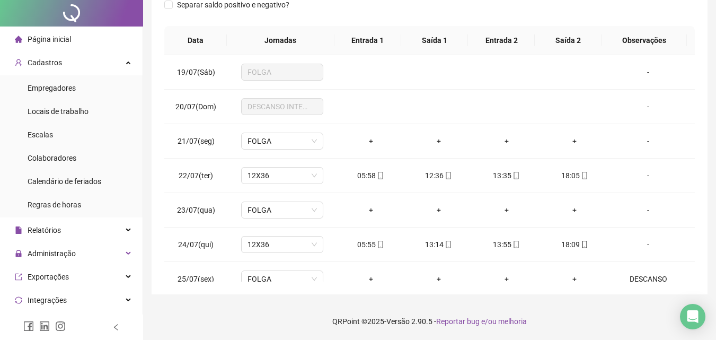
scroll to position [0, 0]
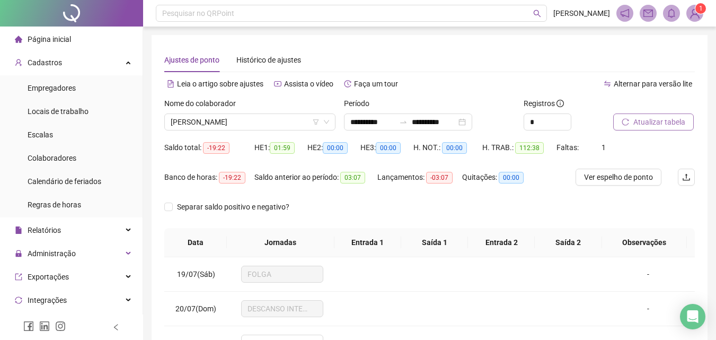
click at [640, 128] on button "Atualizar tabela" at bounding box center [653, 121] width 81 height 17
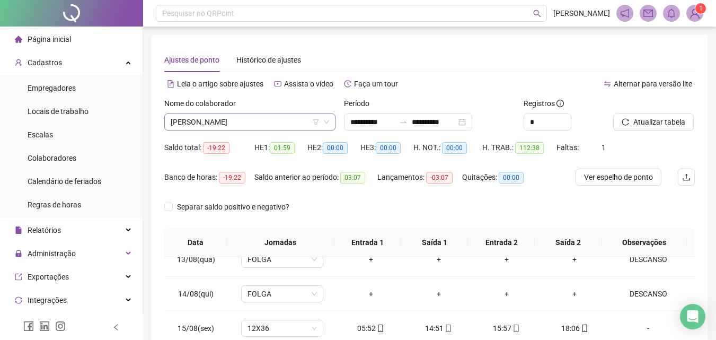
click at [262, 126] on span "JAQUELINE APARECIDA DE CARVALHO" at bounding box center [250, 122] width 158 height 16
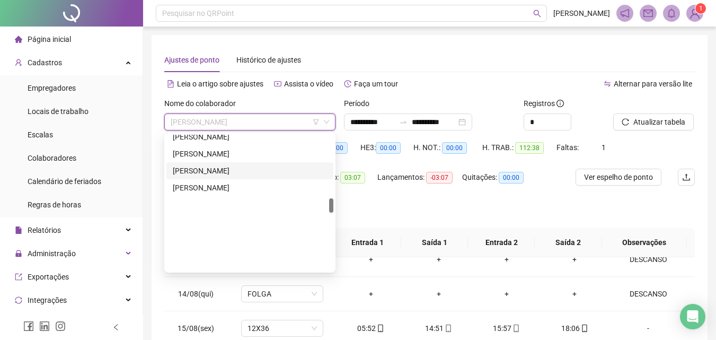
scroll to position [596, 0]
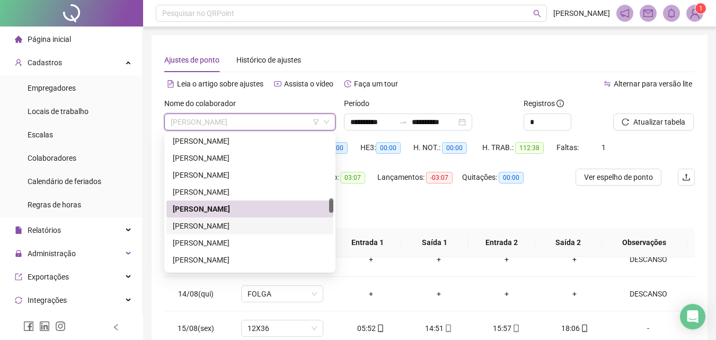
click at [215, 220] on div "JESSICA APARECIDA DA COSTA SILVA FERREIRA" at bounding box center [250, 226] width 154 height 12
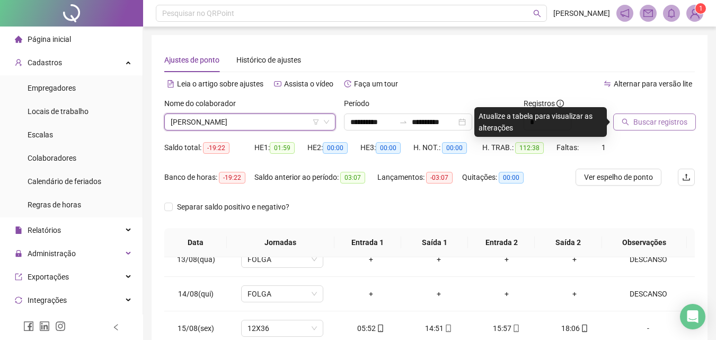
click at [636, 121] on span "Buscar registros" at bounding box center [660, 122] width 54 height 12
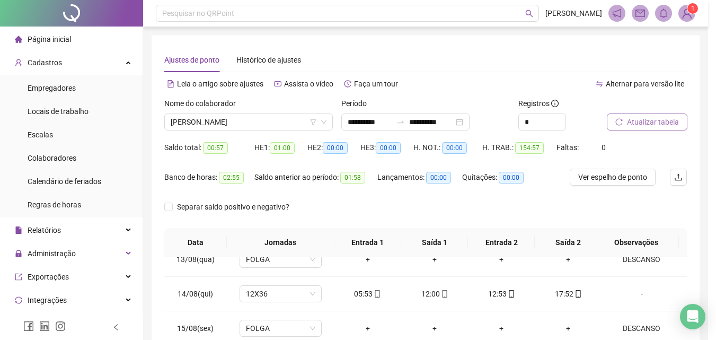
click at [675, 120] on span "Atualizar tabela" at bounding box center [653, 122] width 52 height 12
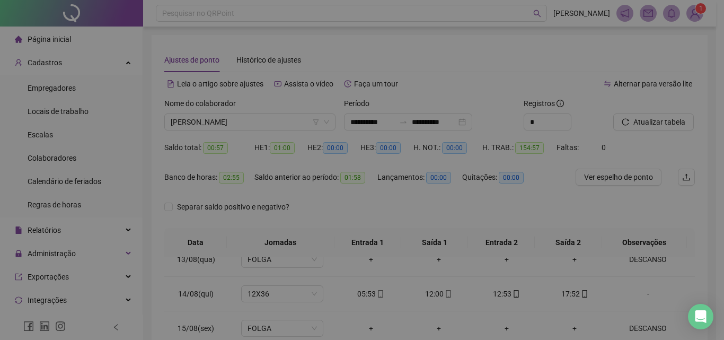
click at [674, 127] on div "Atualizando tabela Atualizando e reorganizando os registros... OK" at bounding box center [362, 170] width 724 height 340
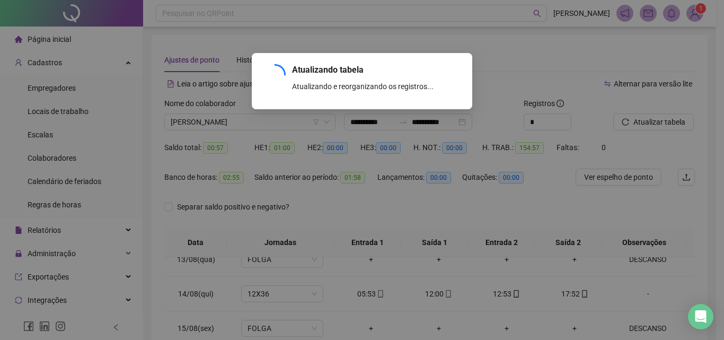
click at [674, 127] on div "Atualizando tabela Atualizando e reorganizando os registros... OK" at bounding box center [362, 170] width 724 height 340
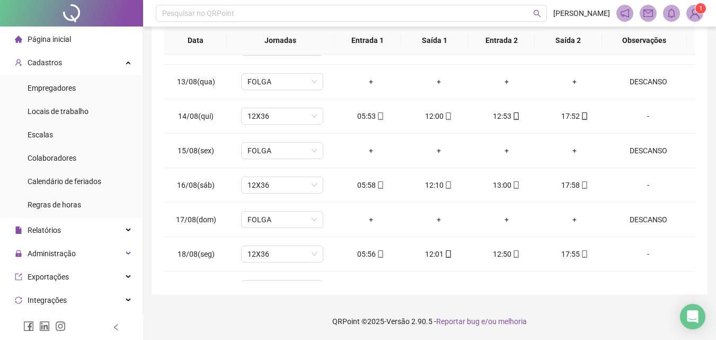
scroll to position [876, 0]
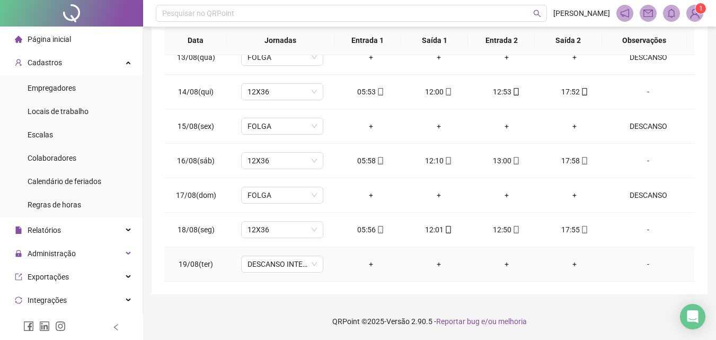
click at [643, 266] on div "-" at bounding box center [648, 264] width 63 height 12
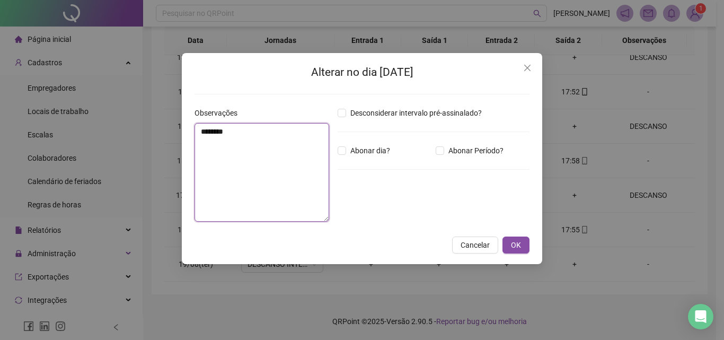
click at [265, 185] on textarea "********" at bounding box center [261, 172] width 135 height 99
type textarea "********"
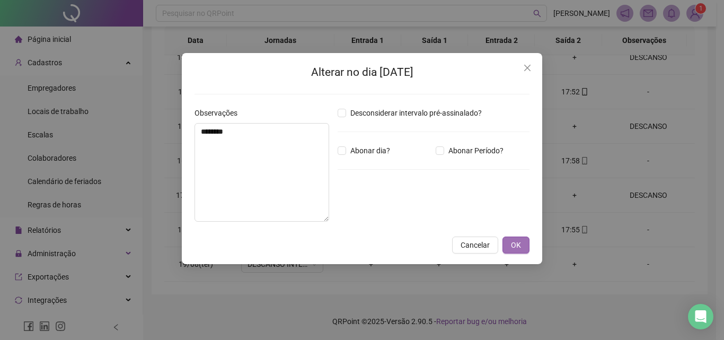
click at [517, 244] on span "OK" at bounding box center [516, 245] width 10 height 12
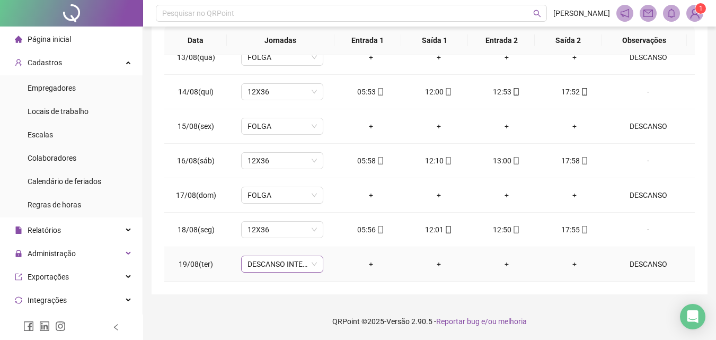
click at [263, 265] on span "DESCANSO INTER-JORNADA" at bounding box center [281, 264] width 69 height 16
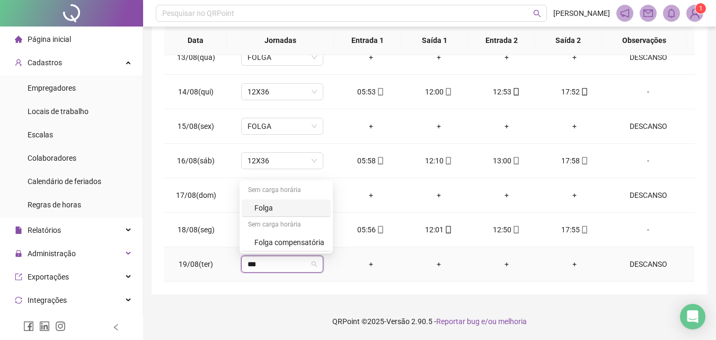
type input "****"
click at [259, 203] on div "Folga" at bounding box center [289, 208] width 70 height 12
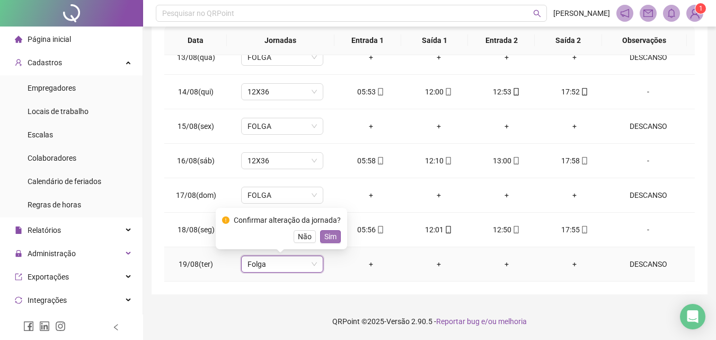
click at [331, 232] on span "Sim" at bounding box center [330, 237] width 12 height 12
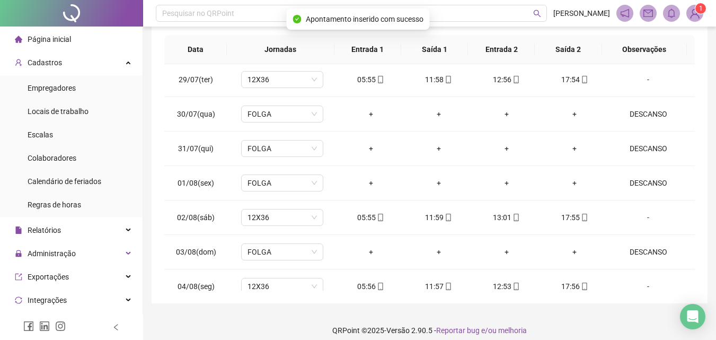
scroll to position [0, 0]
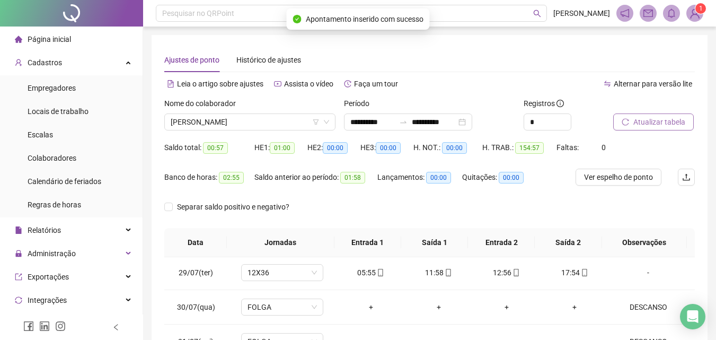
drag, startPoint x: 662, startPoint y: 110, endPoint x: 660, endPoint y: 122, distance: 12.4
click at [662, 117] on div "Atualizar tabela" at bounding box center [640, 114] width 55 height 33
click at [660, 122] on span "Atualizar tabela" at bounding box center [659, 122] width 52 height 12
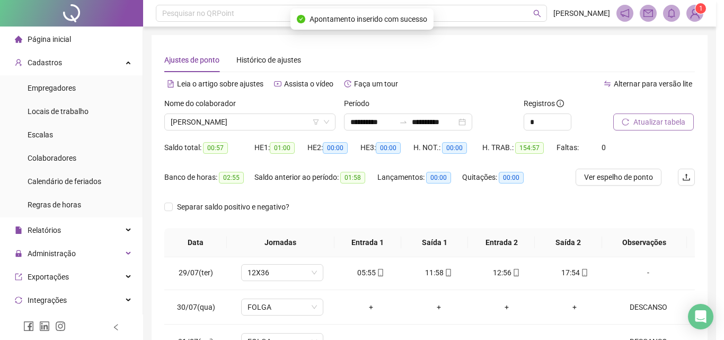
click at [660, 122] on div "Atualizando tabela Atualizando e reorganizando os registros... OK" at bounding box center [362, 170] width 724 height 340
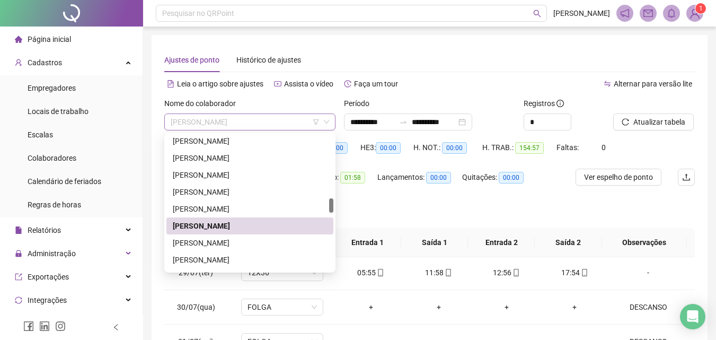
click at [272, 119] on span "JESSICA APARECIDA DA COSTA SILVA FERREIRA" at bounding box center [250, 122] width 158 height 16
drag, startPoint x: 244, startPoint y: 242, endPoint x: 681, endPoint y: 98, distance: 461.0
click at [244, 242] on div "JOAQUIM ANDRE BARBOSA DA SILVA" at bounding box center [250, 243] width 154 height 12
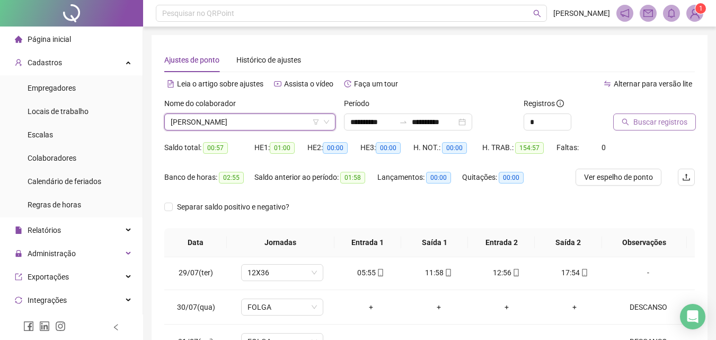
click at [663, 114] on button "Buscar registros" at bounding box center [654, 121] width 83 height 17
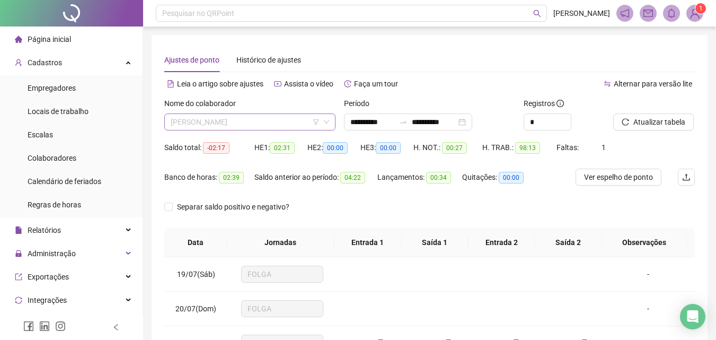
click at [288, 126] on span "JOAQUIM ANDRE BARBOSA DA SILVA" at bounding box center [250, 122] width 158 height 16
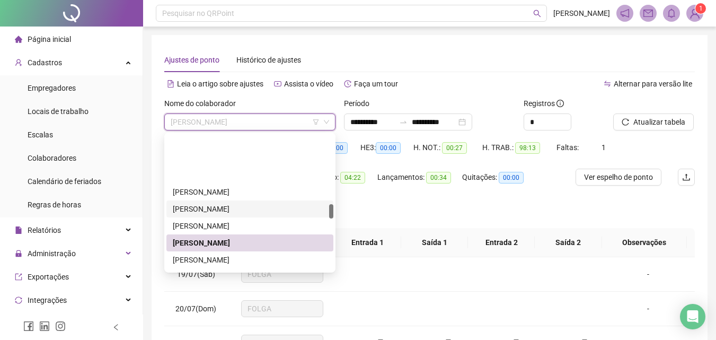
scroll to position [649, 0]
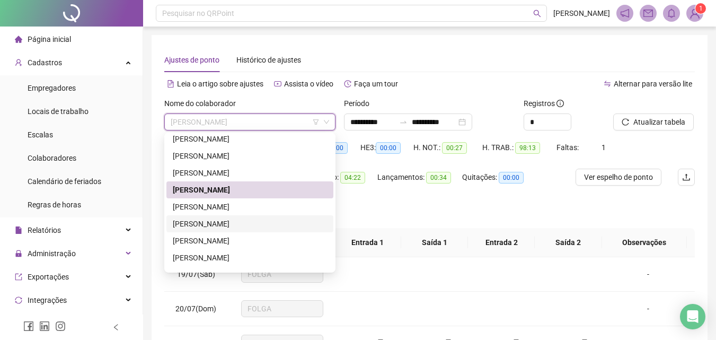
click at [233, 221] on div "JULIANA SILVA XIMENES" at bounding box center [250, 224] width 154 height 12
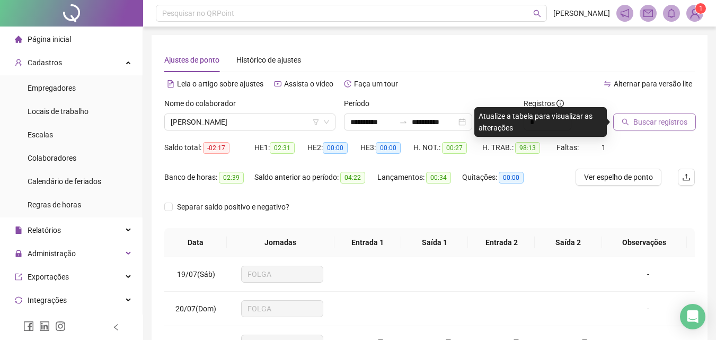
click at [640, 117] on span "Buscar registros" at bounding box center [660, 122] width 54 height 12
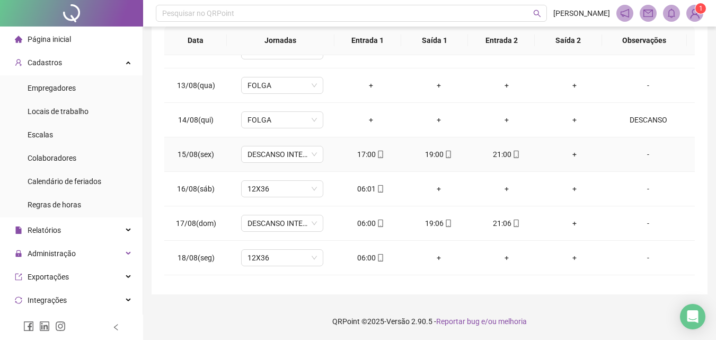
scroll to position [876, 0]
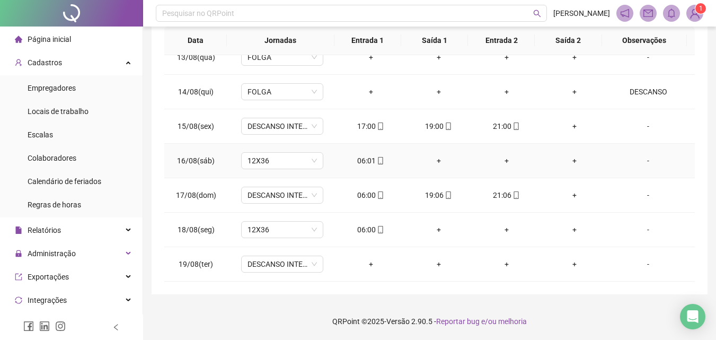
click at [377, 163] on icon "mobile" at bounding box center [380, 160] width 7 height 7
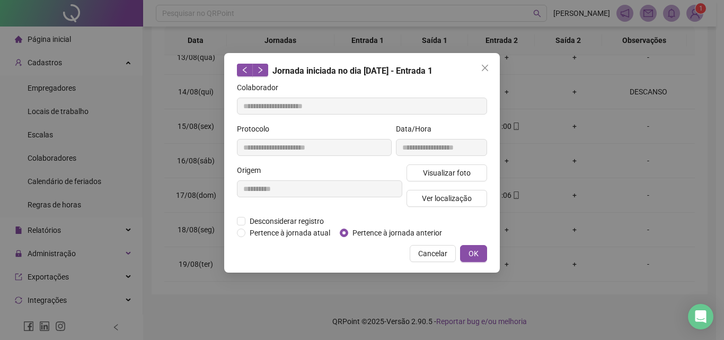
type input "**********"
click at [432, 253] on span "Cancelar" at bounding box center [432, 253] width 29 height 12
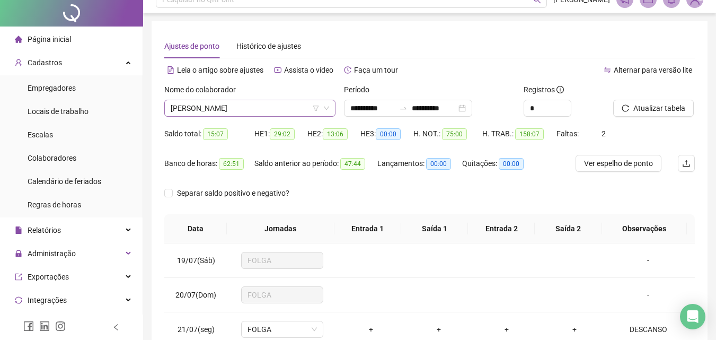
scroll to position [0, 0]
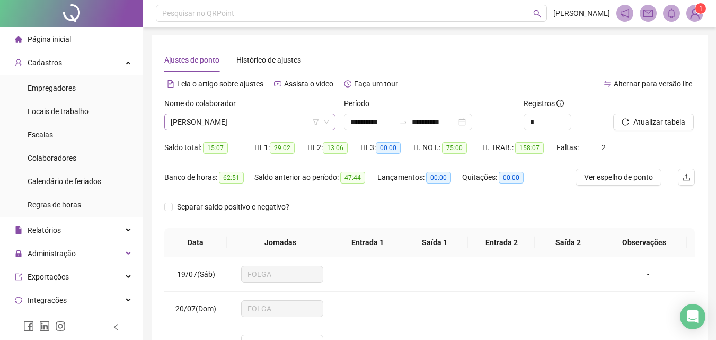
click at [253, 121] on span "JULIANA SILVA XIMENES" at bounding box center [250, 122] width 158 height 16
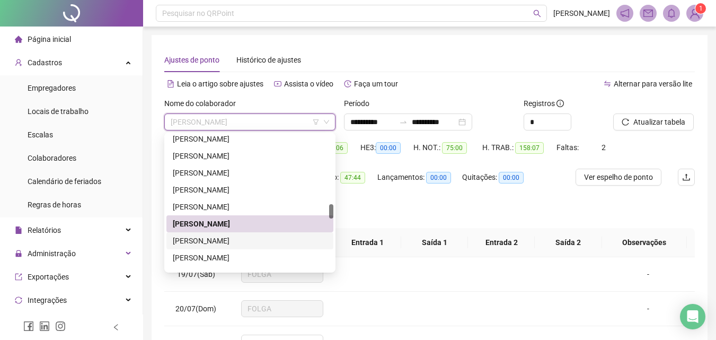
click at [206, 236] on div "KEILA ROMÃO DA SILVA" at bounding box center [250, 241] width 154 height 12
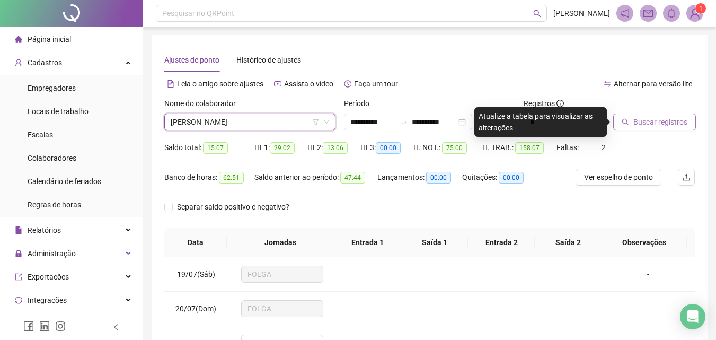
click at [663, 123] on span "Buscar registros" at bounding box center [660, 122] width 54 height 12
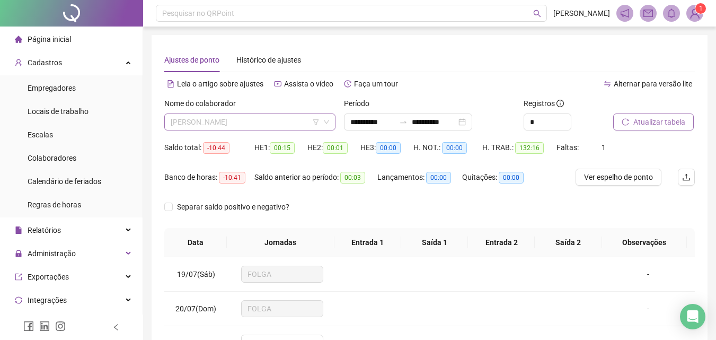
click at [271, 121] on span "KEILA ROMÃO DA SILVA" at bounding box center [250, 122] width 158 height 16
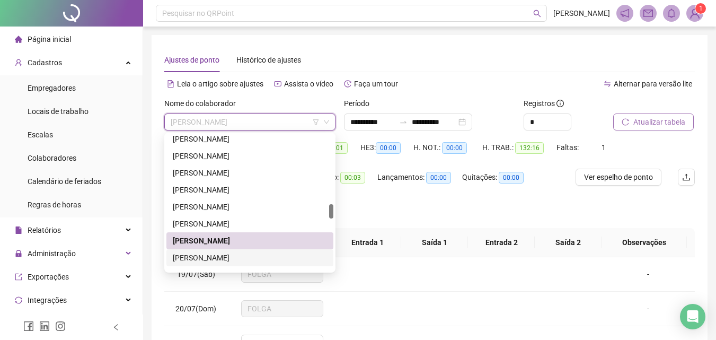
click at [225, 256] on div "LILIANE CELENE SANTOS DE OLIVEIRA" at bounding box center [250, 258] width 154 height 12
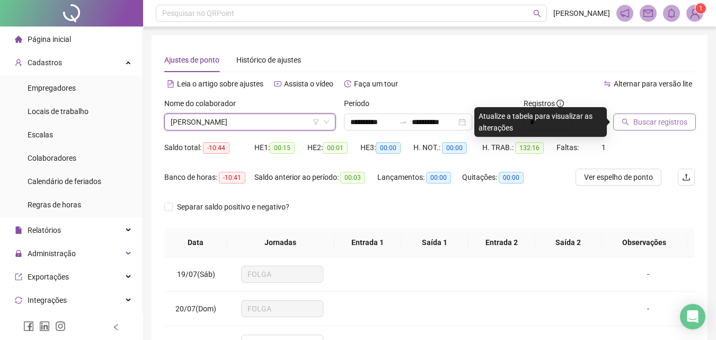
click at [634, 118] on span "Buscar registros" at bounding box center [660, 122] width 54 height 12
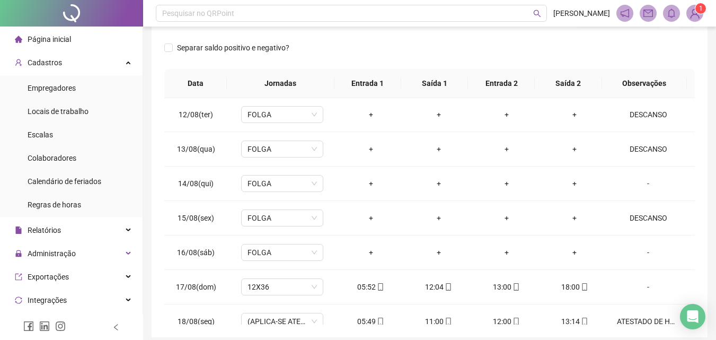
scroll to position [876, 0]
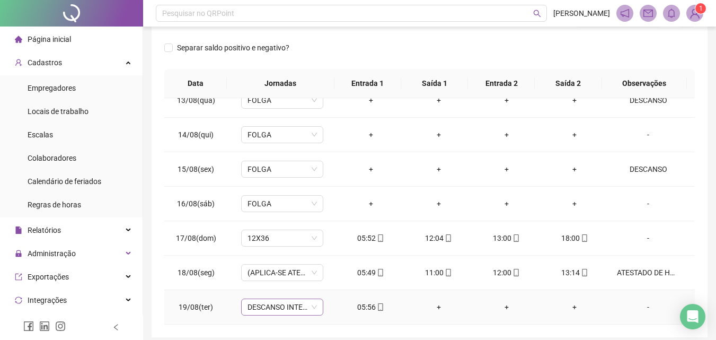
click at [281, 311] on span "DESCANSO INTER-JORNADA" at bounding box center [281, 307] width 69 height 16
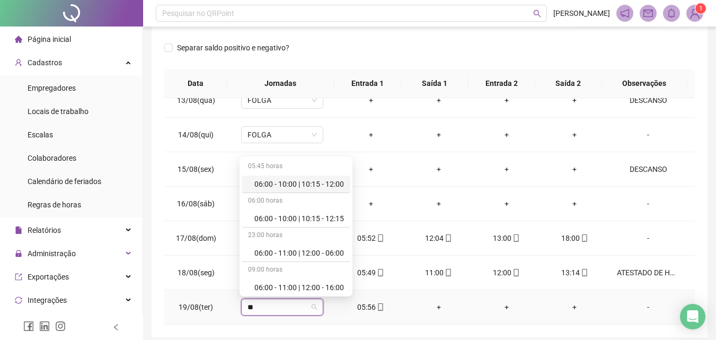
type input "***"
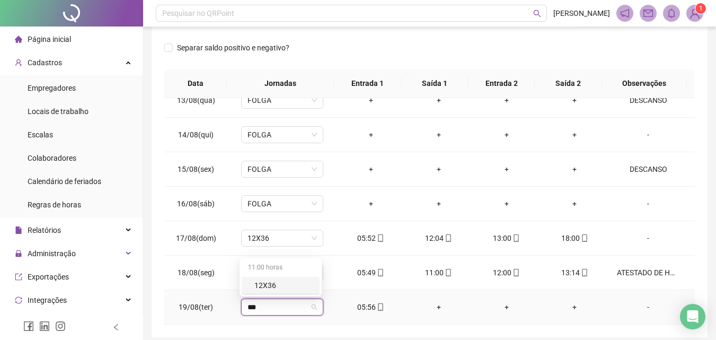
click at [268, 287] on div "12X36" at bounding box center [283, 285] width 59 height 12
click at [333, 276] on span "Sim" at bounding box center [330, 279] width 12 height 12
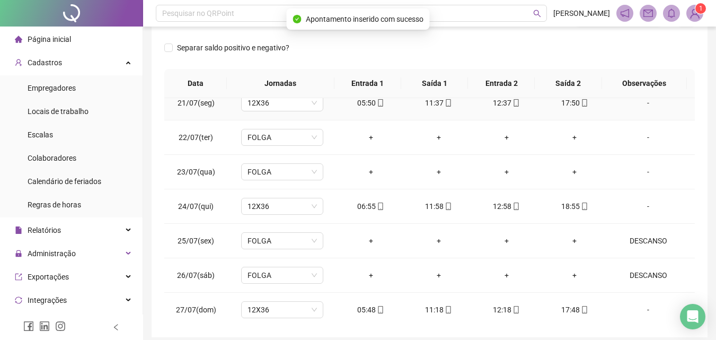
scroll to position [0, 0]
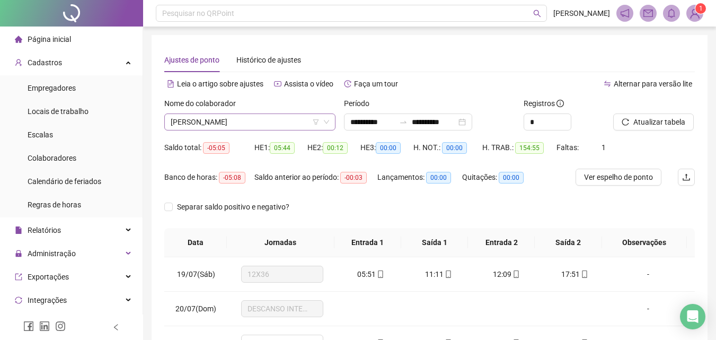
click at [243, 127] on span "LILIANE CELENE SANTOS DE OLIVEIRA" at bounding box center [250, 122] width 158 height 16
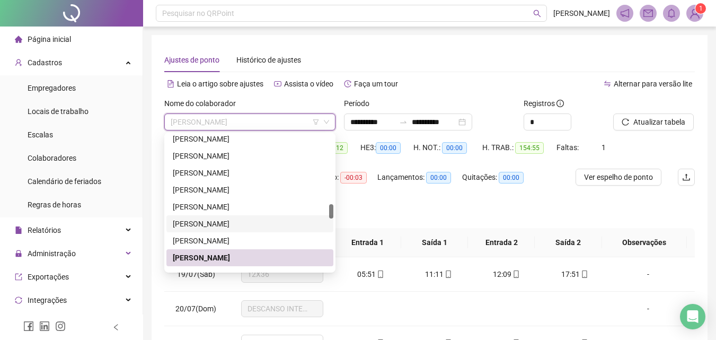
scroll to position [755, 0]
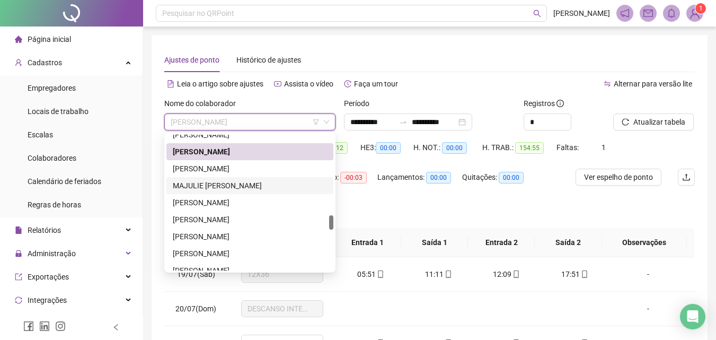
click at [201, 184] on div "MAJULIE CECILIA FRANCISCO DE FARIA" at bounding box center [250, 186] width 154 height 12
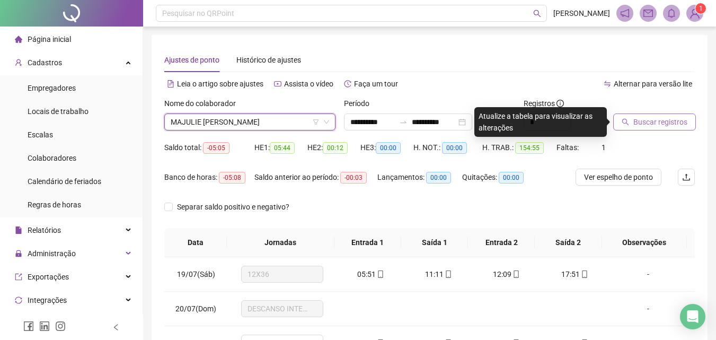
click at [639, 123] on span "Buscar registros" at bounding box center [660, 122] width 54 height 12
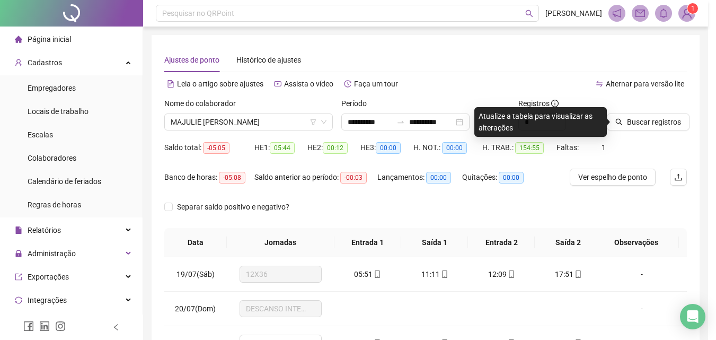
drag, startPoint x: 634, startPoint y: 126, endPoint x: 621, endPoint y: 112, distance: 18.8
click at [615, 115] on div "Buscando registros Os registros de ponto estão sendo buscados... OK" at bounding box center [358, 170] width 716 height 340
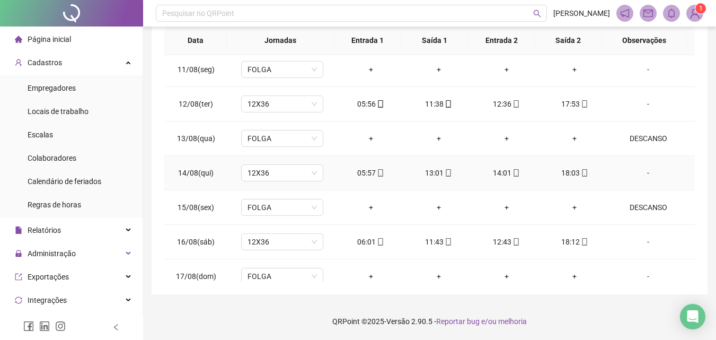
scroll to position [876, 0]
